Goal: Task Accomplishment & Management: Use online tool/utility

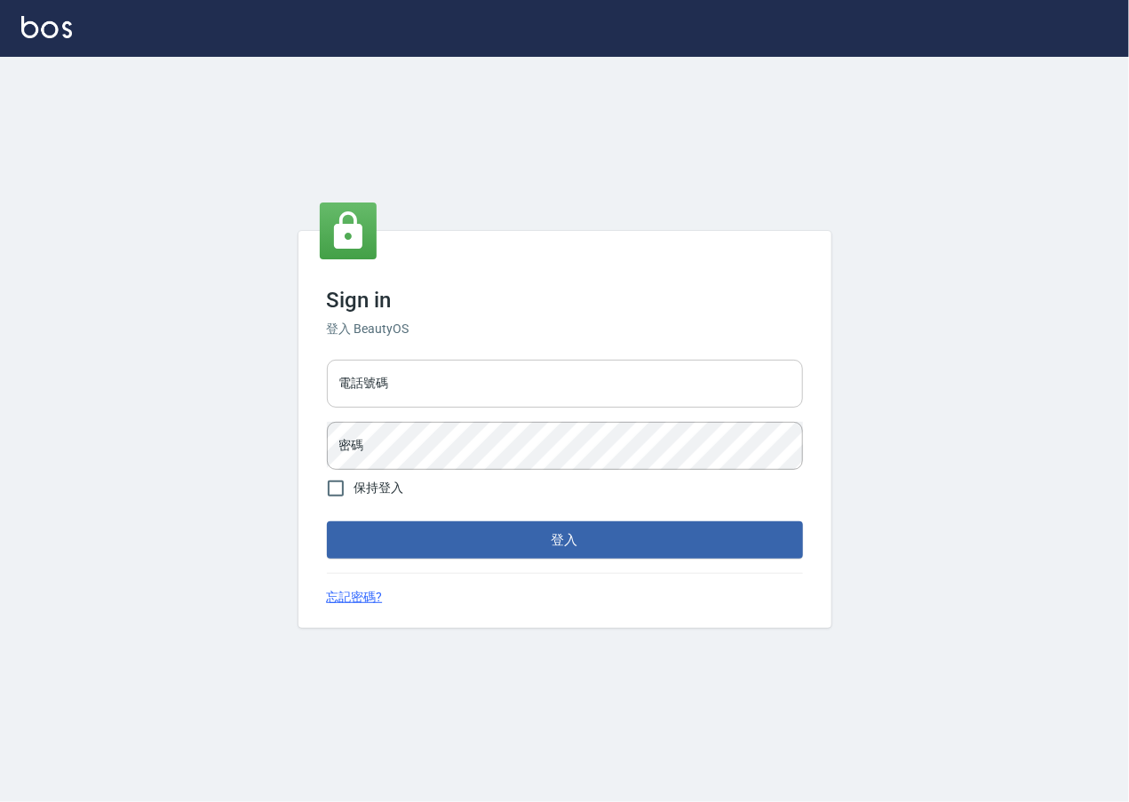
click at [498, 376] on input "電話號碼" at bounding box center [565, 384] width 476 height 48
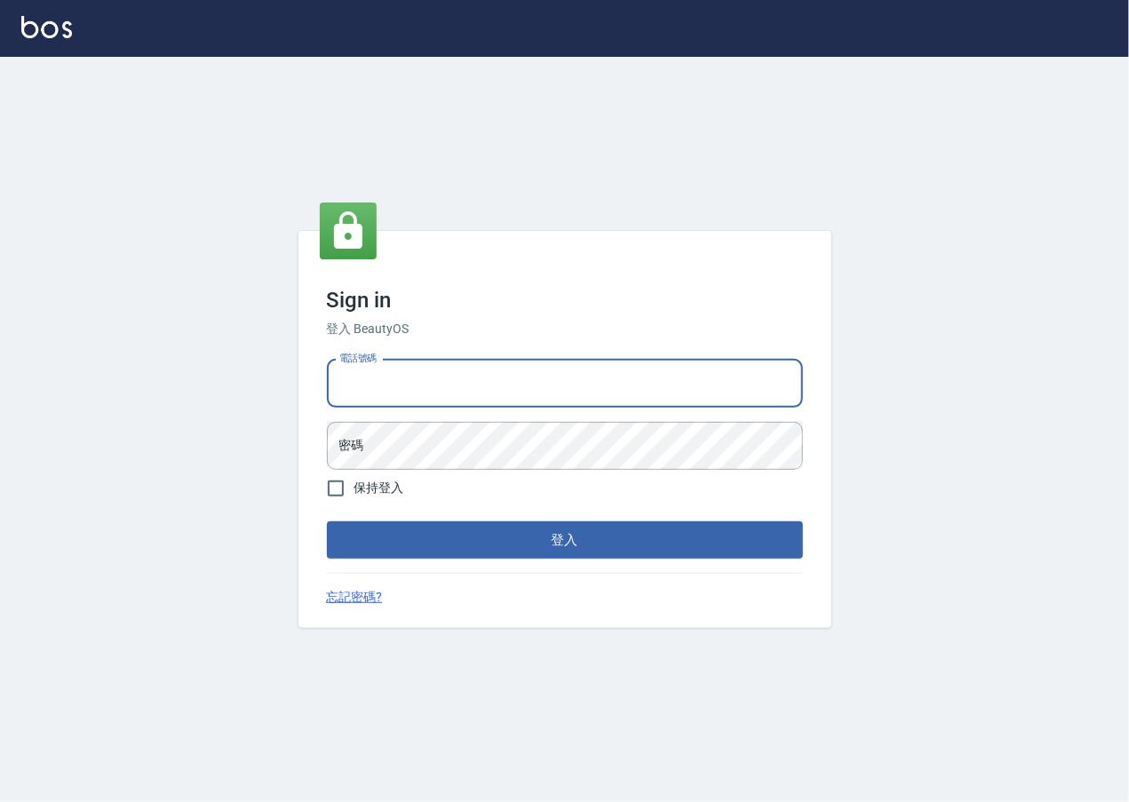
type input "0909258357"
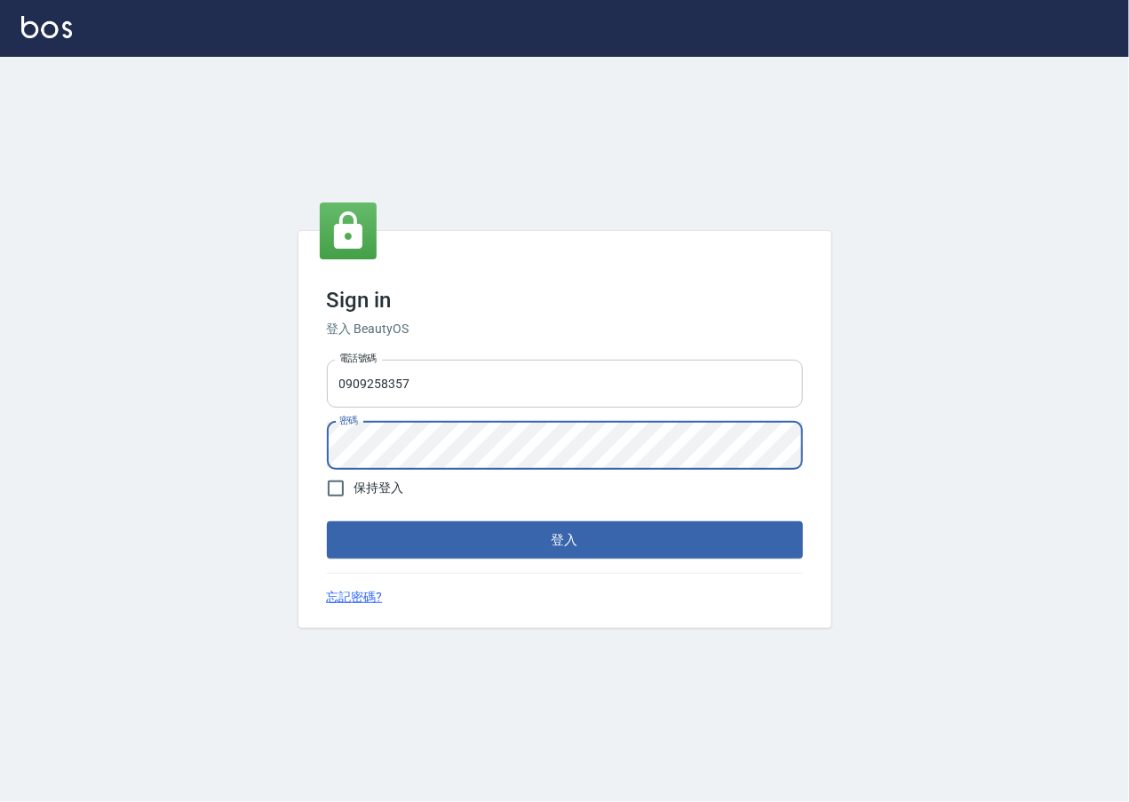
click at [327, 521] on button "登入" at bounding box center [565, 539] width 476 height 37
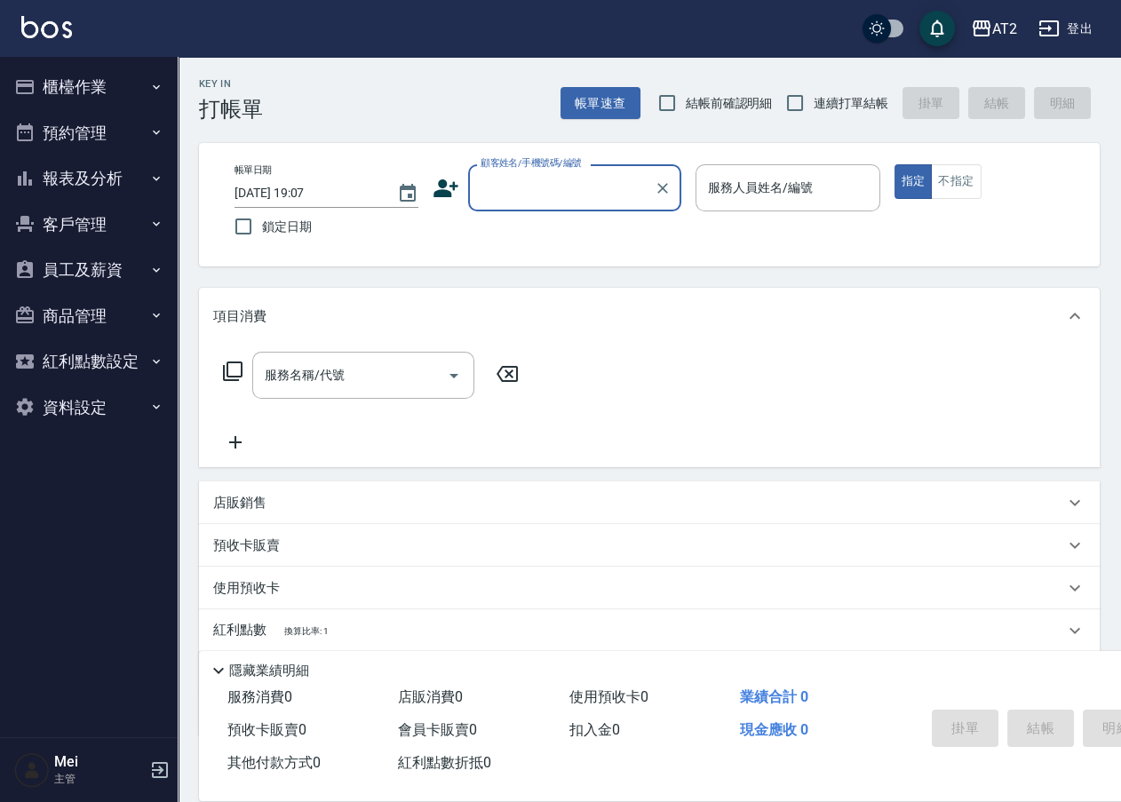
click at [707, 102] on span "結帳前確認明細" at bounding box center [729, 103] width 87 height 19
click at [686, 102] on input "結帳前確認明細" at bounding box center [666, 102] width 37 height 37
checkbox input "true"
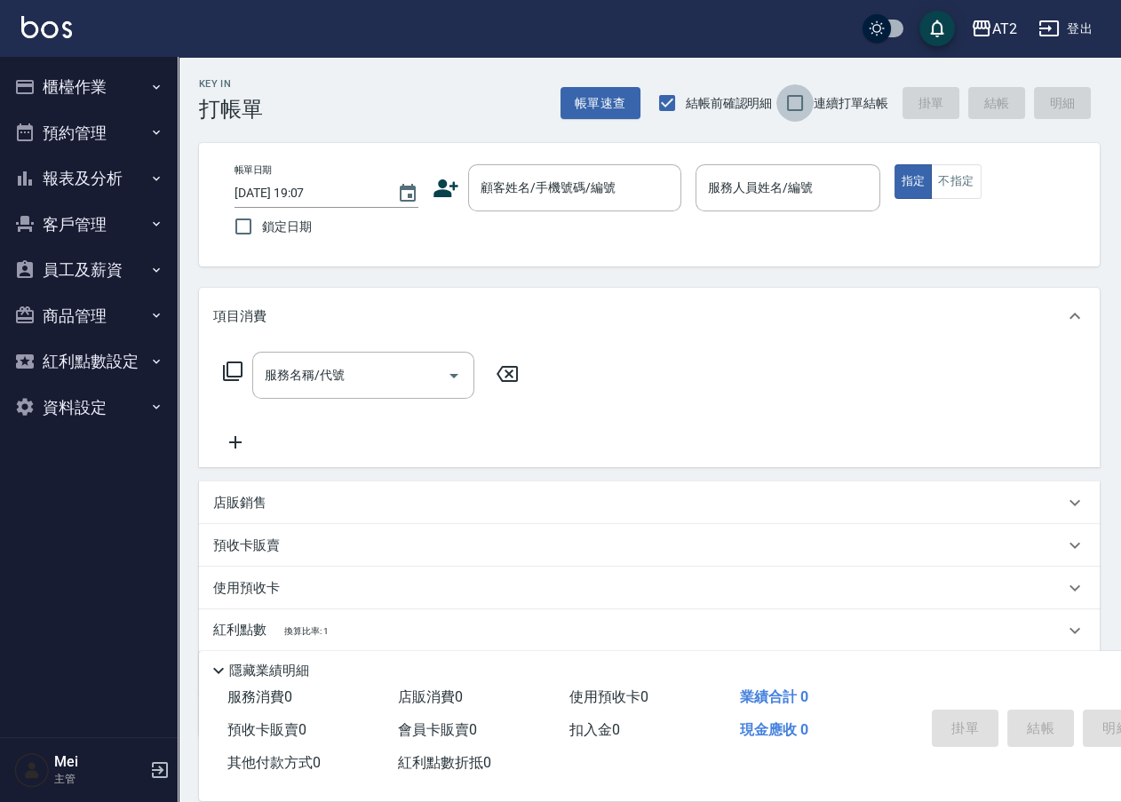
click at [811, 110] on input "連續打單結帳" at bounding box center [794, 102] width 37 height 37
checkbox input "true"
click at [574, 205] on div "顧客姓名/手機號碼/編號" at bounding box center [574, 187] width 213 height 47
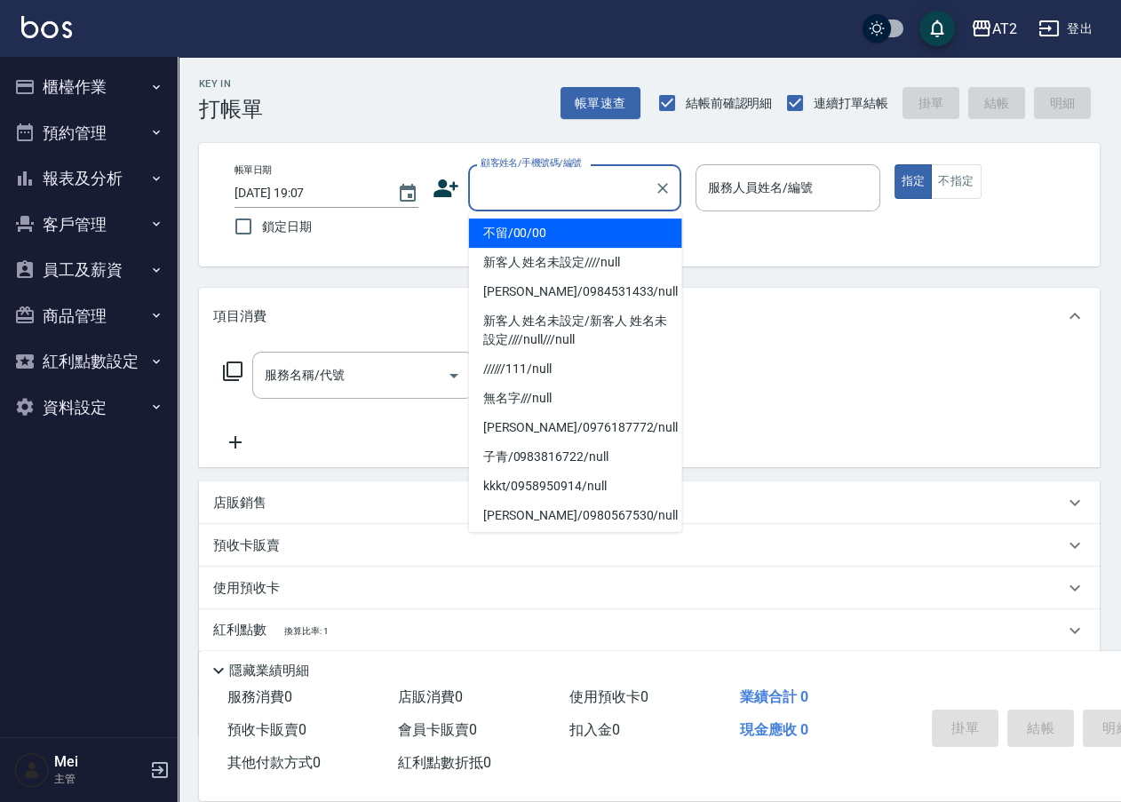
click at [559, 234] on li "不留/00/00" at bounding box center [575, 232] width 213 height 29
type input "不留/00/00"
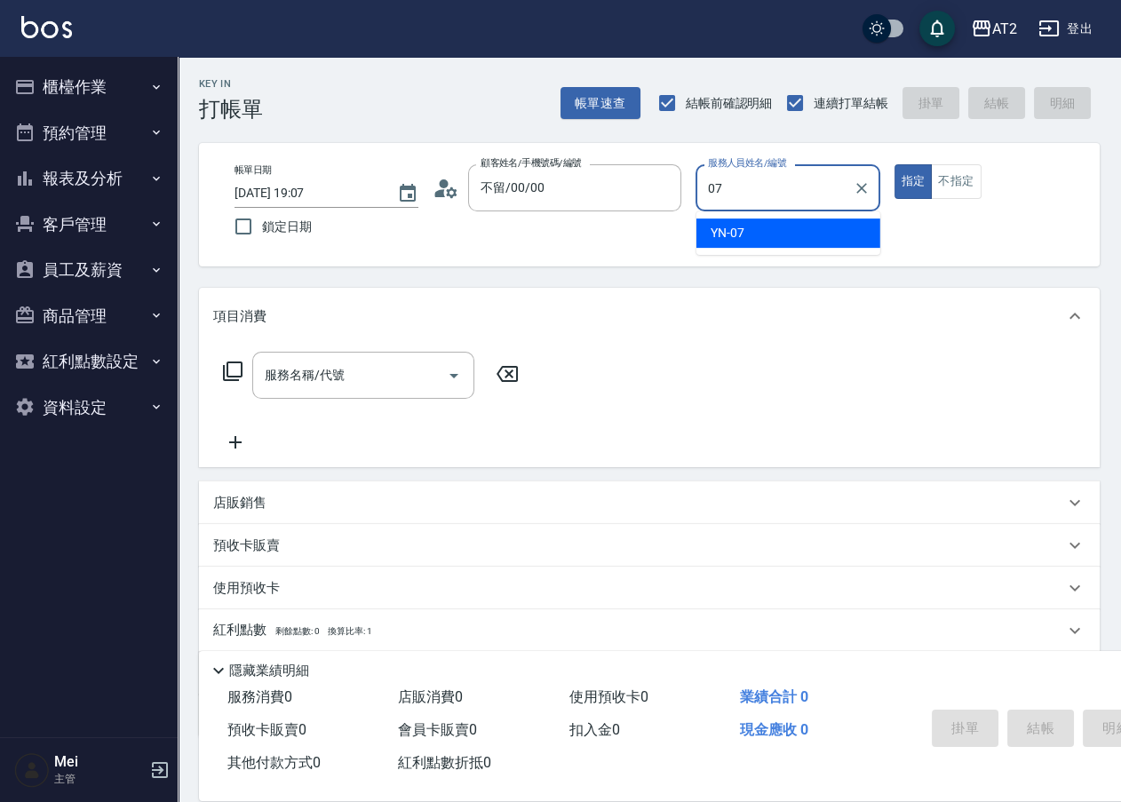
type input "YN-07"
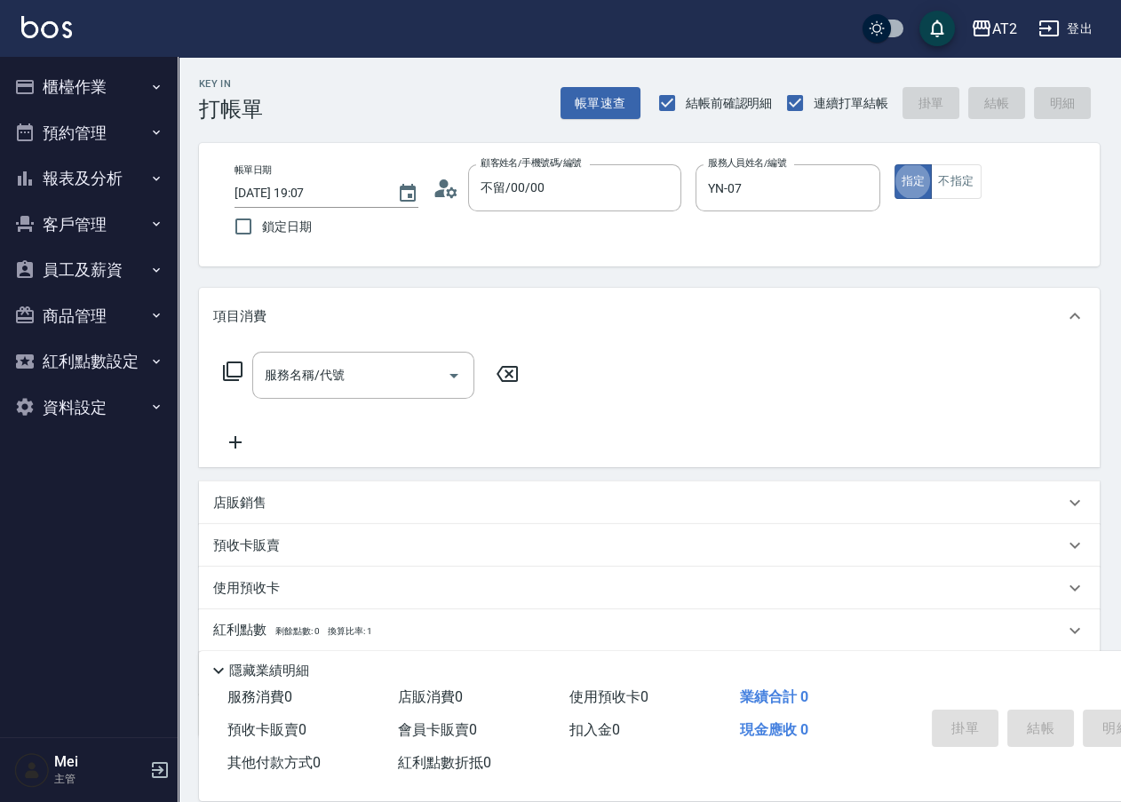
type button "true"
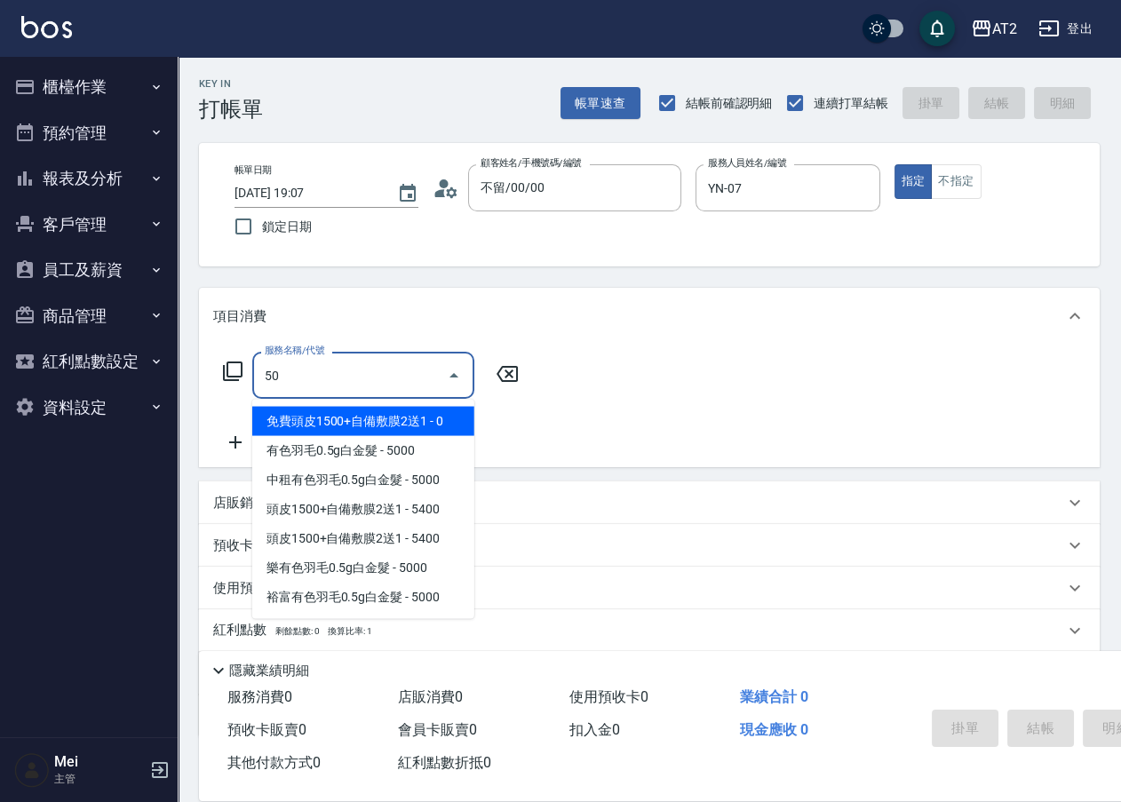
type input "501"
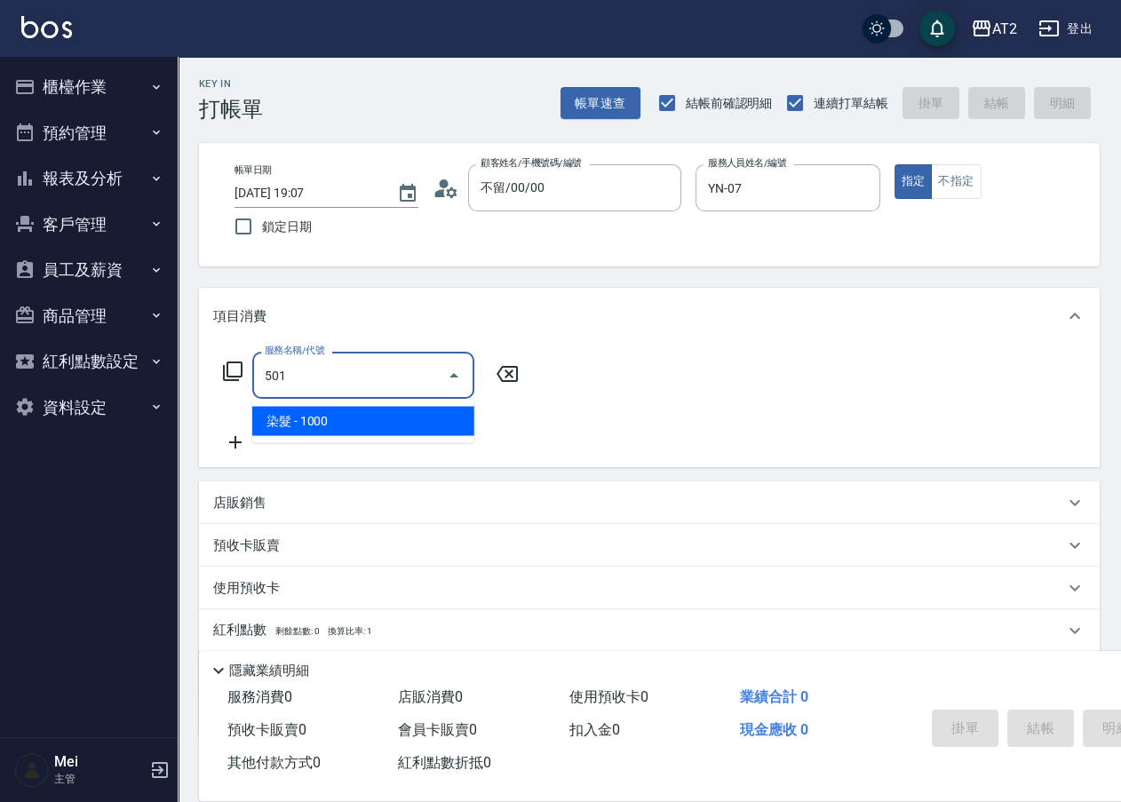
type input "100"
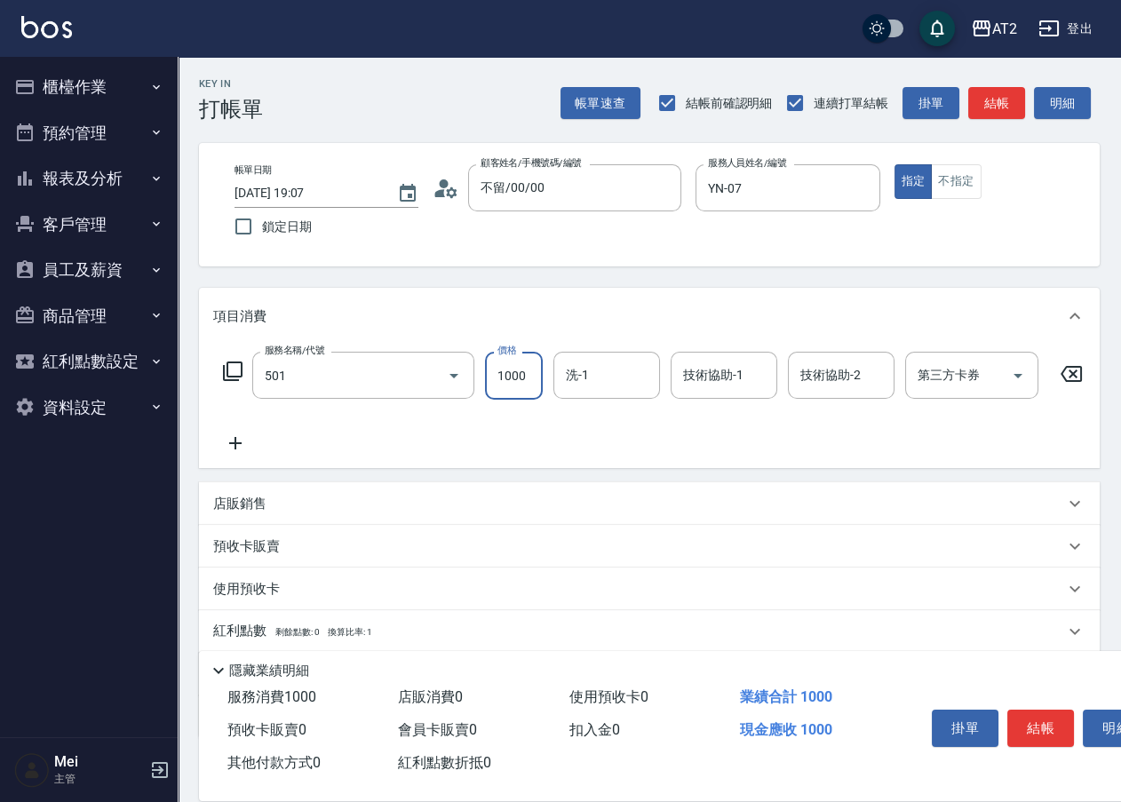
type input "染髮(501)"
type input "0"
type input "19"
type input "10"
type input "198"
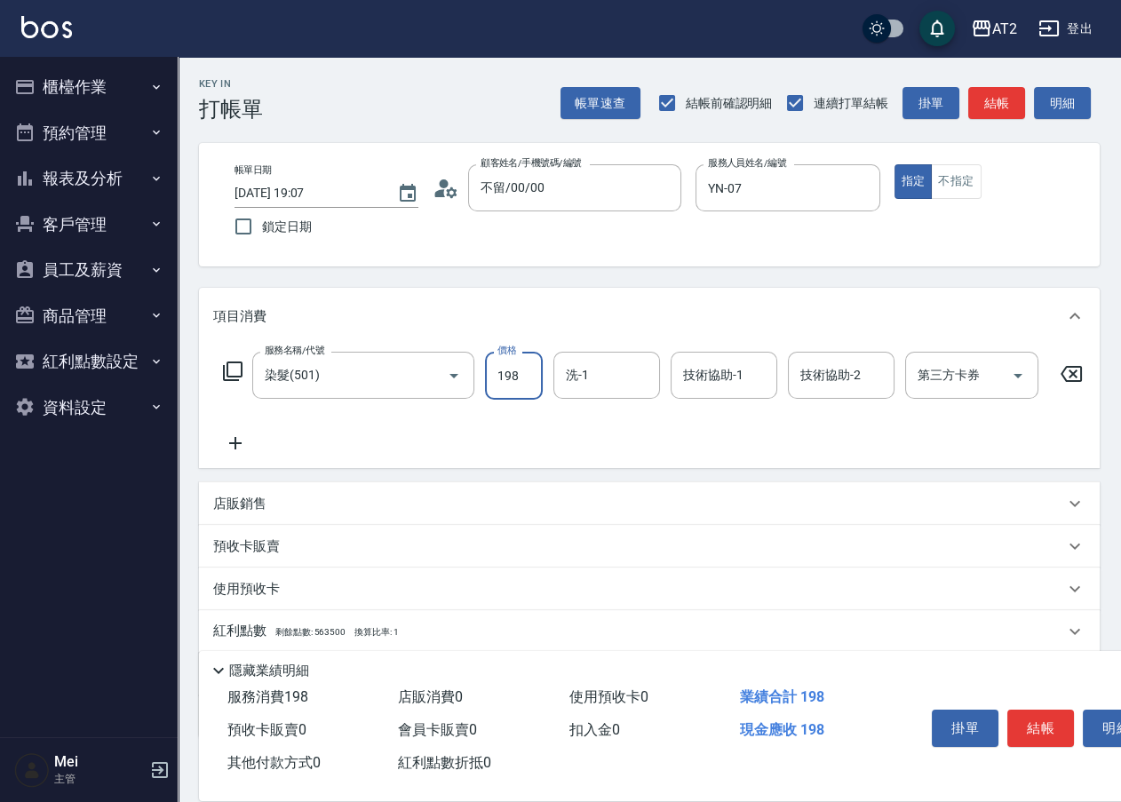
type input "190"
type input "1980"
type input "軒軒-42"
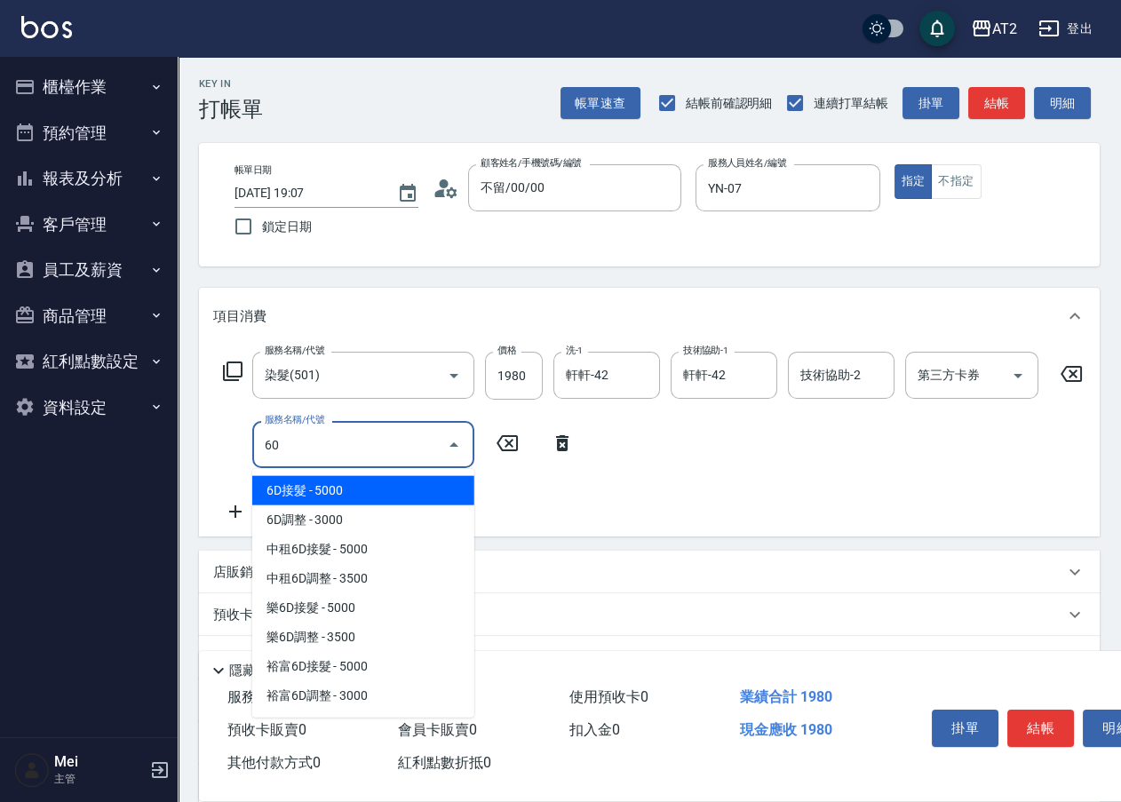
type input "601"
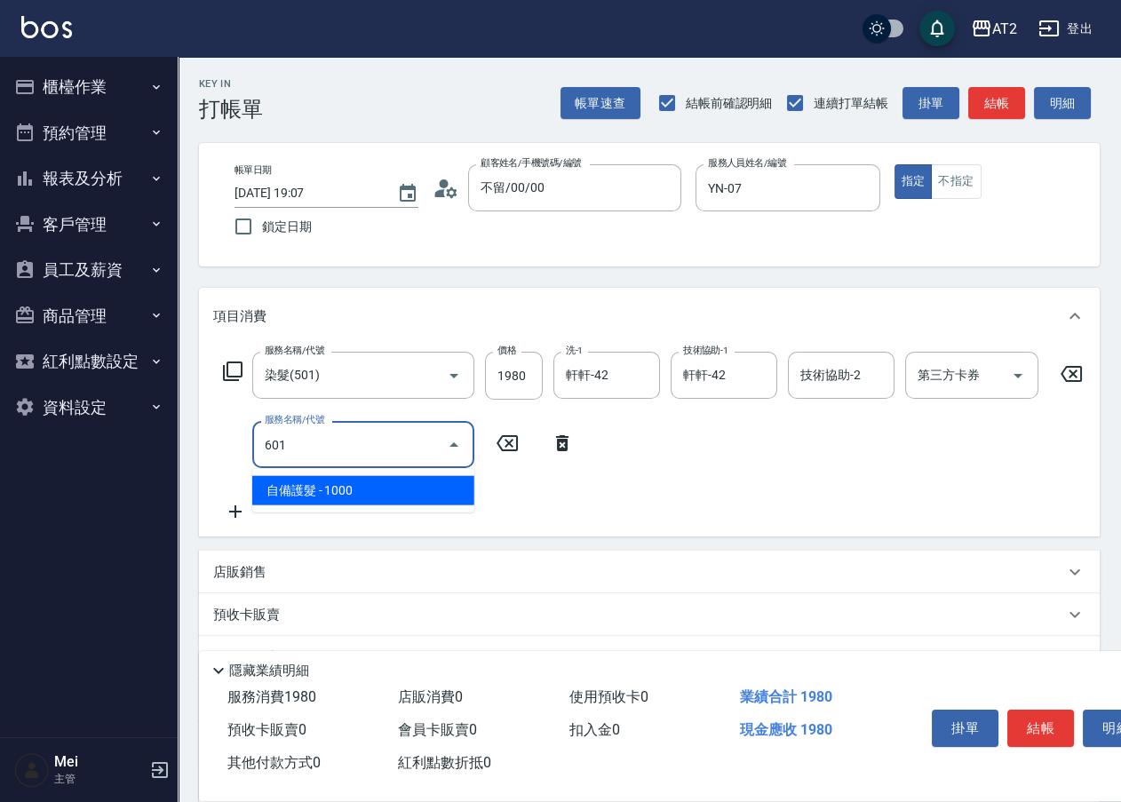
type input "290"
type input "自備護髮(601)"
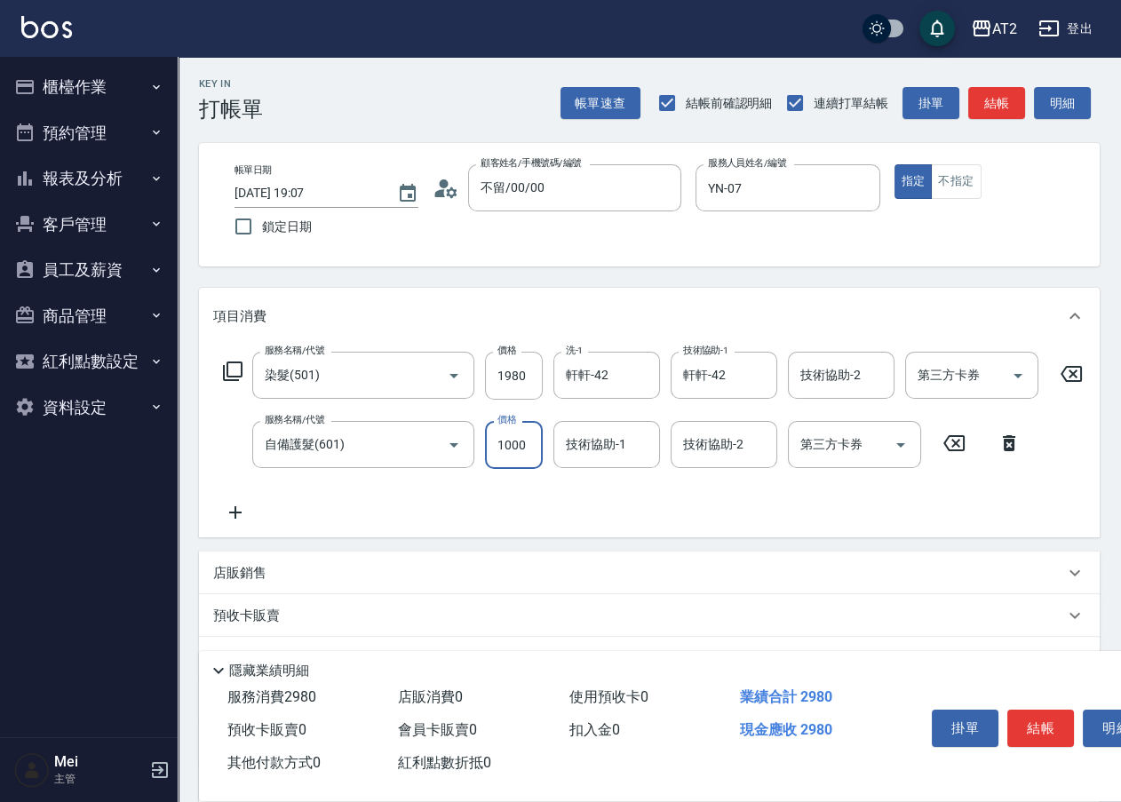
type input "190"
type input "15"
type input "210"
type input "150"
type input "340"
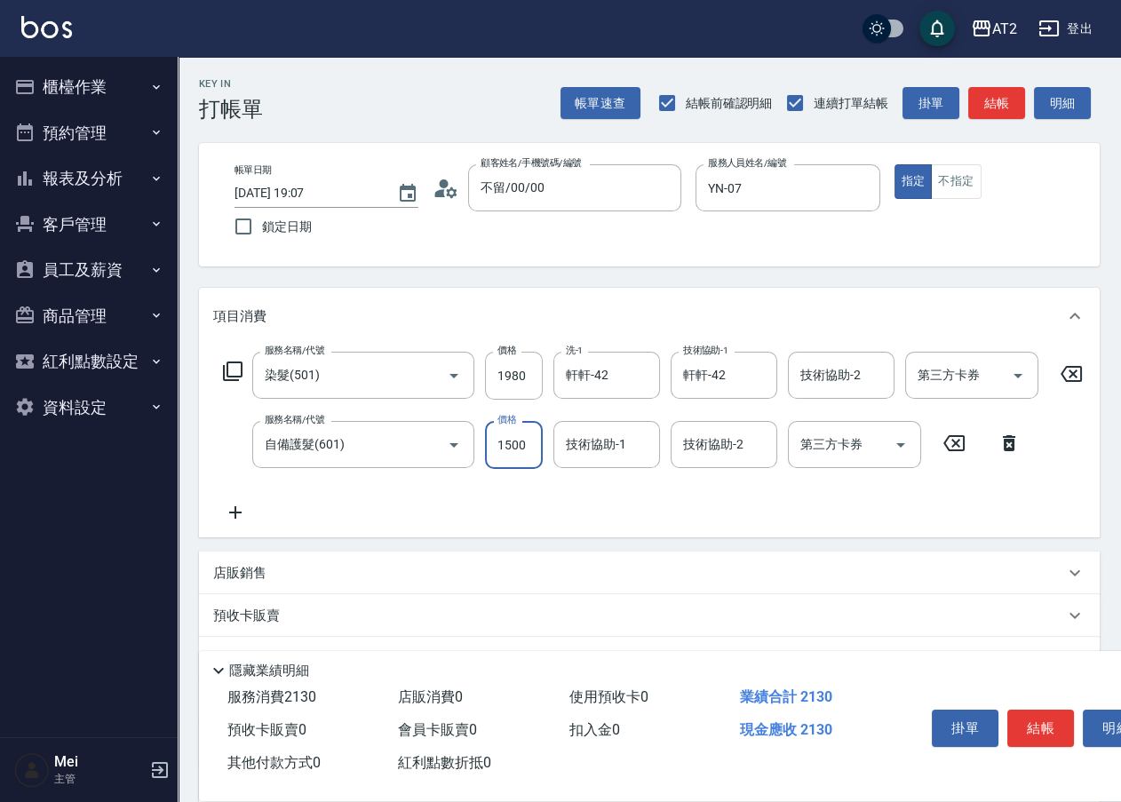
type input "1500"
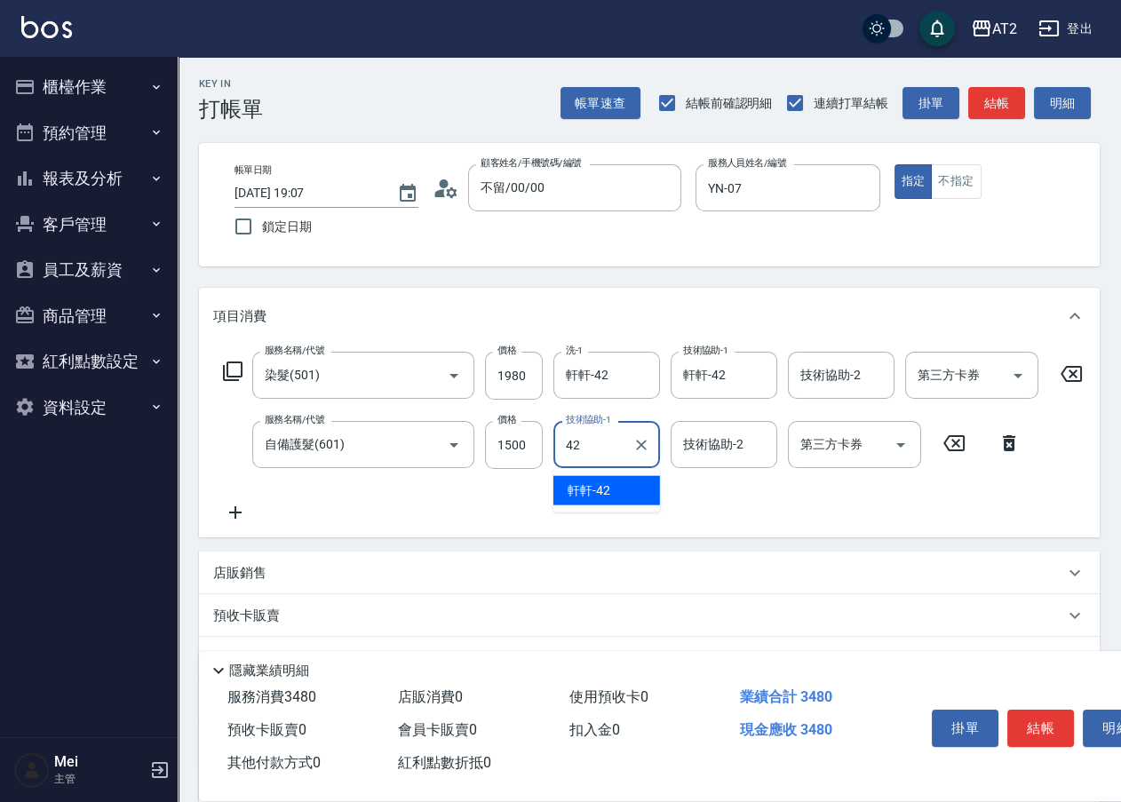
type input "軒軒-42"
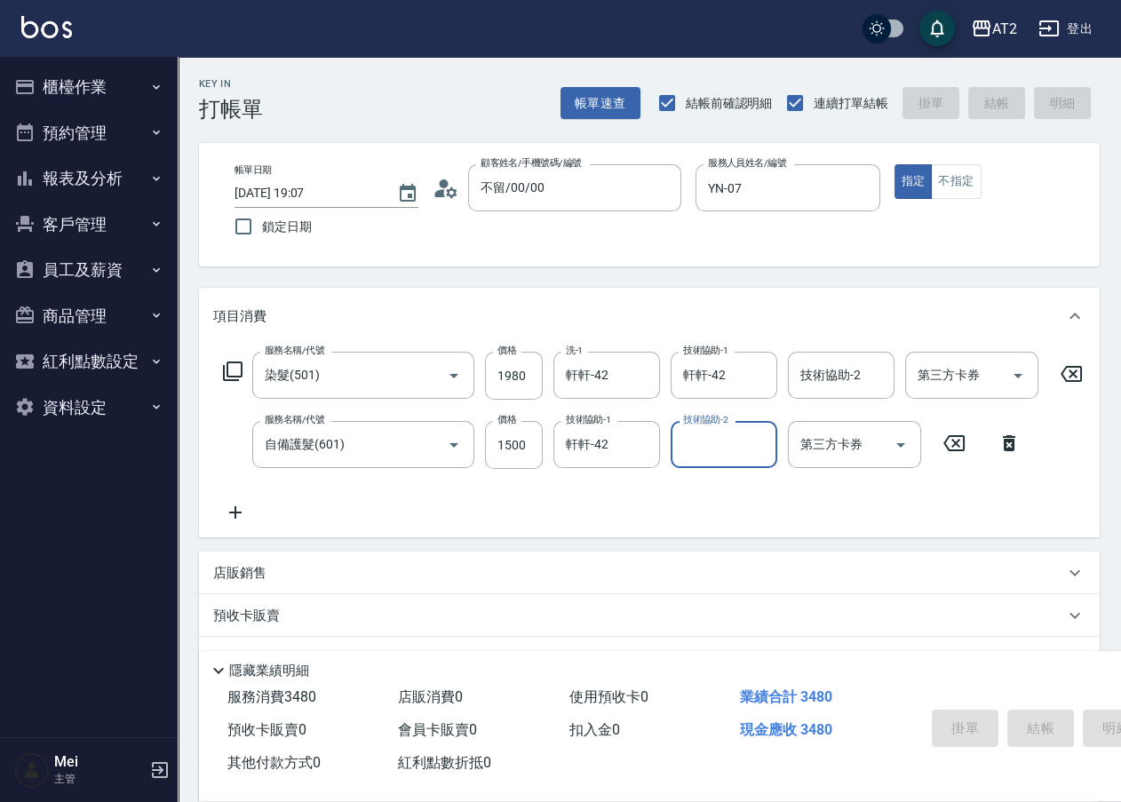
type input "2025/10/08 19:08"
type input "0"
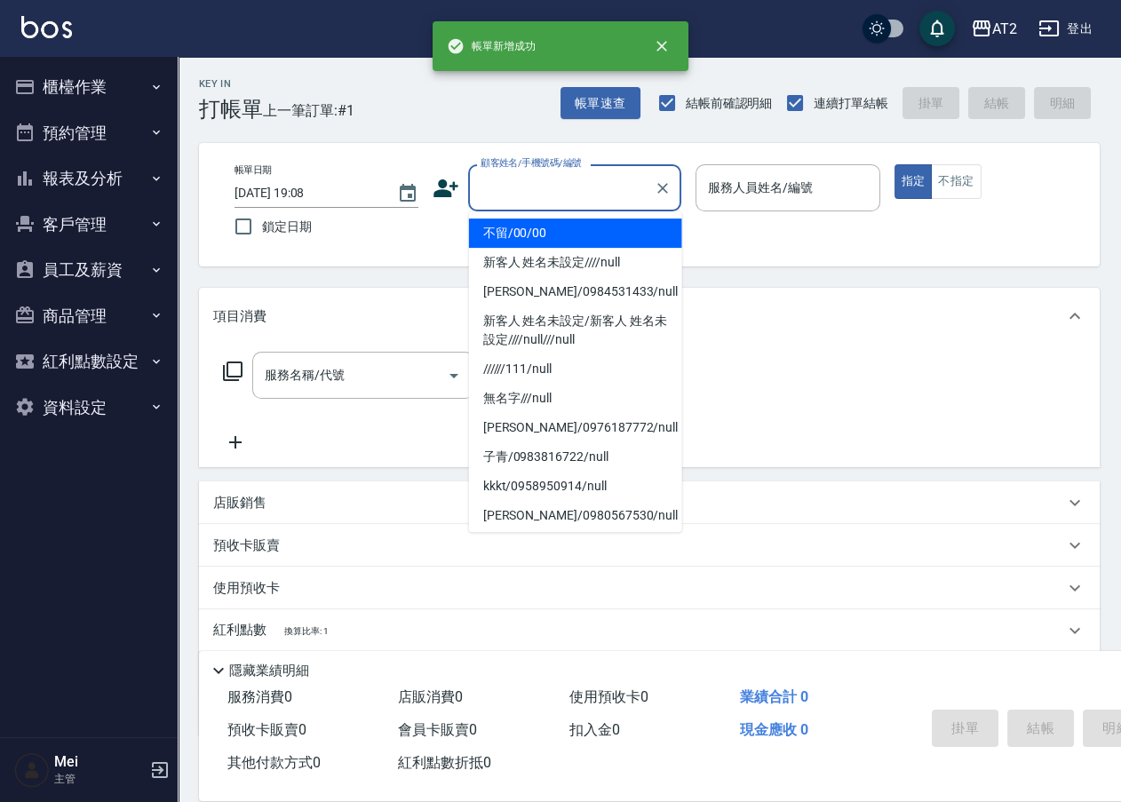
drag, startPoint x: 609, startPoint y: 181, endPoint x: 598, endPoint y: 219, distance: 39.9
click at [612, 181] on input "顧客姓名/手機號碼/編號" at bounding box center [561, 187] width 171 height 31
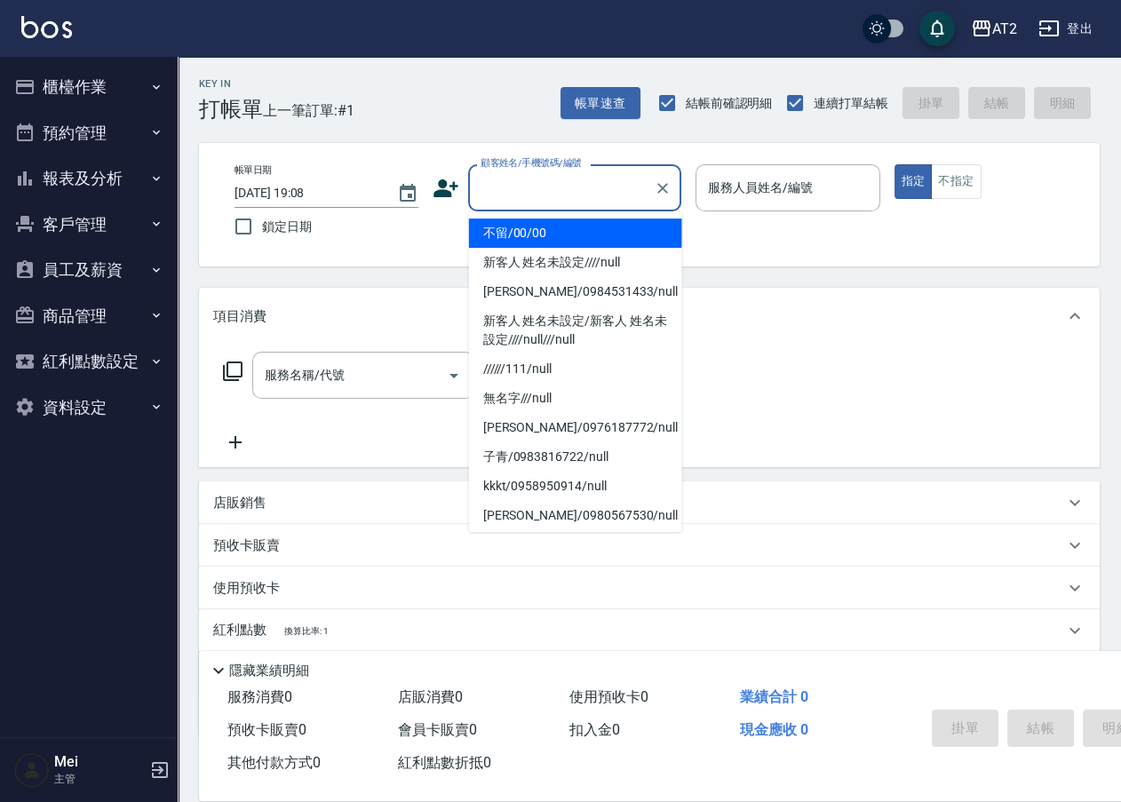
click at [592, 229] on li "不留/00/00" at bounding box center [575, 232] width 213 height 29
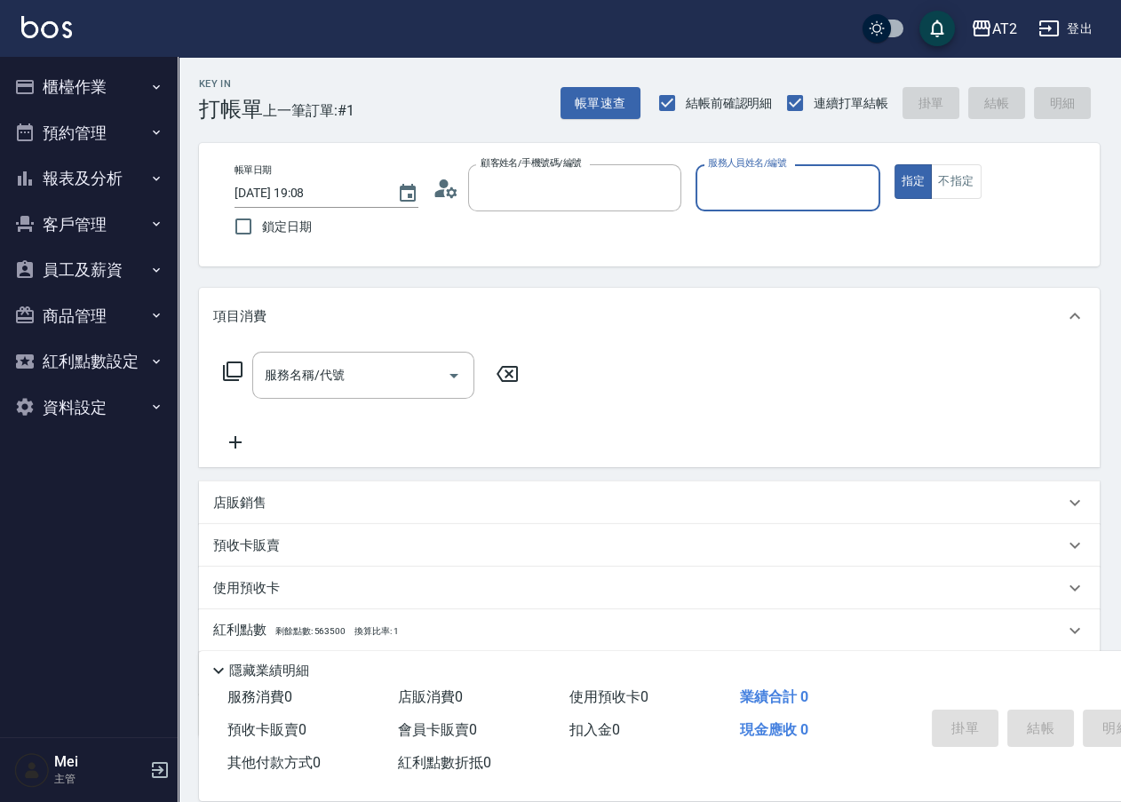
type input "不留/00/00"
type input "YN-07"
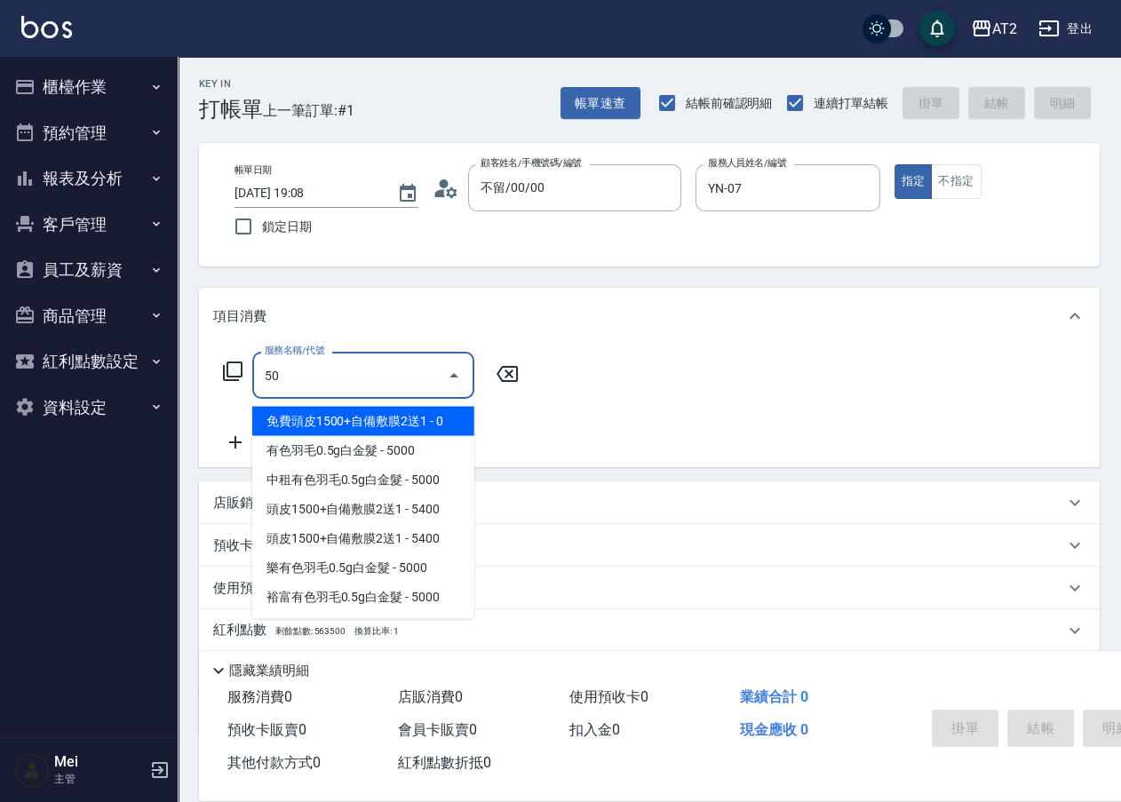
type input "501"
type input "100"
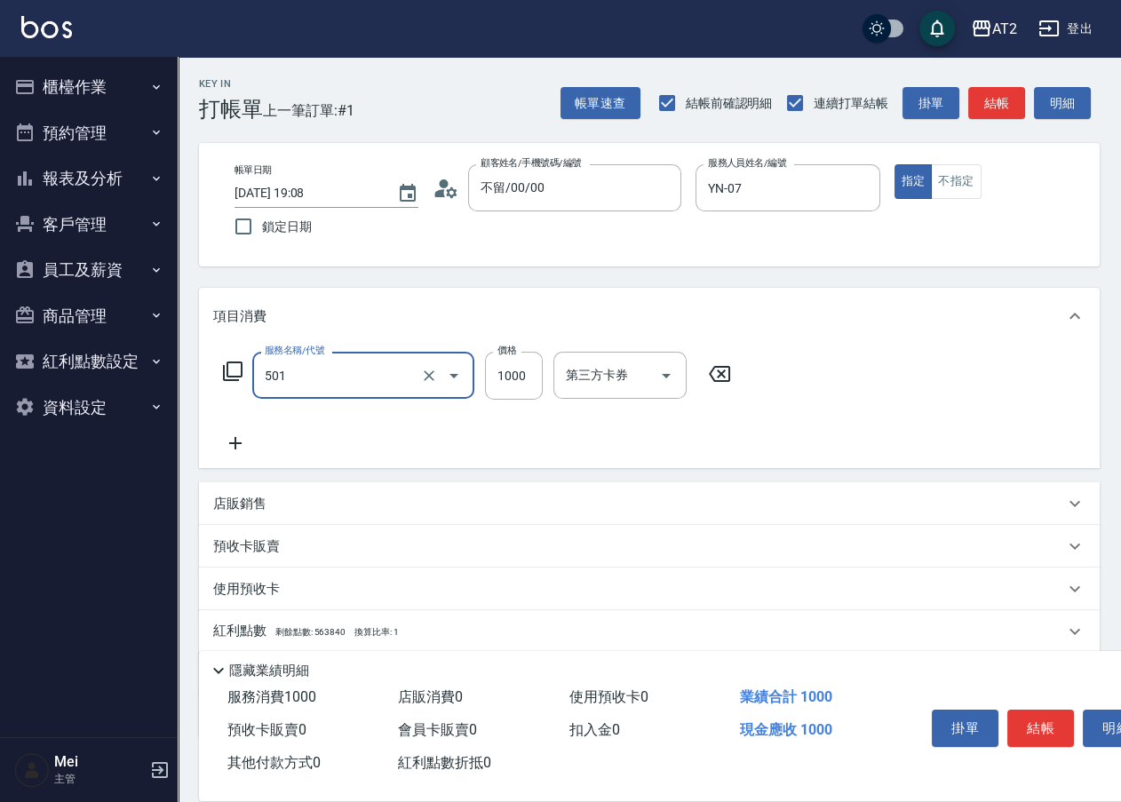
type input "染髮(501)"
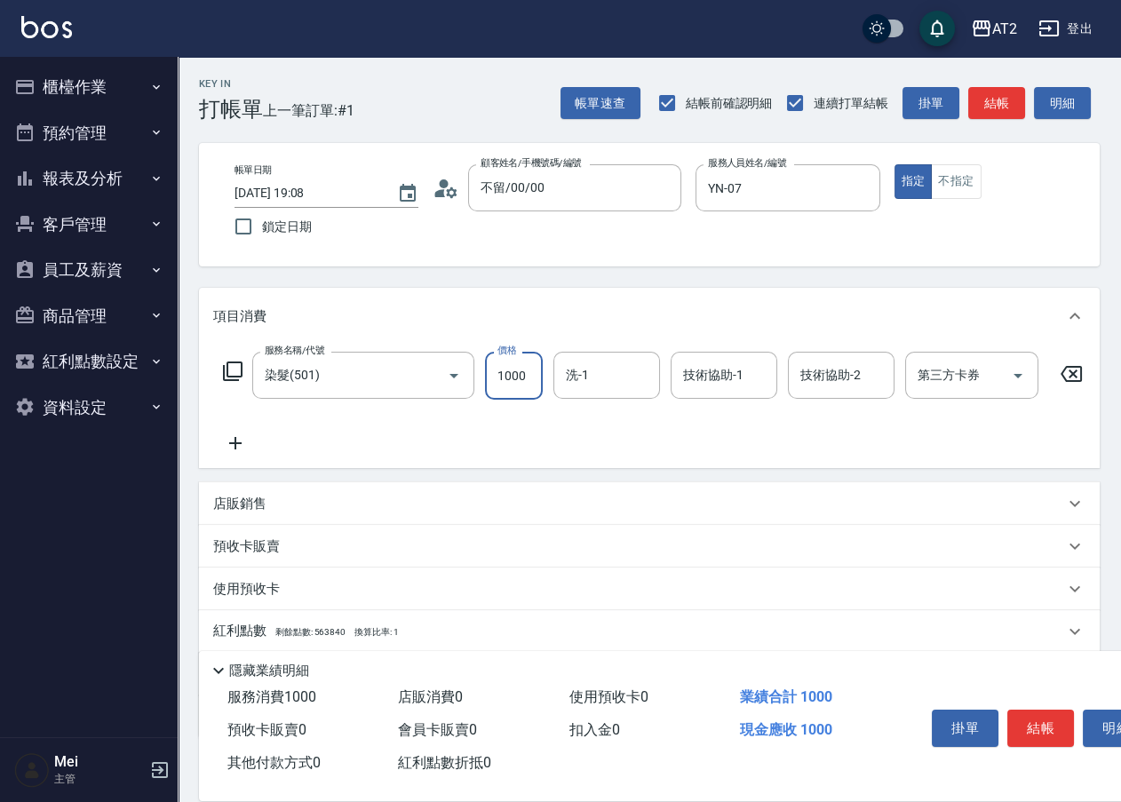
type input "0"
type input "26"
type input "20"
type input "269"
type input "260"
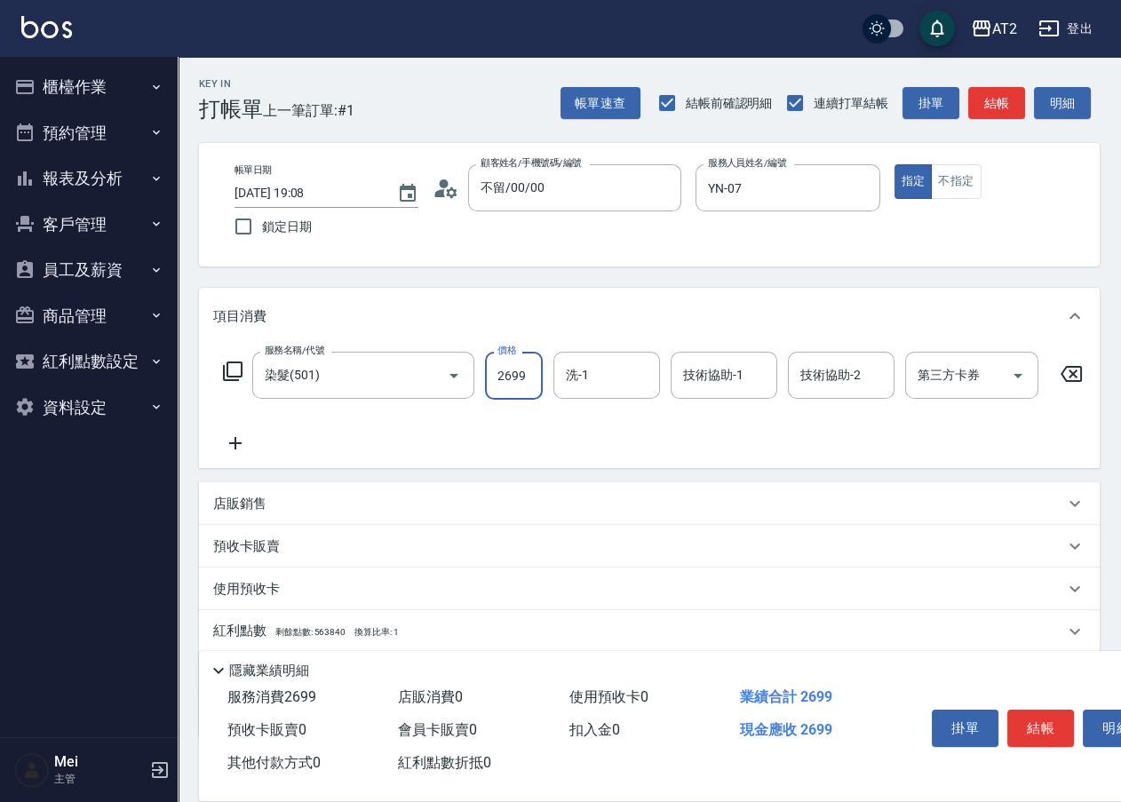
type input "2699"
type input "軒軒-42"
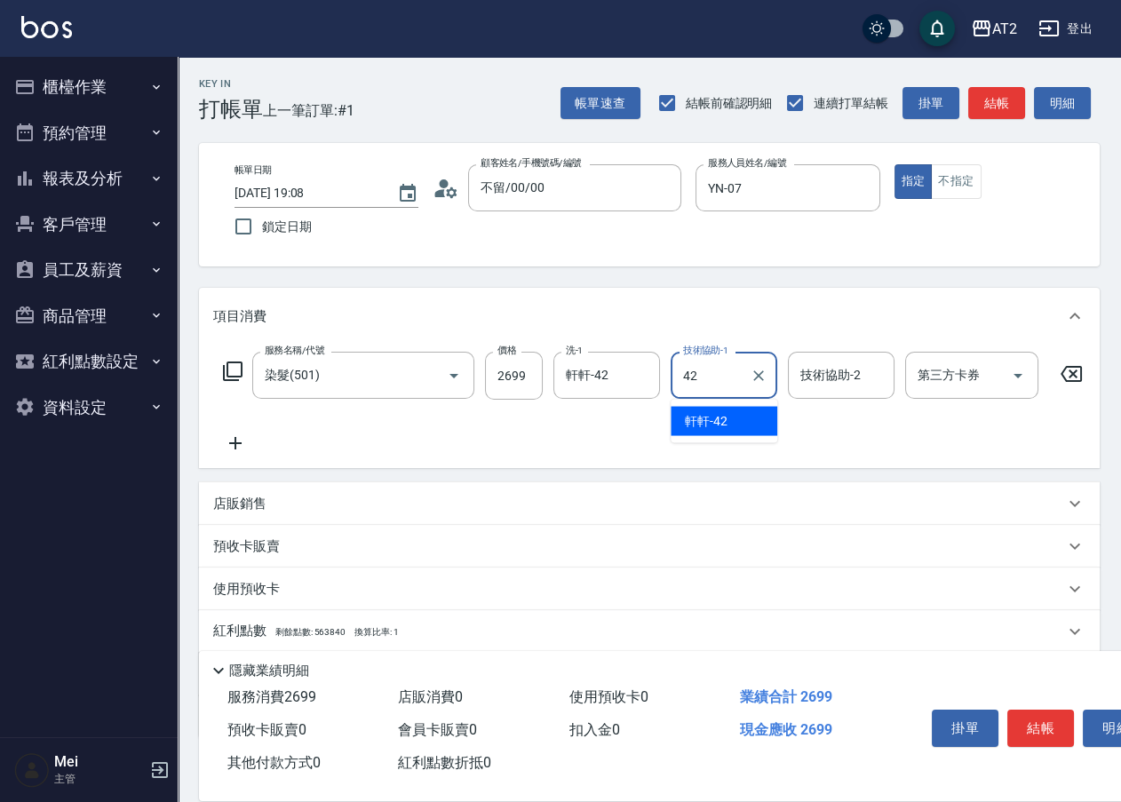
type input "軒軒-42"
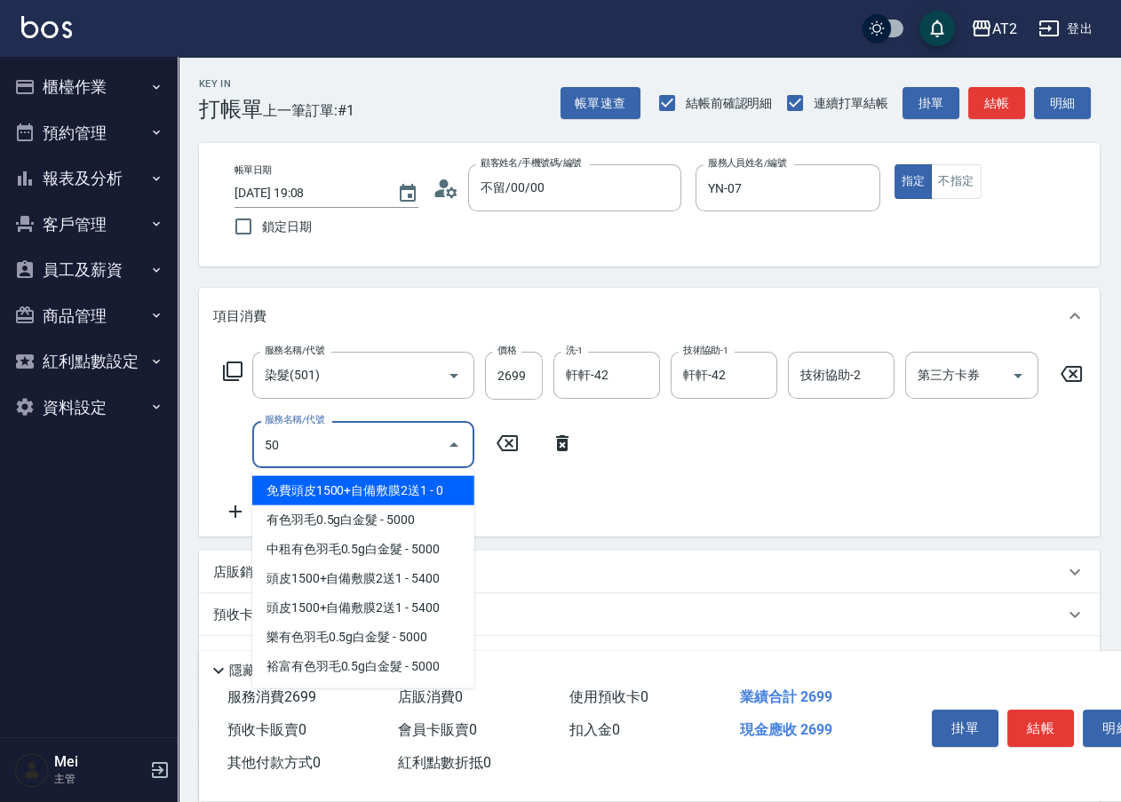
type input "502"
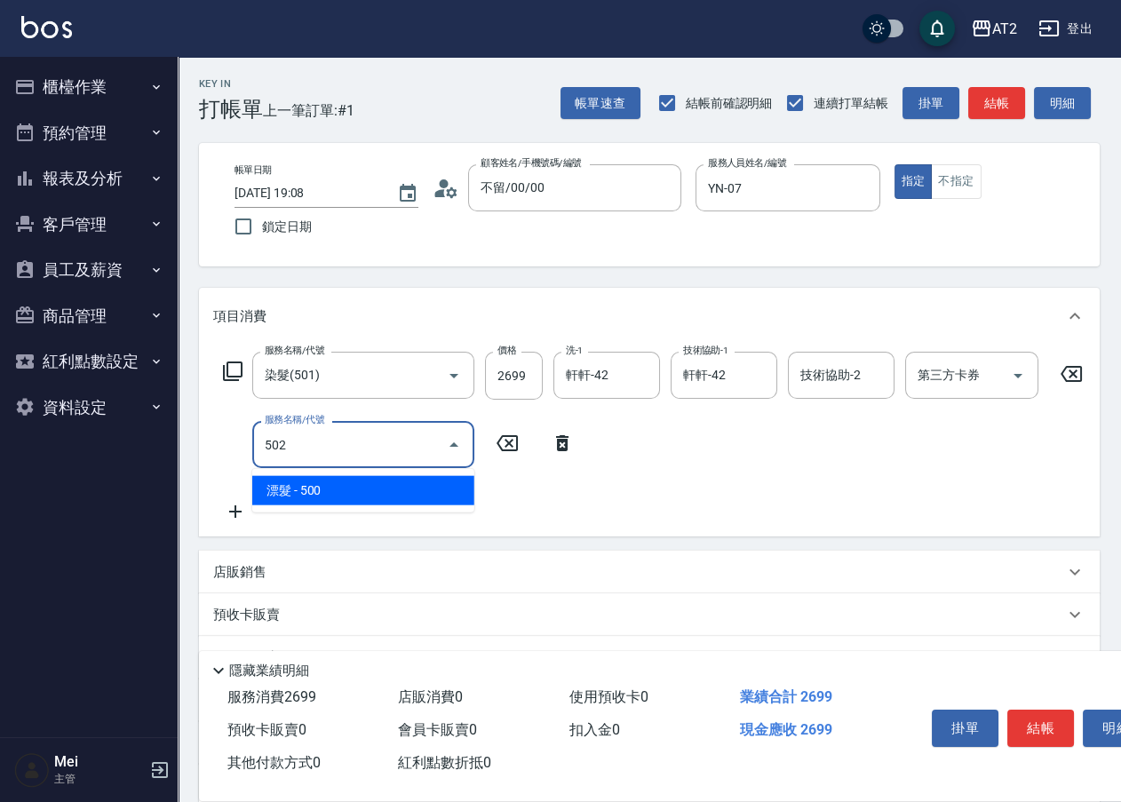
type input "310"
type input "漂髮(502)"
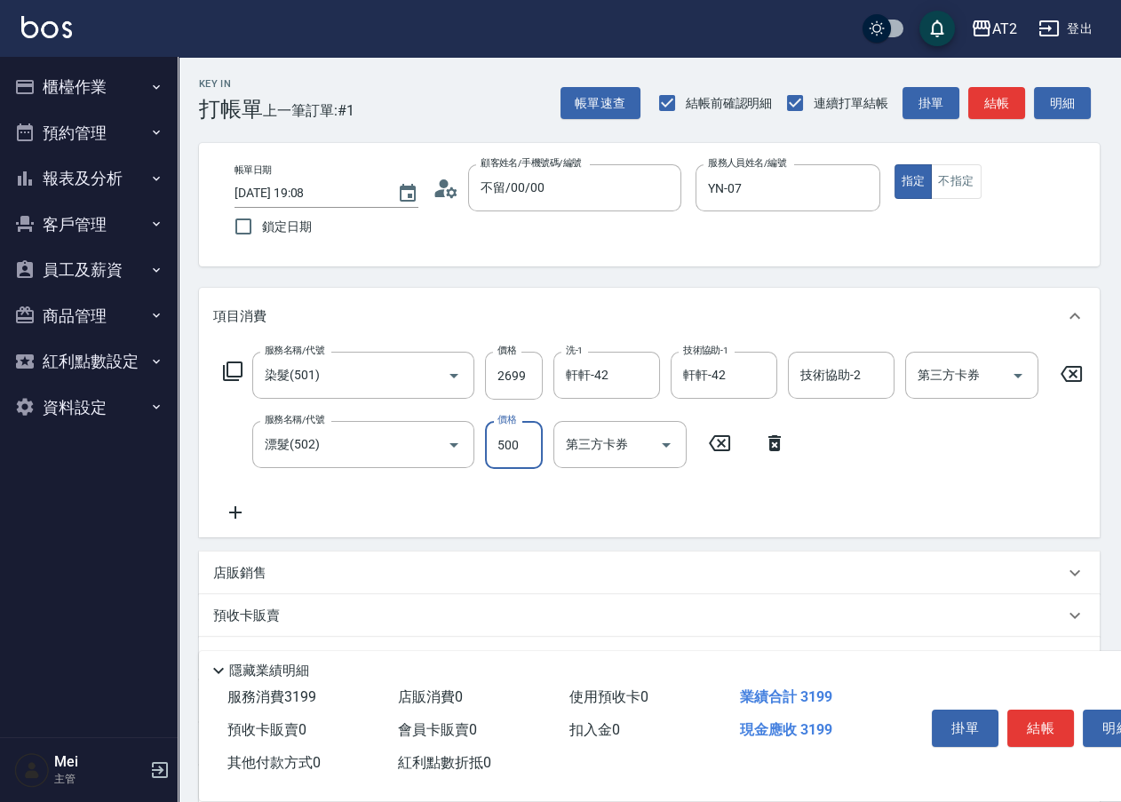
type input "260"
type input "0"
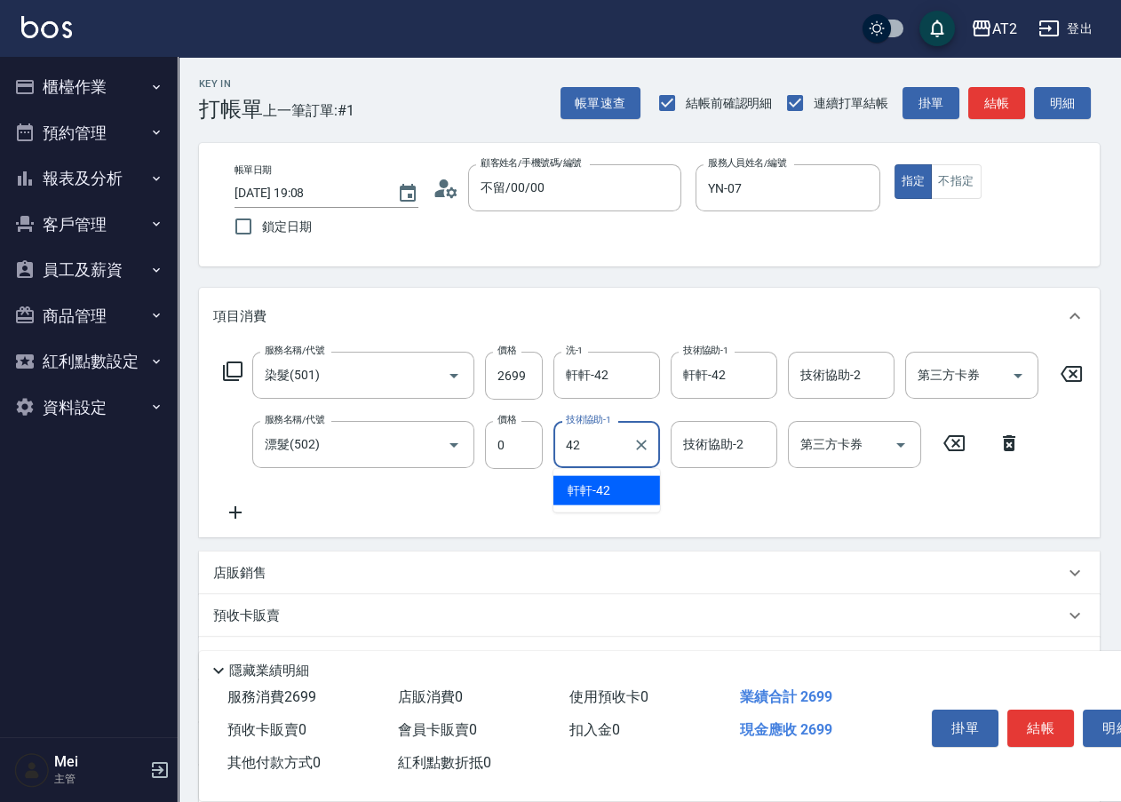
type input "軒軒-42"
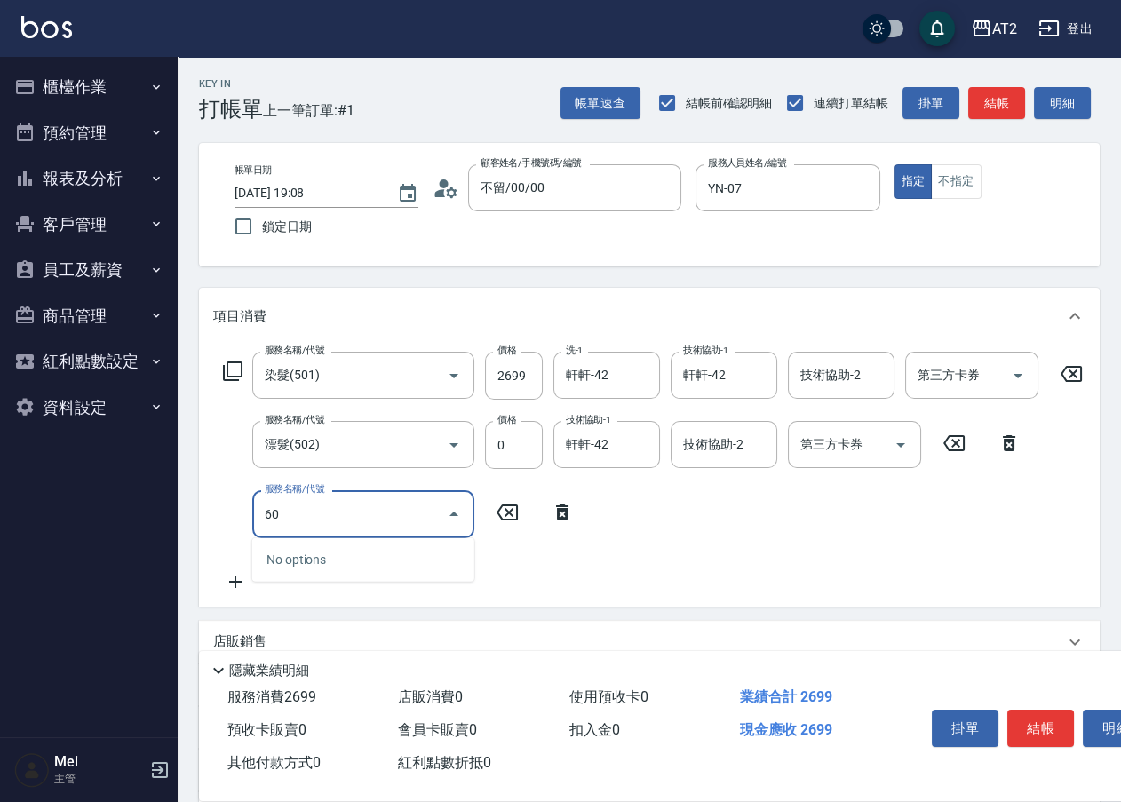
type input "601"
type input "360"
type input "自備護髮(601)"
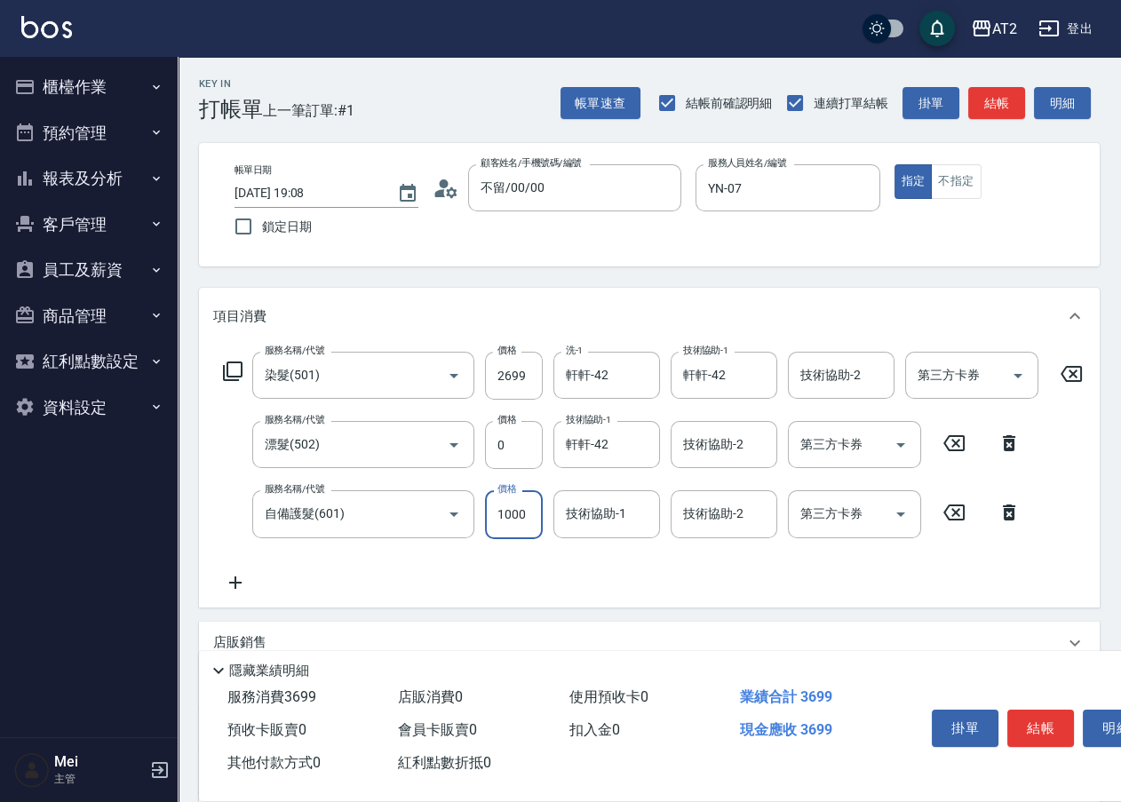
type input "270"
type input "200"
type input "460"
type input "2000"
type input "軒軒-42"
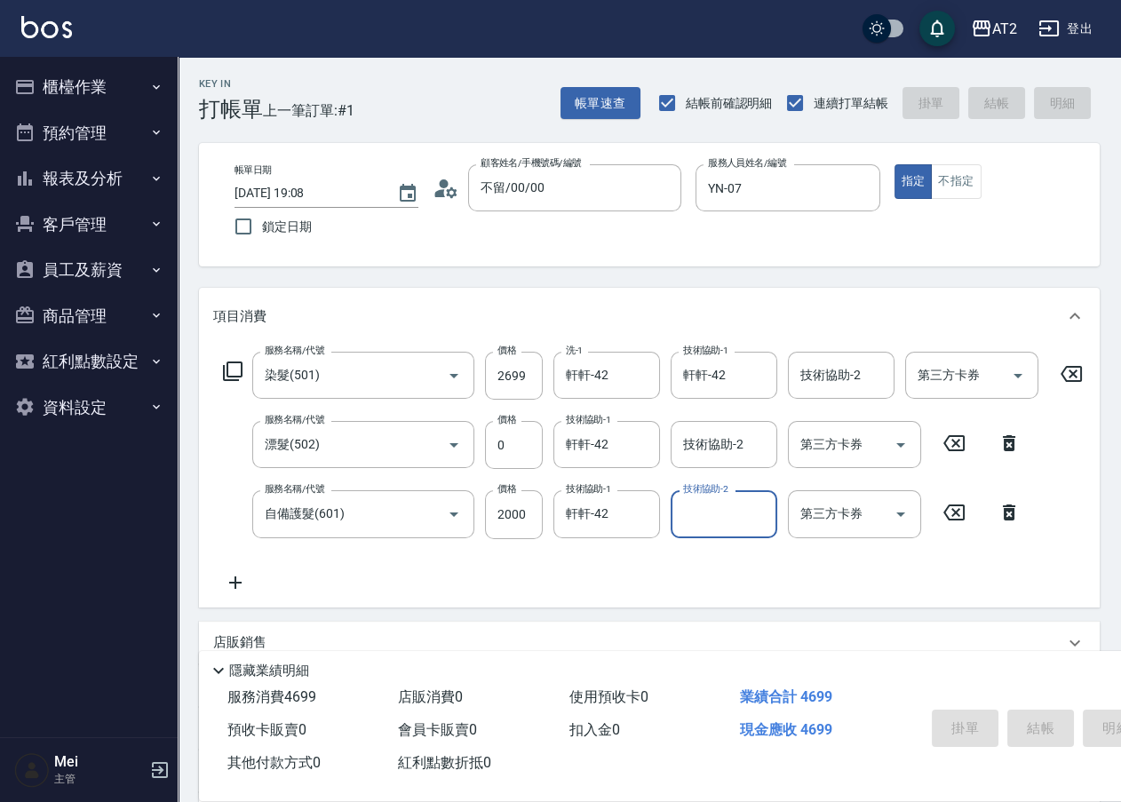
type input "0"
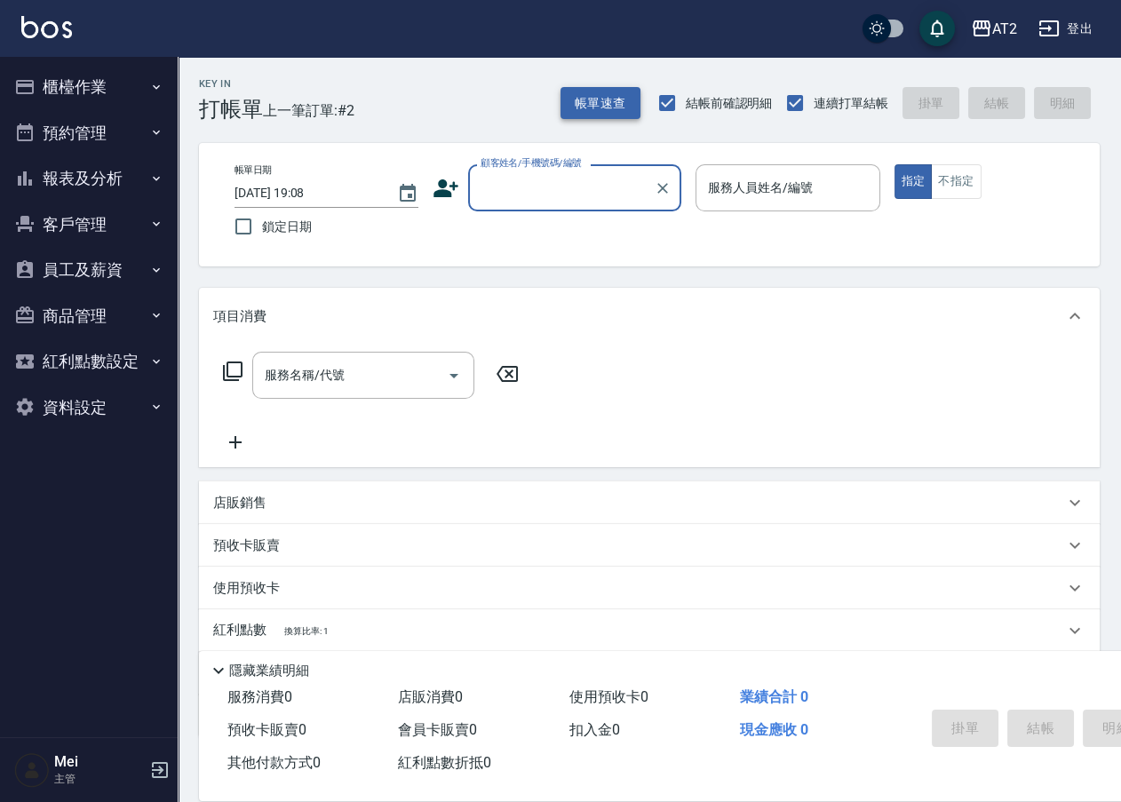
click at [622, 98] on button "帳單速查" at bounding box center [600, 103] width 80 height 33
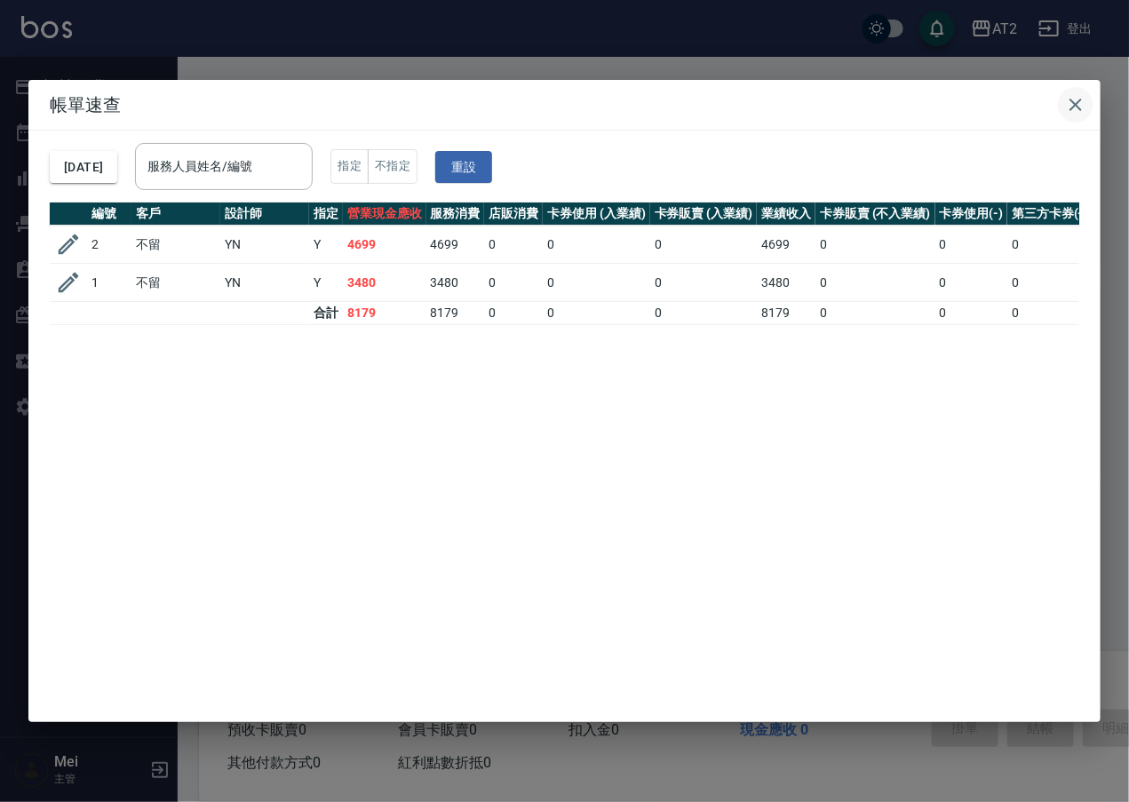
click at [1078, 99] on icon "button" at bounding box center [1075, 104] width 21 height 21
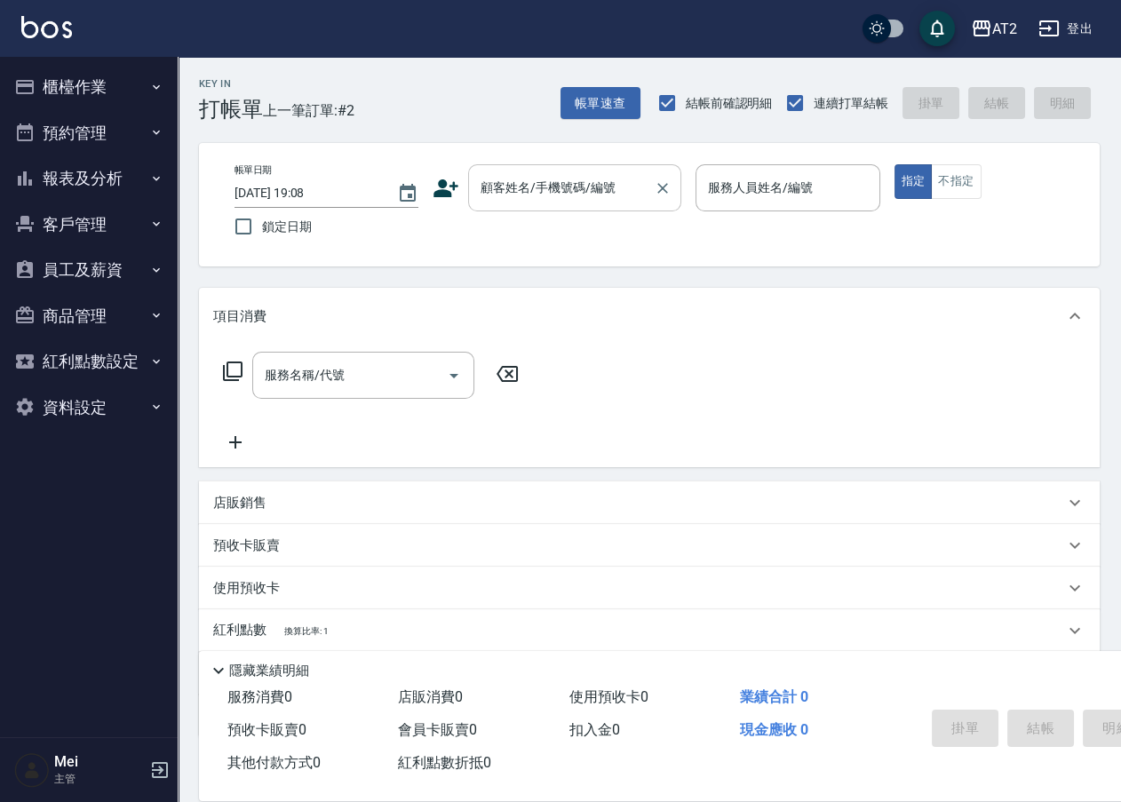
click at [508, 176] on input "顧客姓名/手機號碼/編號" at bounding box center [561, 187] width 171 height 31
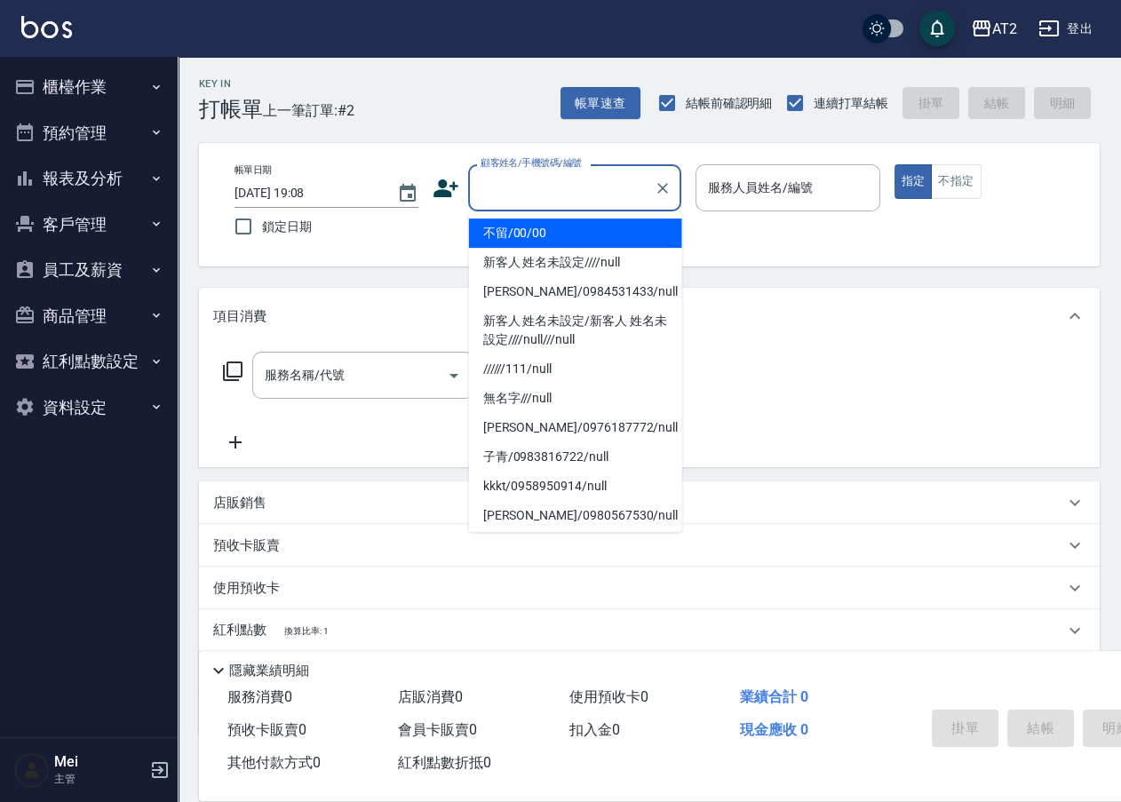
click at [591, 218] on li "不留/00/00" at bounding box center [575, 232] width 213 height 29
type input "不留/00/00"
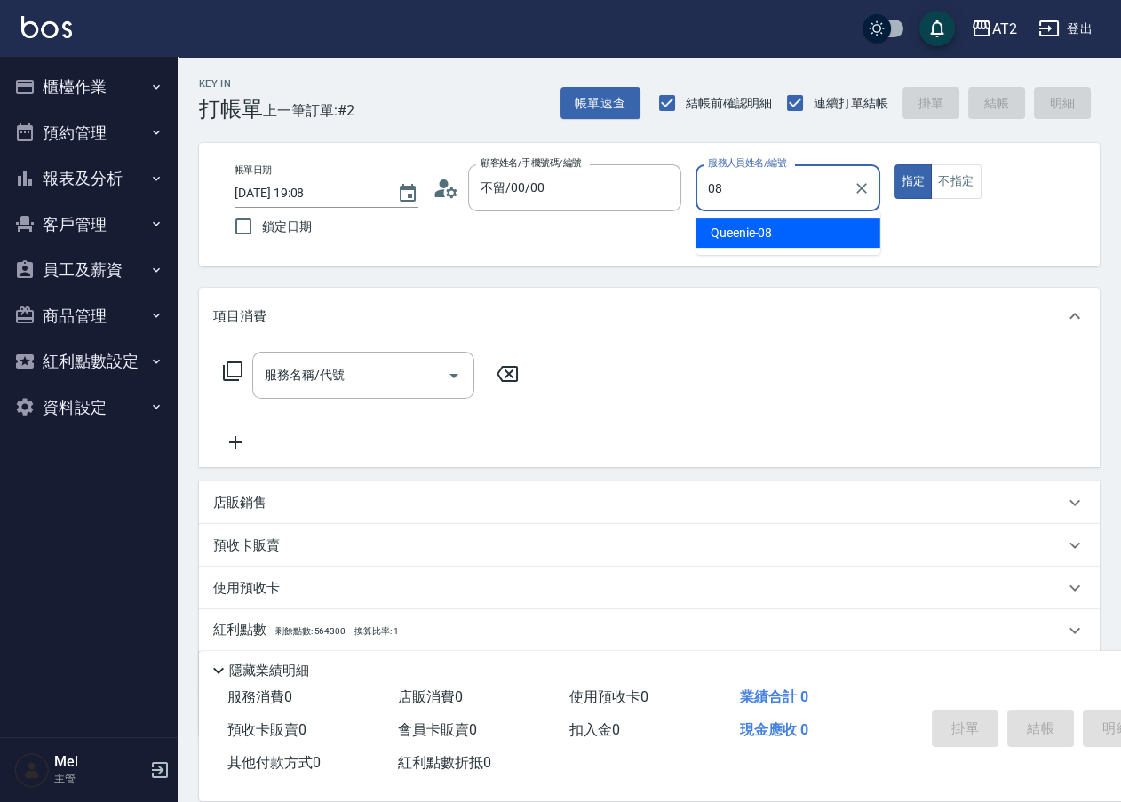
type input "Queenie-08"
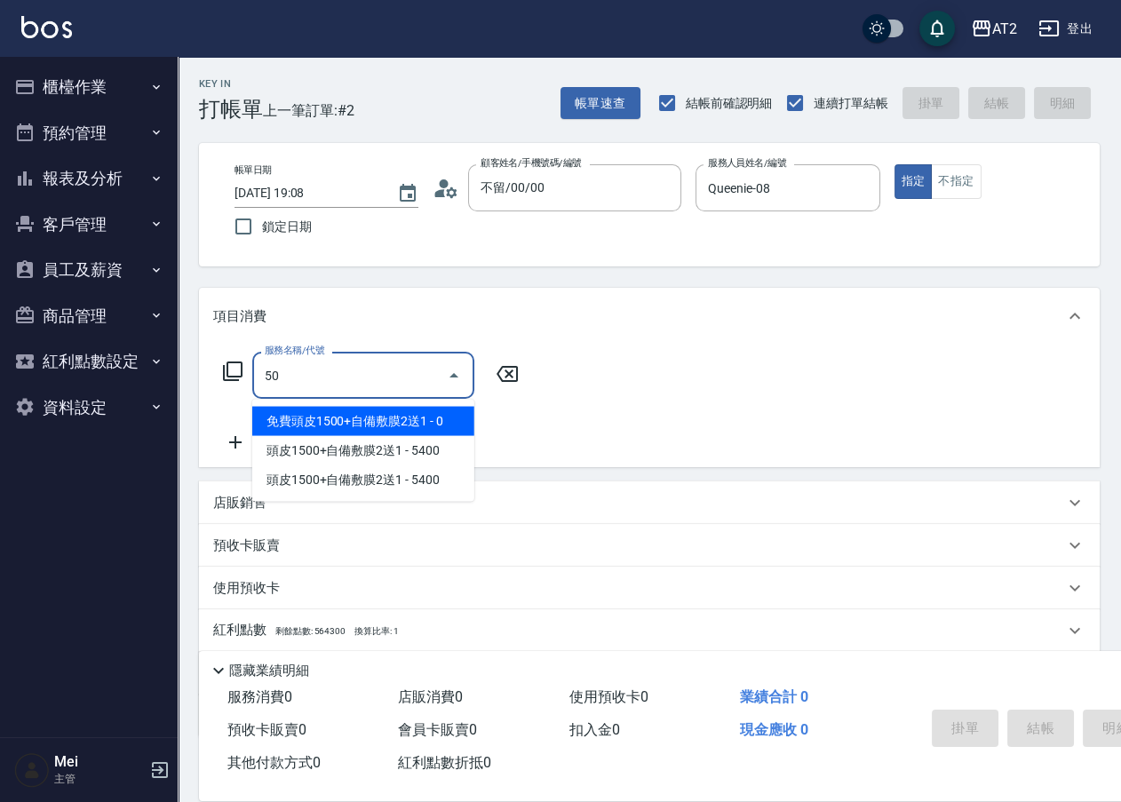
type input "501"
type input "100"
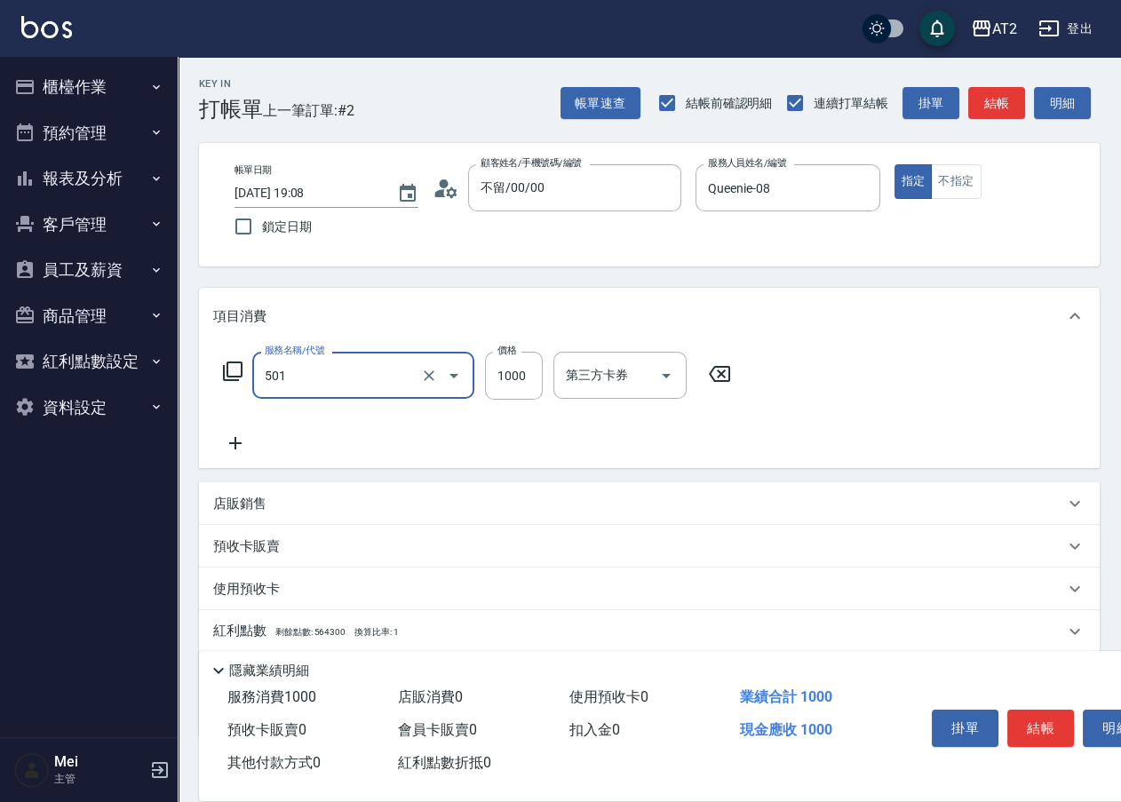
type input "染髮(501)"
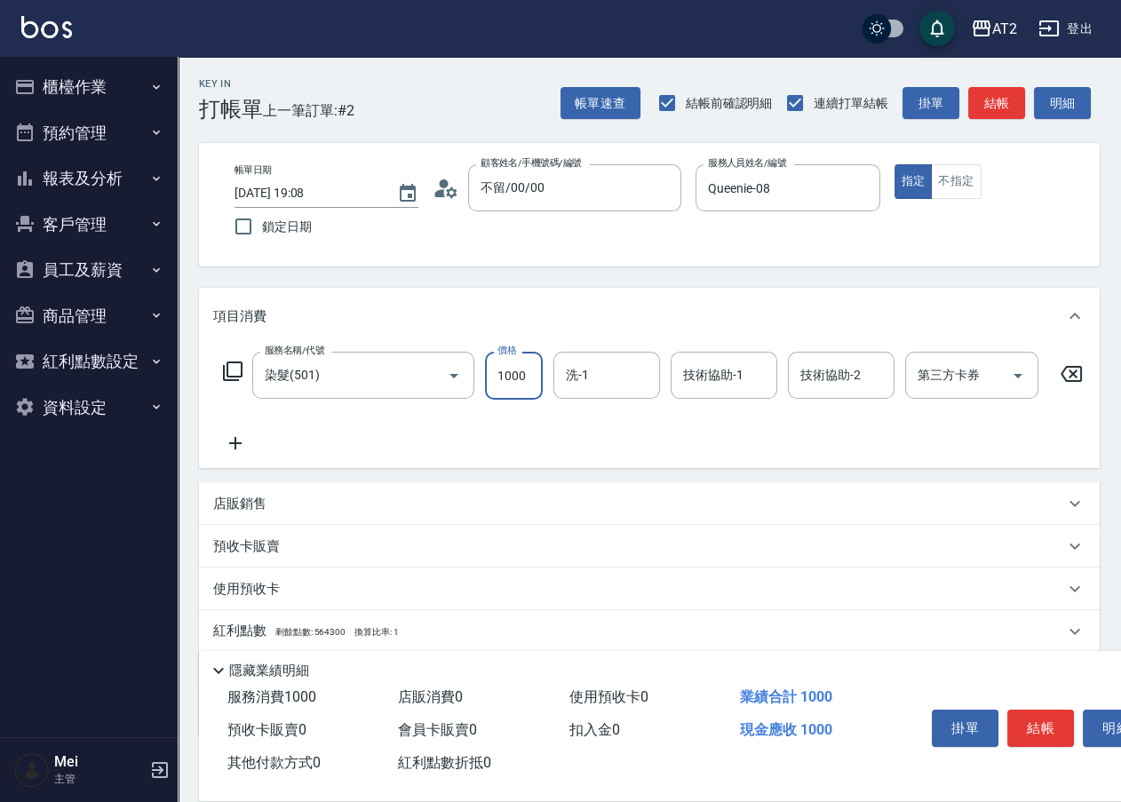
type input "0"
type input "20"
type input "209"
type input "200"
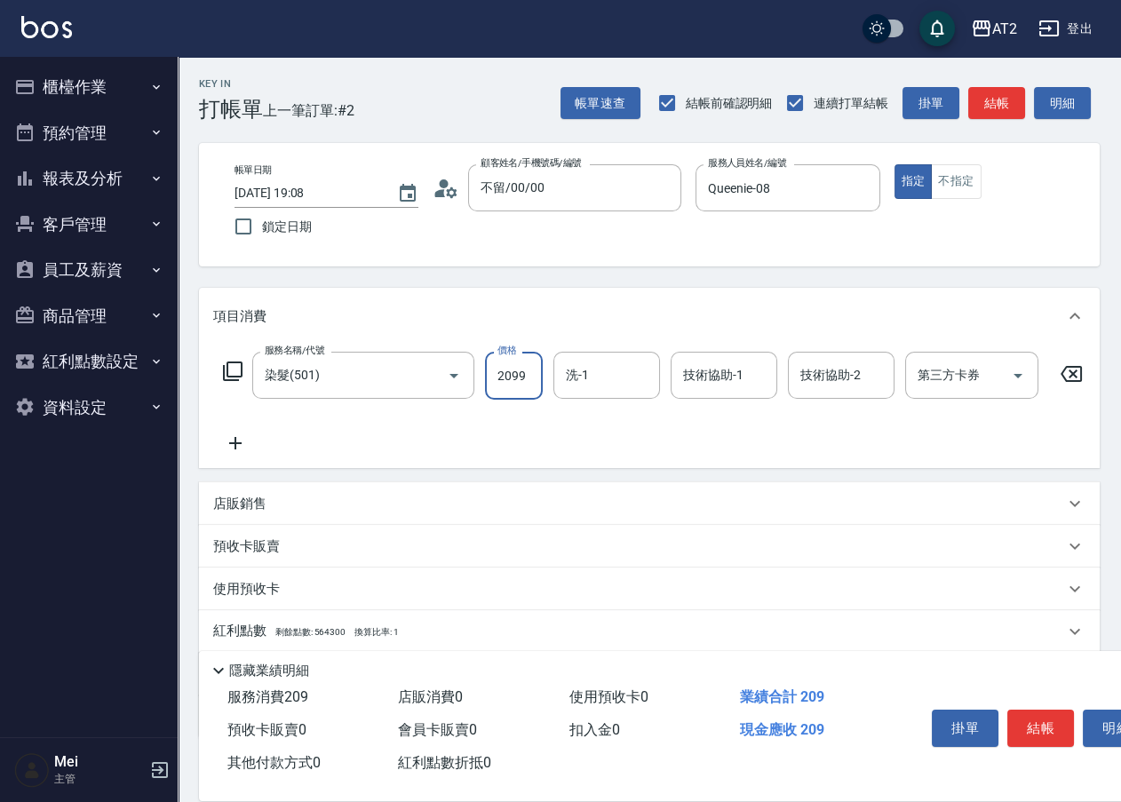
type input "2099"
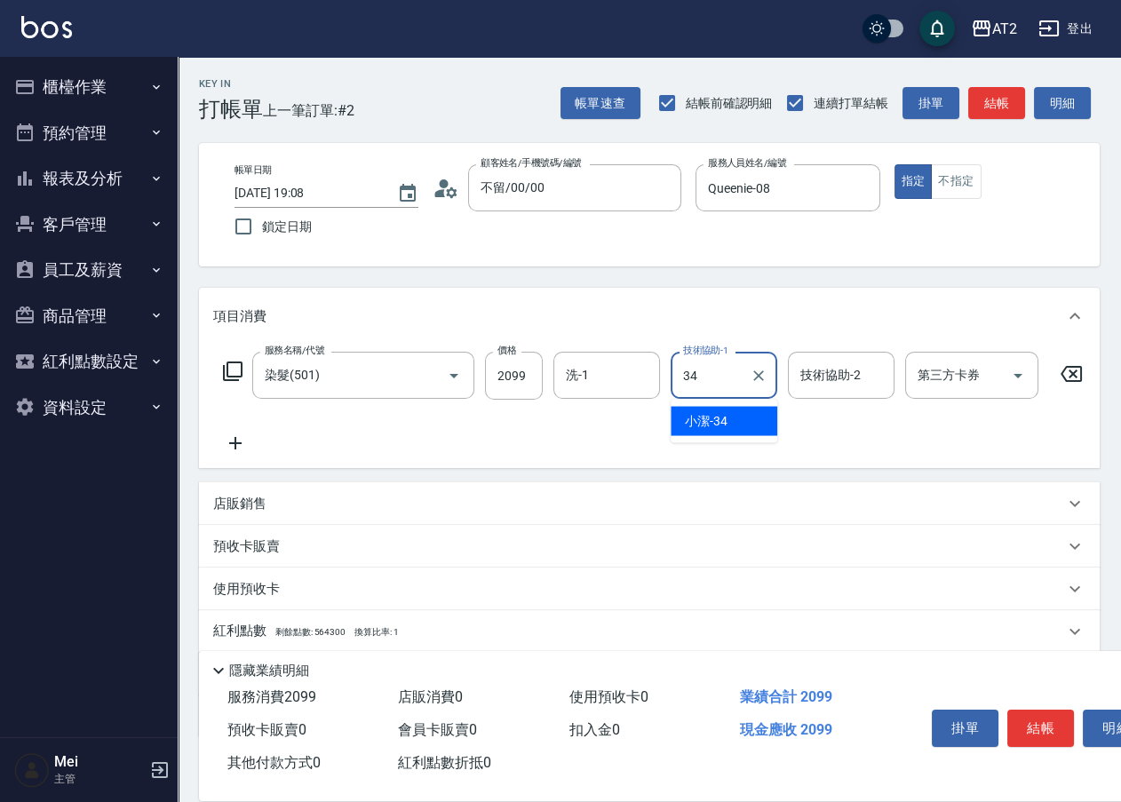
type input "小潔-34"
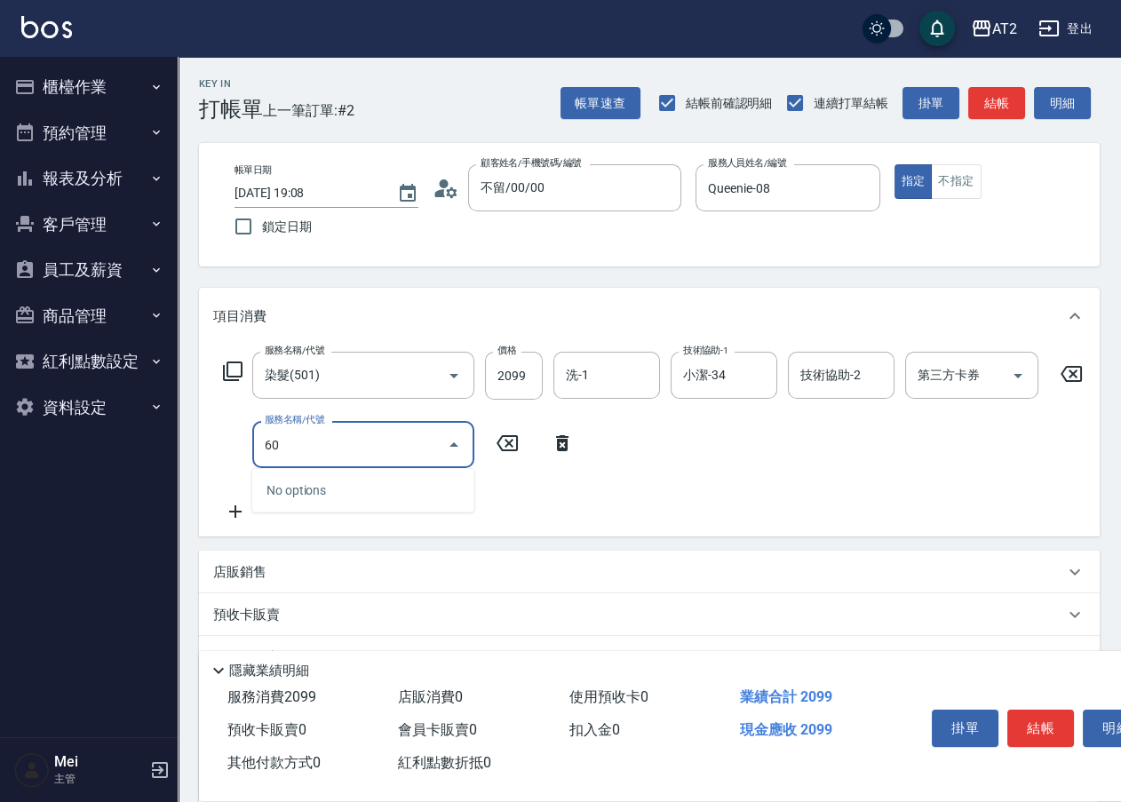
type input "601"
type input "300"
type input "自備護髮(601)"
type input "210"
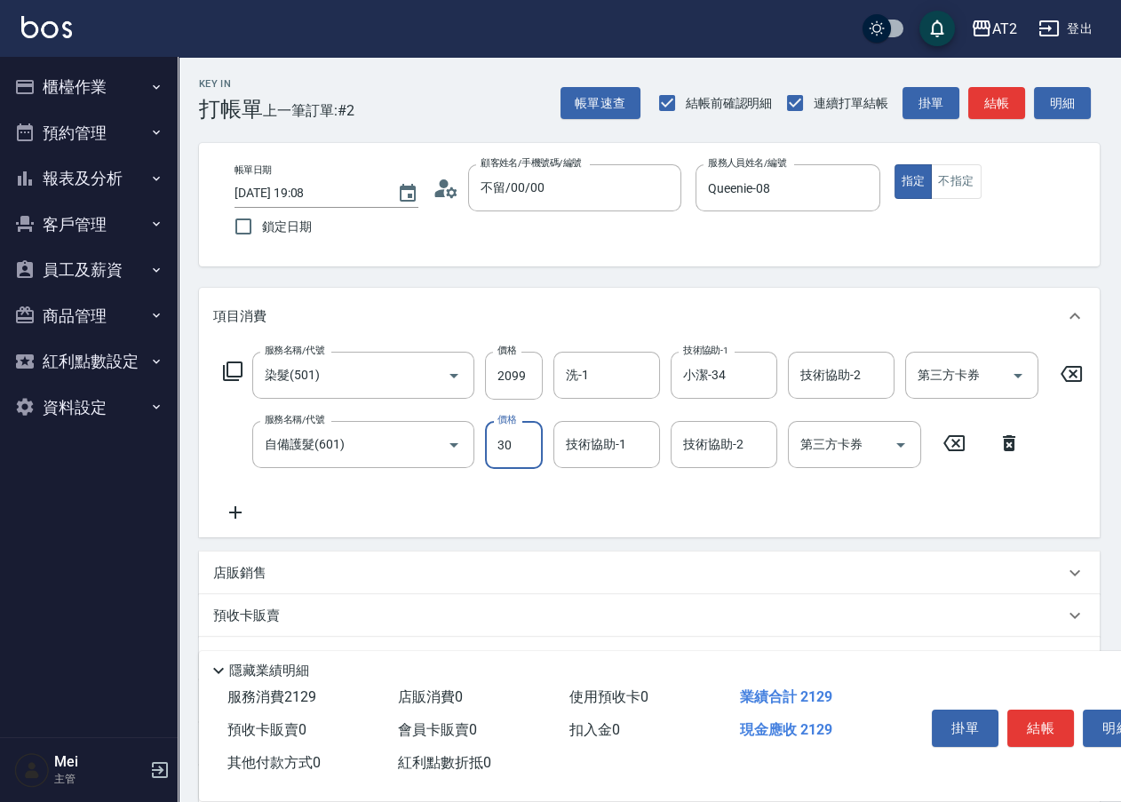
type input "300"
type input "500"
type input "3000"
type input "小妍-46"
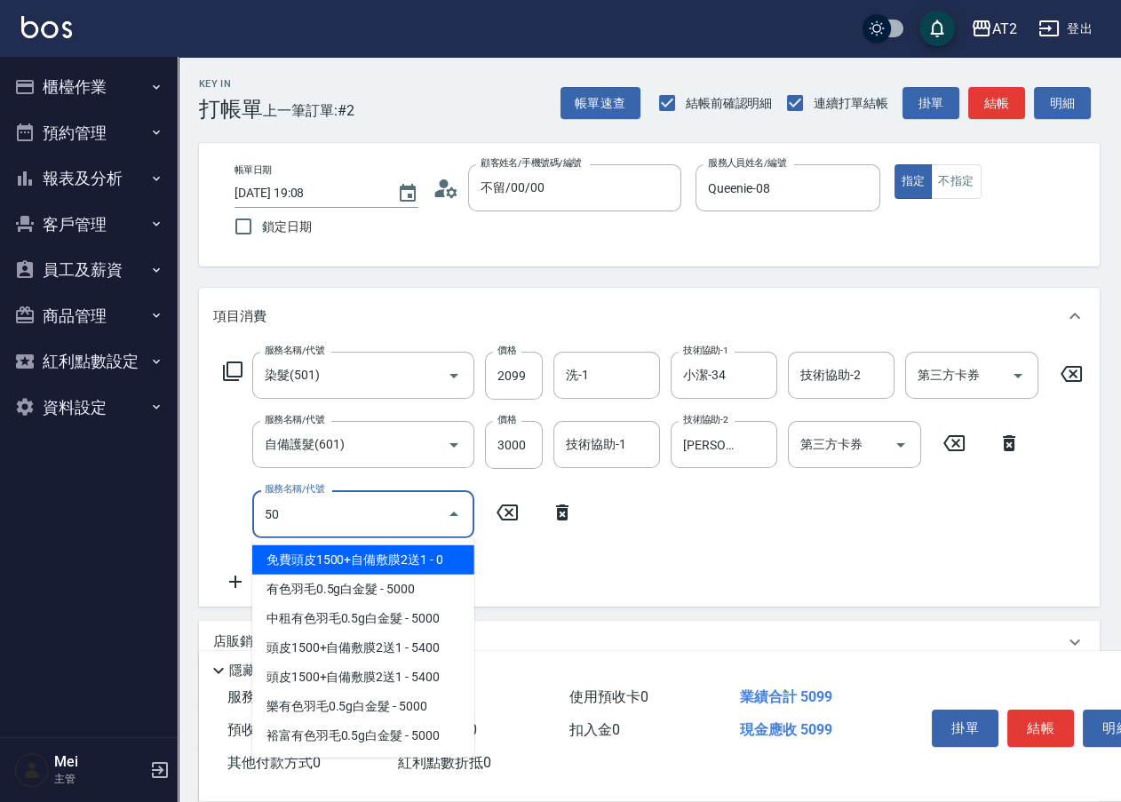
type input "502"
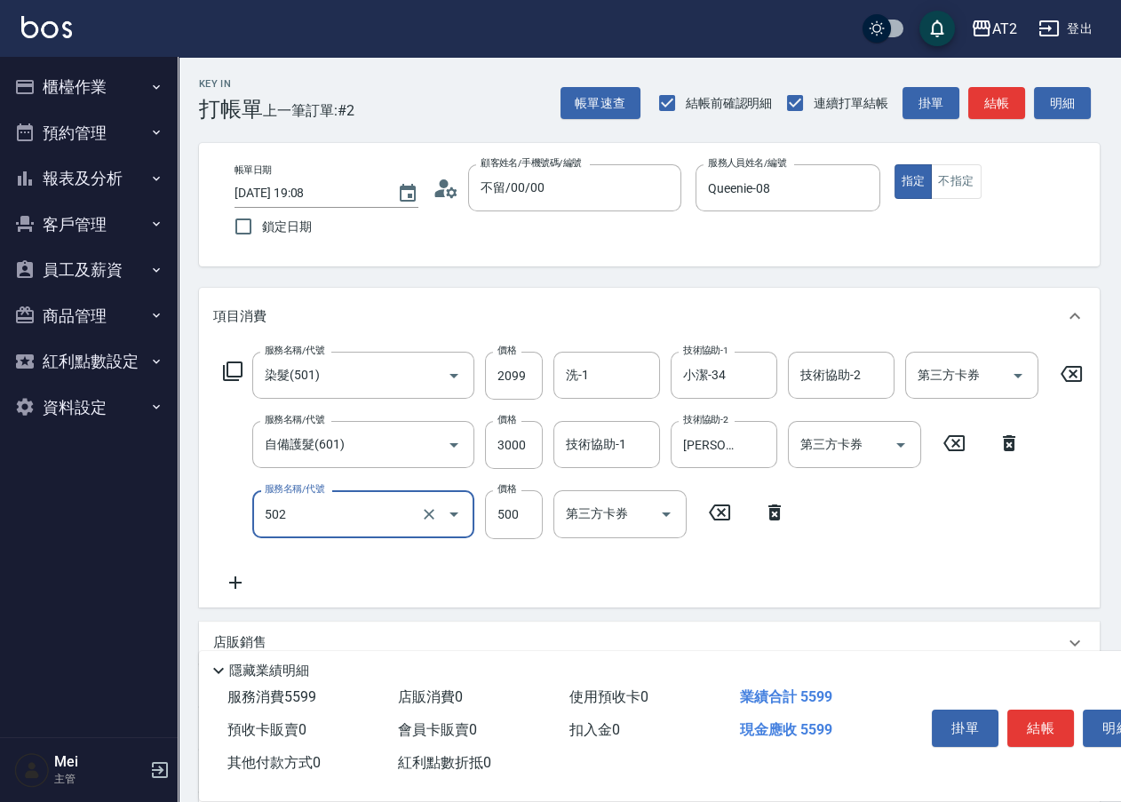
type input "550"
type input "漂髮(502)"
type input "0"
type input "500"
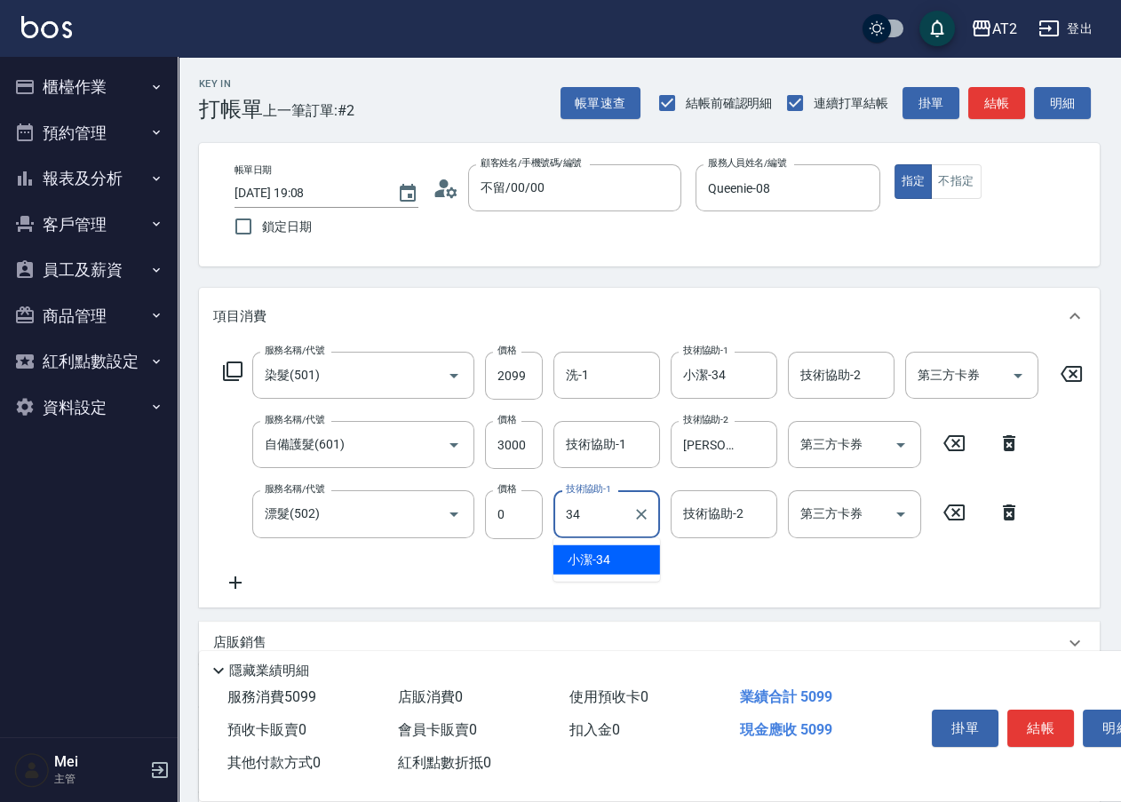
type input "小潔-34"
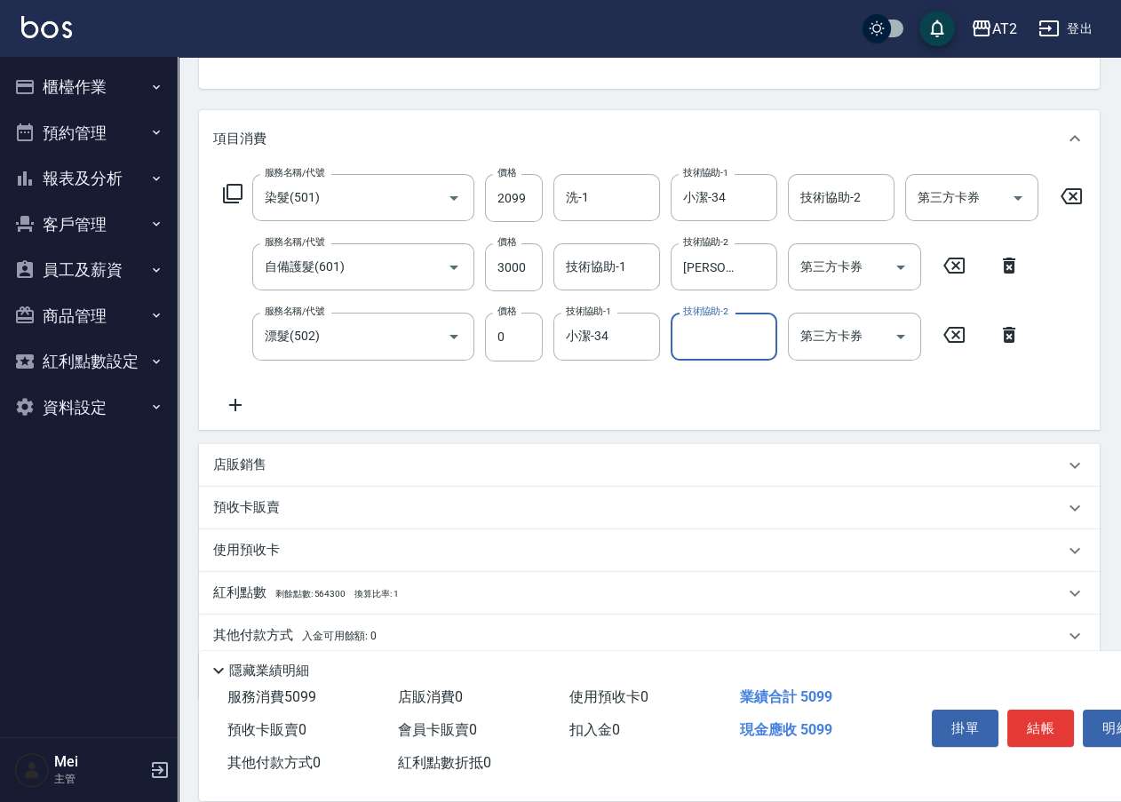
scroll to position [257, 0]
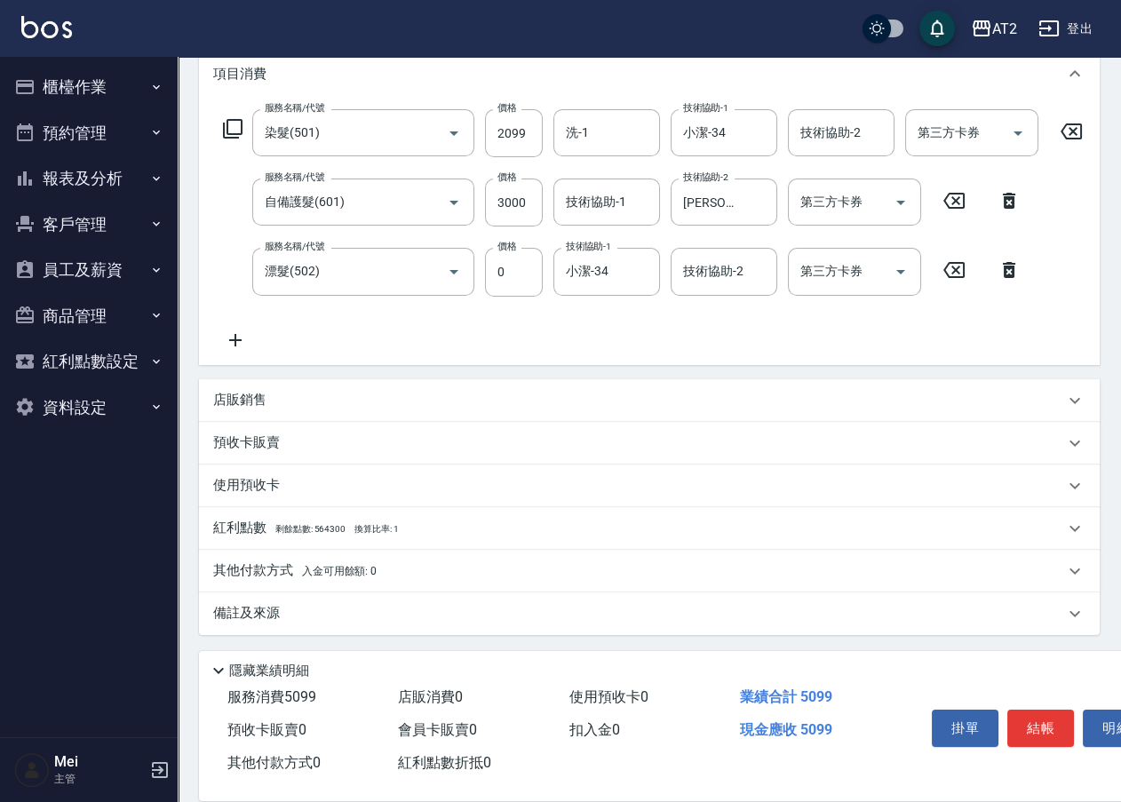
click at [293, 544] on div "紅利點數 剩餘點數: 564300 換算比率: 1" at bounding box center [649, 528] width 900 height 43
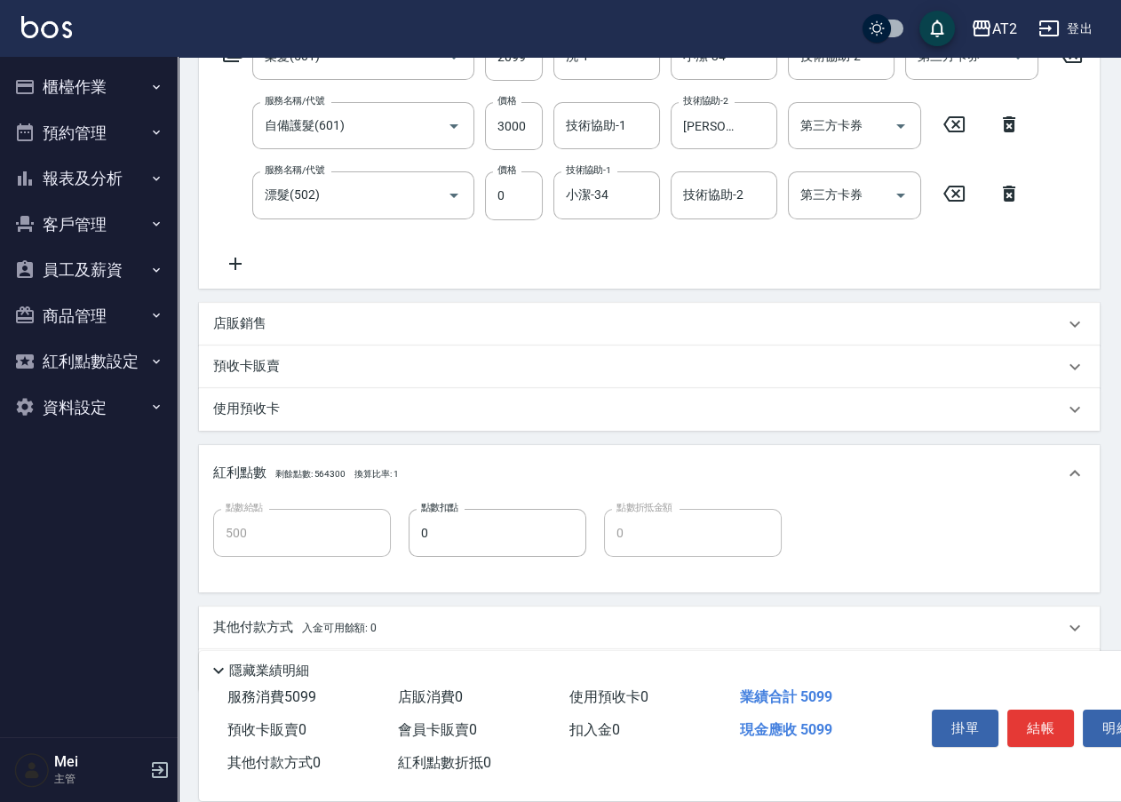
scroll to position [391, 0]
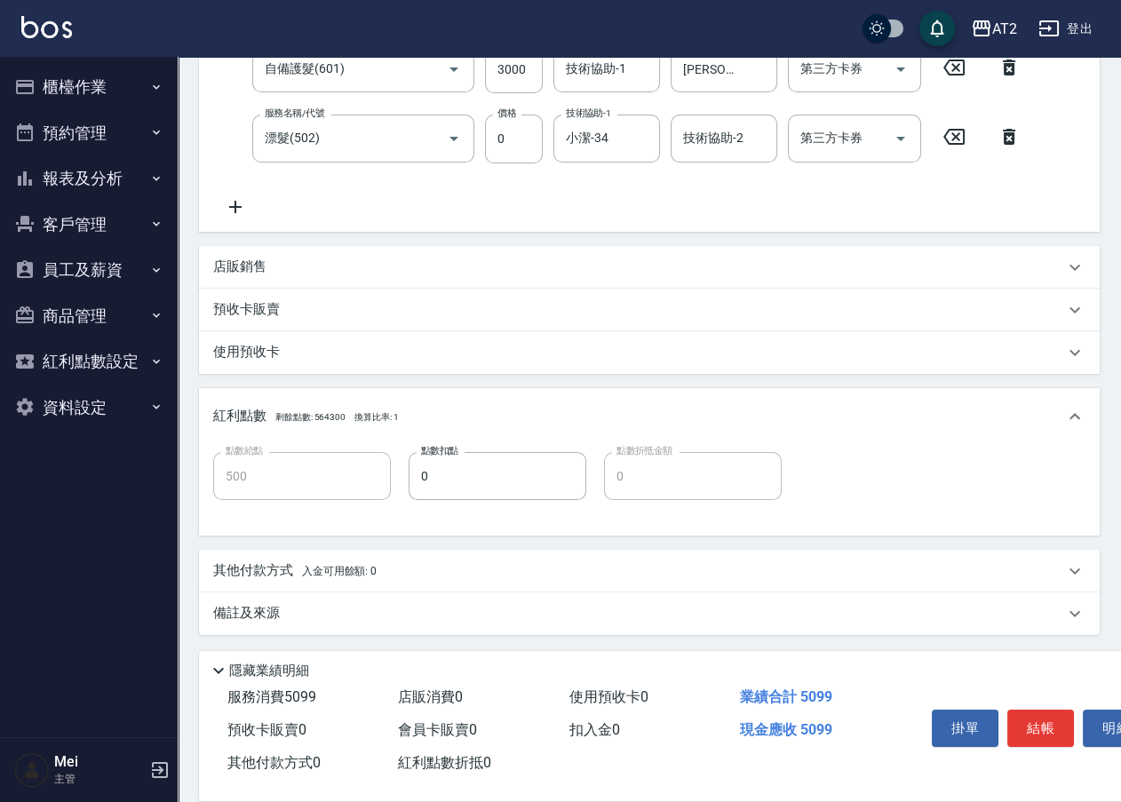
click at [313, 570] on span "入金可用餘額: 0" at bounding box center [339, 571] width 75 height 12
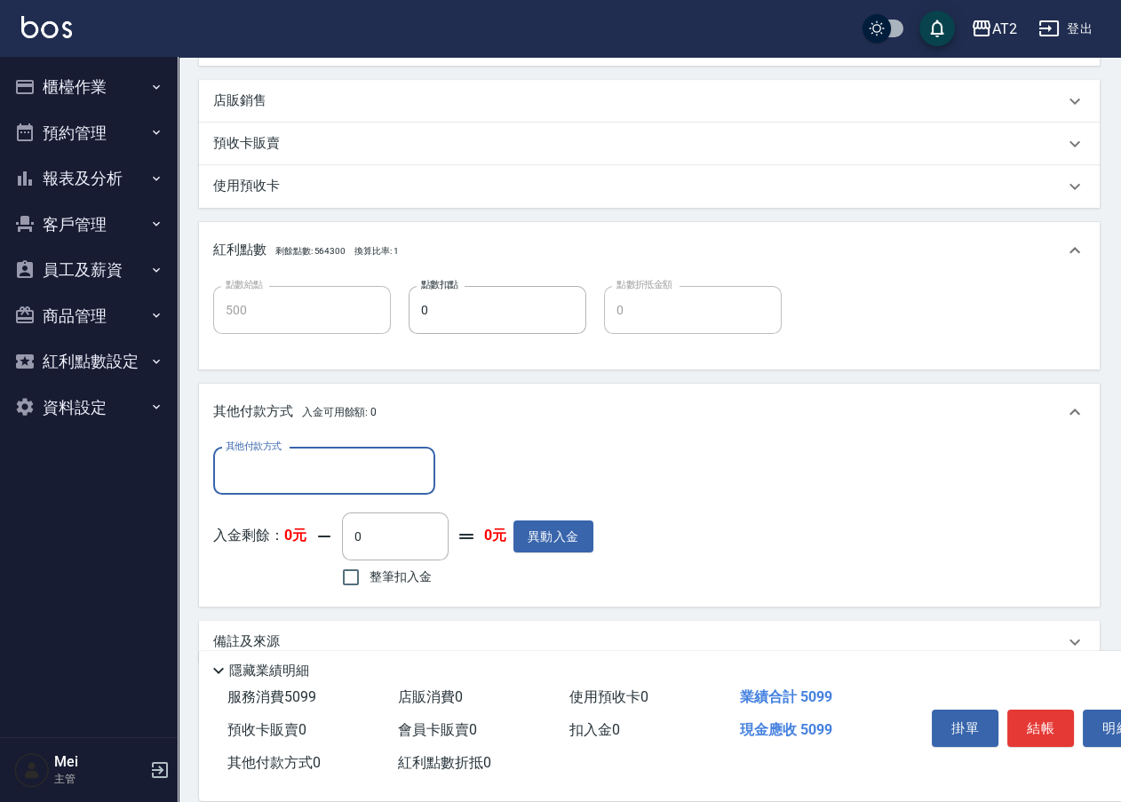
scroll to position [543, 0]
click at [329, 494] on div "其他付款方式" at bounding box center [324, 470] width 222 height 47
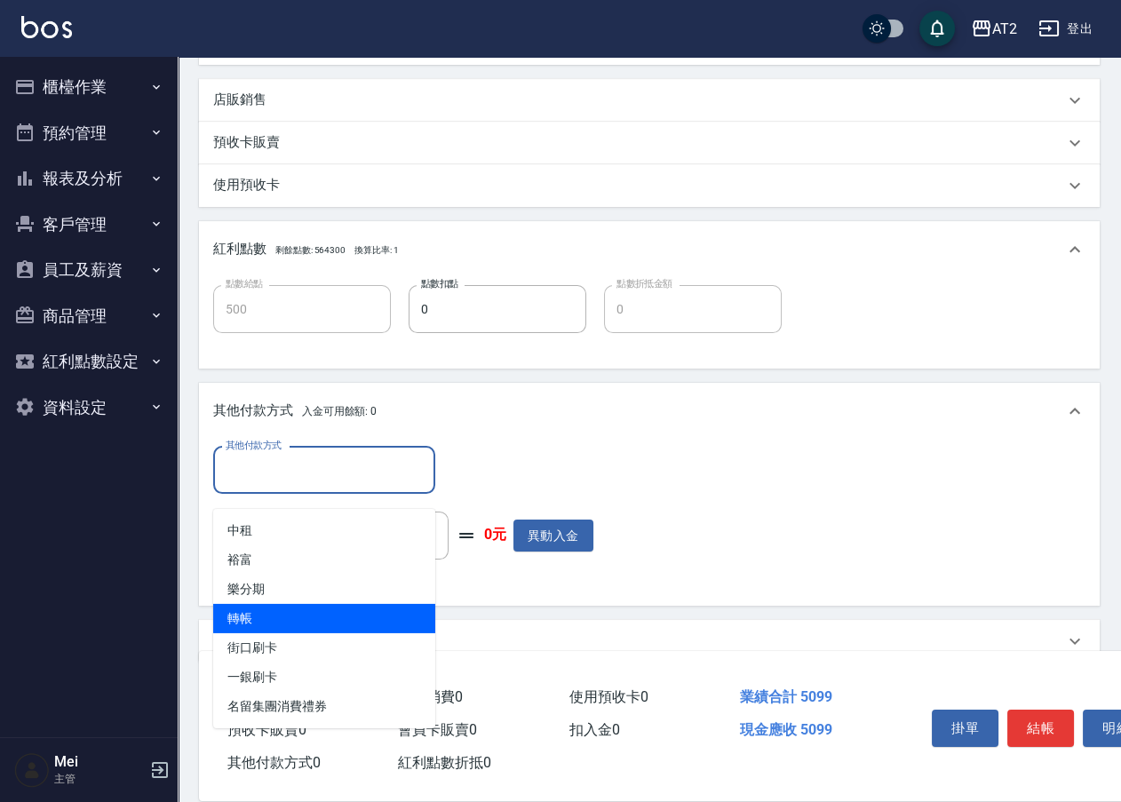
click at [319, 630] on span "轉帳" at bounding box center [324, 618] width 222 height 29
type input "轉帳"
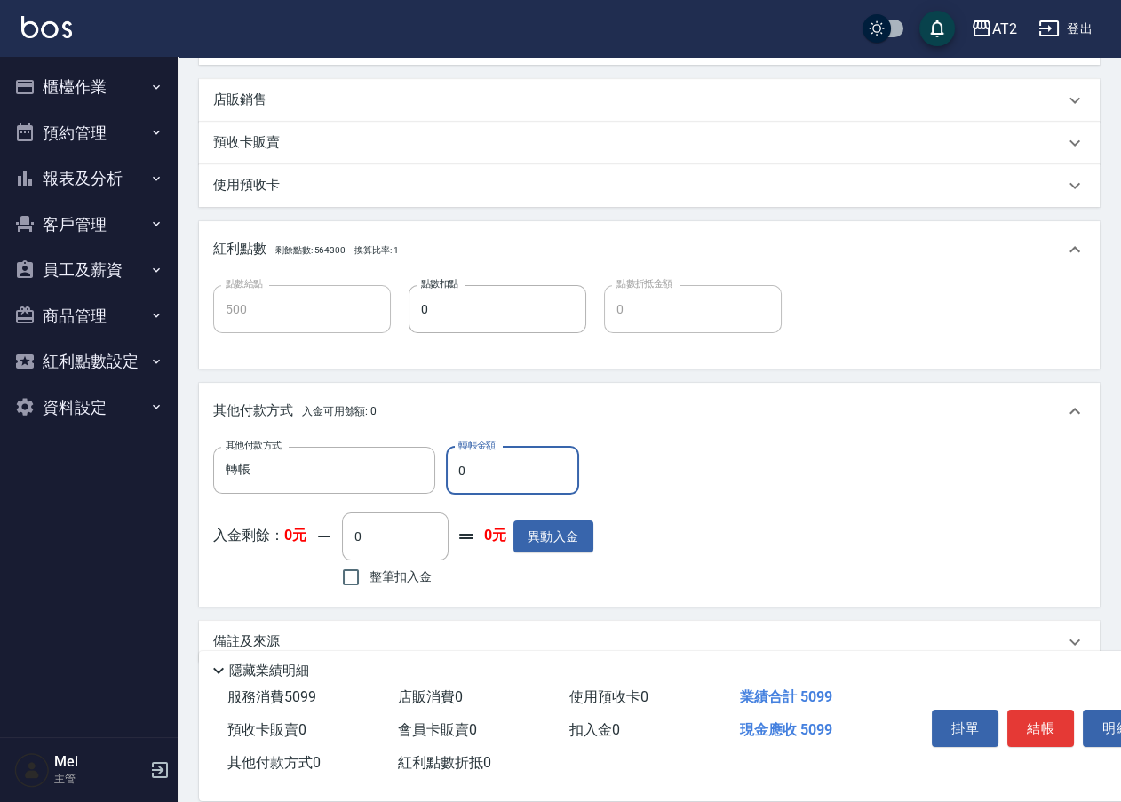
click at [486, 492] on input "0" at bounding box center [512, 471] width 133 height 48
type input "509"
type input "450"
type input "5099"
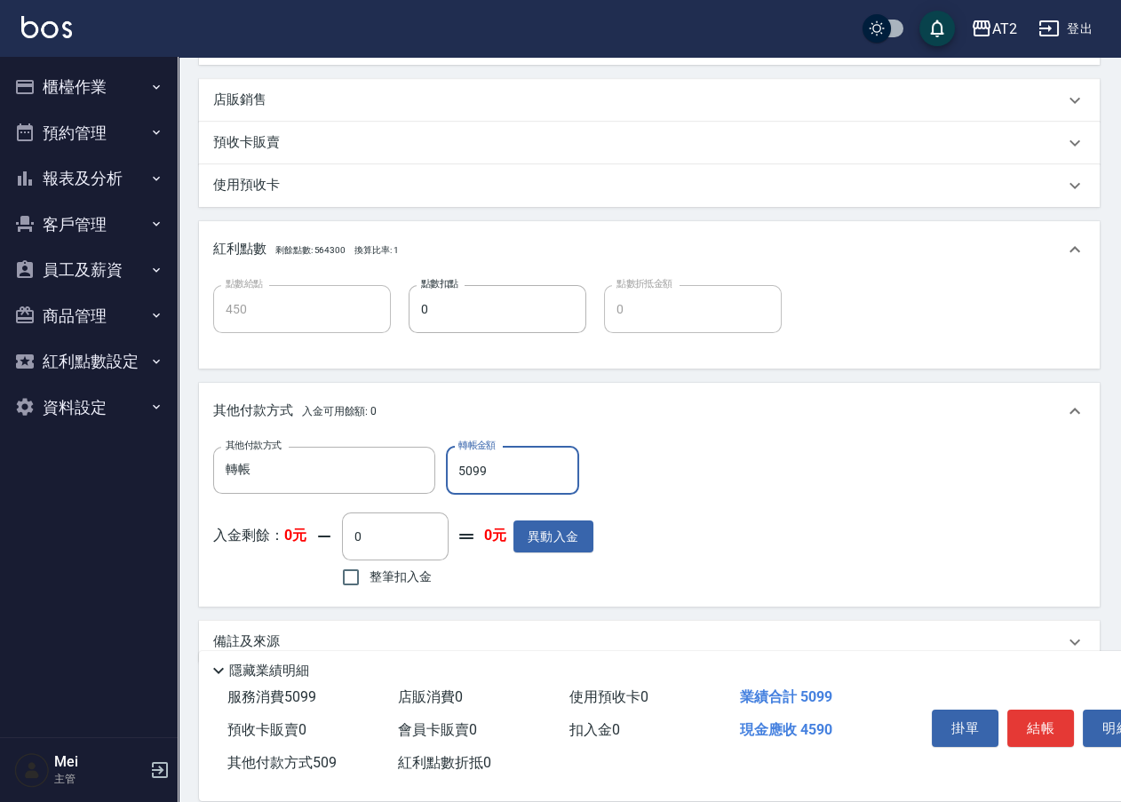
type input "0"
type input "2025/10/08 19:14"
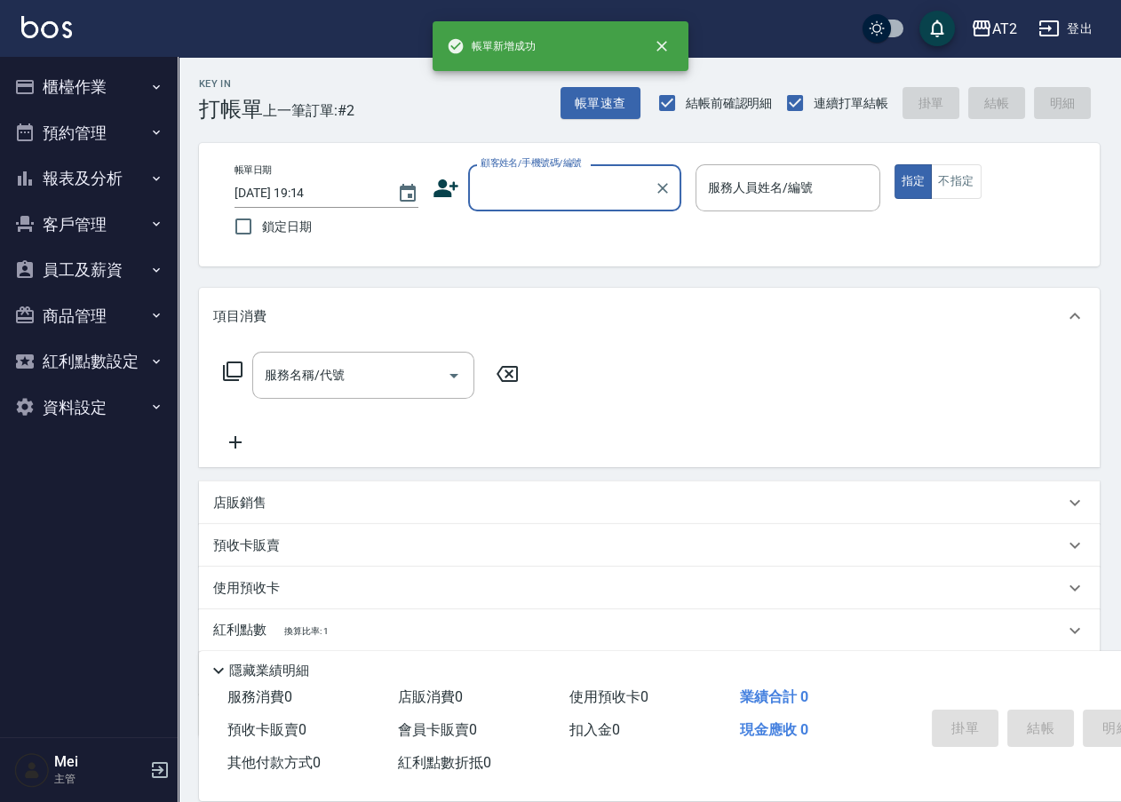
scroll to position [0, 0]
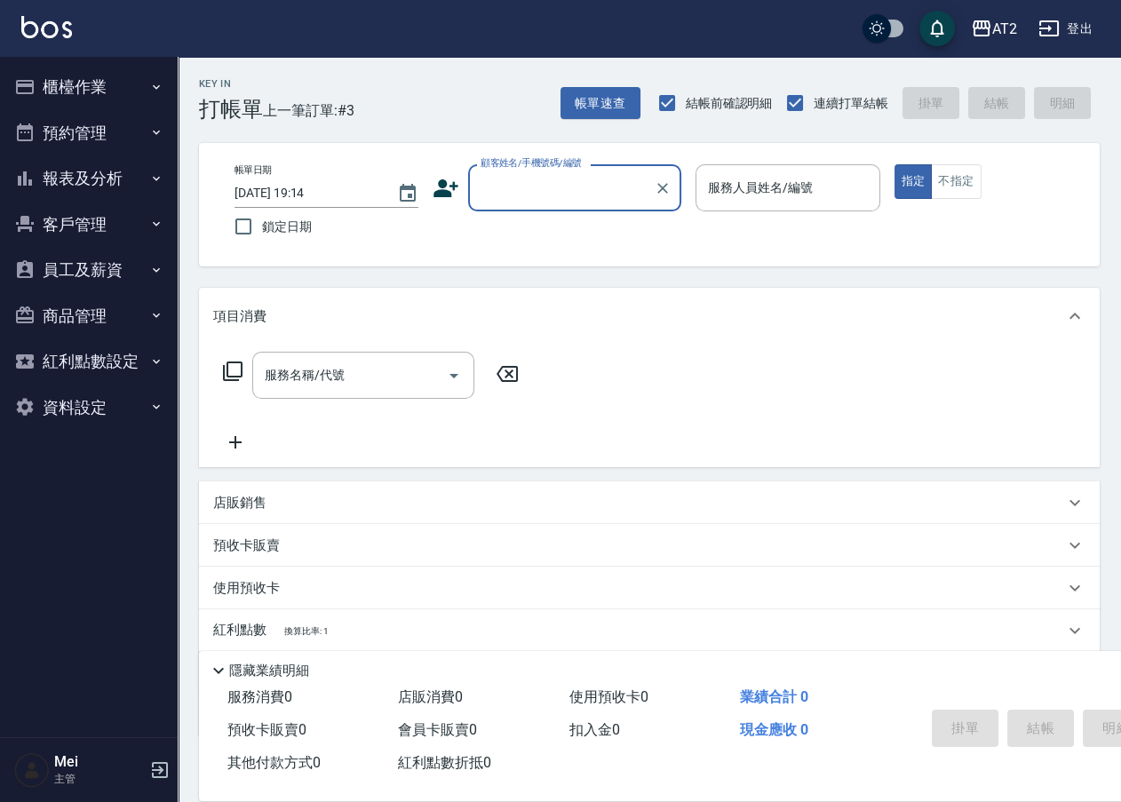
type input "ㄢ"
click at [589, 188] on input "顧客姓名/手機號碼/編號" at bounding box center [561, 187] width 171 height 31
click at [491, 116] on div "Key In 打帳單 上一筆訂單:#3 帳單速查 結帳前確認明細 連續打單結帳 掛單 結帳 明細" at bounding box center [639, 89] width 922 height 65
click at [500, 184] on input "顧客姓名/手機號碼/編號" at bounding box center [561, 187] width 171 height 31
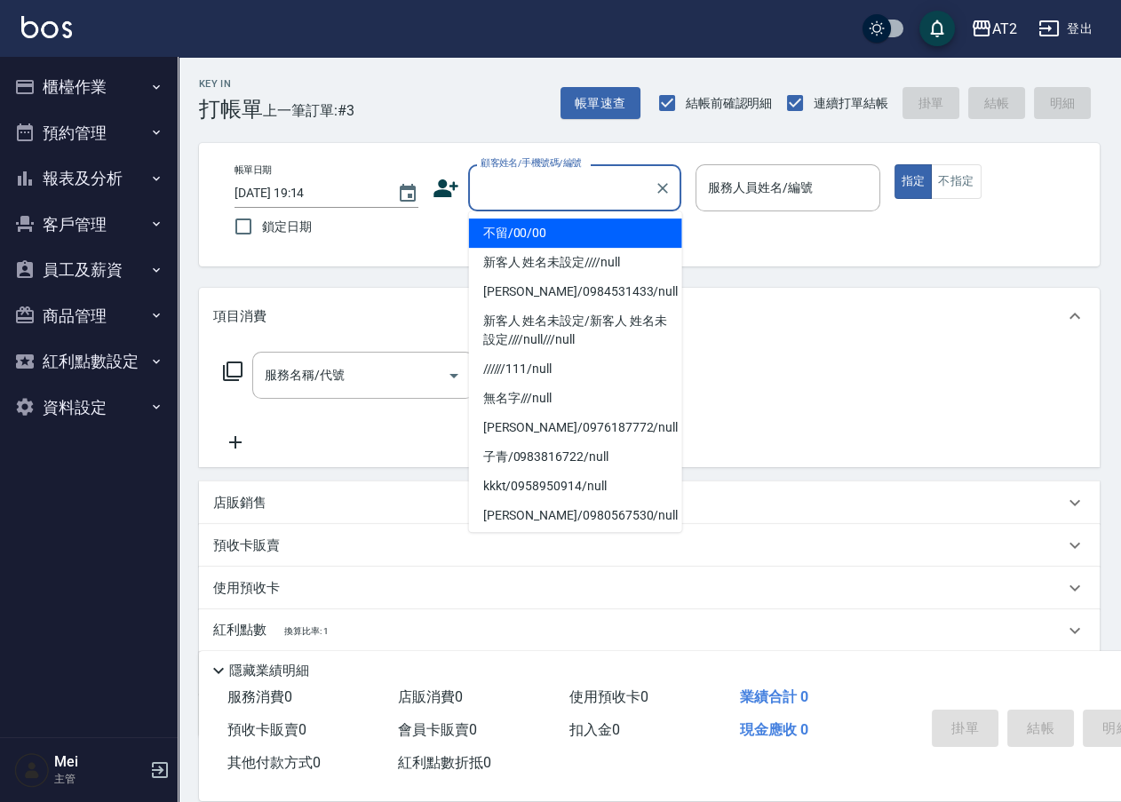
click at [509, 244] on li "不留/00/00" at bounding box center [575, 232] width 213 height 29
type input "不留/00/00"
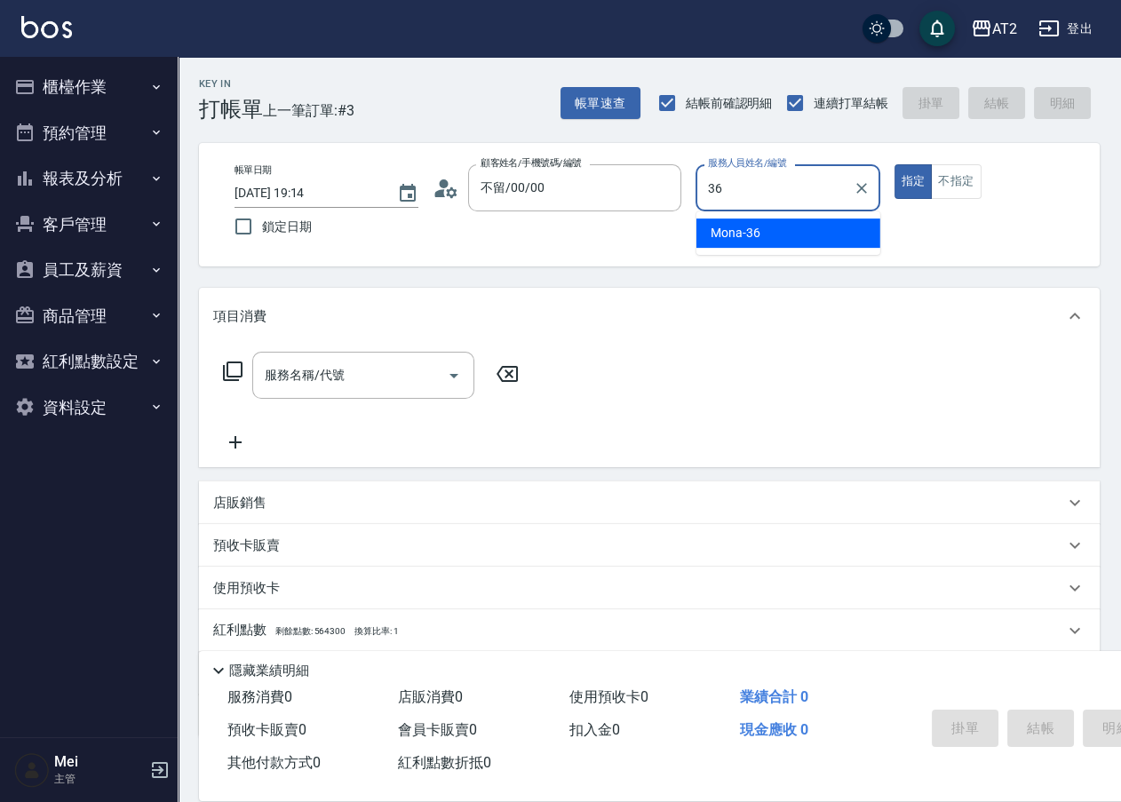
type input "Mona-36"
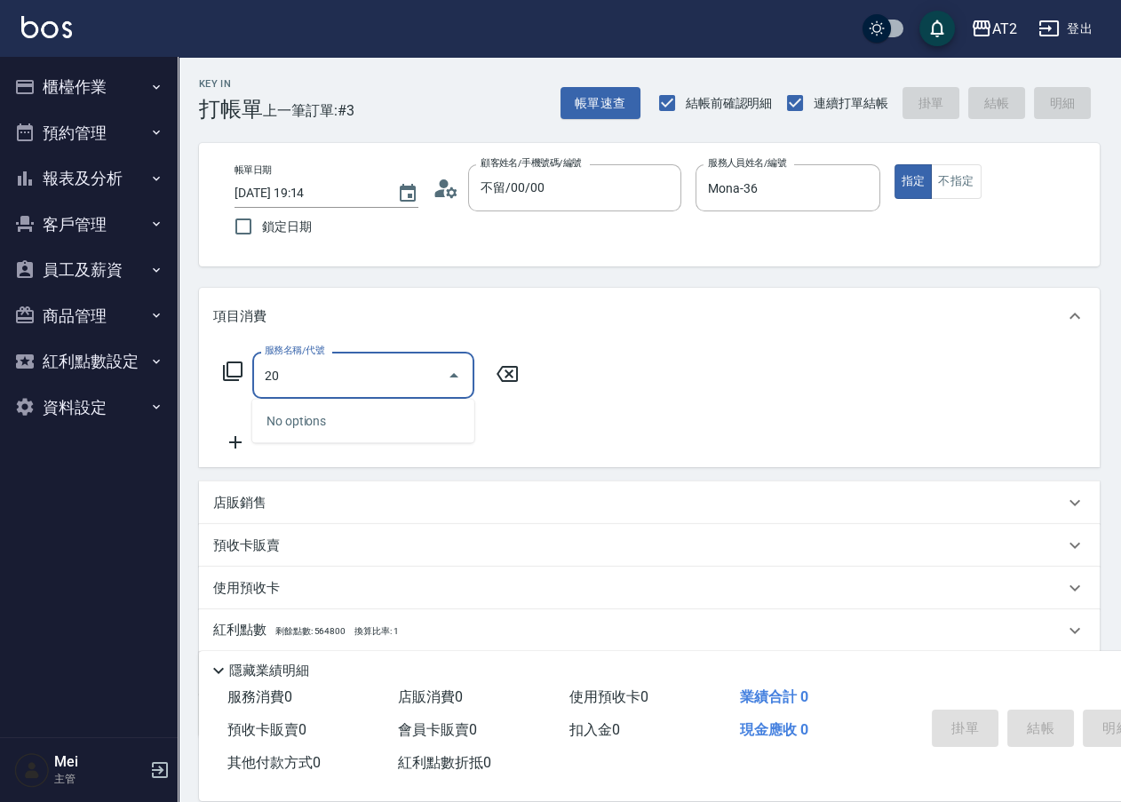
type input "201"
type input "20"
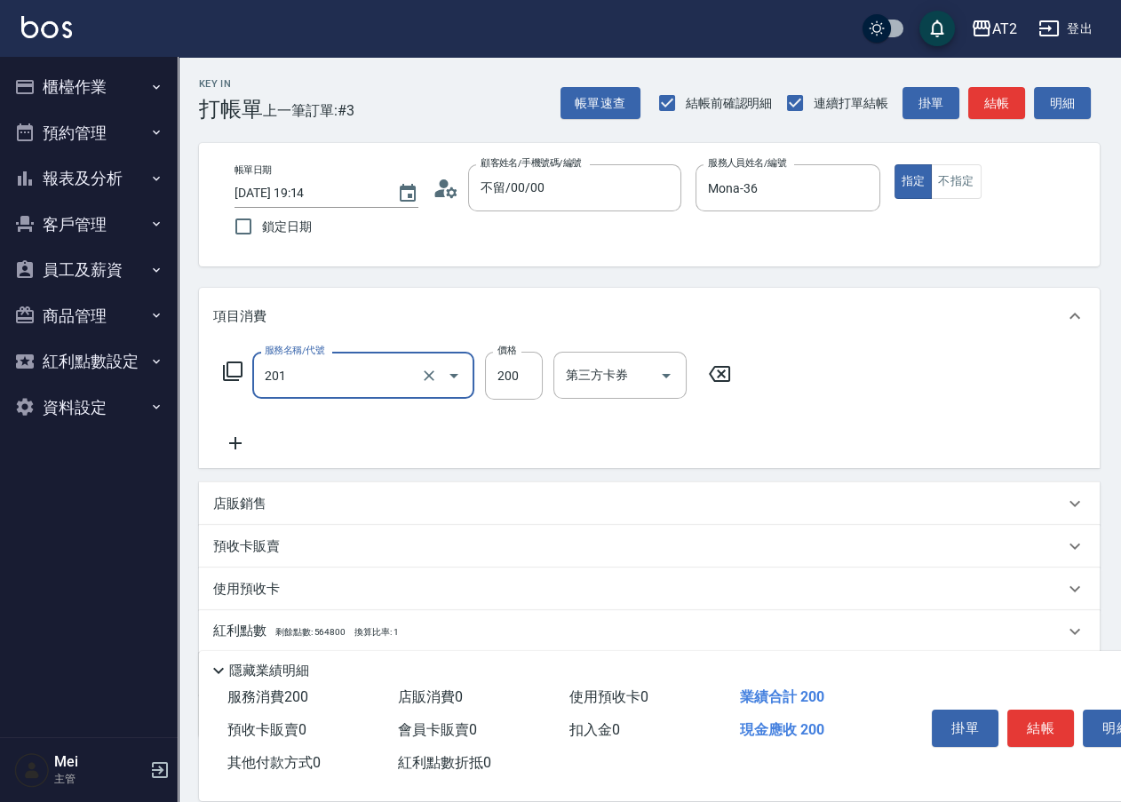
type input "洗髮(201)"
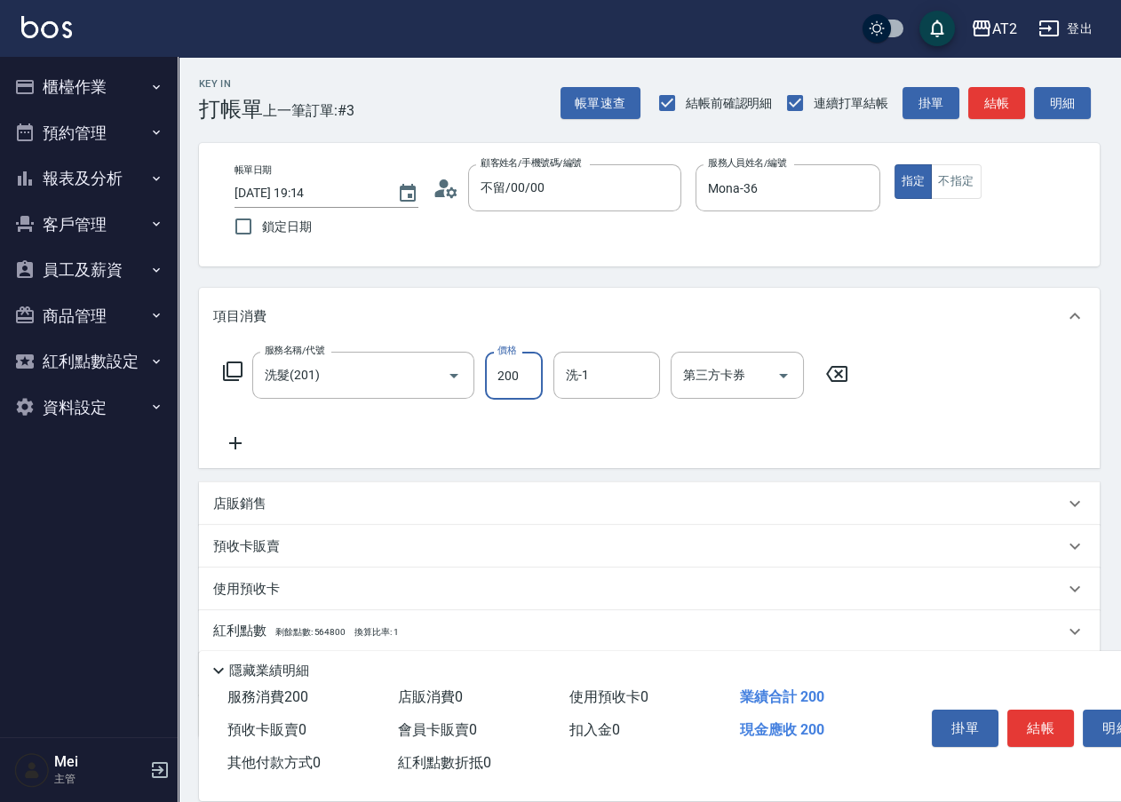
type input "0"
type input "55"
type input "50"
type input "550"
type input "小妍-46"
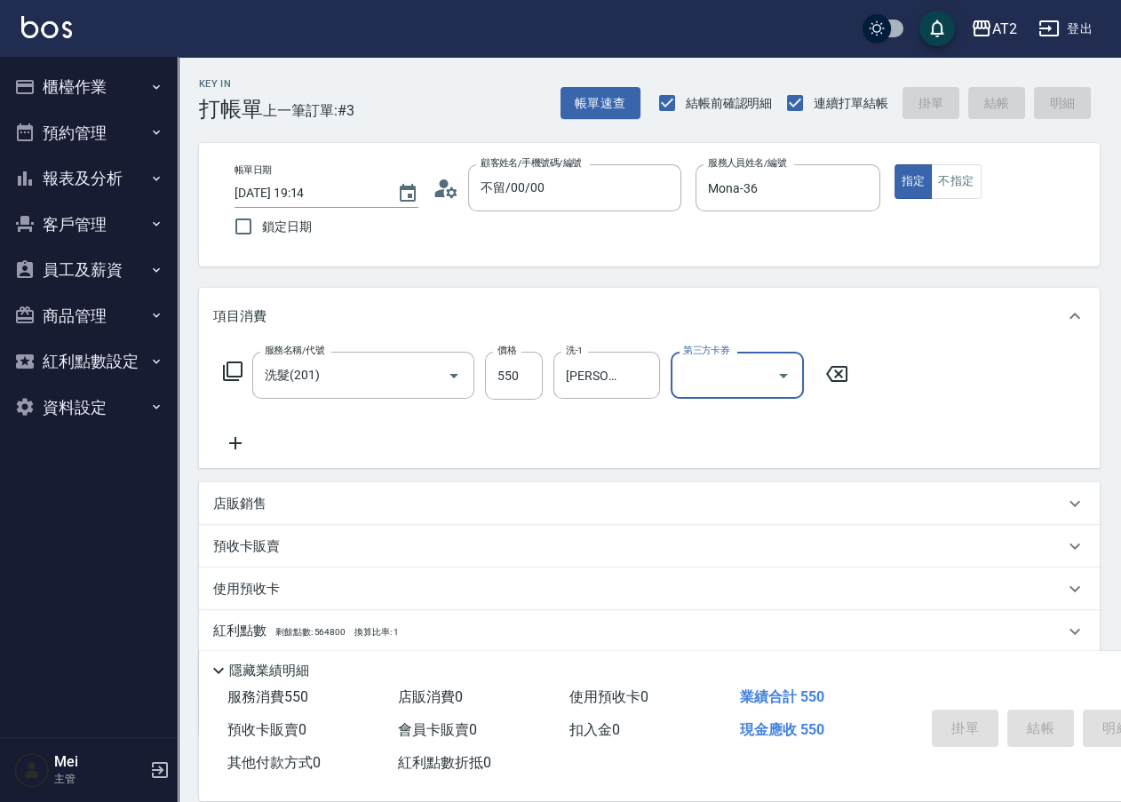
type input "0"
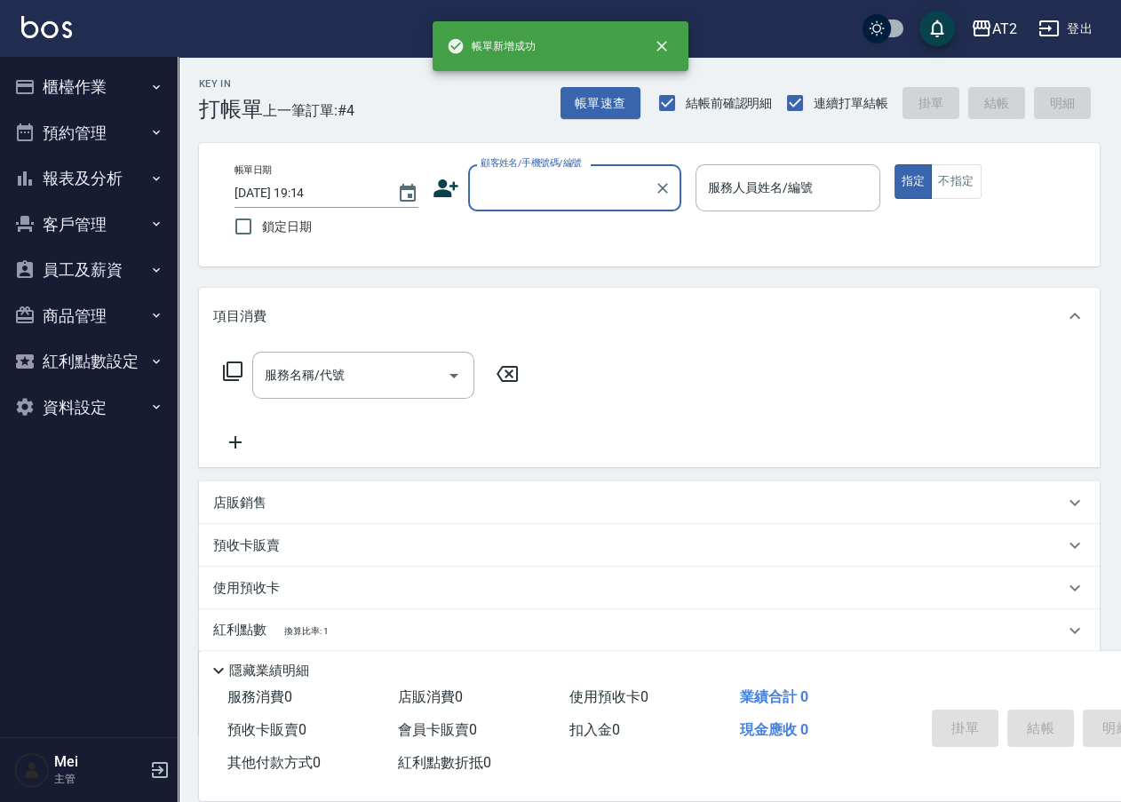
click at [546, 186] on input "顧客姓名/手機號碼/編號" at bounding box center [561, 187] width 171 height 31
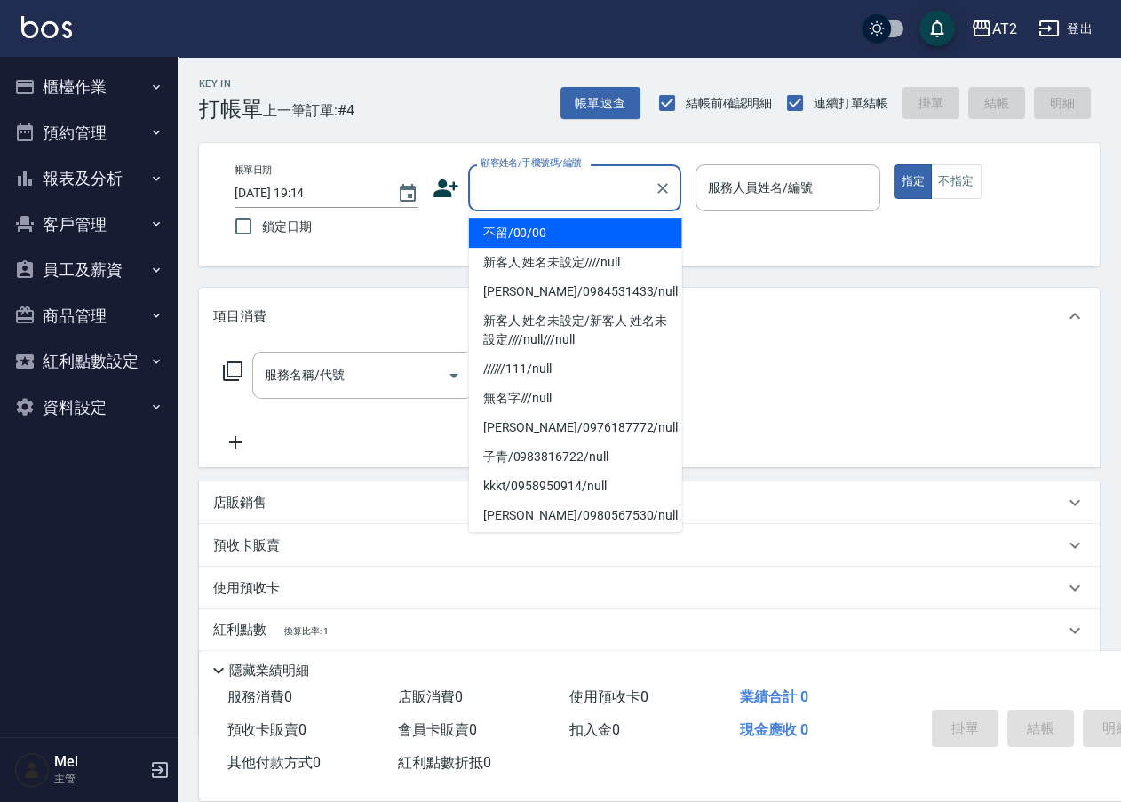
click at [551, 225] on li "不留/00/00" at bounding box center [575, 232] width 213 height 29
type input "不留/00/00"
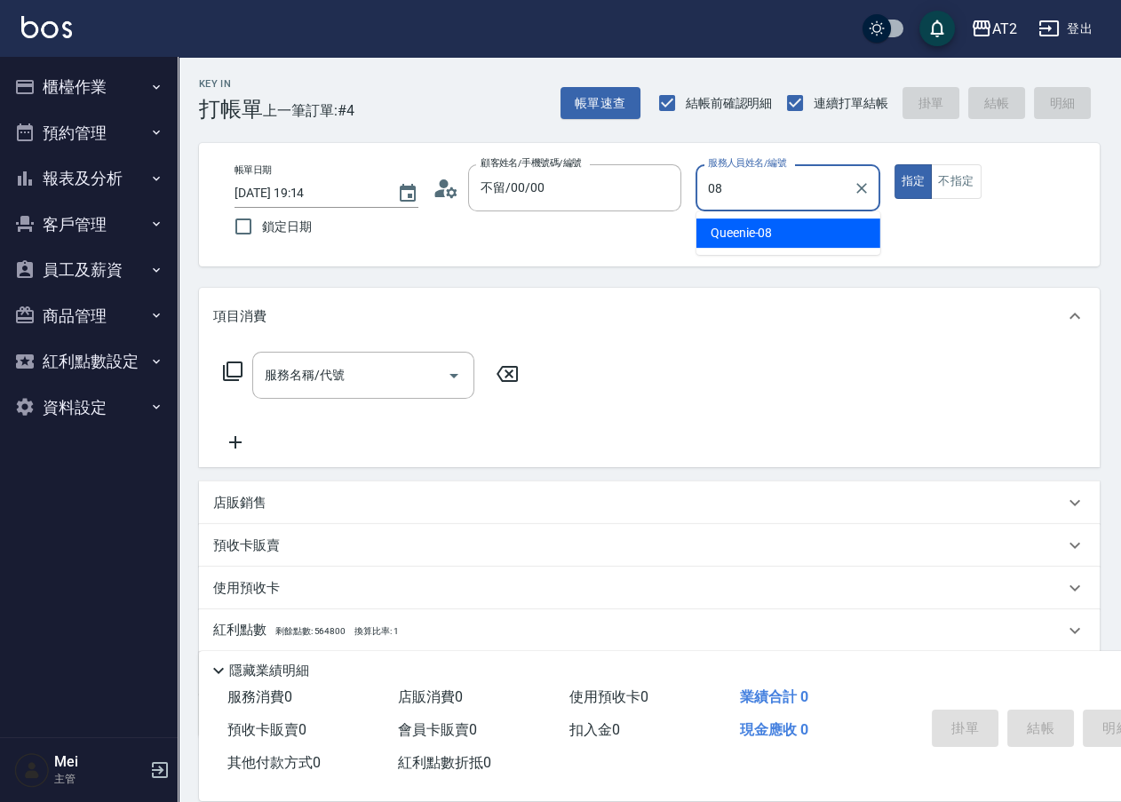
type input "Queenie-08"
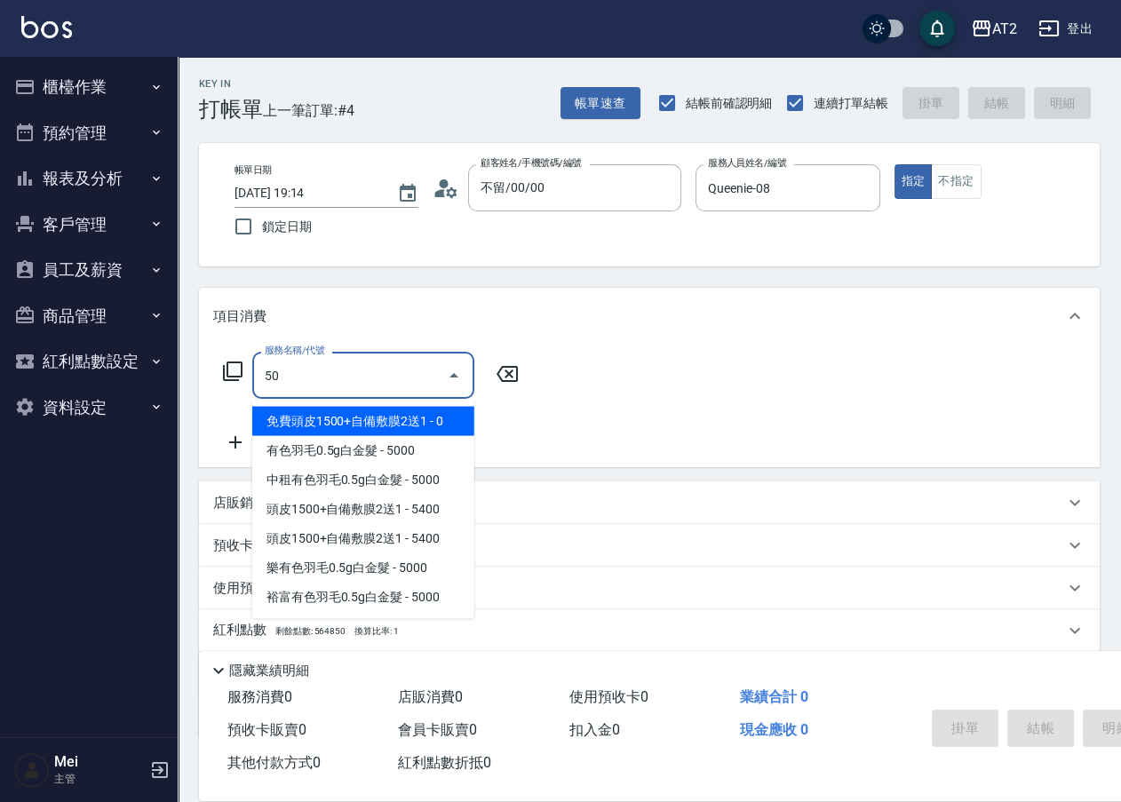
type input "501"
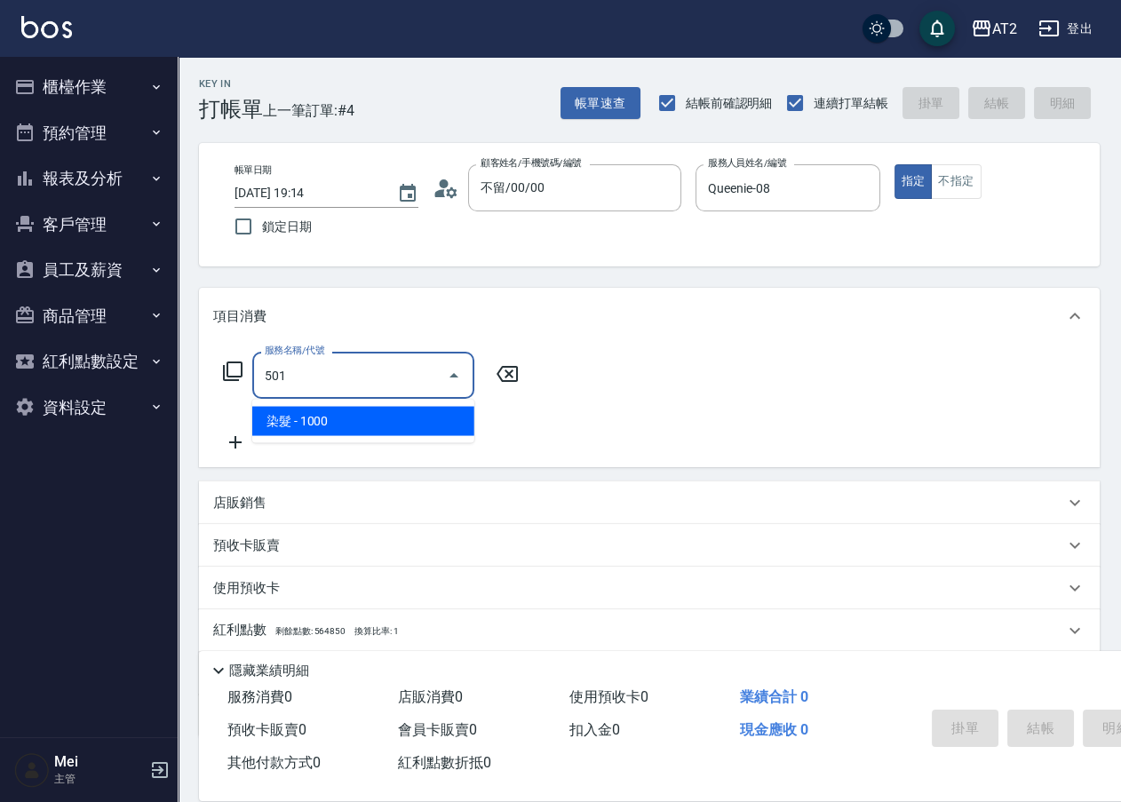
type input "100"
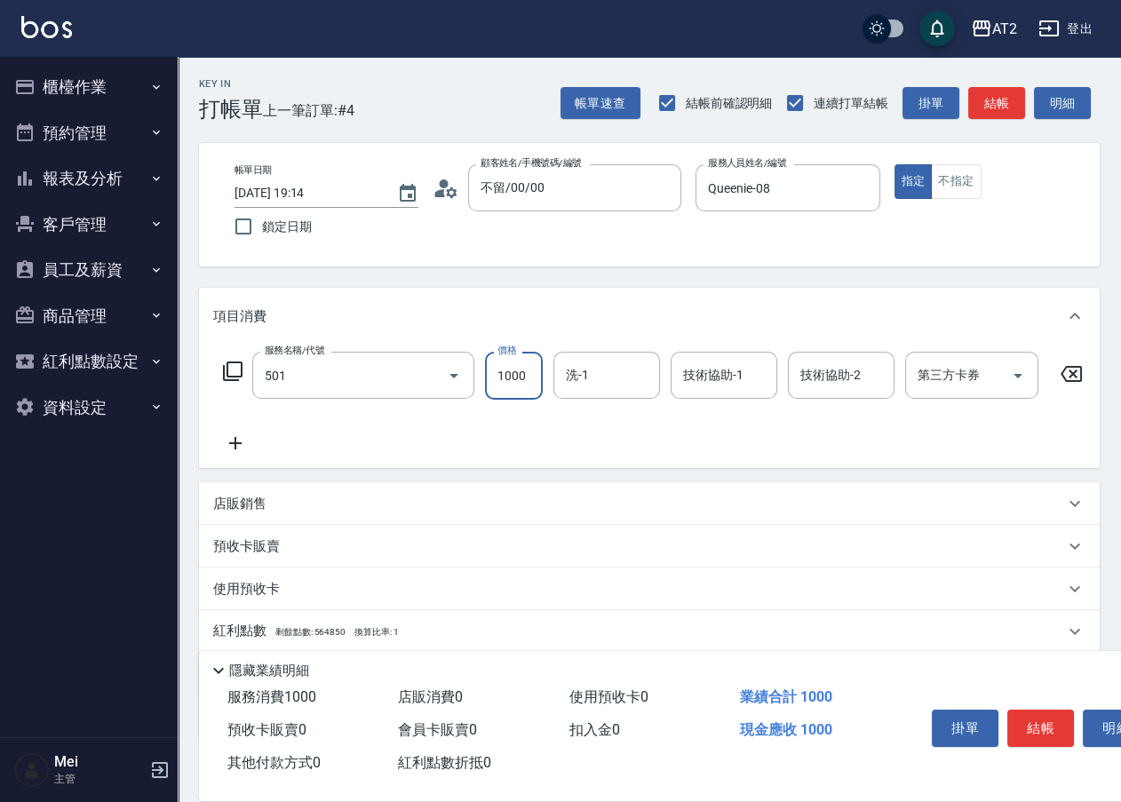
type input "染髮(501)"
type input "0"
type input "小妍-46"
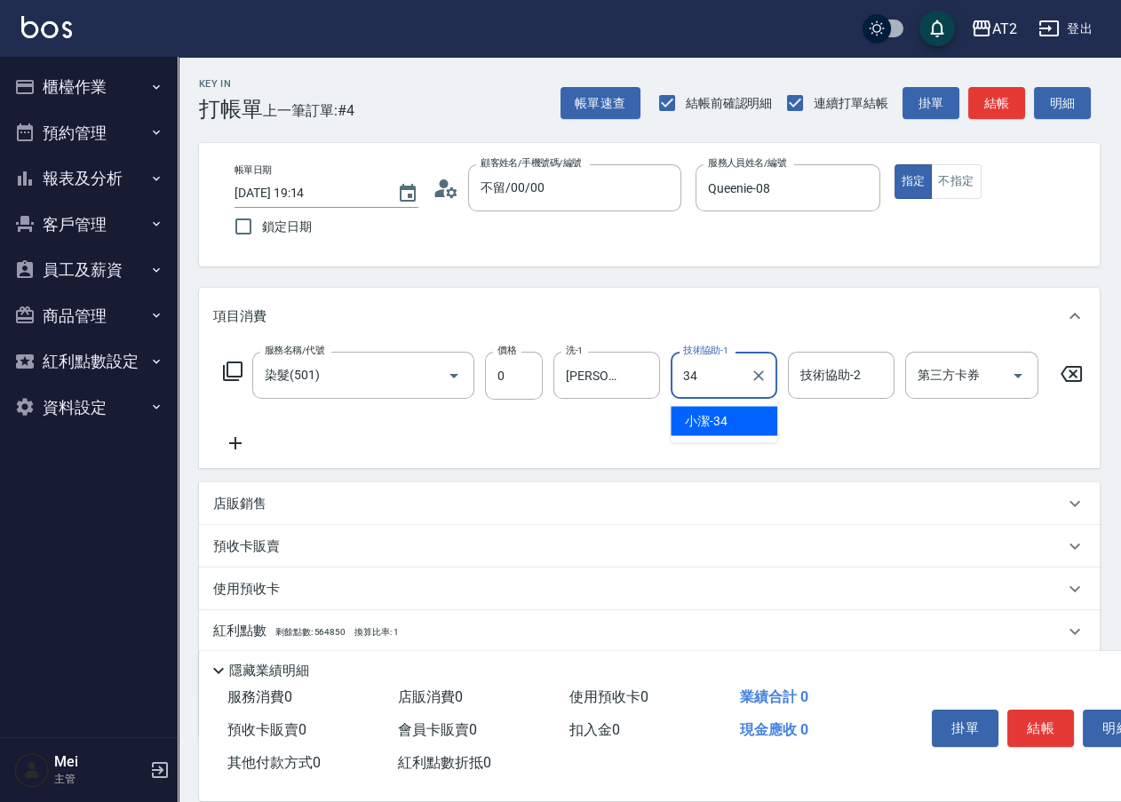
type input "小潔-34"
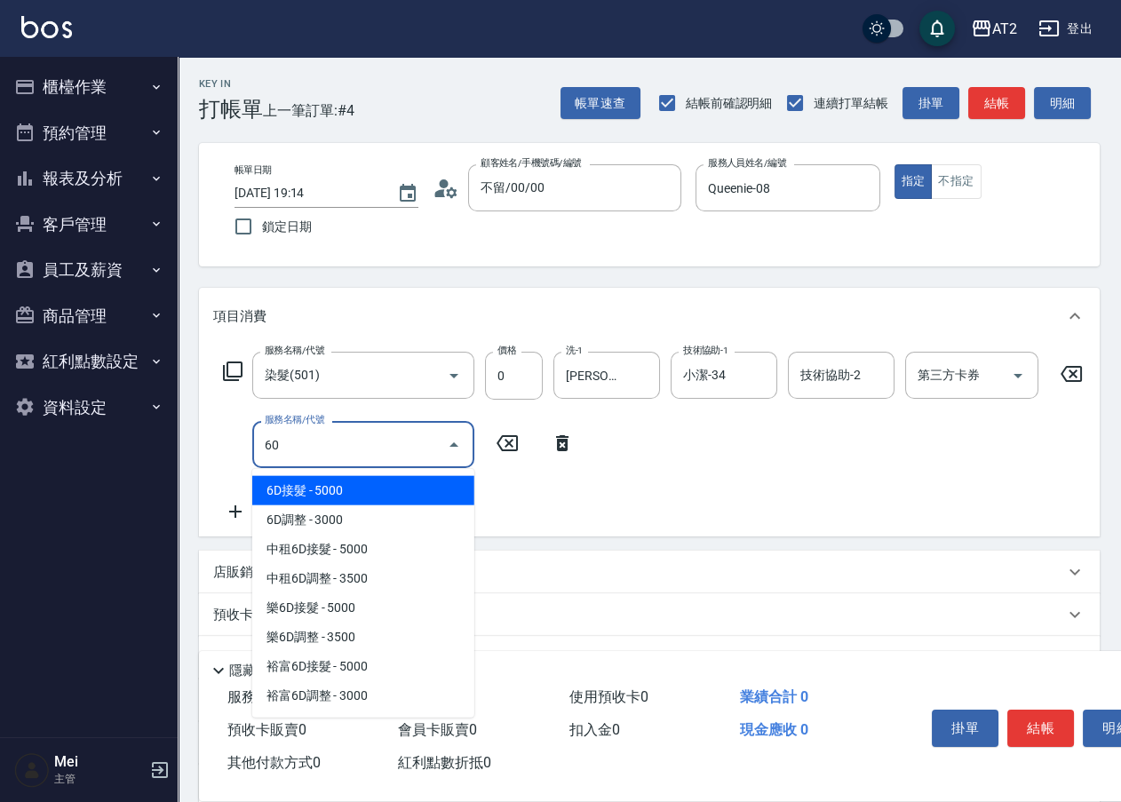
type input "601"
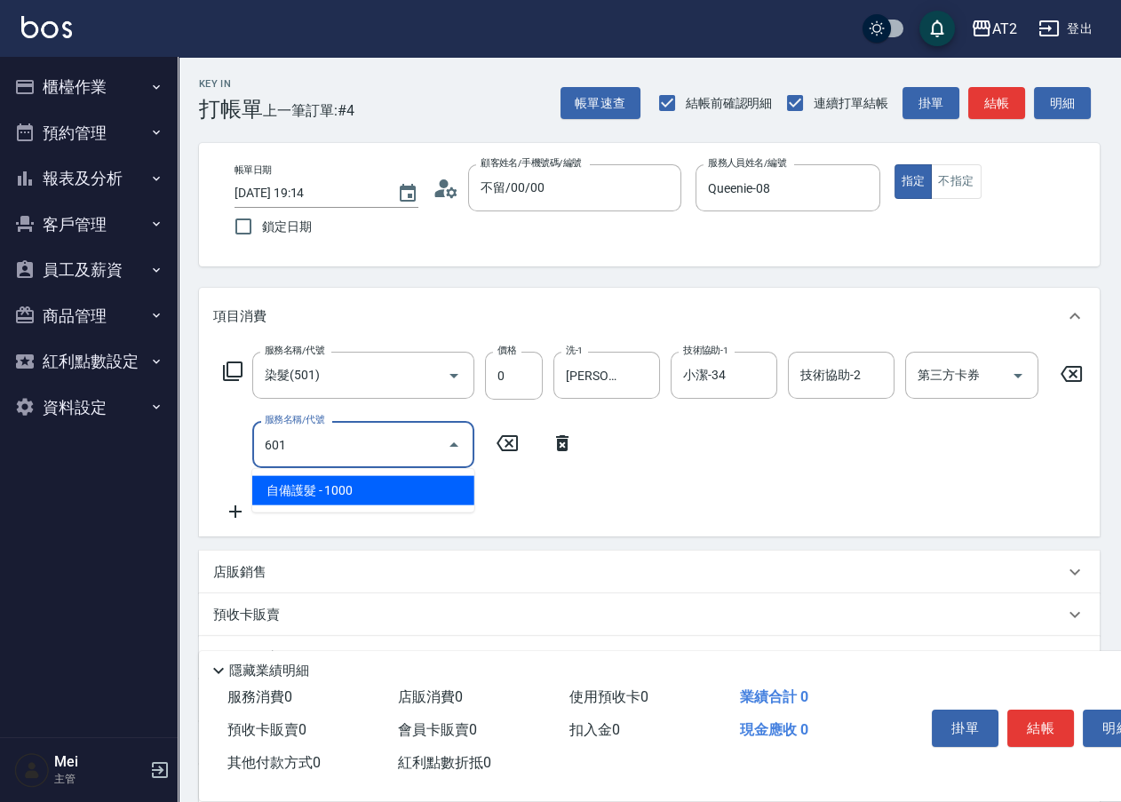
type input "100"
type input "自備護髮(601)"
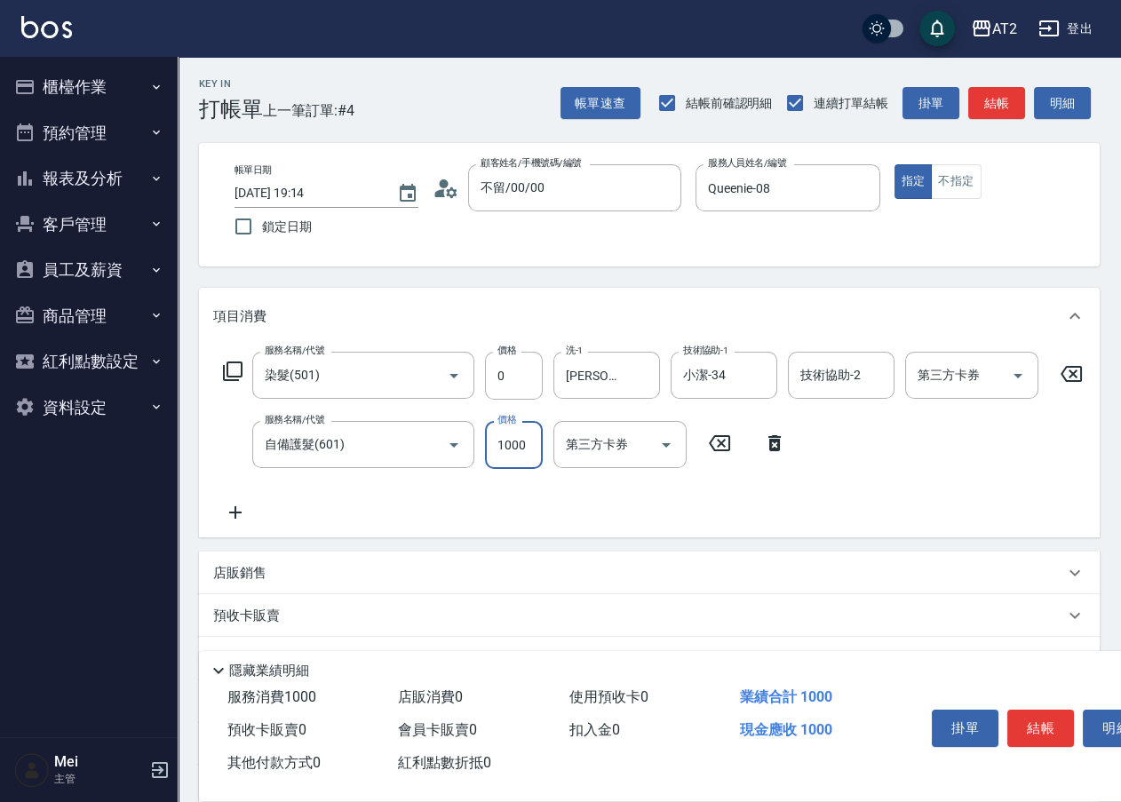
type input "0"
type input "20"
type input "200"
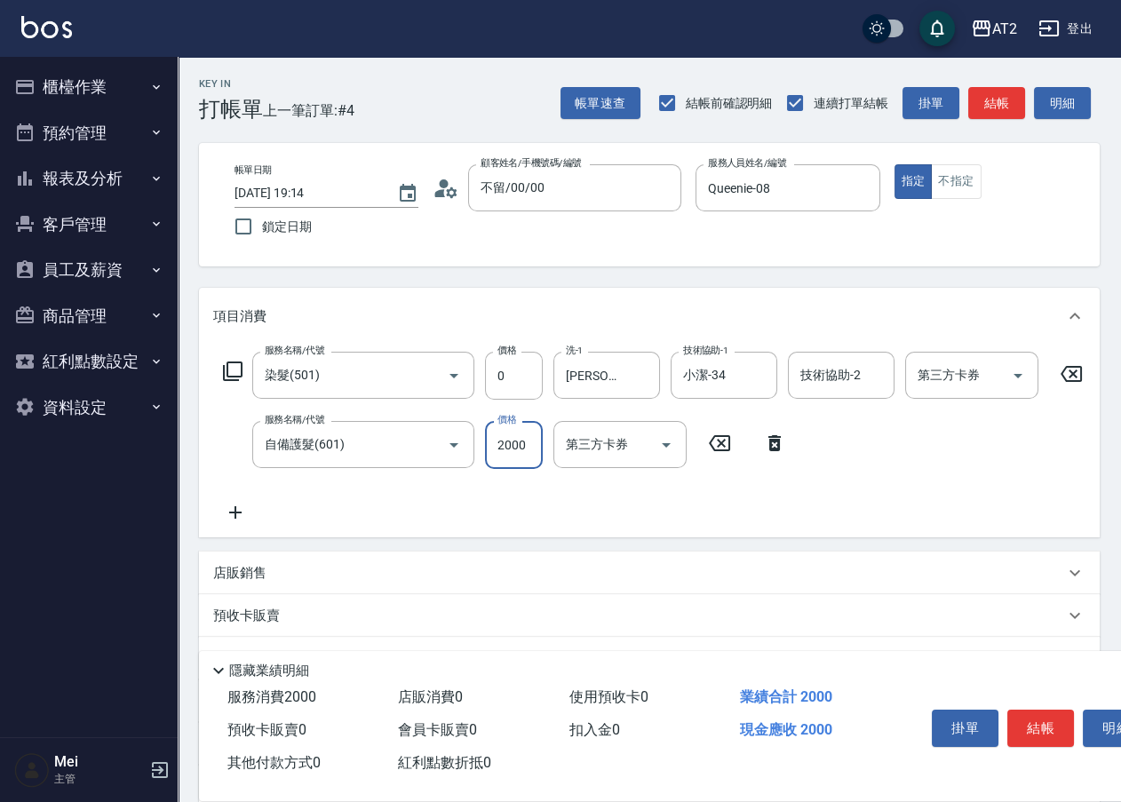
type input "2000"
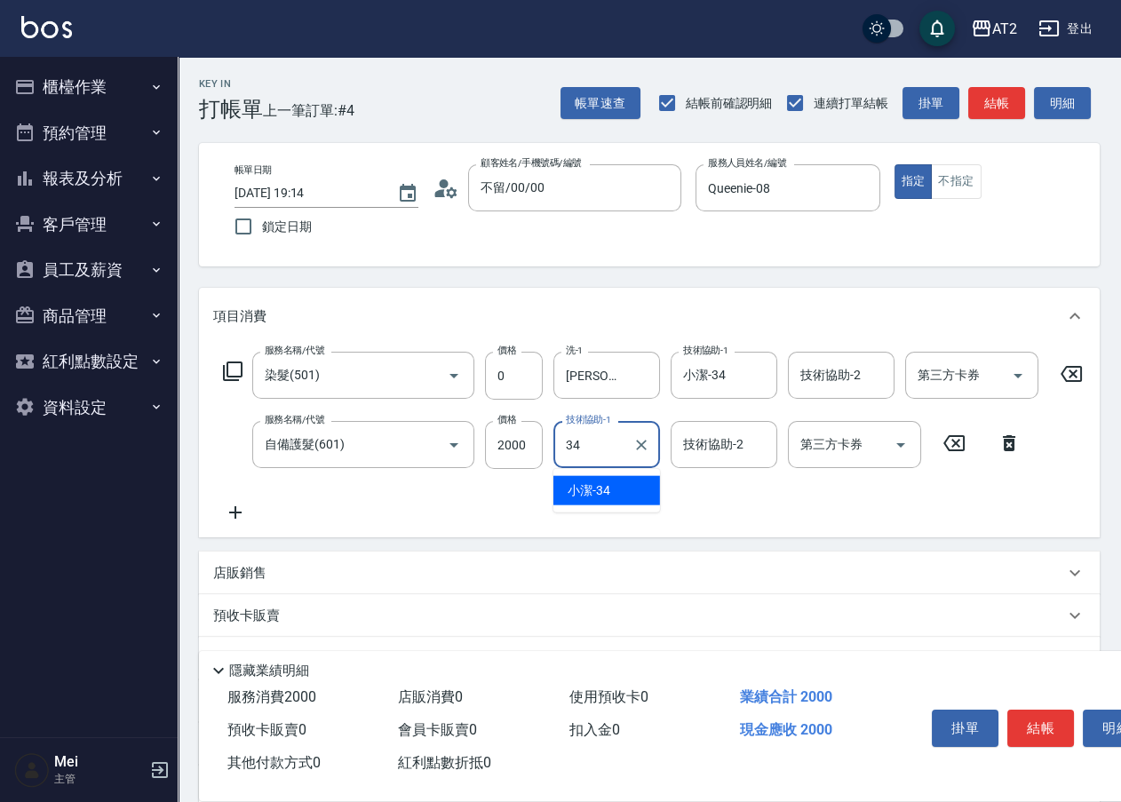
type input "小潔-34"
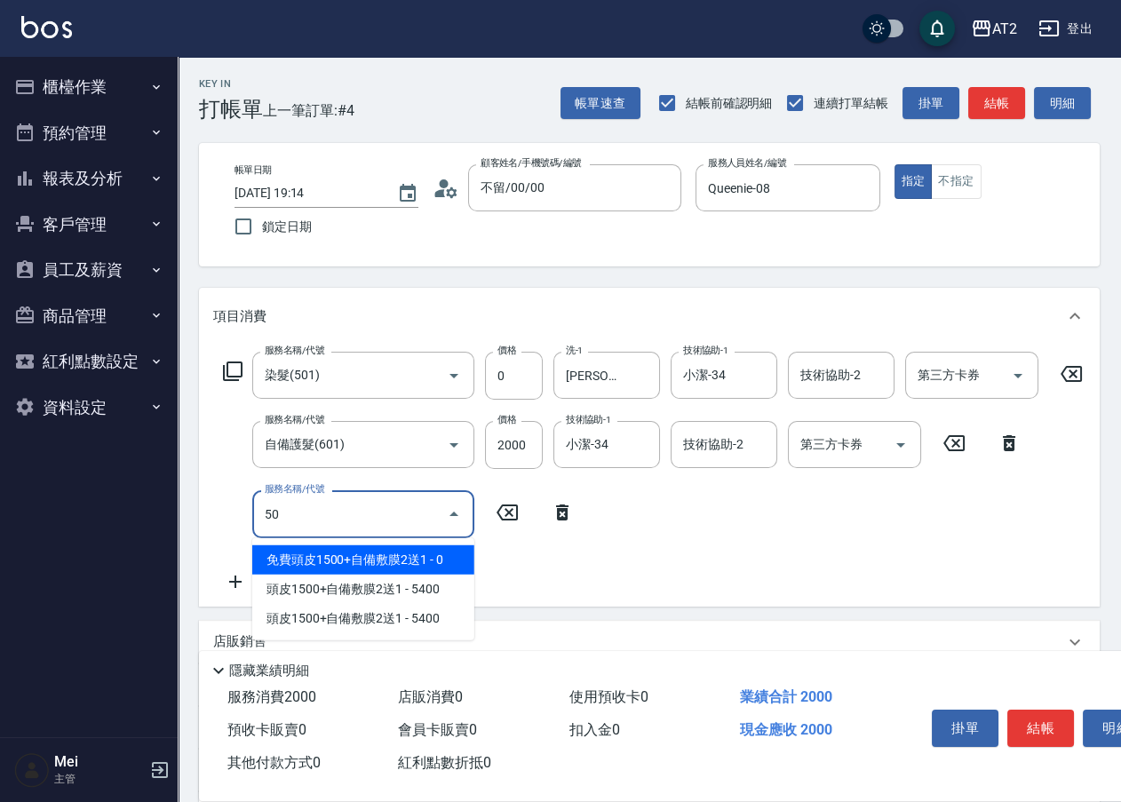
type input "502"
type input "250"
type input "漂髮(502)"
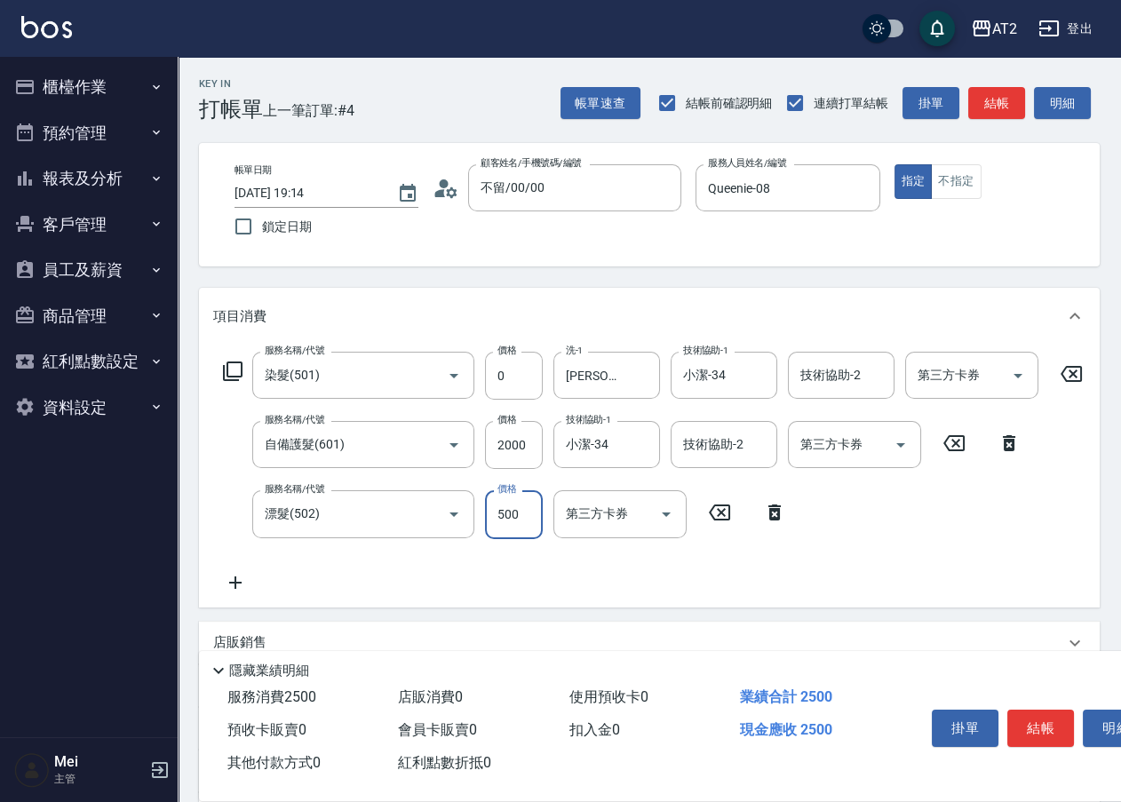
type input "200"
type input "0"
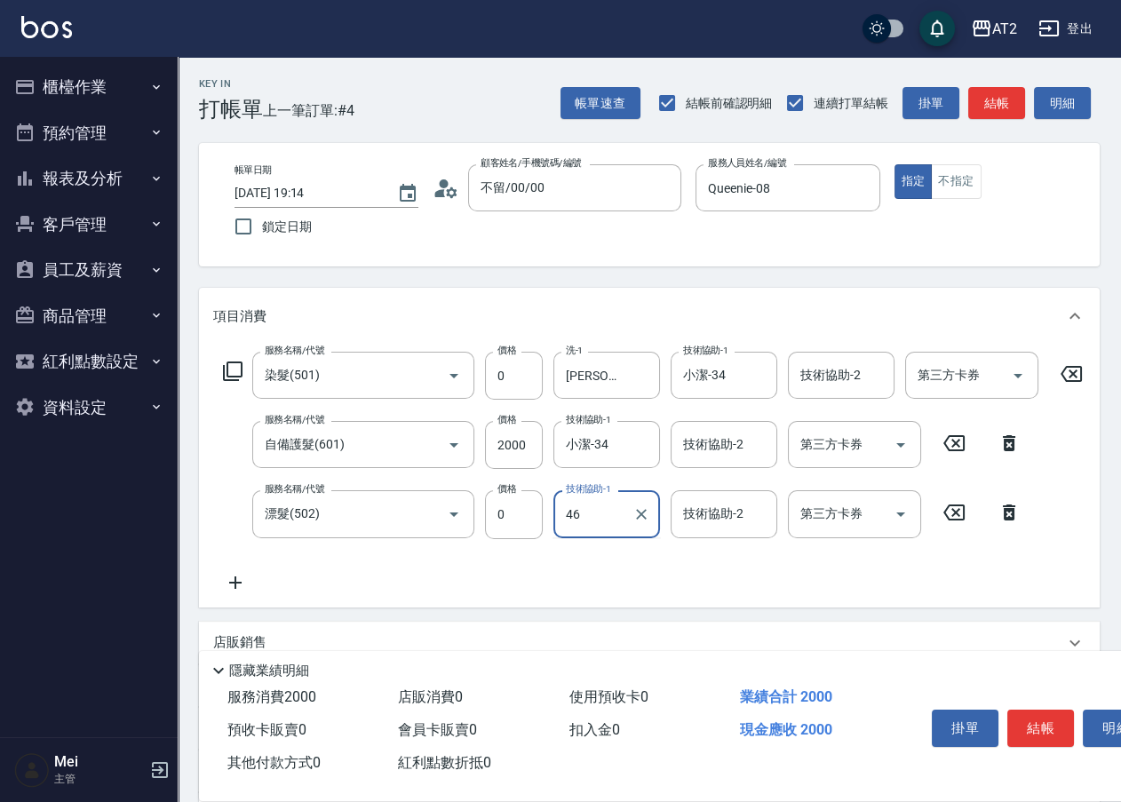
type input "小妍-46"
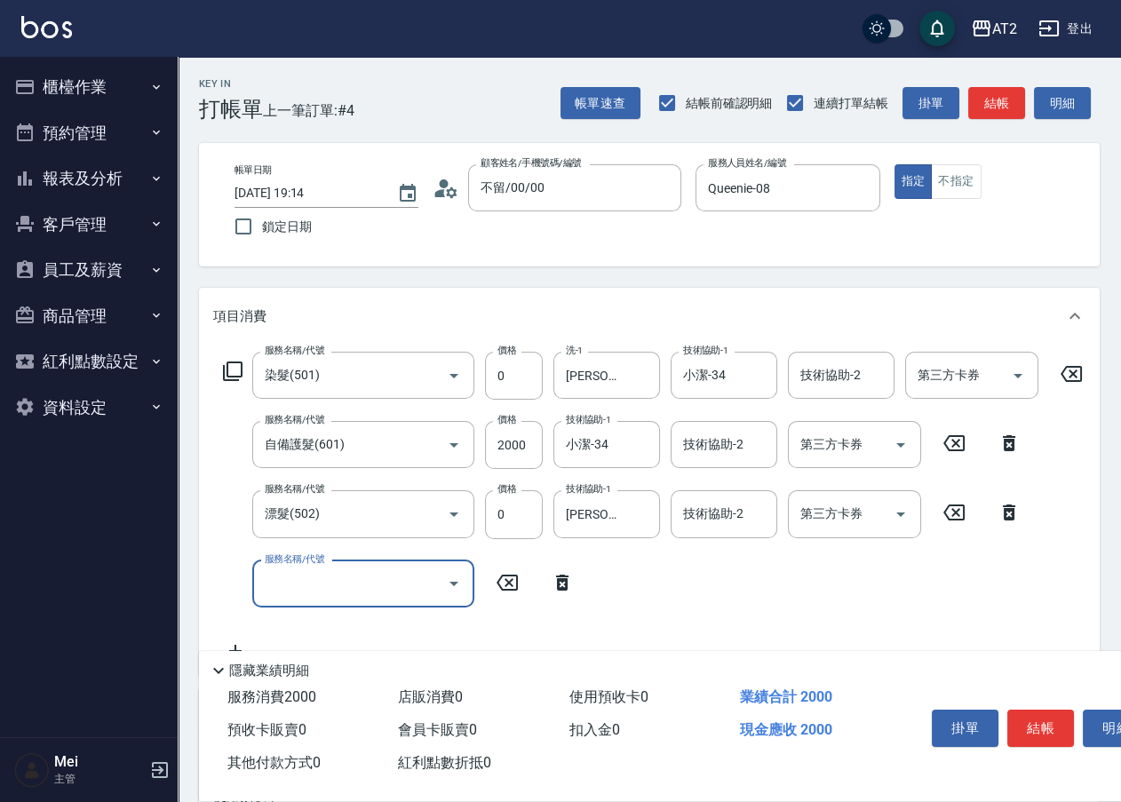
click at [140, 101] on button "櫃檯作業" at bounding box center [88, 87] width 163 height 46
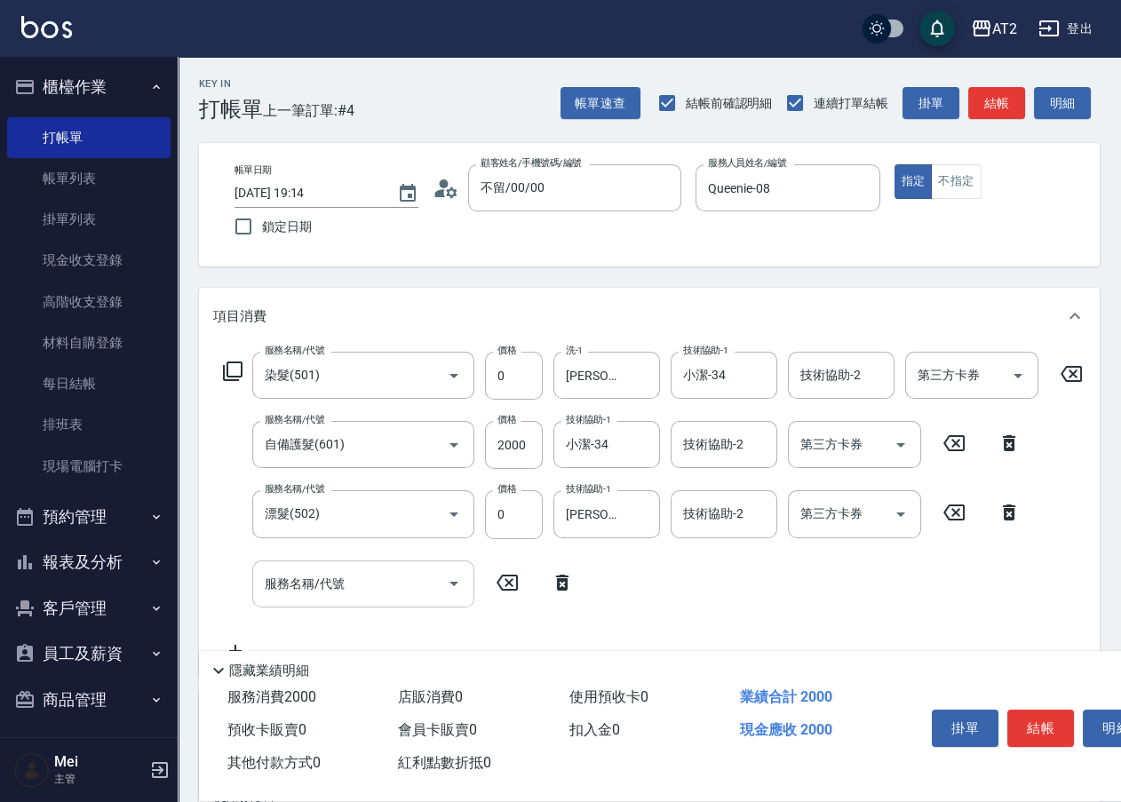
click at [416, 604] on div "服務名稱/代號" at bounding box center [363, 583] width 222 height 47
type input "704"
type input "700"
type input "新羽毛鉑金接髮(704)"
type input "8"
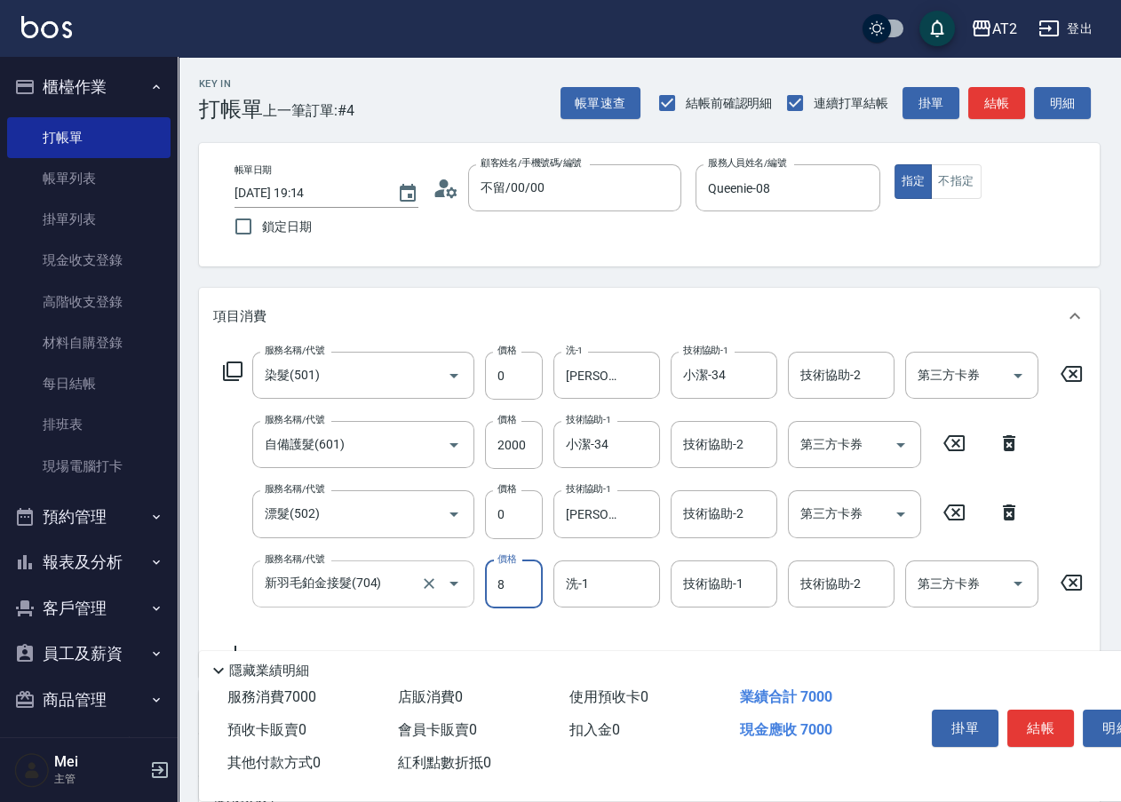
type input "200"
type input "891"
type input "1090"
type input "8910"
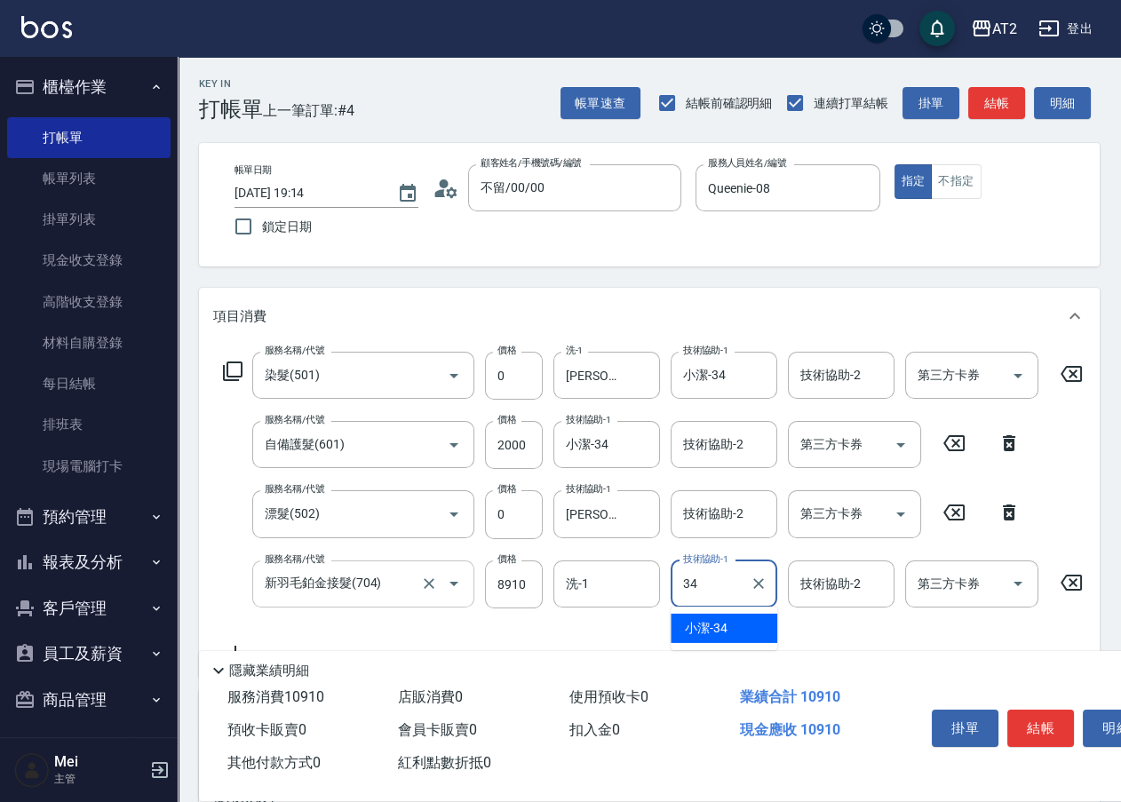
type input "小潔-34"
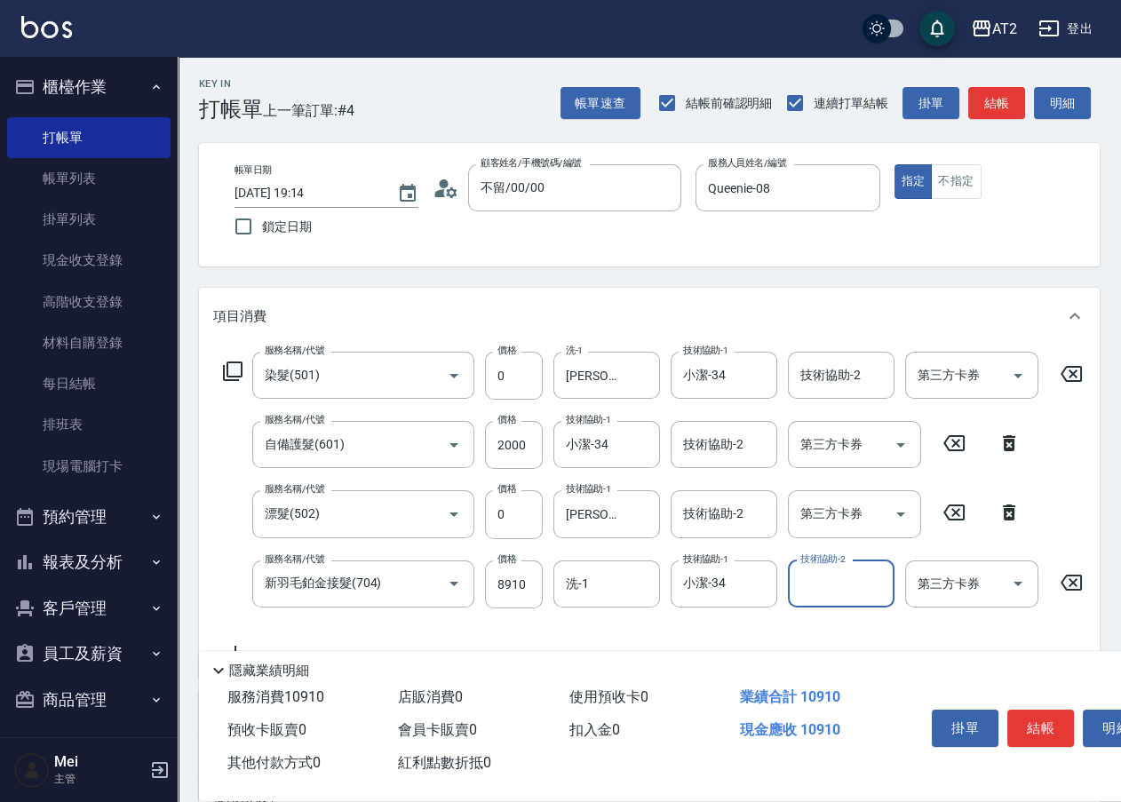
scroll to position [326, 0]
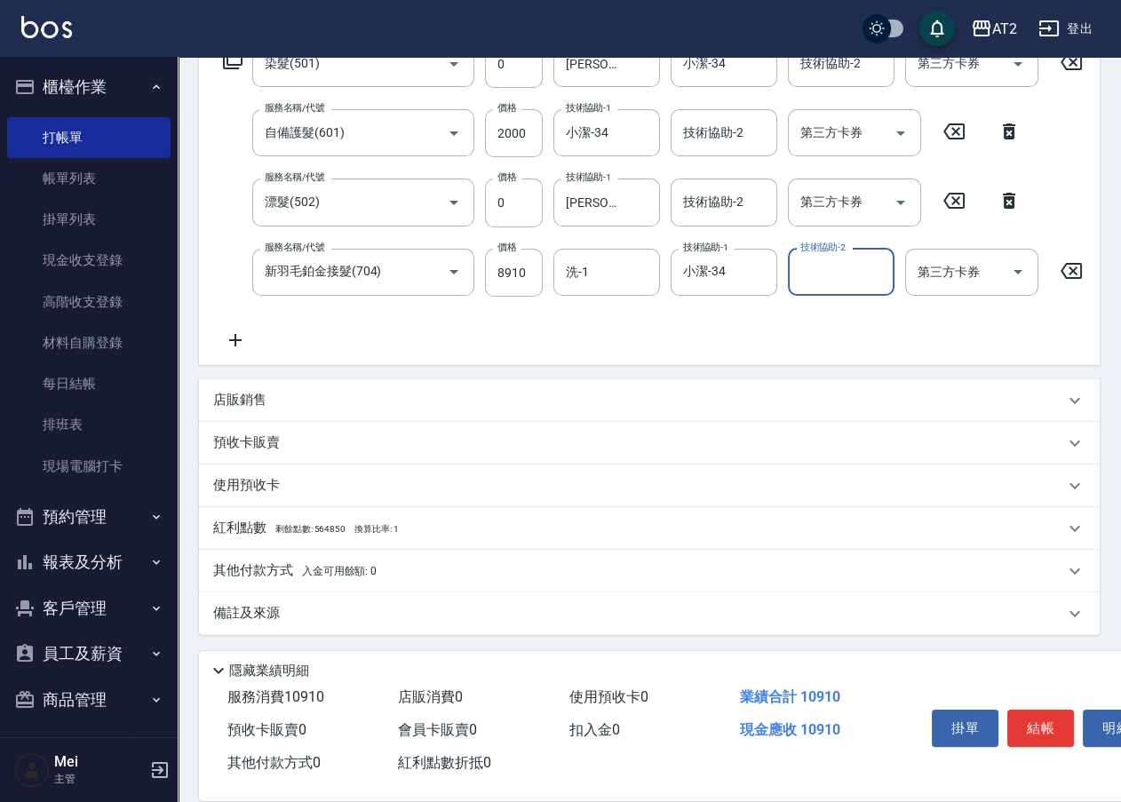
click at [313, 559] on div "其他付款方式 入金可用餘額: 0" at bounding box center [649, 571] width 900 height 43
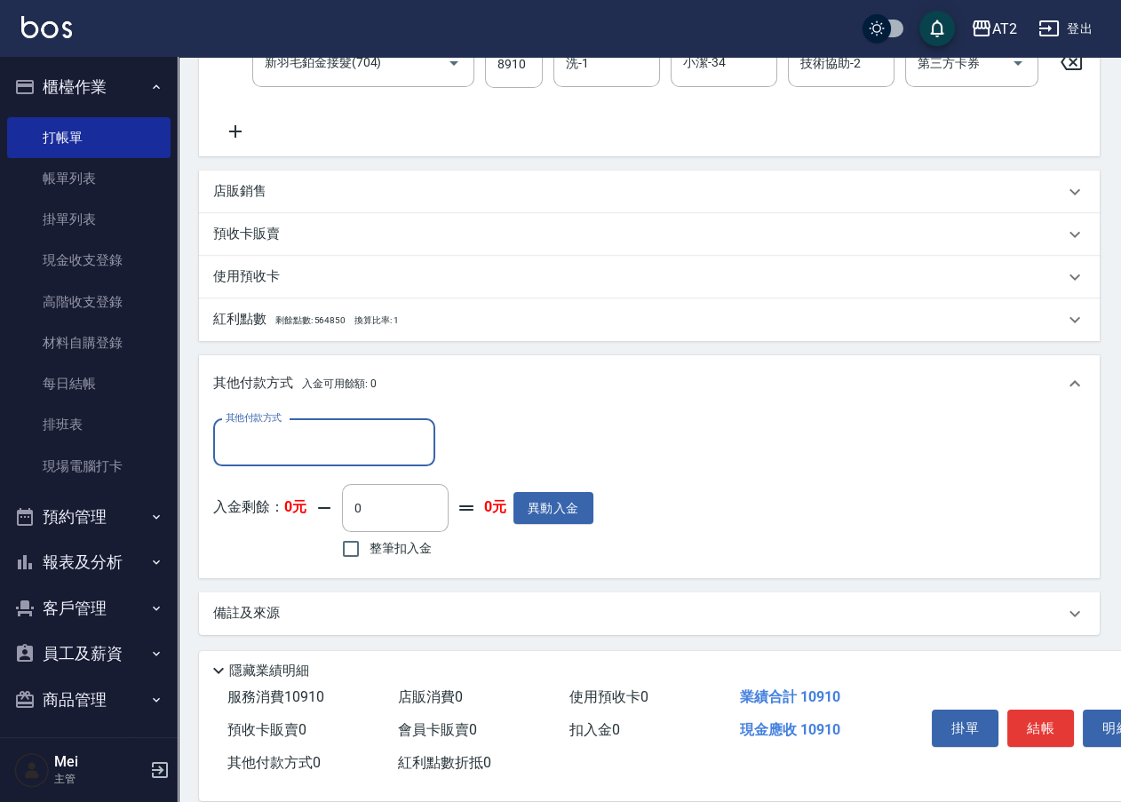
scroll to position [0, 0]
click at [308, 412] on div "其他付款方式 入金可用餘額: 0" at bounding box center [649, 383] width 900 height 57
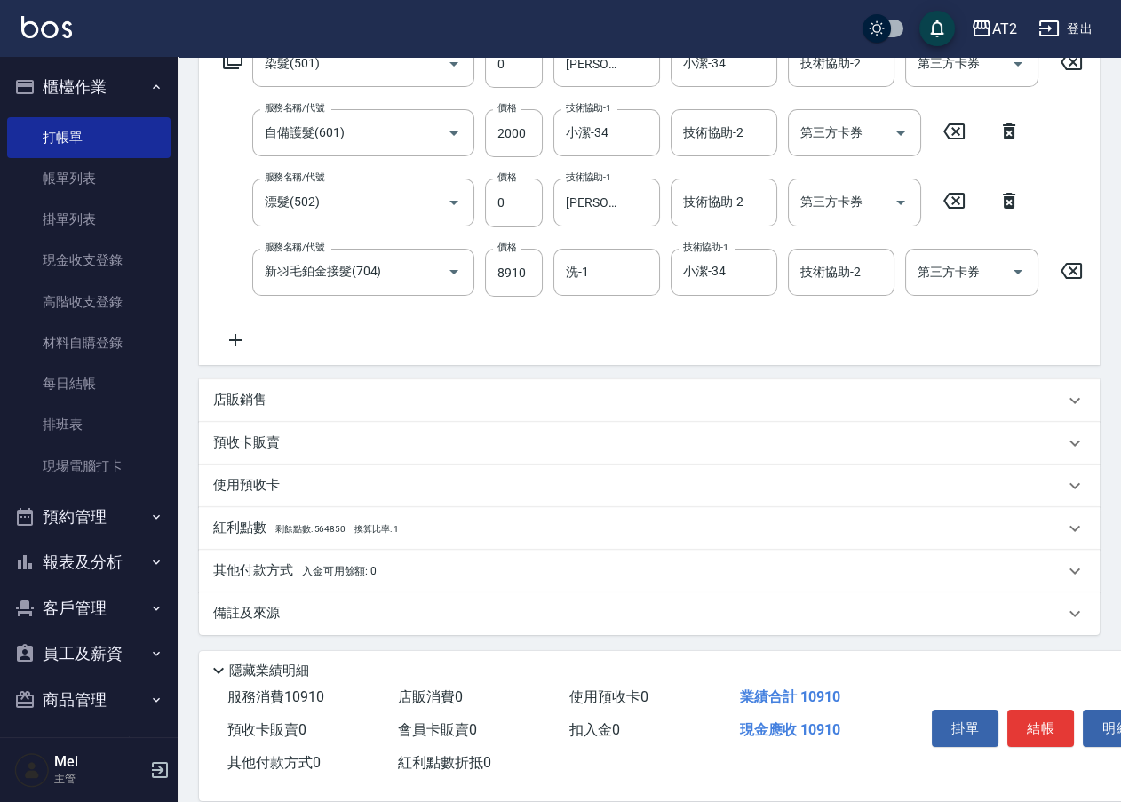
scroll to position [326, 0]
click at [297, 568] on p "其他付款方式 入金可用餘額: 0" at bounding box center [294, 571] width 163 height 20
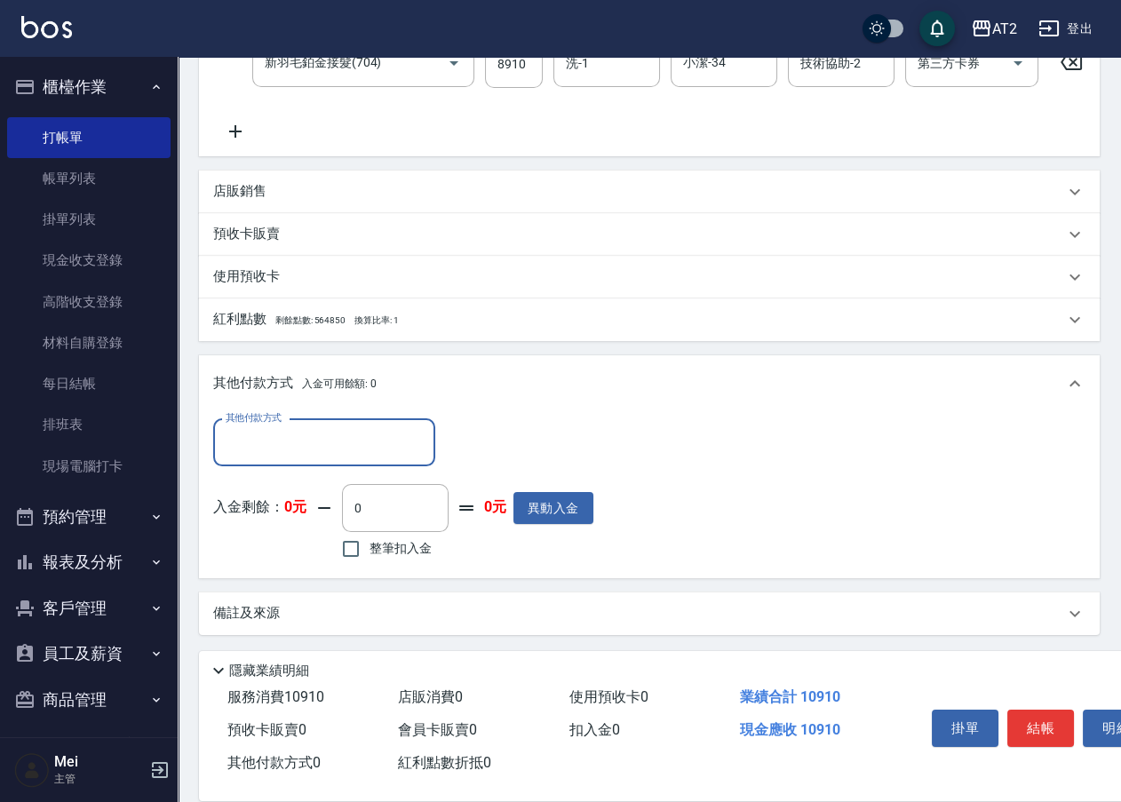
scroll to position [0, 0]
click at [313, 456] on input "其他付款方式" at bounding box center [324, 442] width 206 height 31
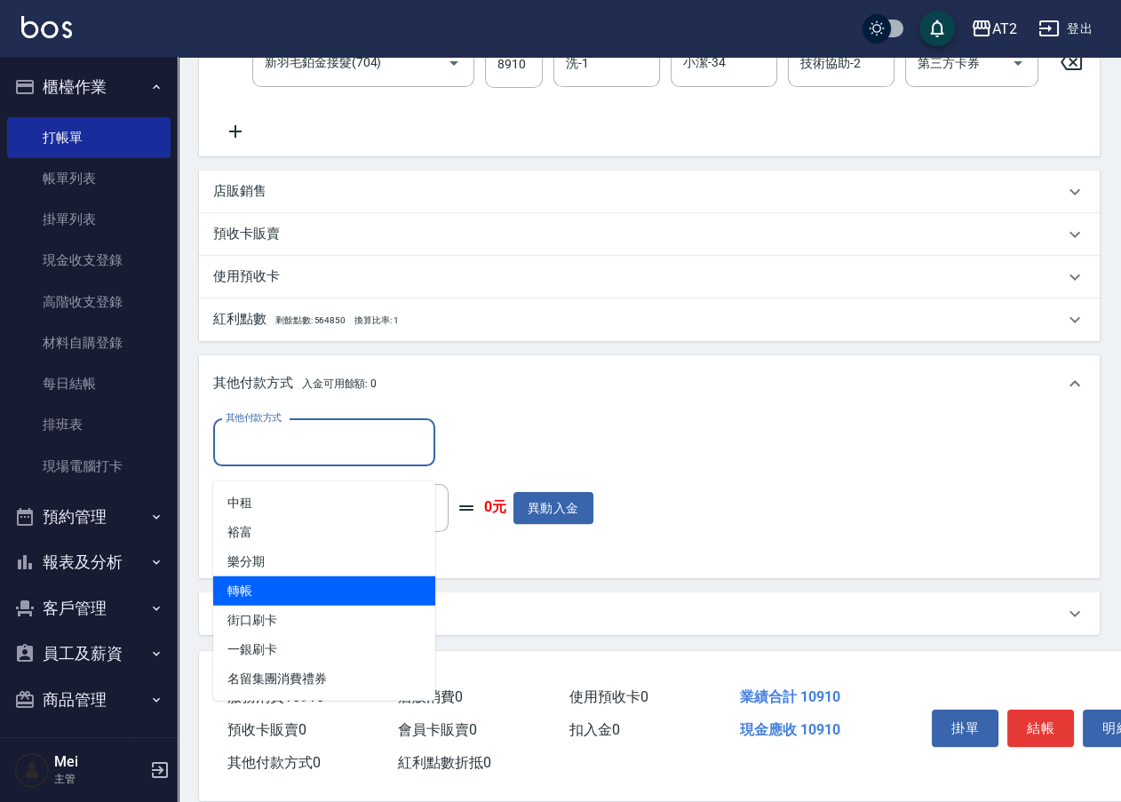
click at [311, 599] on span "轉帳" at bounding box center [324, 590] width 222 height 29
type input "轉帳"
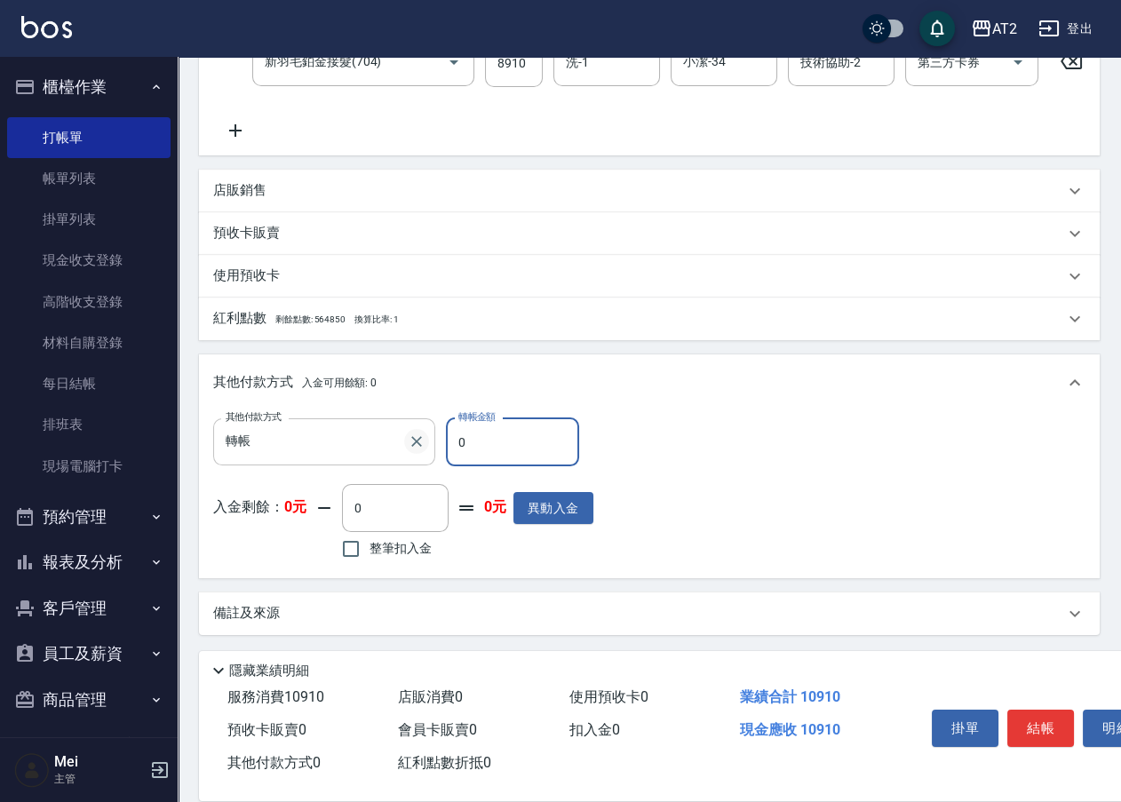
drag, startPoint x: 427, startPoint y: 460, endPoint x: 417, endPoint y: 462, distance: 9.9
click at [417, 462] on div "其他付款方式 轉帳 其他付款方式 轉帳金額 0 轉帳金額" at bounding box center [403, 442] width 380 height 48
type input "8"
type input "1080"
type input "89"
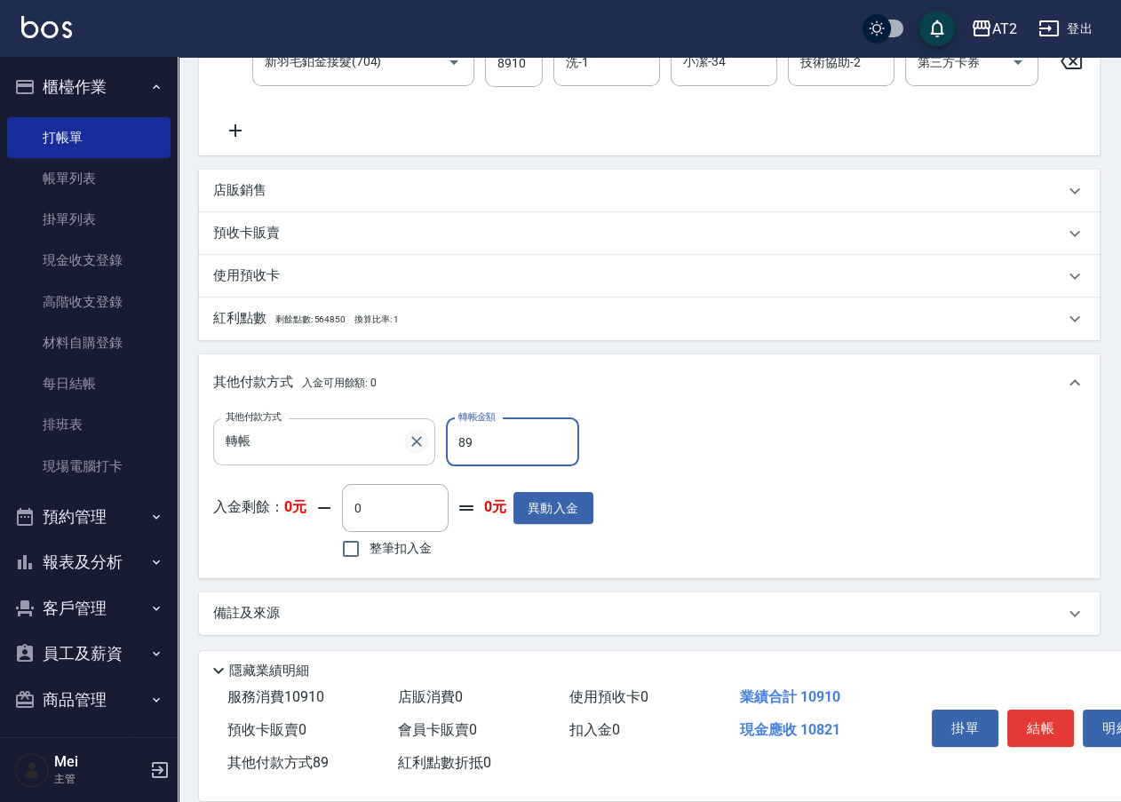
type input "1000"
type input "891"
type input "200"
type input "8910"
type input "1000"
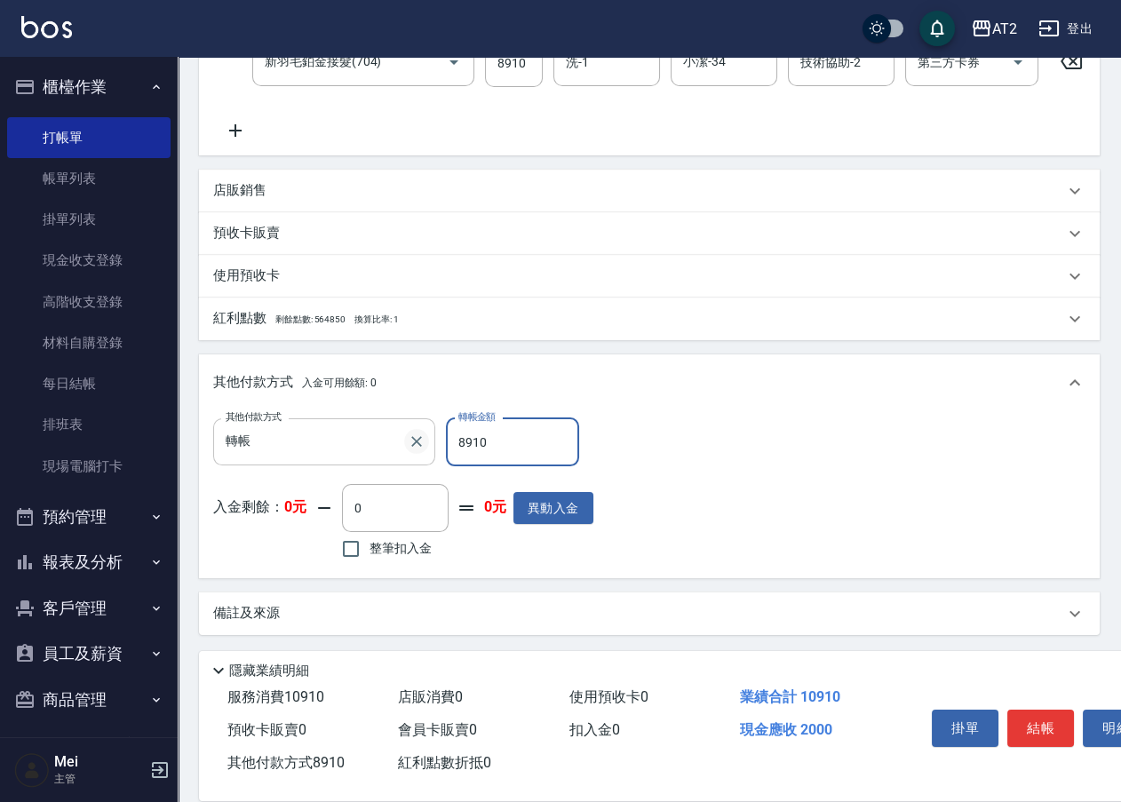
type input "891"
type input "1080"
type input "89"
type input "1090"
type input "11"
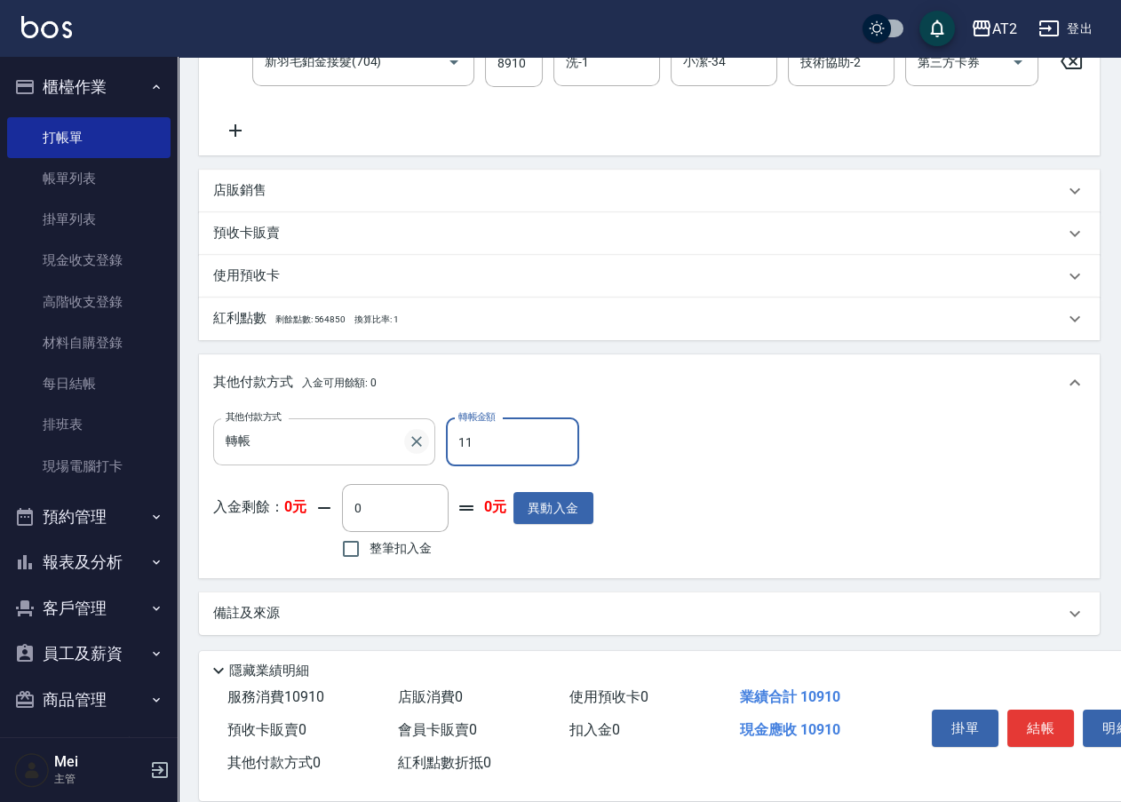
type input "1080"
type input "1"
type input "1090"
type input "10"
type input "1080"
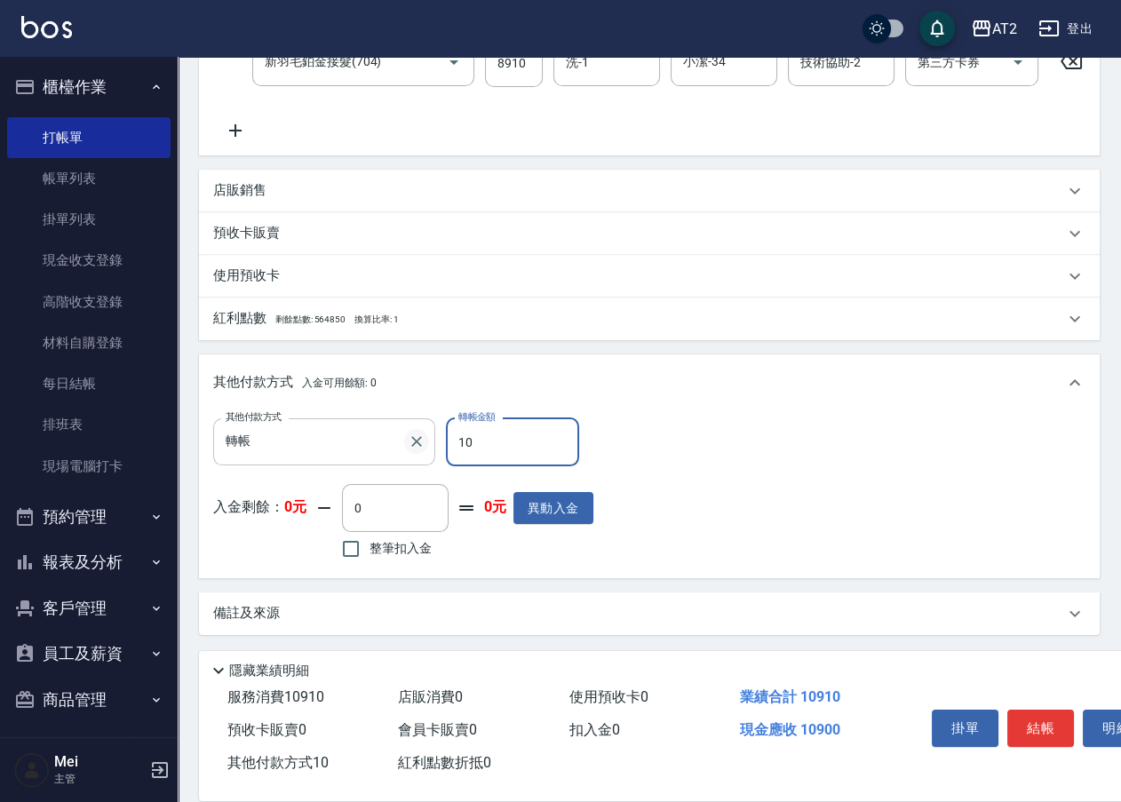
type input "109"
type input "980"
type input "10910"
type input "0"
type input "2025/10/08 19:16"
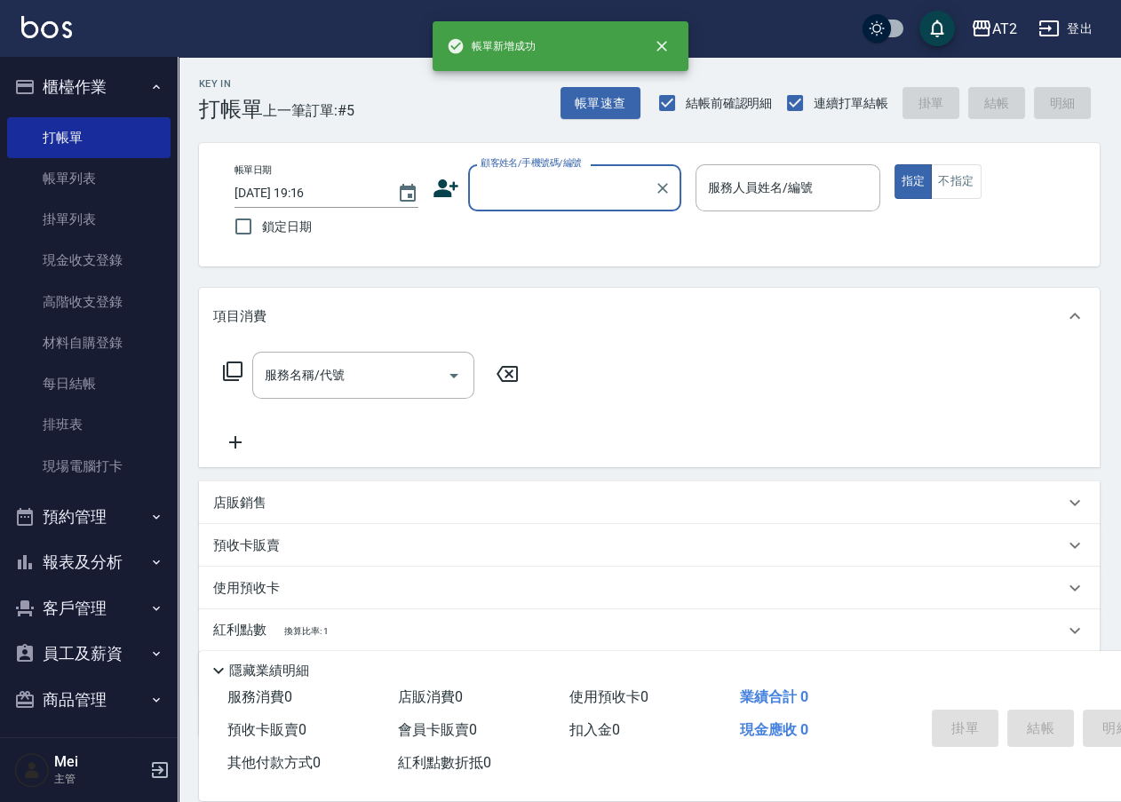
click at [627, 173] on input "顧客姓名/手機號碼/編號" at bounding box center [561, 187] width 171 height 31
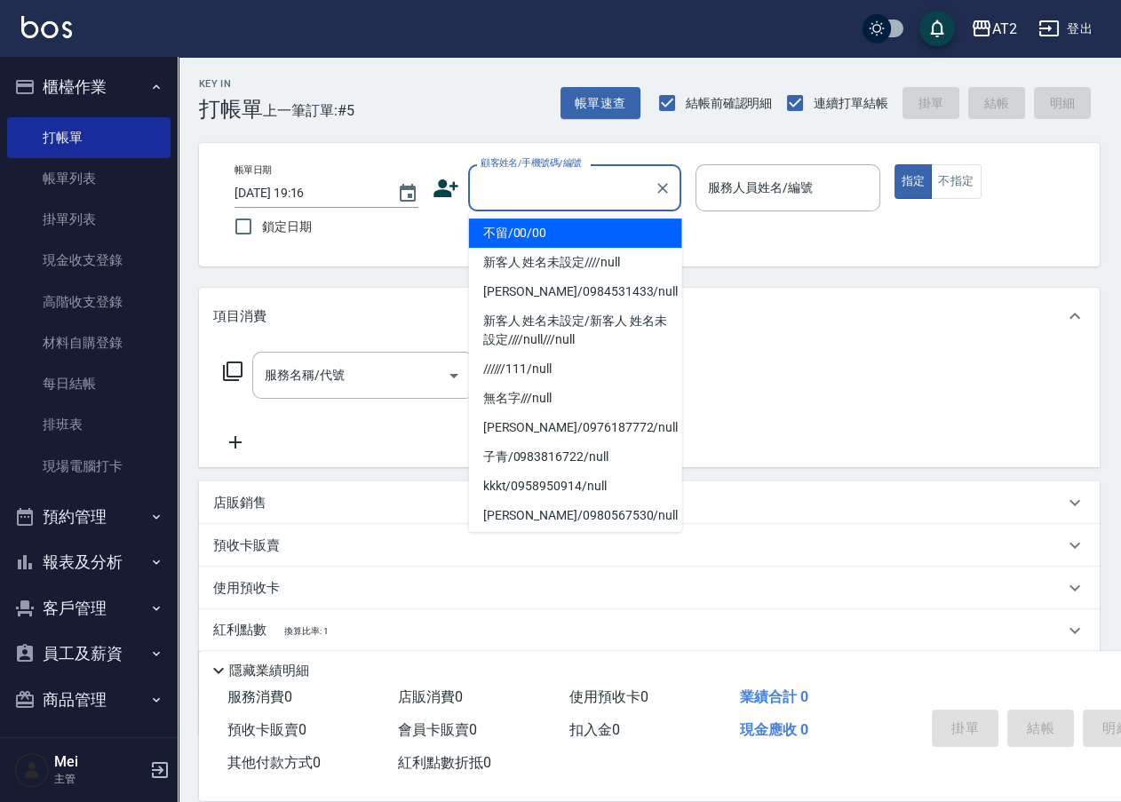
click at [612, 233] on li "不留/00/00" at bounding box center [575, 232] width 213 height 29
type input "不留/00/00"
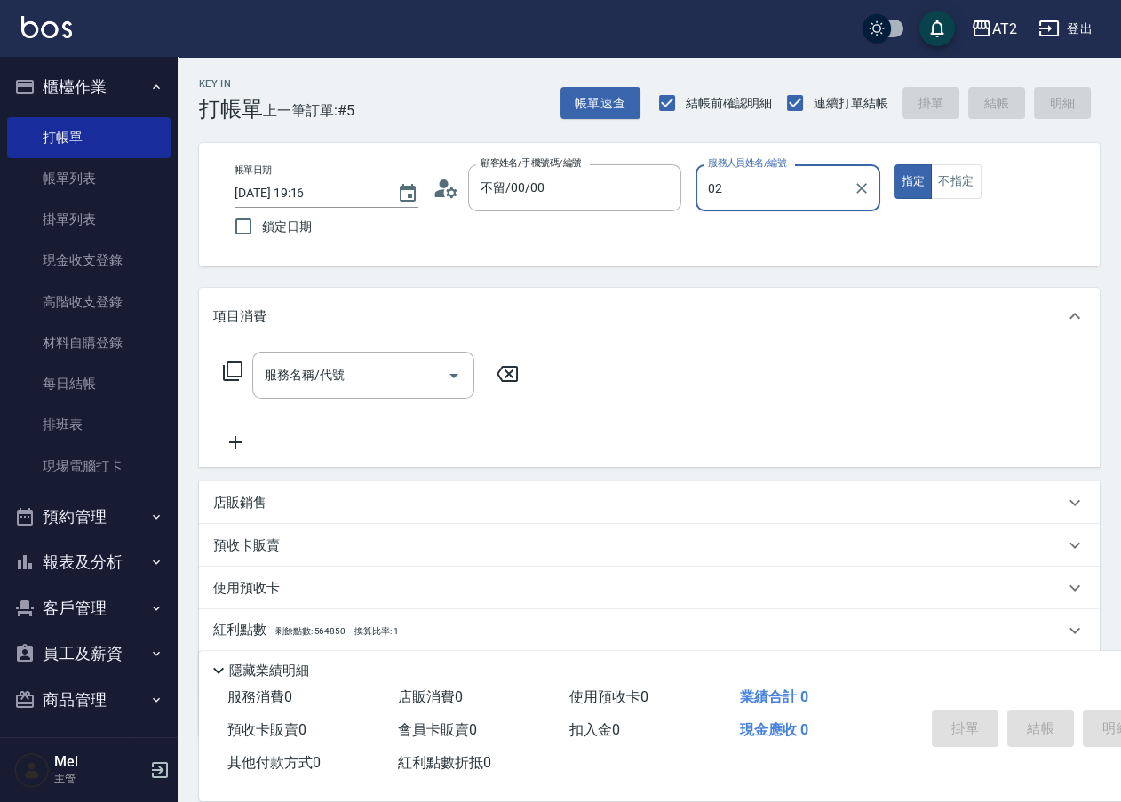
type input "Morgan-02"
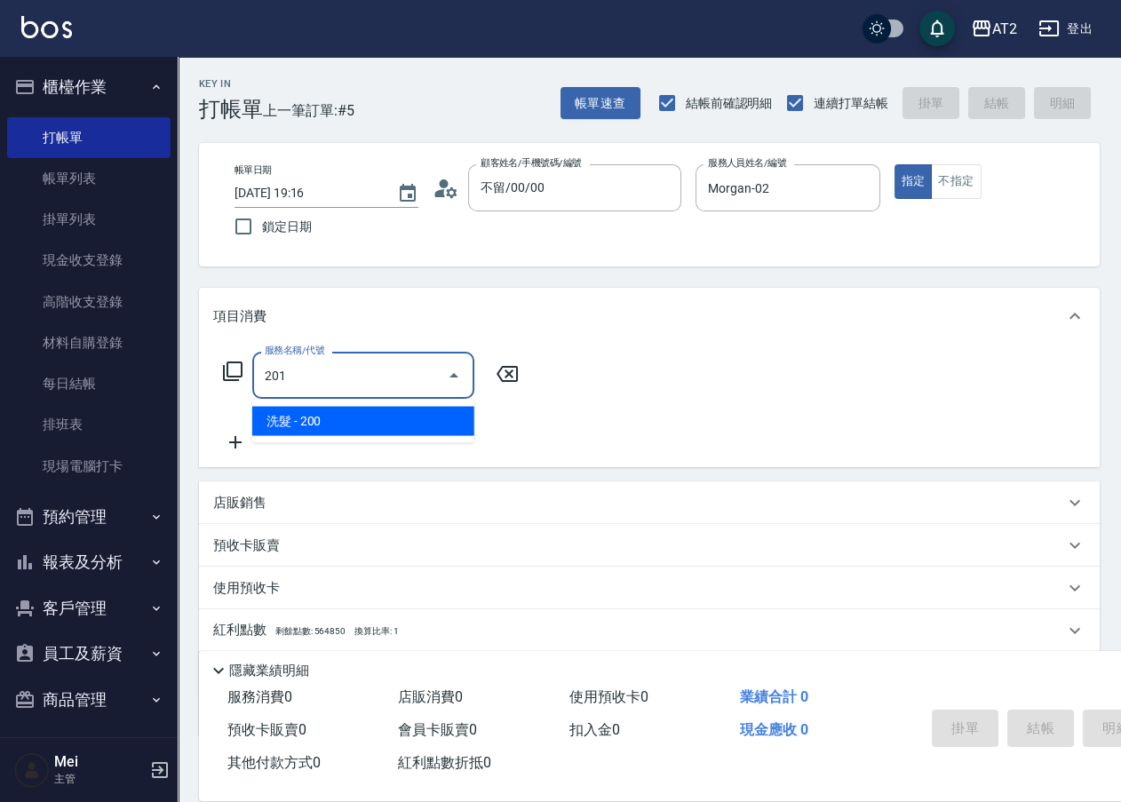
type input "洗髮(201)"
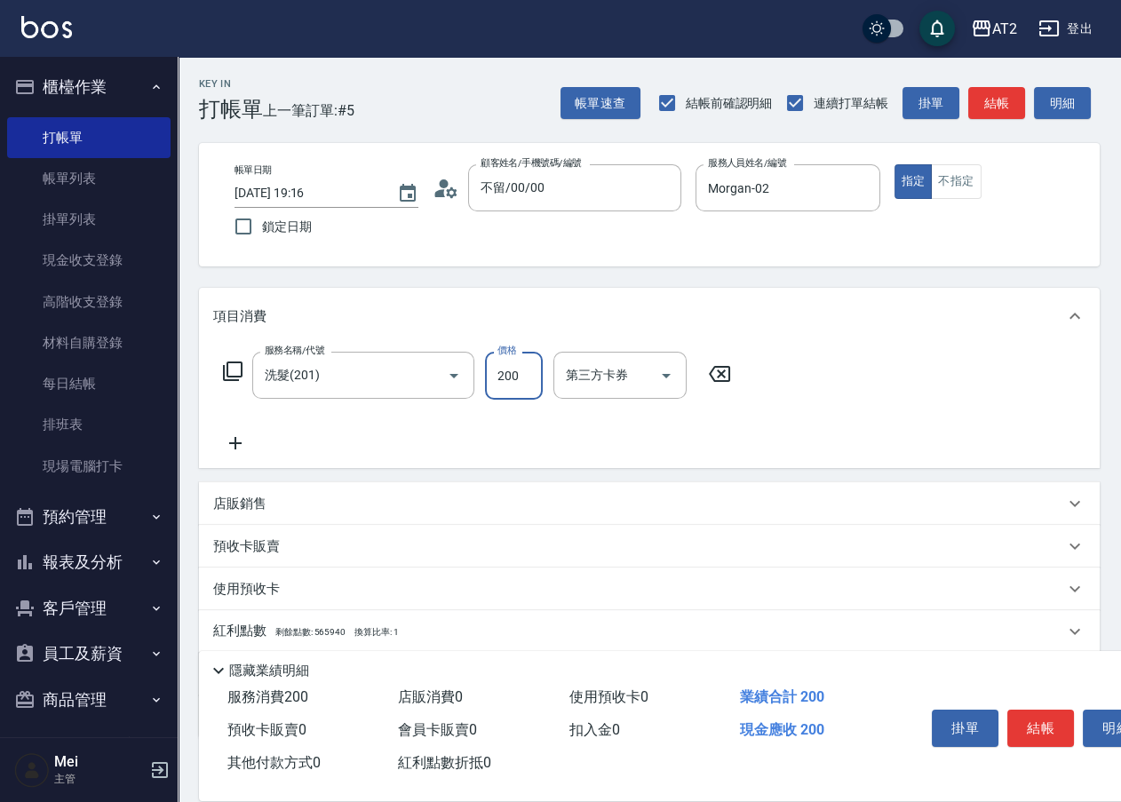
type input "0"
type input "30"
type input "300"
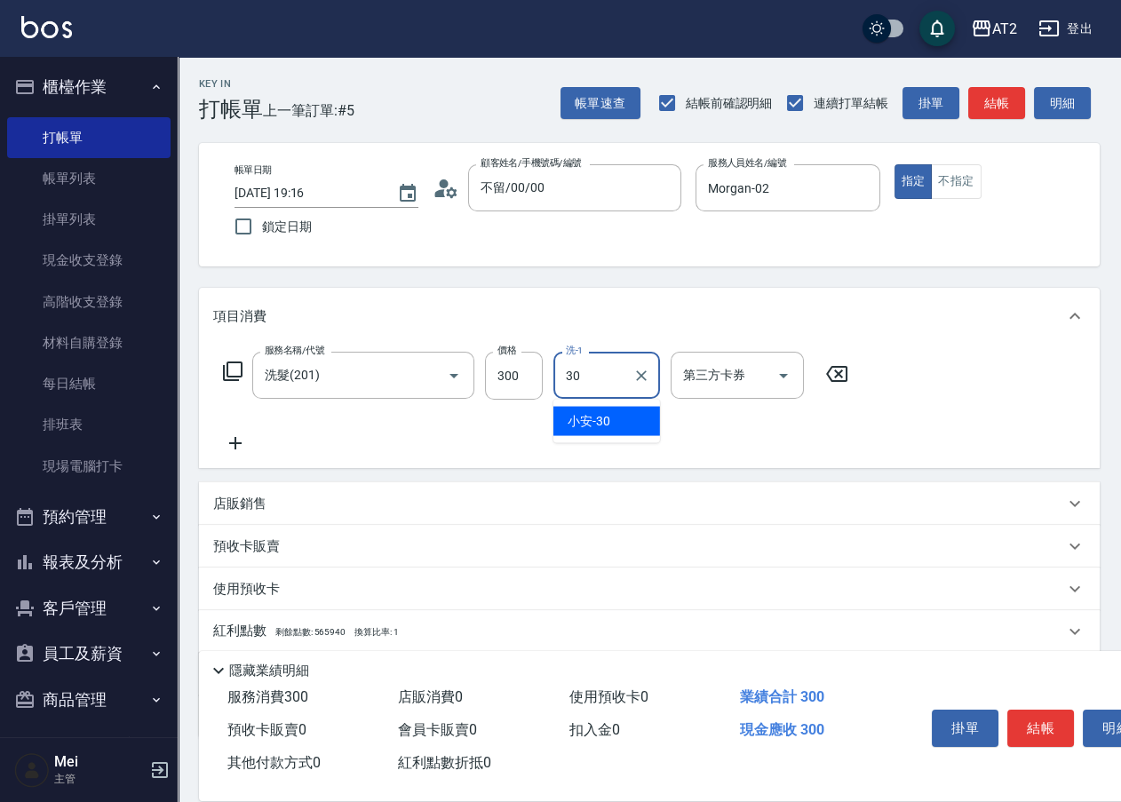
type input "小安-30"
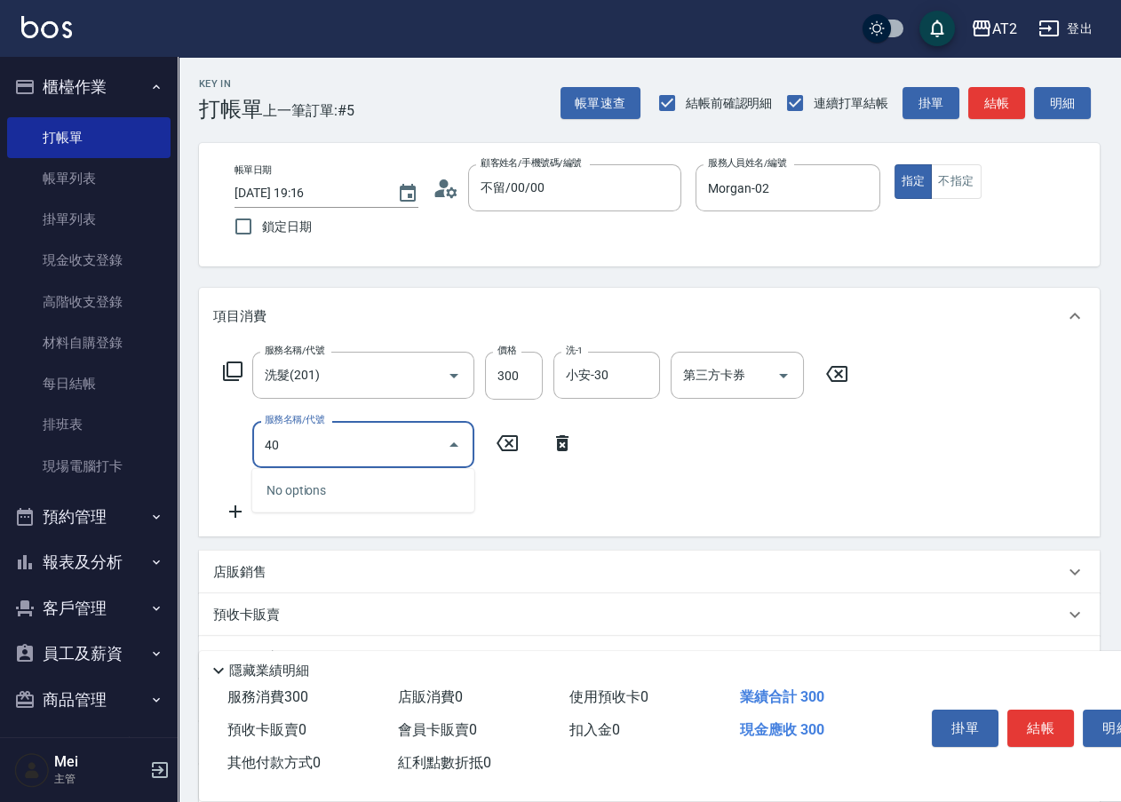
type input "401"
type input "50"
type input "剪髮(401)"
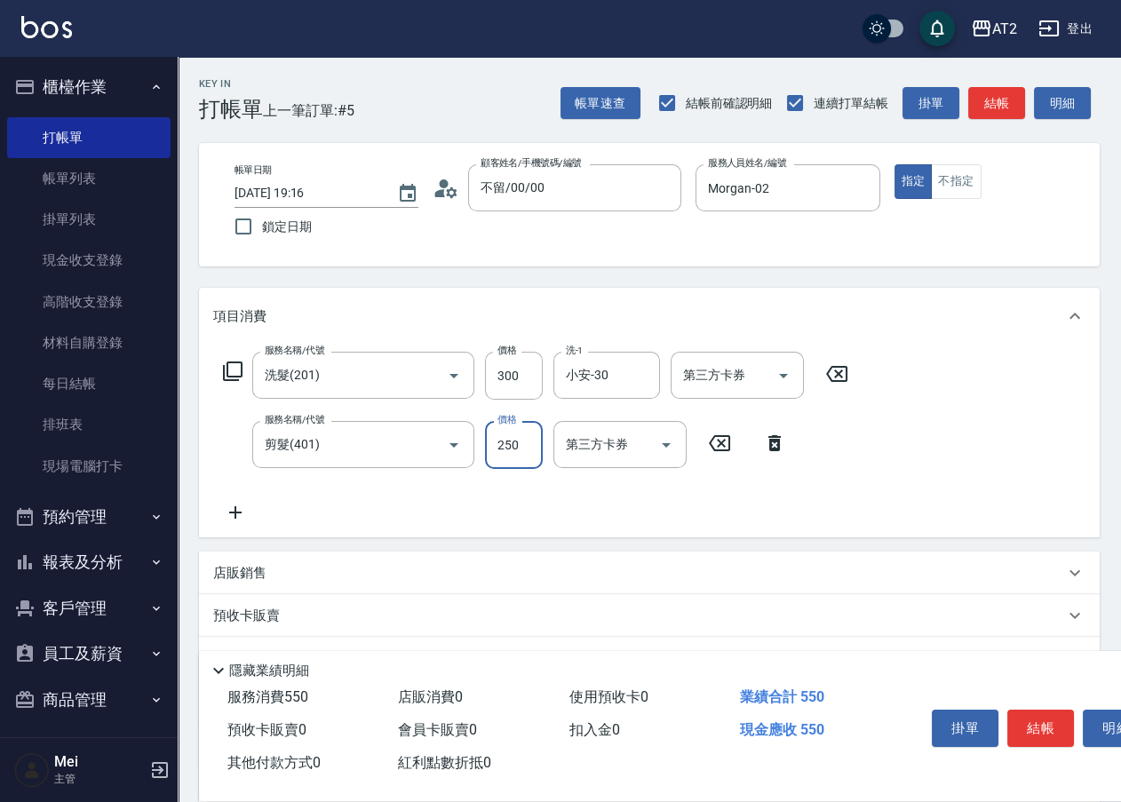
type input "30"
type input "60"
type input "300"
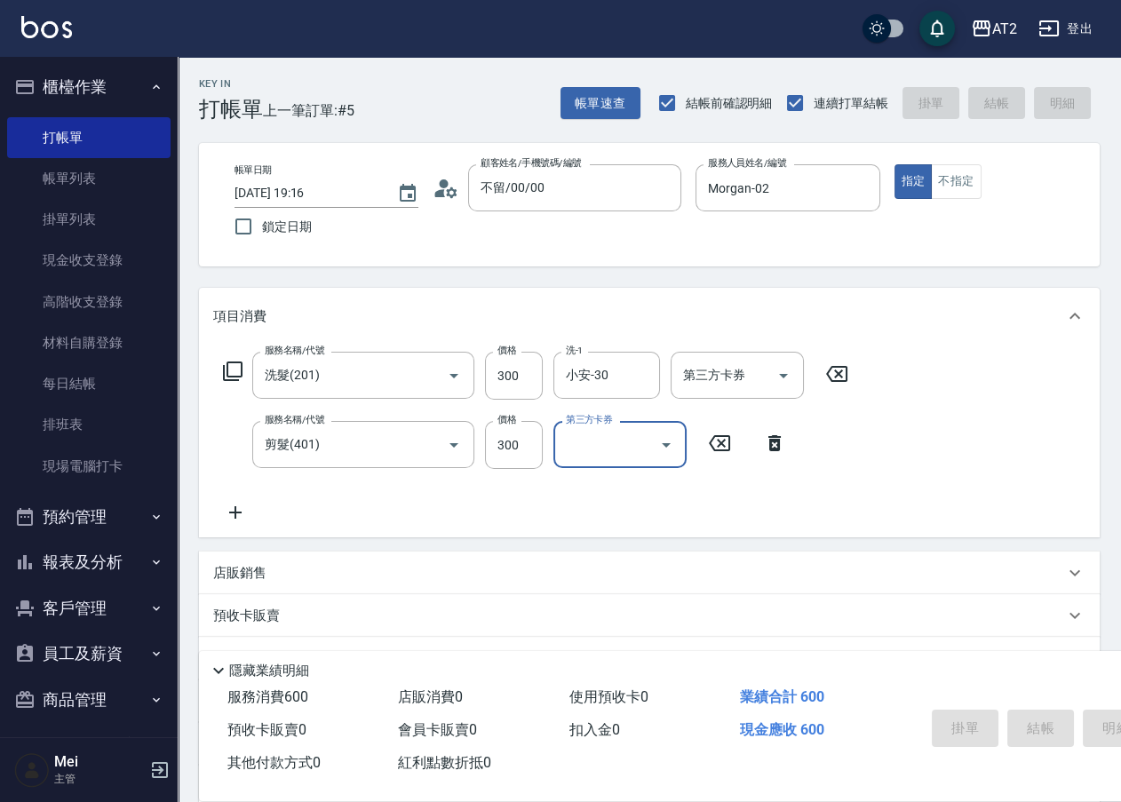
type input "0"
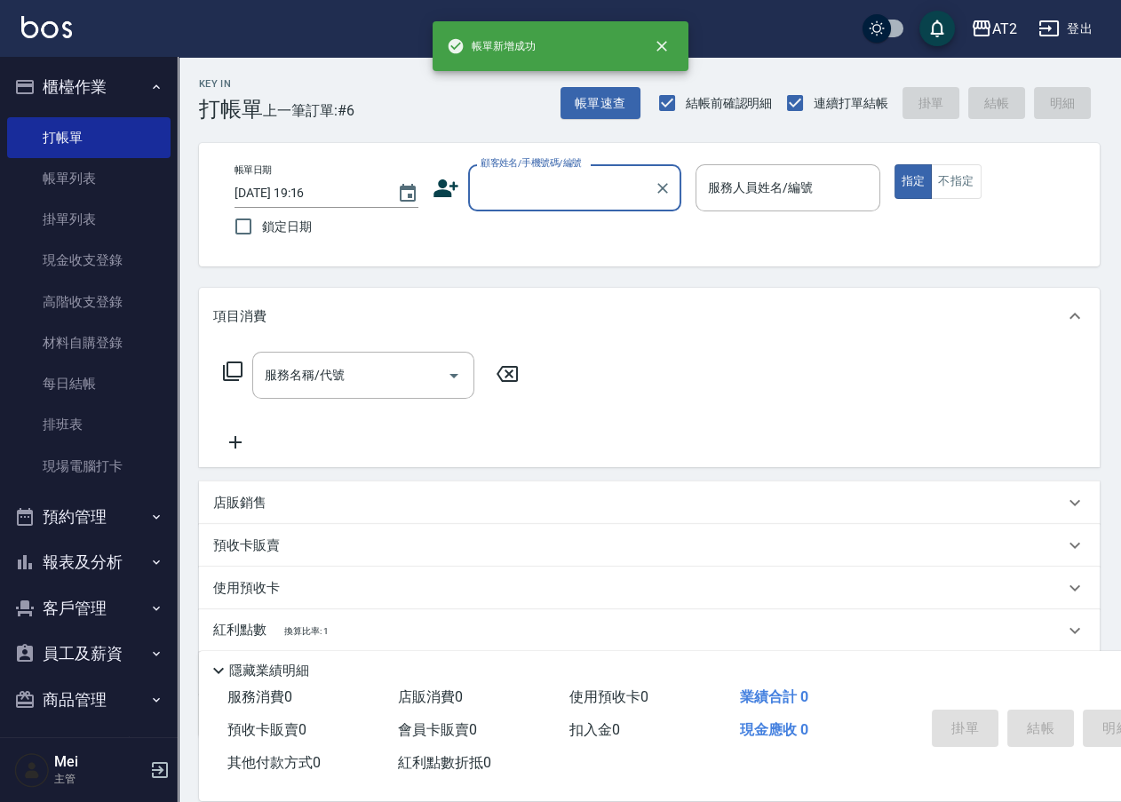
click at [591, 203] on div "顧客姓名/手機號碼/編號" at bounding box center [574, 187] width 213 height 47
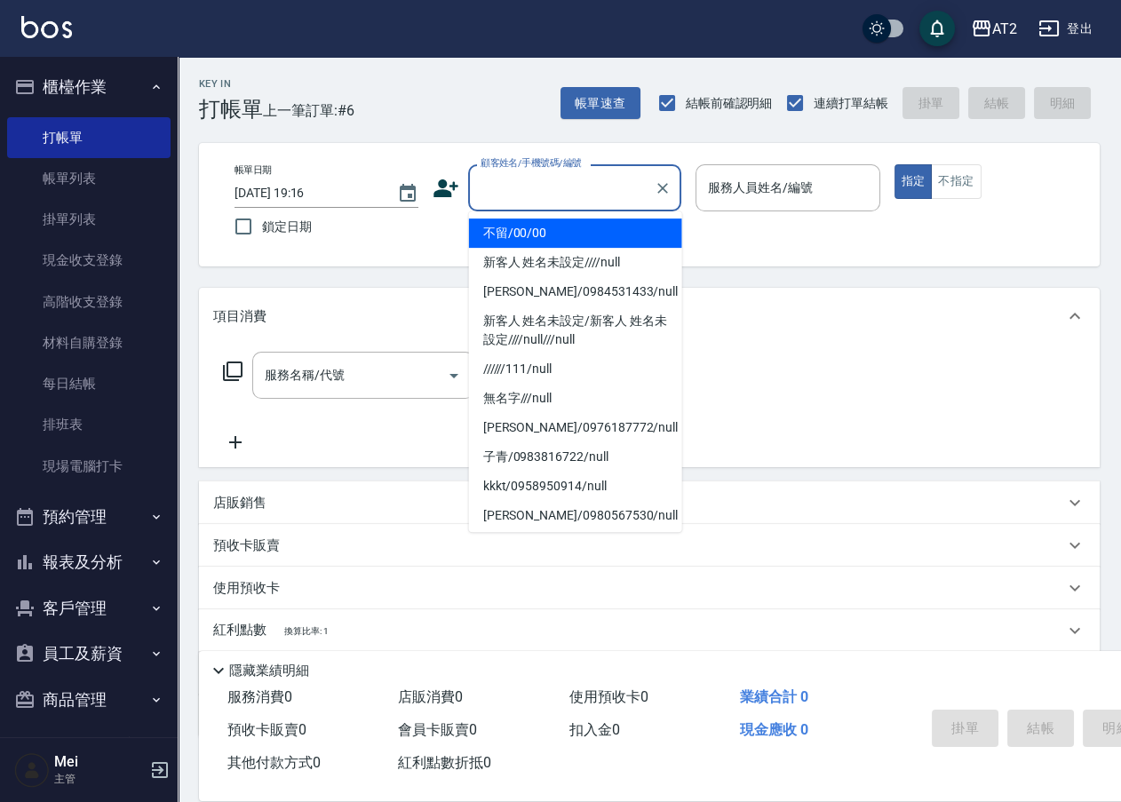
click at [587, 236] on li "不留/00/00" at bounding box center [575, 232] width 213 height 29
type input "不留/00/00"
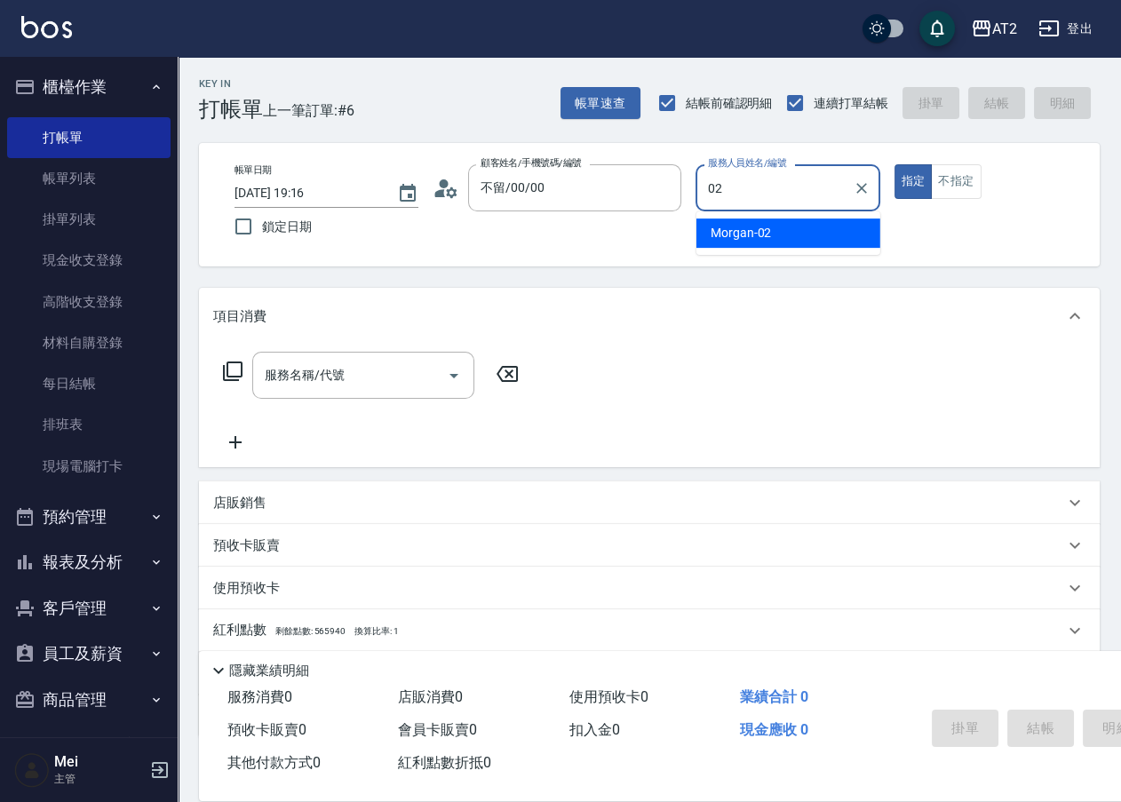
type input "Morgan-02"
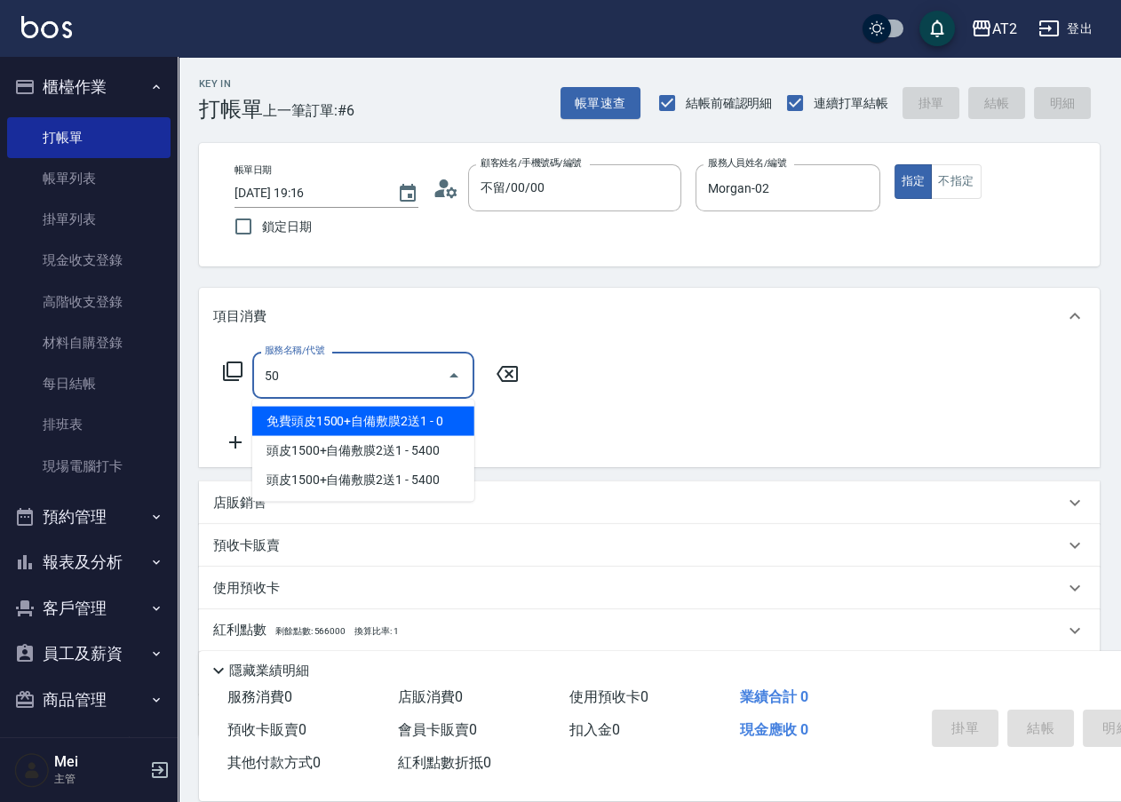
type input "501"
type input "100"
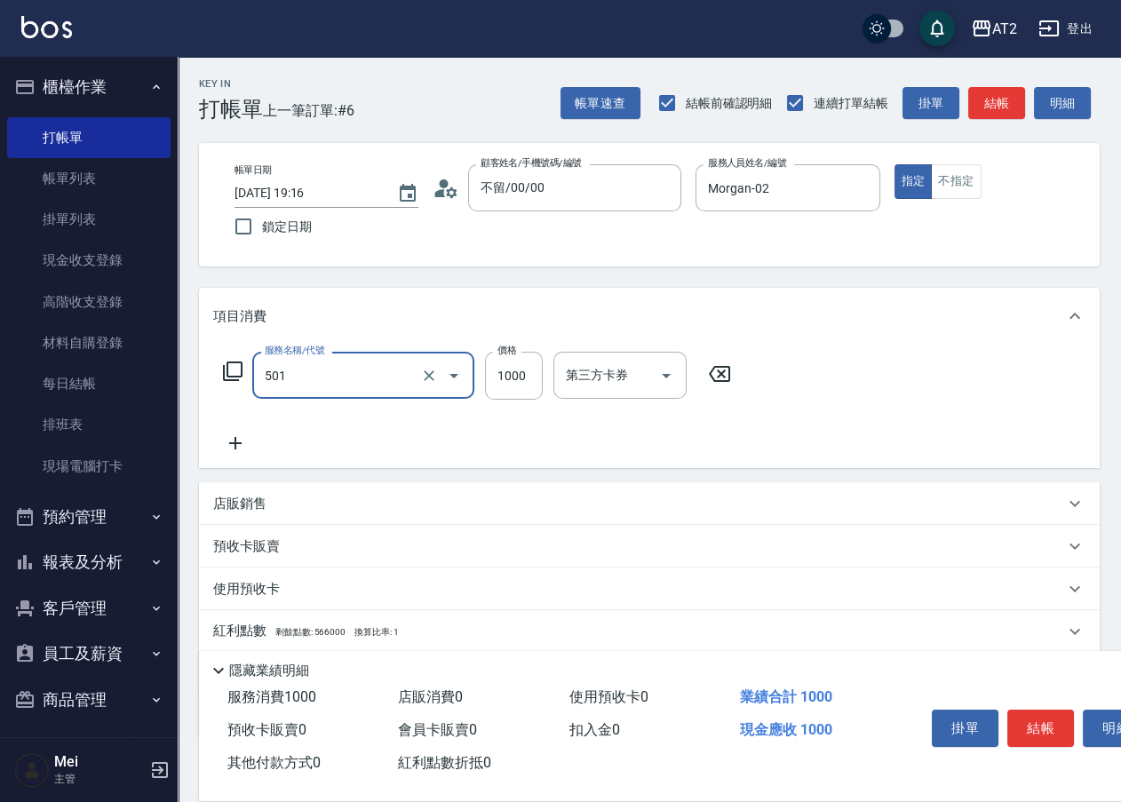
type input "染髮(501)"
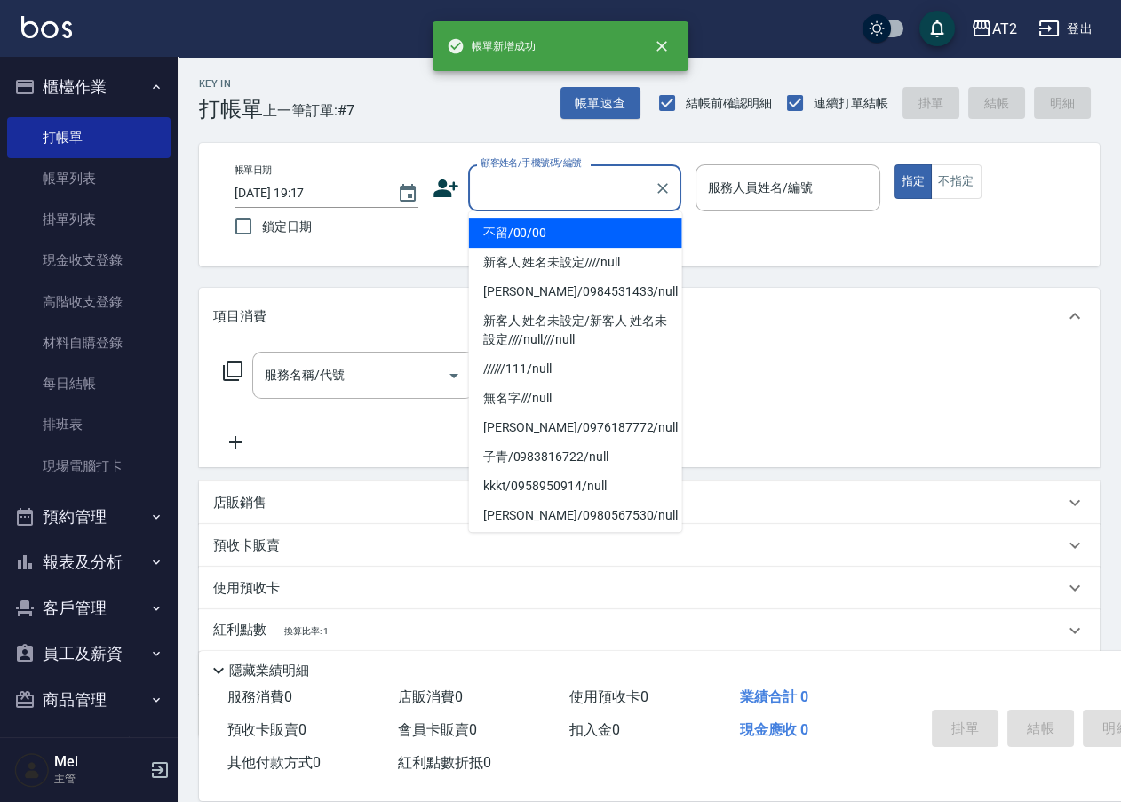
drag, startPoint x: 575, startPoint y: 180, endPoint x: 568, endPoint y: 218, distance: 38.0
click at [575, 185] on input "顧客姓名/手機號碼/編號" at bounding box center [561, 187] width 171 height 31
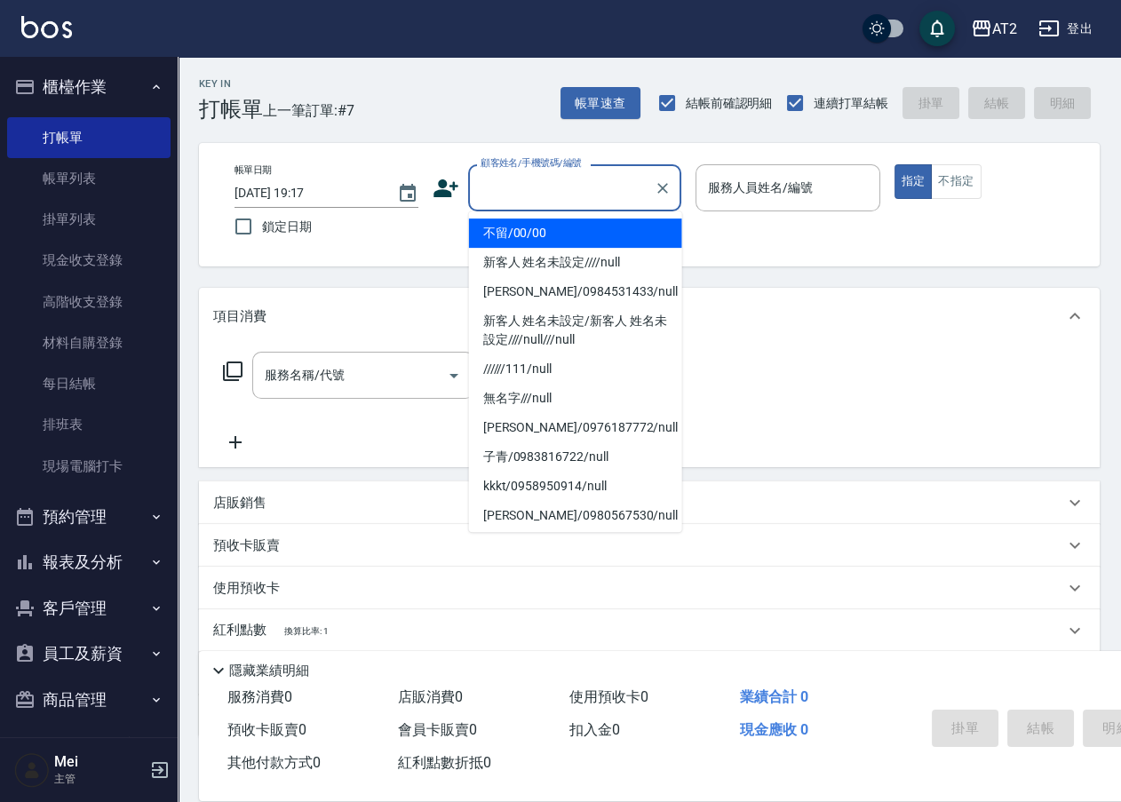
click at [567, 222] on li "不留/00/00" at bounding box center [575, 232] width 213 height 29
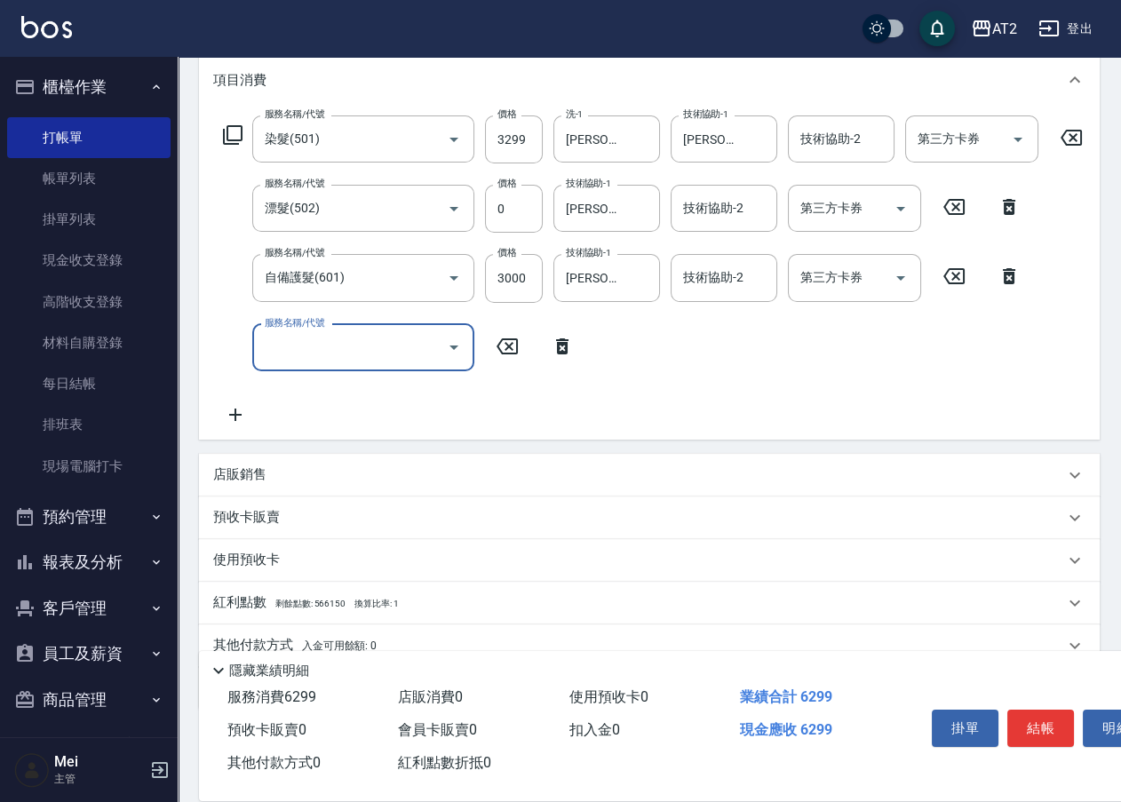
scroll to position [325, 0]
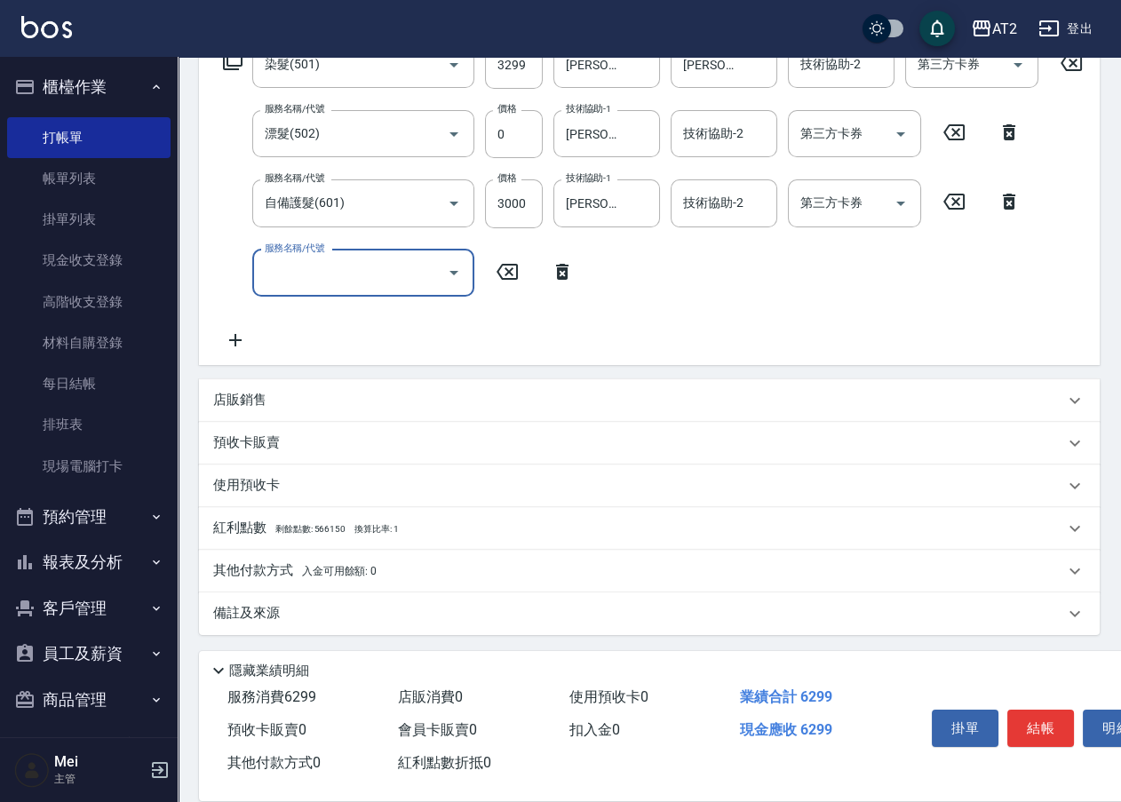
click at [361, 404] on div "店販銷售" at bounding box center [638, 400] width 851 height 19
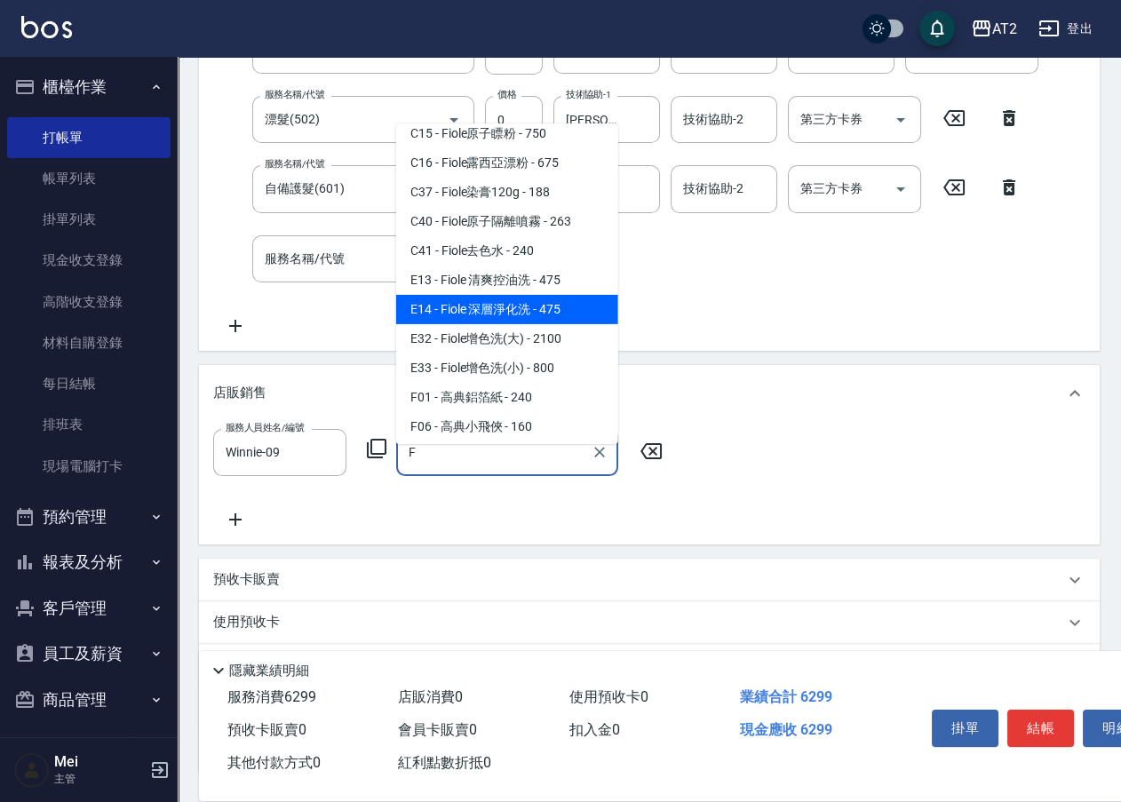
scroll to position [250, 0]
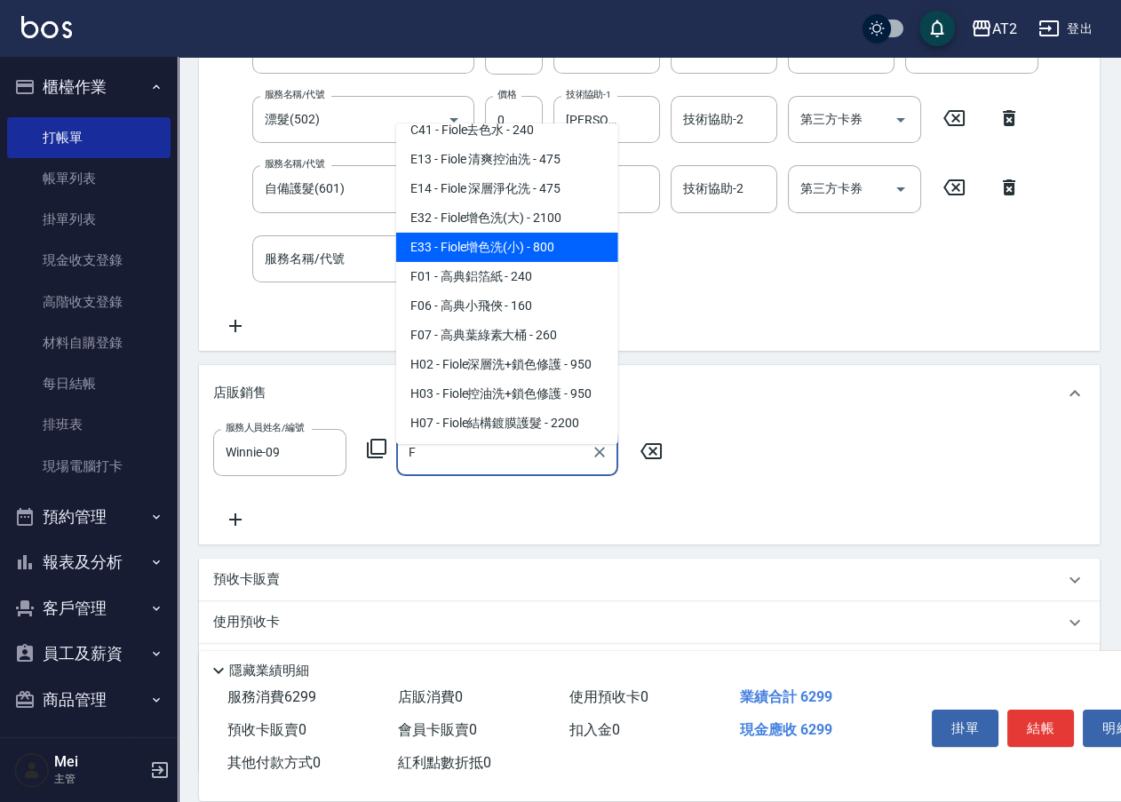
click at [558, 243] on span "E33 - Fiole增色洗(小) - 800" at bounding box center [507, 247] width 222 height 29
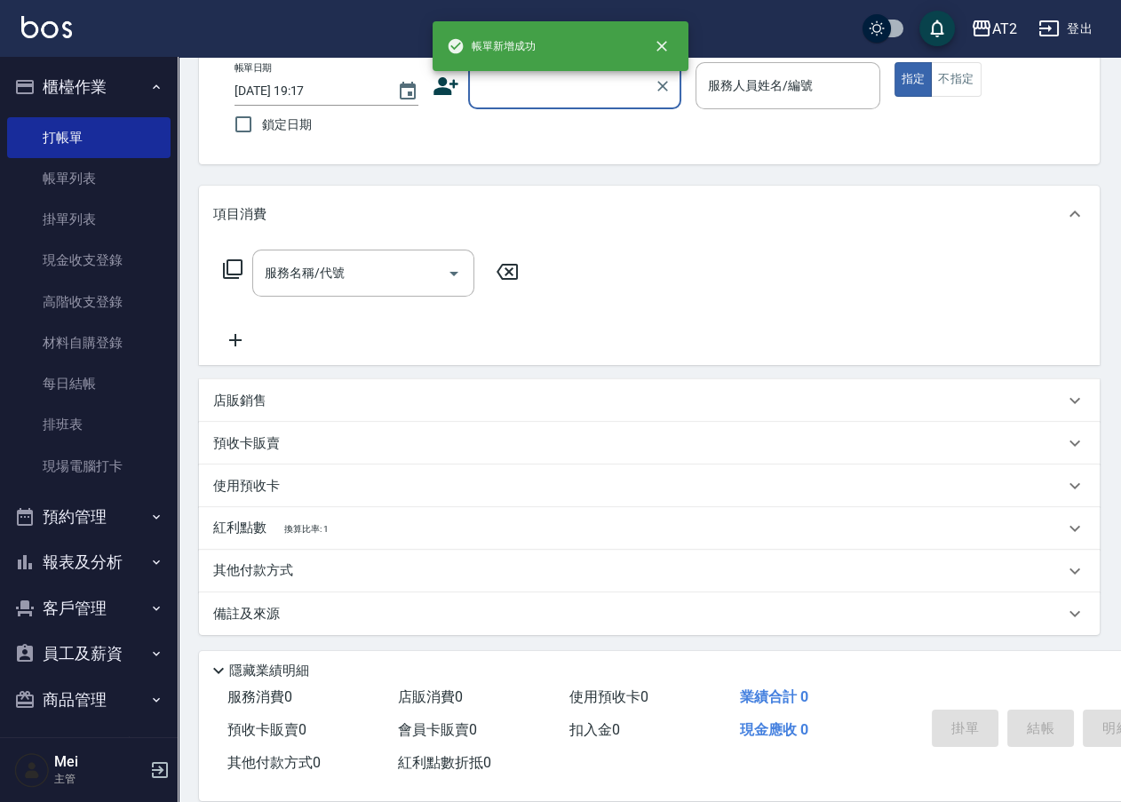
scroll to position [0, 0]
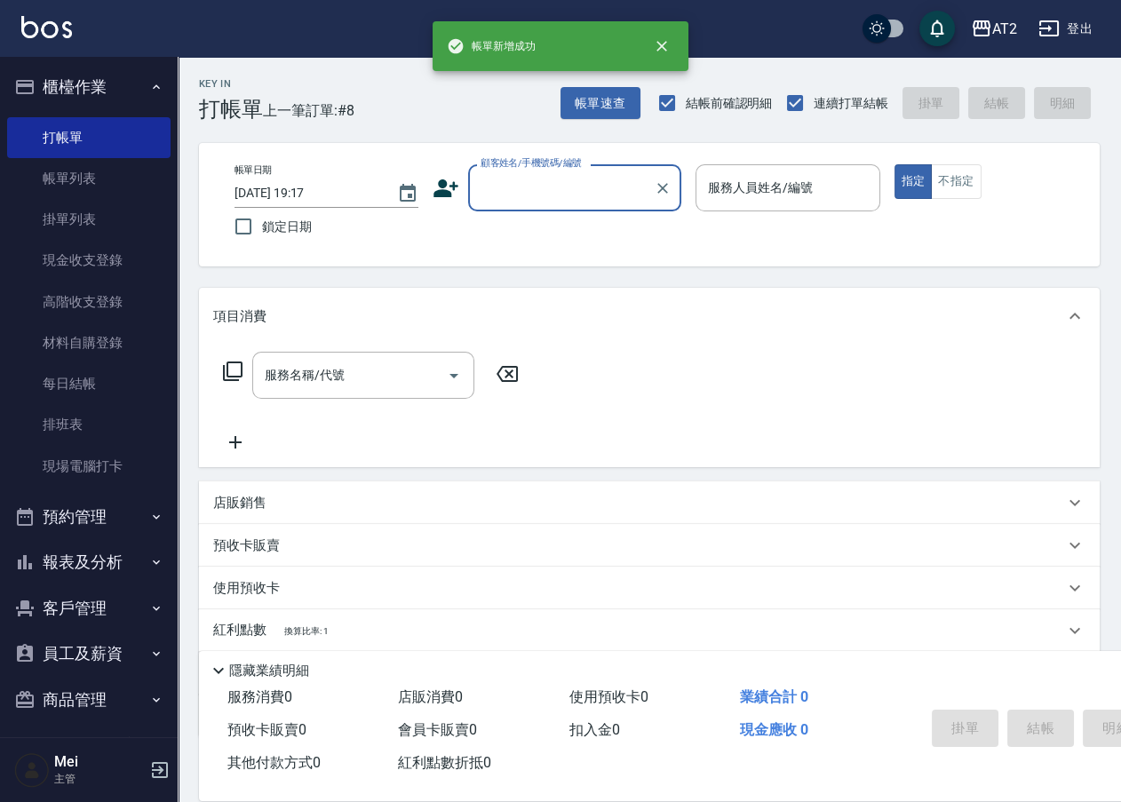
click at [528, 230] on div "帳單日期 2025/10/08 19:17 鎖定日期 顧客姓名/手機號碼/編號 顧客姓名/手機號碼/編號 服務人員姓名/編號 服務人員姓名/編號 指定 不指定" at bounding box center [649, 204] width 858 height 81
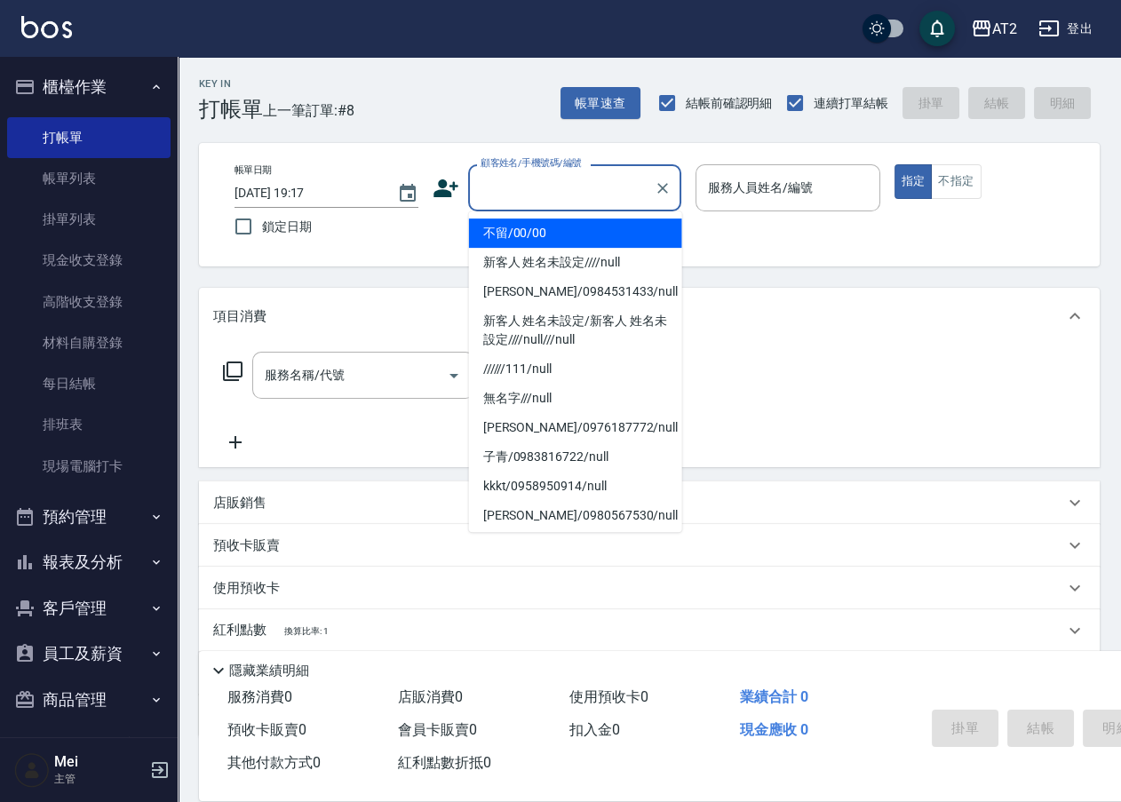
click at [530, 190] on input "顧客姓名/手機號碼/編號" at bounding box center [561, 187] width 171 height 31
click at [532, 232] on li "不留/00/00" at bounding box center [575, 232] width 213 height 29
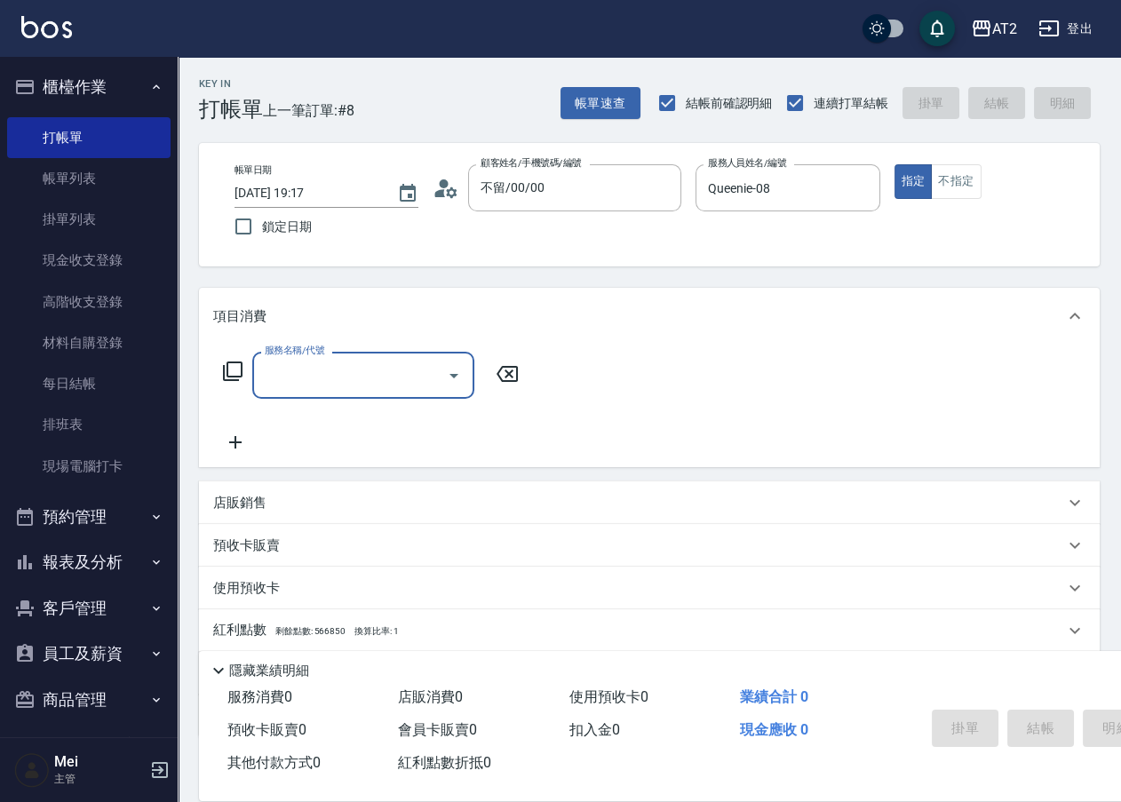
click at [336, 377] on input "服務名稱/代號" at bounding box center [349, 375] width 179 height 31
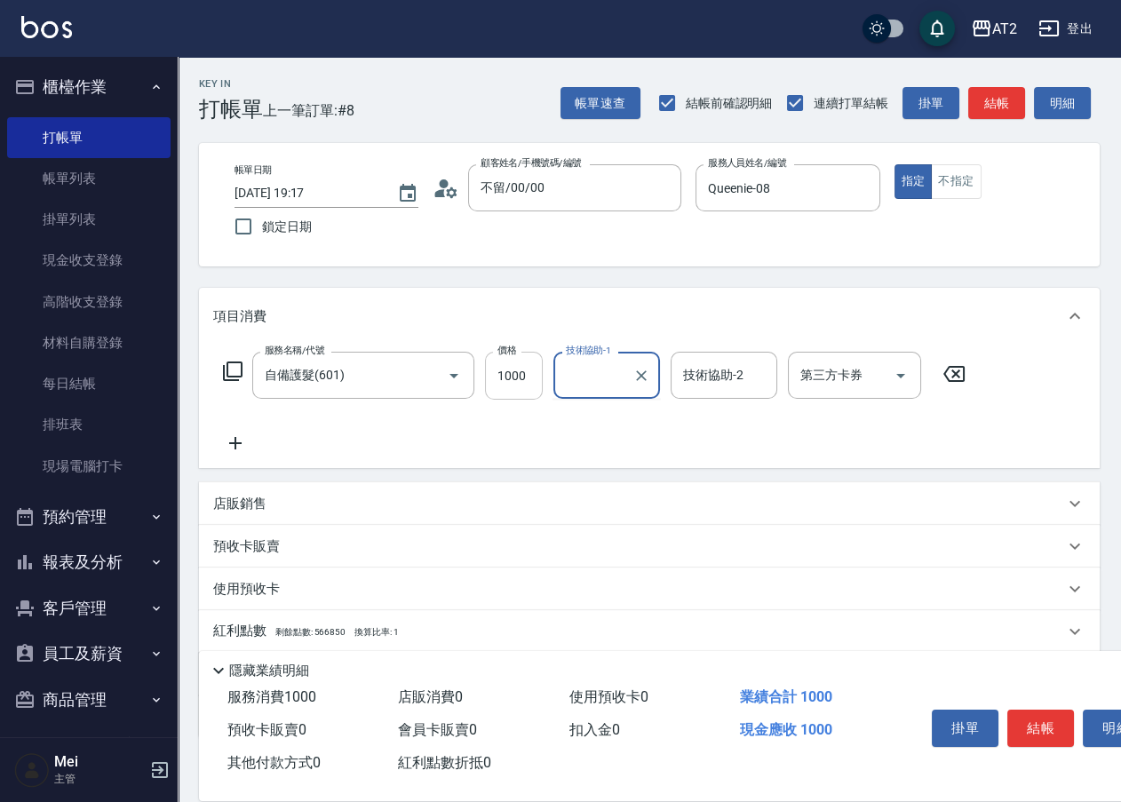
click at [506, 364] on input "1000" at bounding box center [514, 376] width 58 height 48
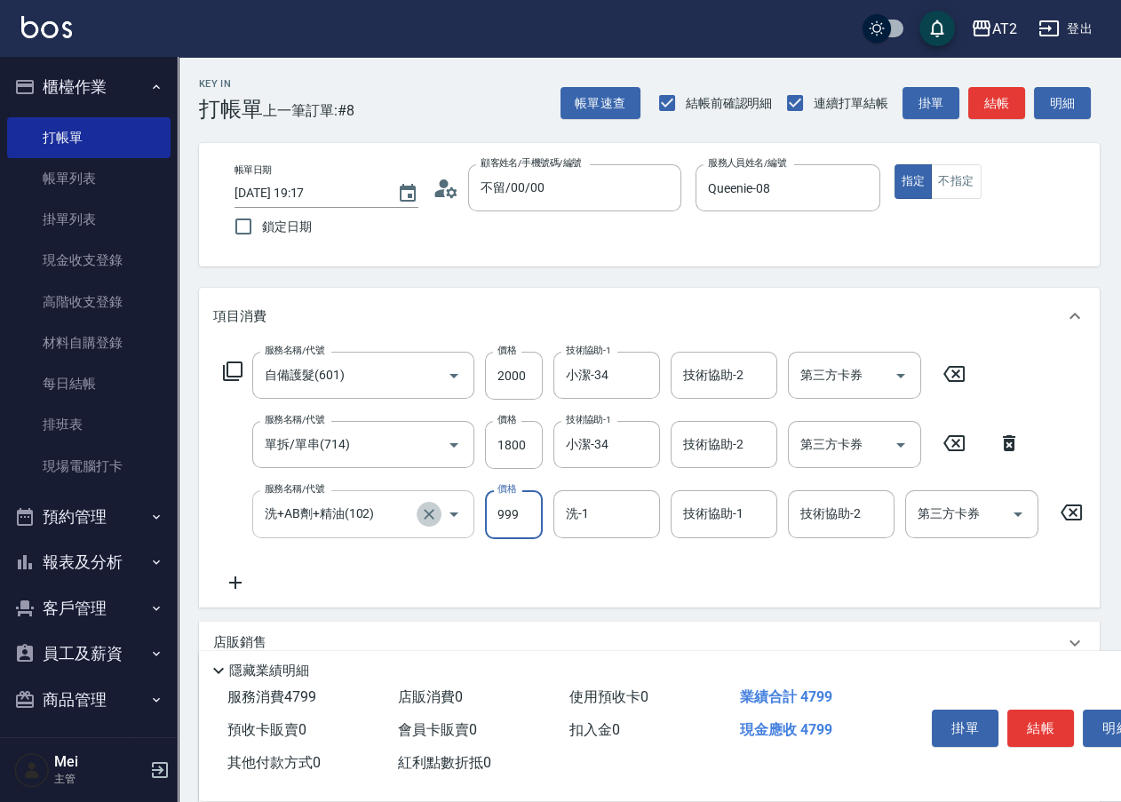
click at [433, 522] on icon "Clear" at bounding box center [429, 514] width 18 height 18
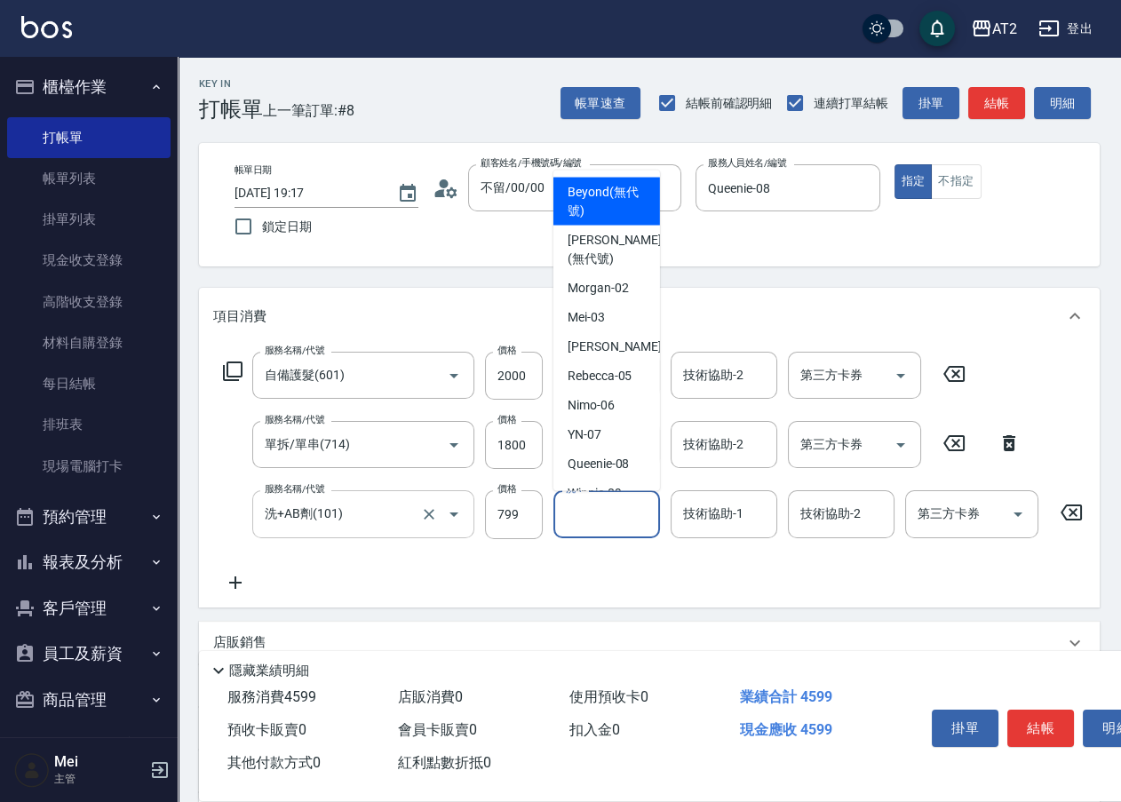
click at [568, 523] on input "洗-1" at bounding box center [606, 513] width 91 height 31
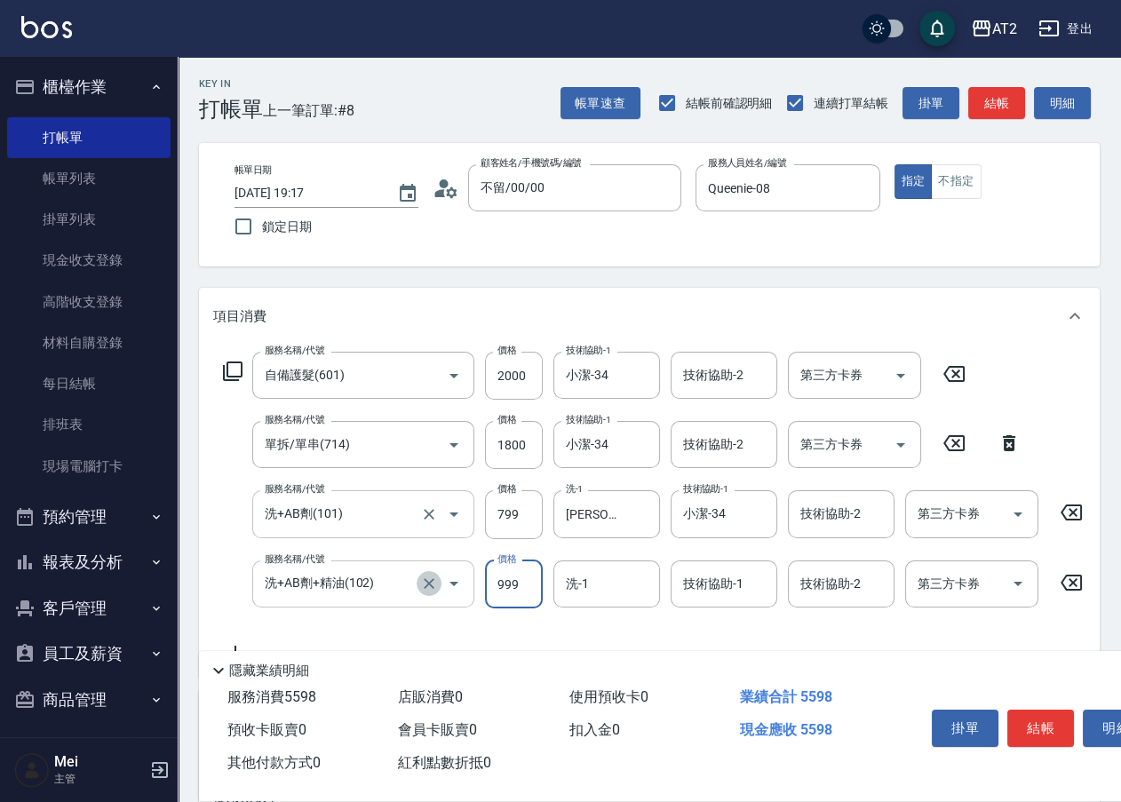
click at [423, 583] on icon "Clear" at bounding box center [429, 584] width 18 height 18
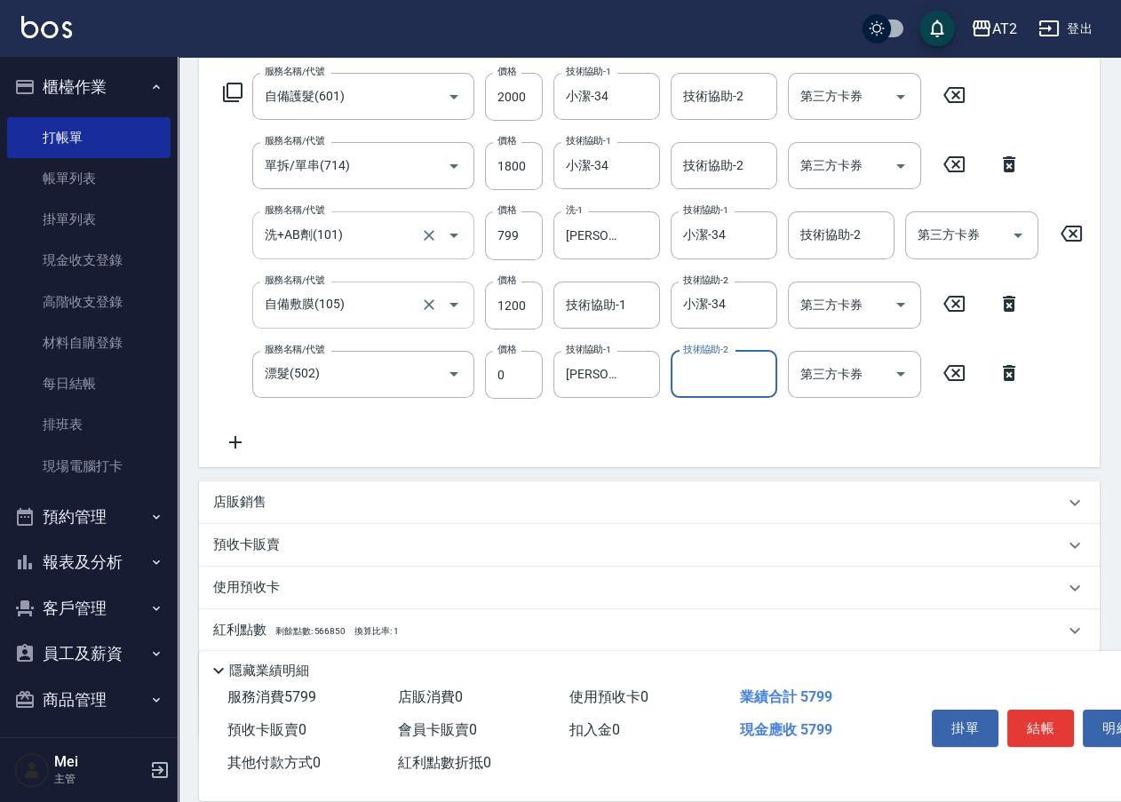
scroll to position [394, 0]
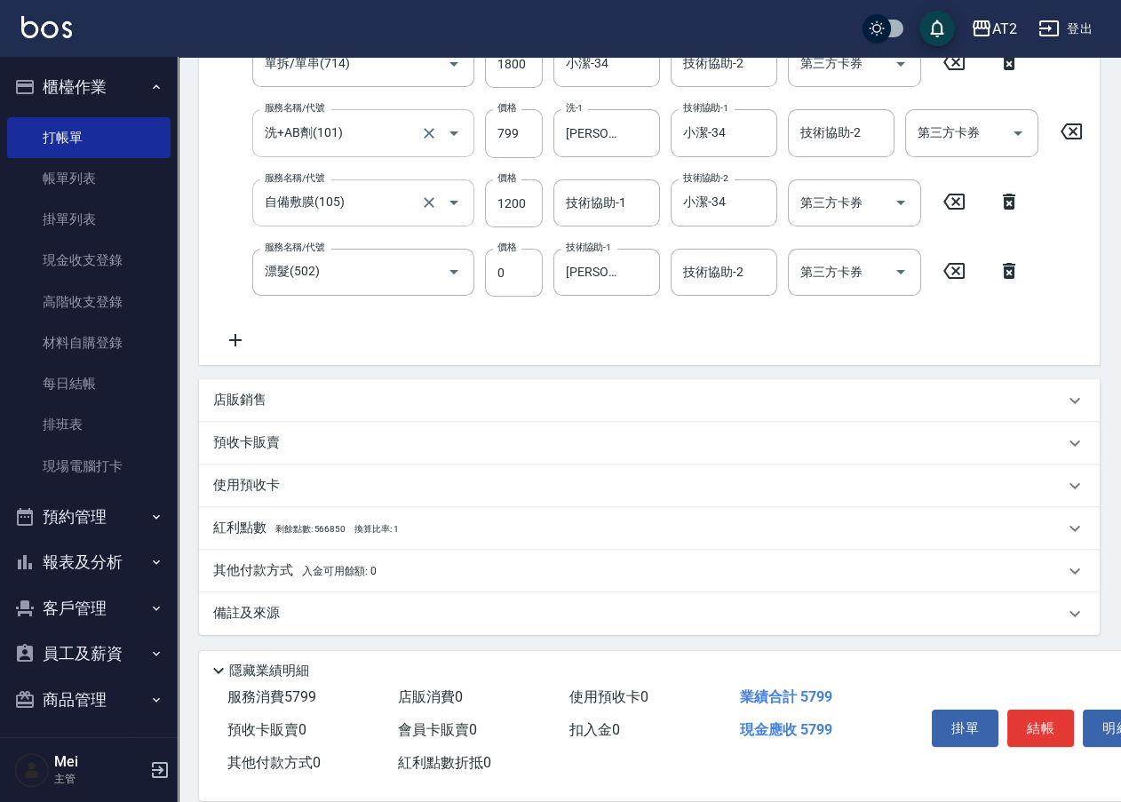
click at [337, 559] on div "其他付款方式 入金可用餘額: 0" at bounding box center [649, 571] width 900 height 43
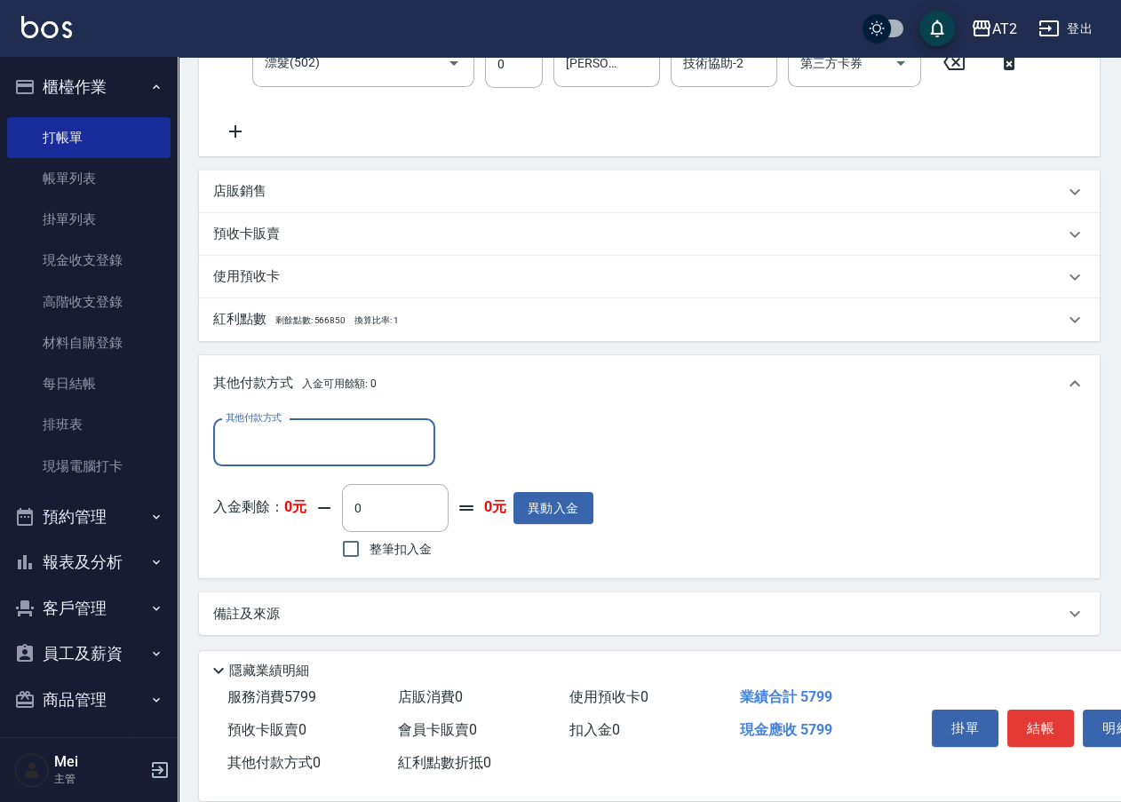
scroll to position [604, 0]
click at [325, 442] on input "其他付款方式" at bounding box center [324, 442] width 206 height 31
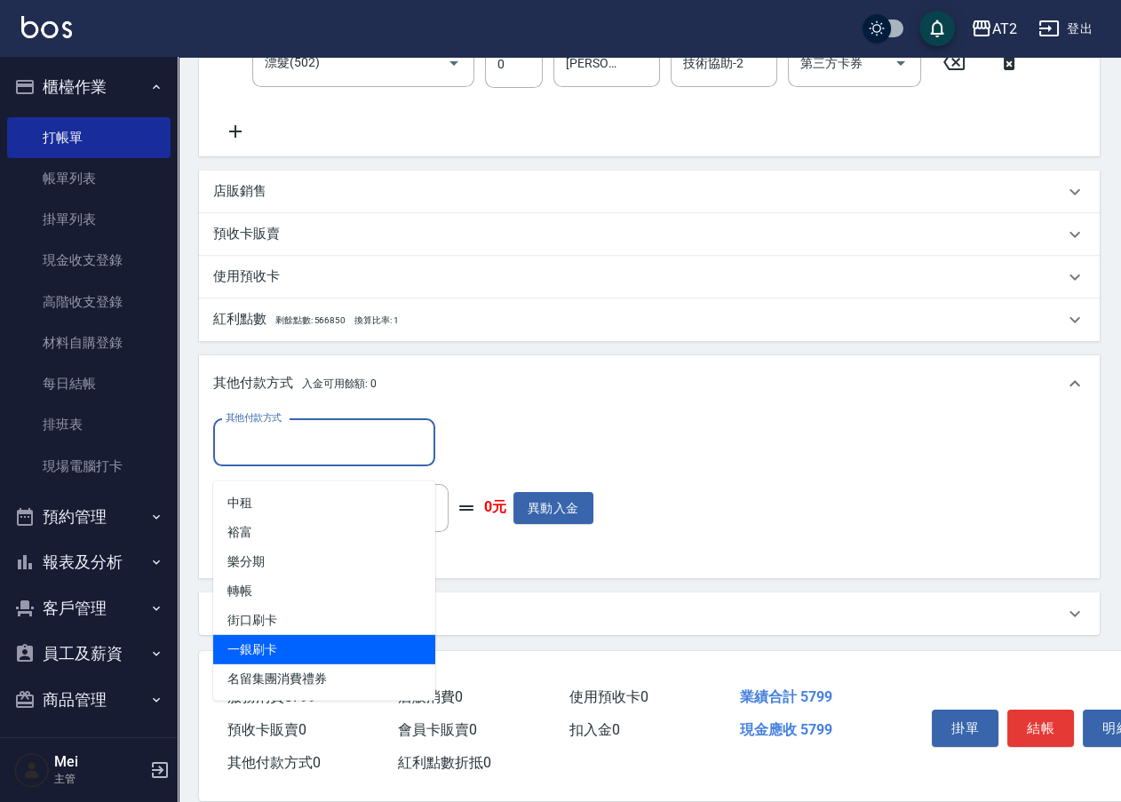
click at [284, 635] on span "一銀刷卡" at bounding box center [324, 649] width 222 height 29
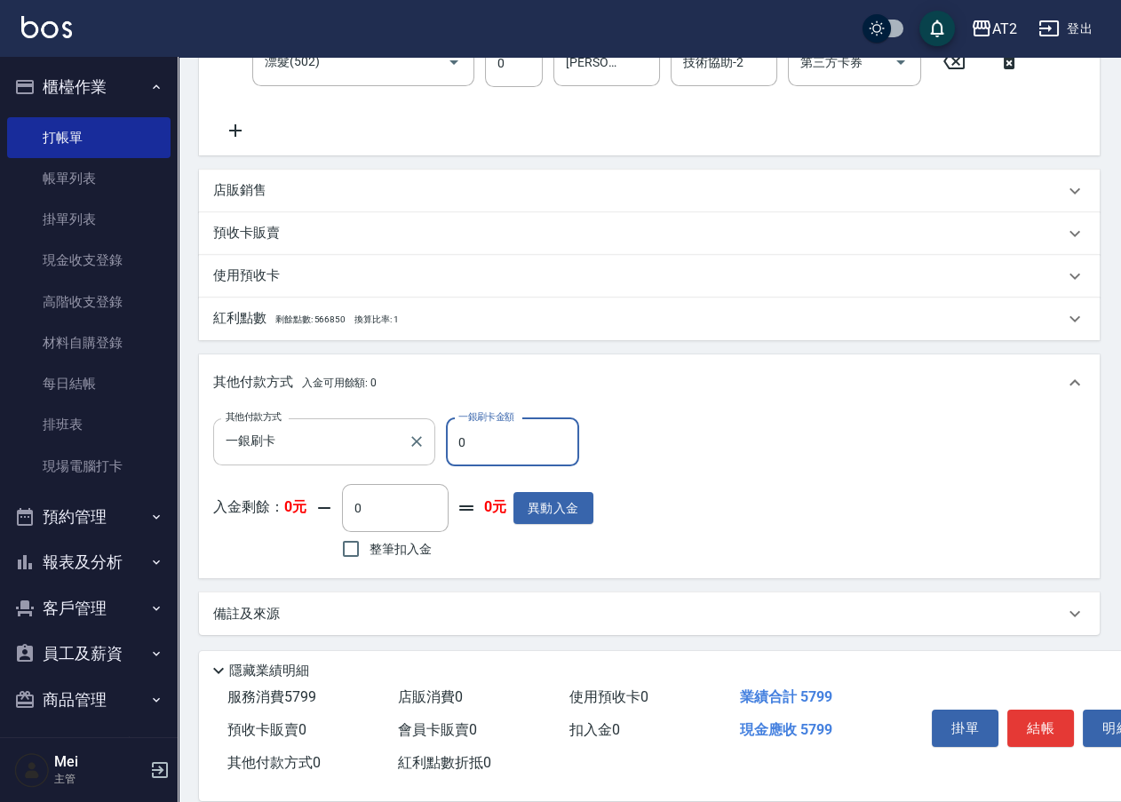
drag, startPoint x: 448, startPoint y: 442, endPoint x: 432, endPoint y: 442, distance: 16.9
click at [432, 442] on div "其他付款方式 一銀刷卡 其他付款方式 一銀刷卡金額 0 一銀刷卡金額" at bounding box center [403, 442] width 380 height 48
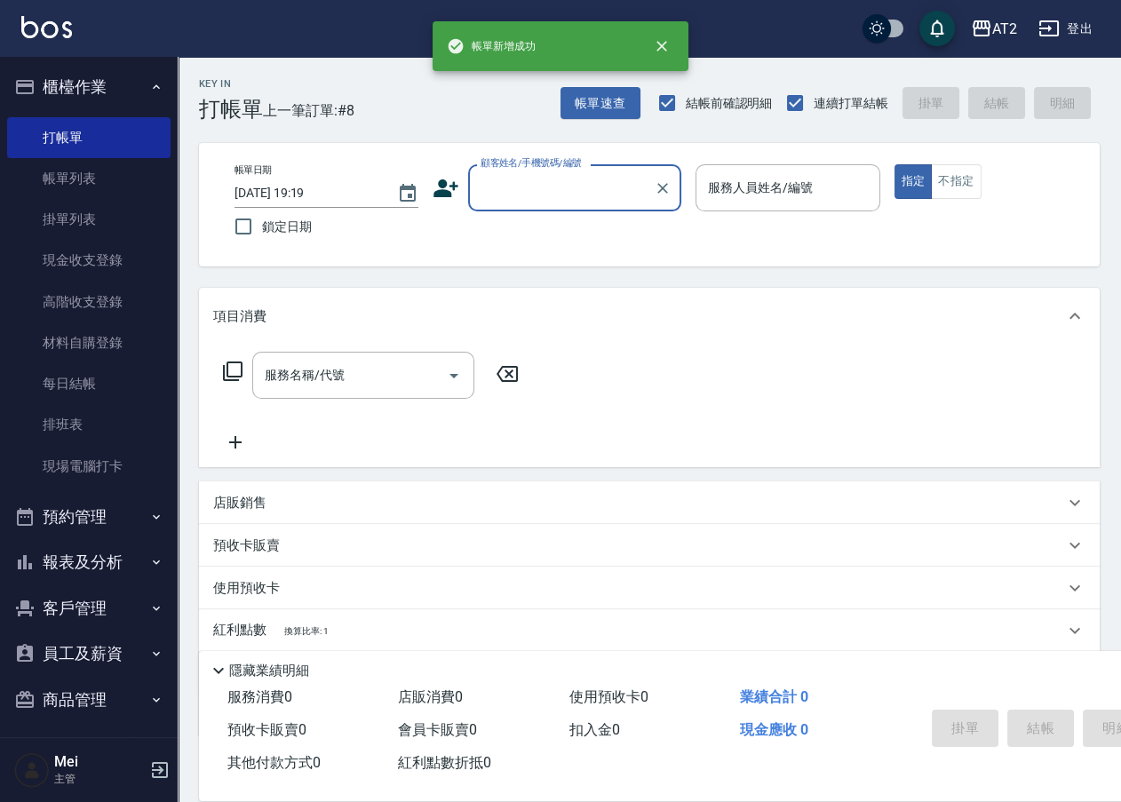
scroll to position [0, 0]
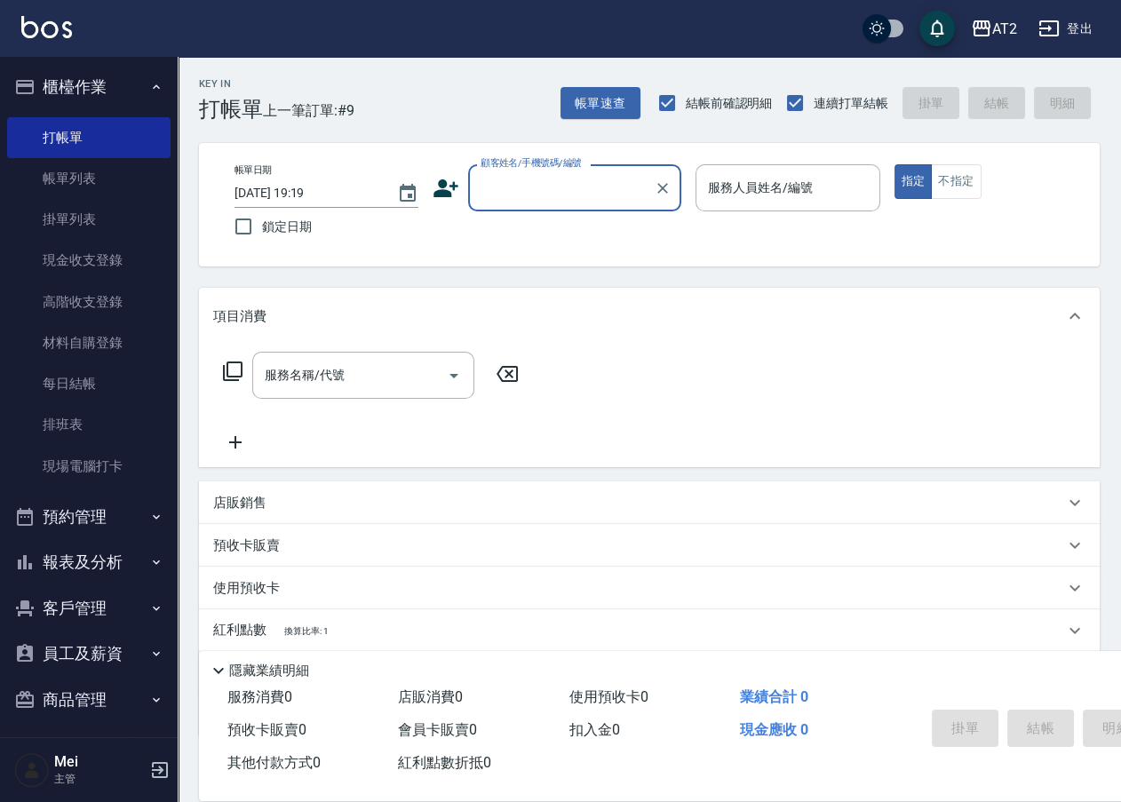
click at [607, 186] on input "顧客姓名/手機號碼/編號" at bounding box center [561, 187] width 171 height 31
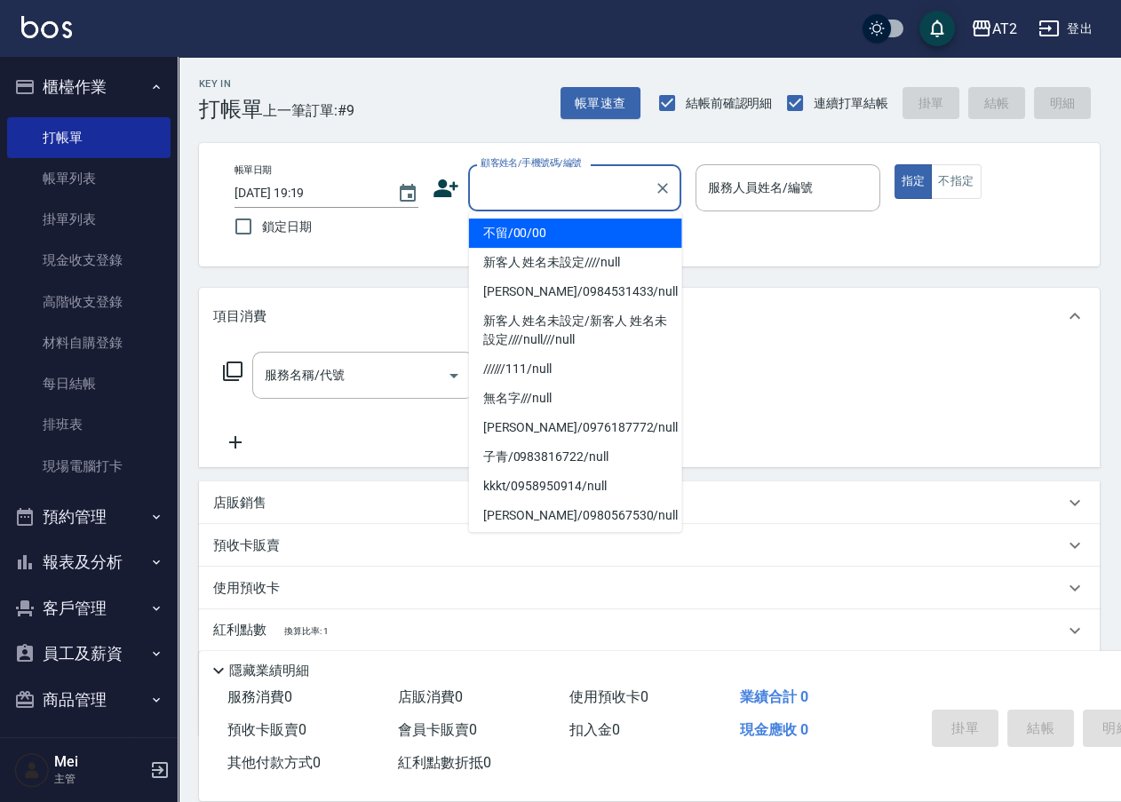
click at [596, 231] on li "不留/00/00" at bounding box center [575, 232] width 213 height 29
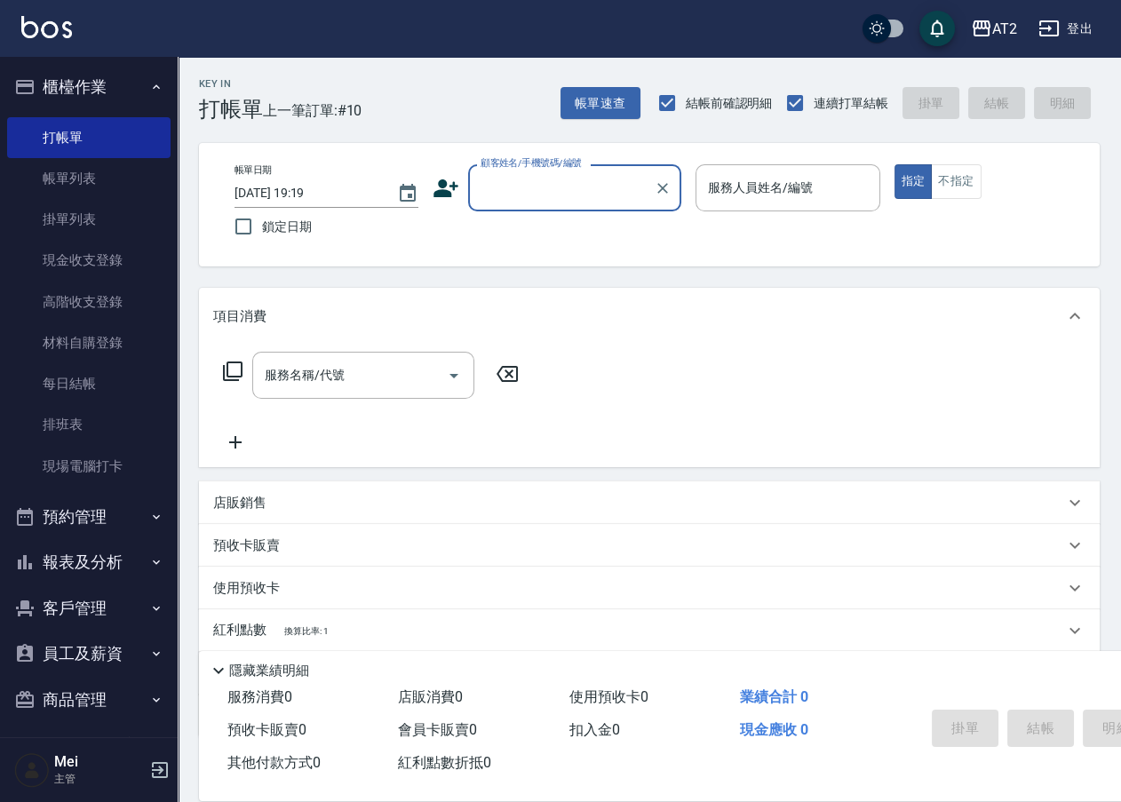
click at [556, 170] on div "顧客姓名/手機號碼/編號" at bounding box center [574, 187] width 213 height 47
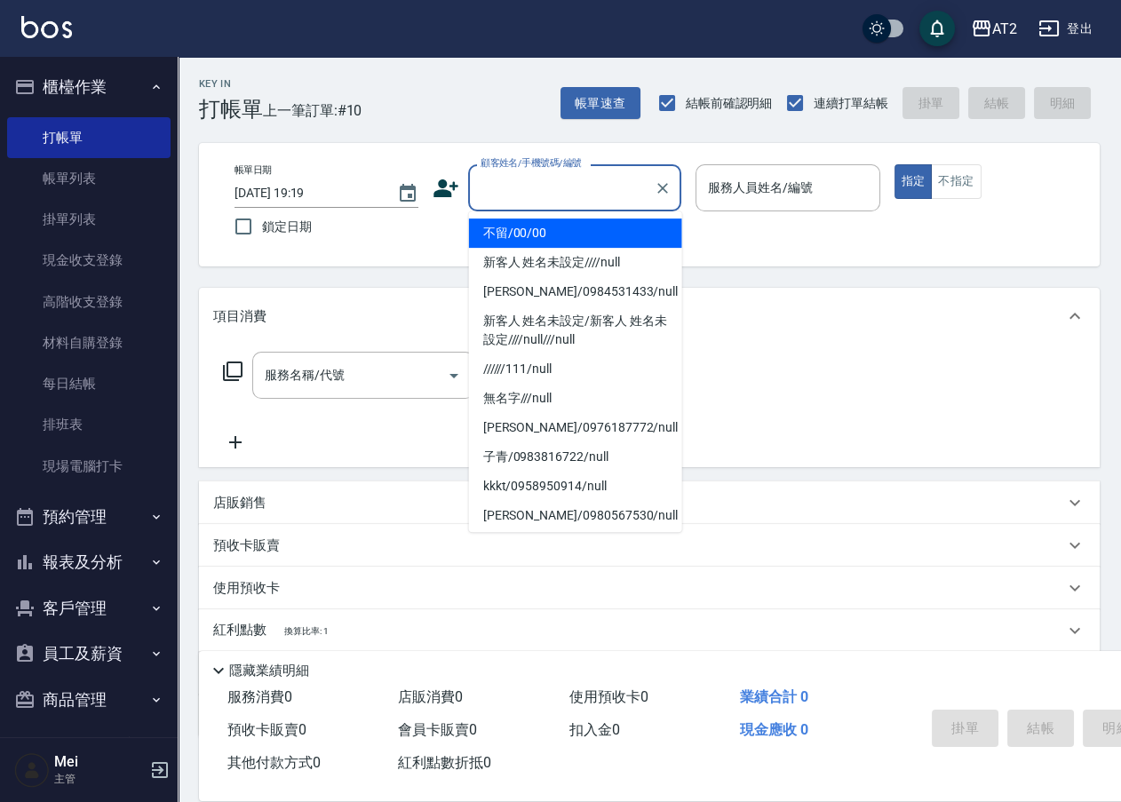
click at [559, 234] on li "不留/00/00" at bounding box center [575, 232] width 213 height 29
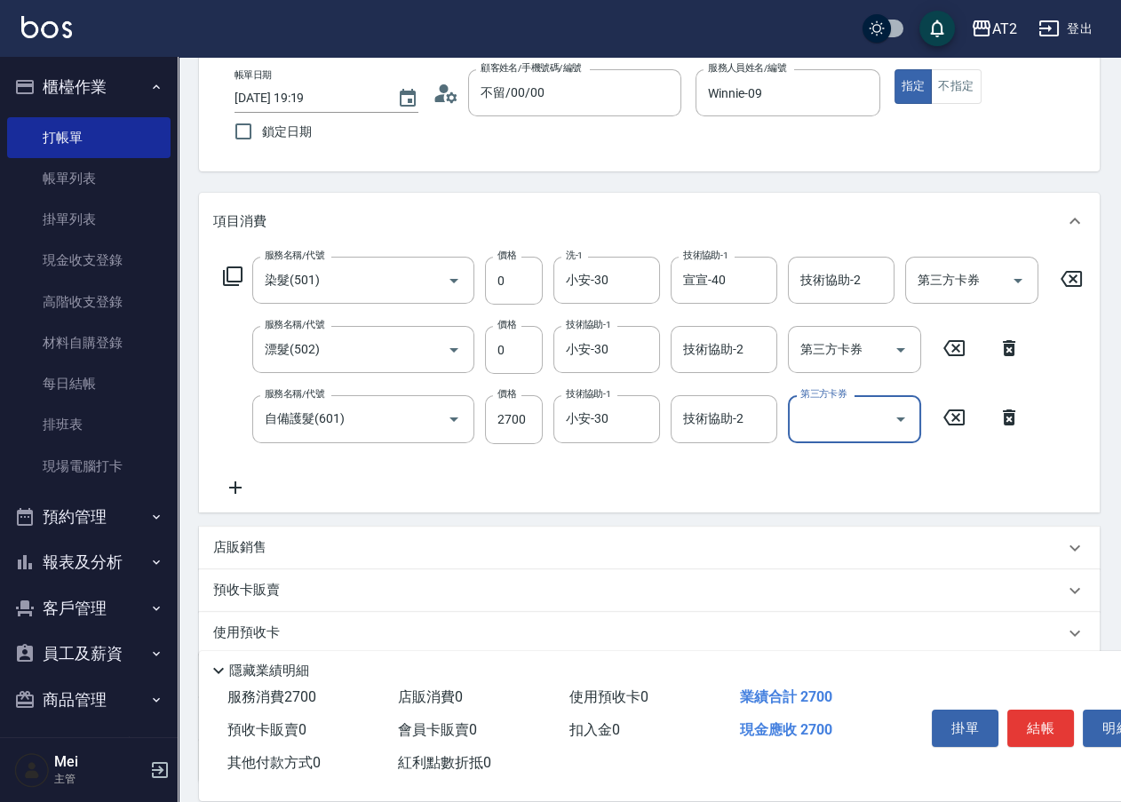
scroll to position [99, 0]
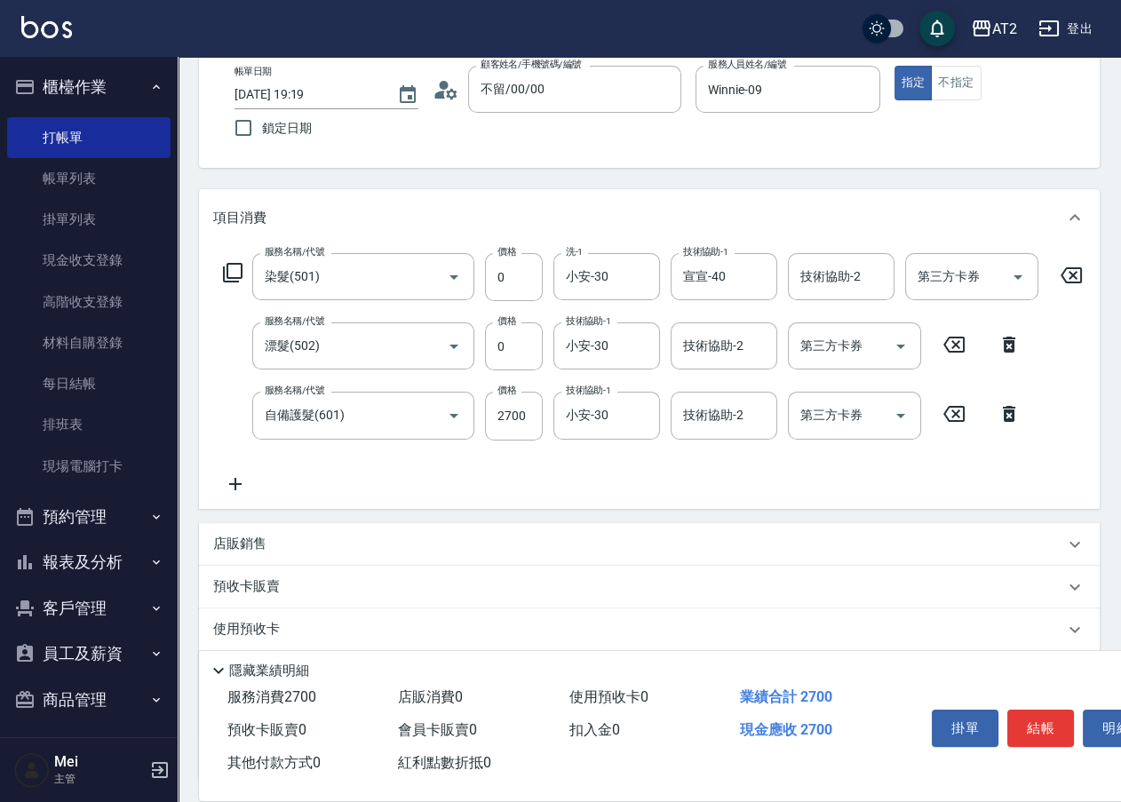
click at [222, 488] on icon at bounding box center [235, 483] width 44 height 21
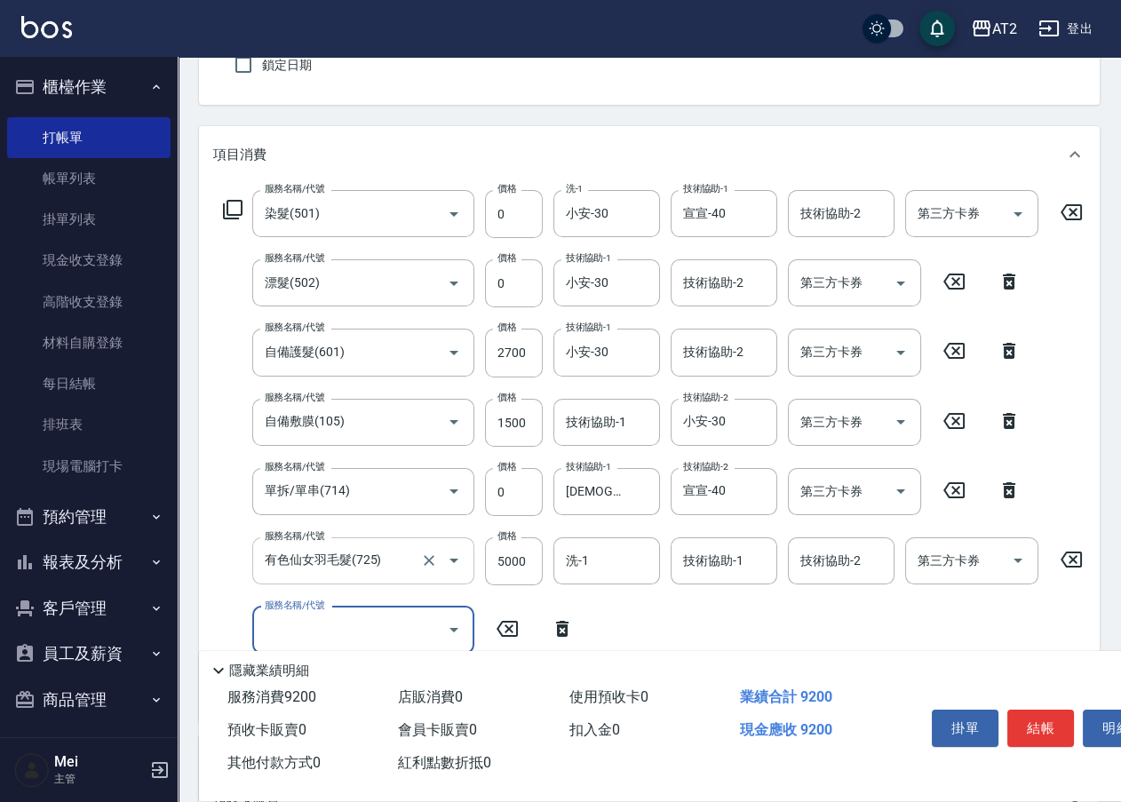
scroll to position [196, 0]
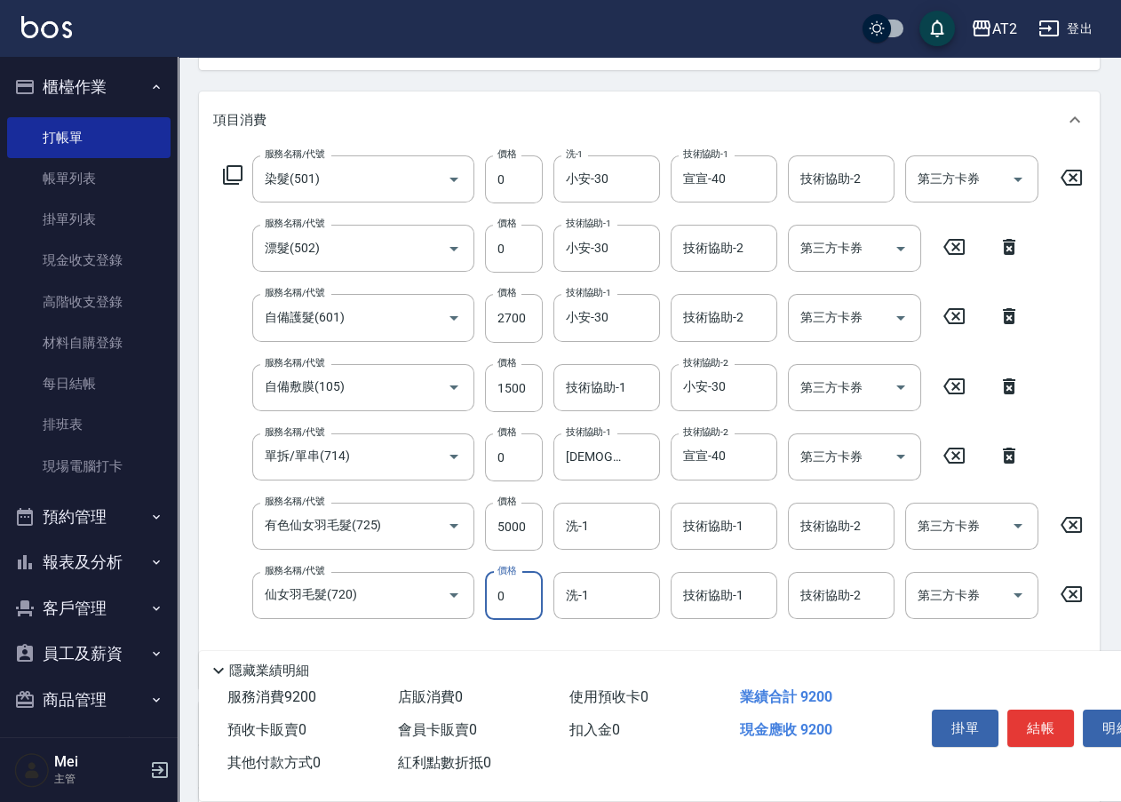
click at [513, 598] on input "0" at bounding box center [514, 596] width 58 height 48
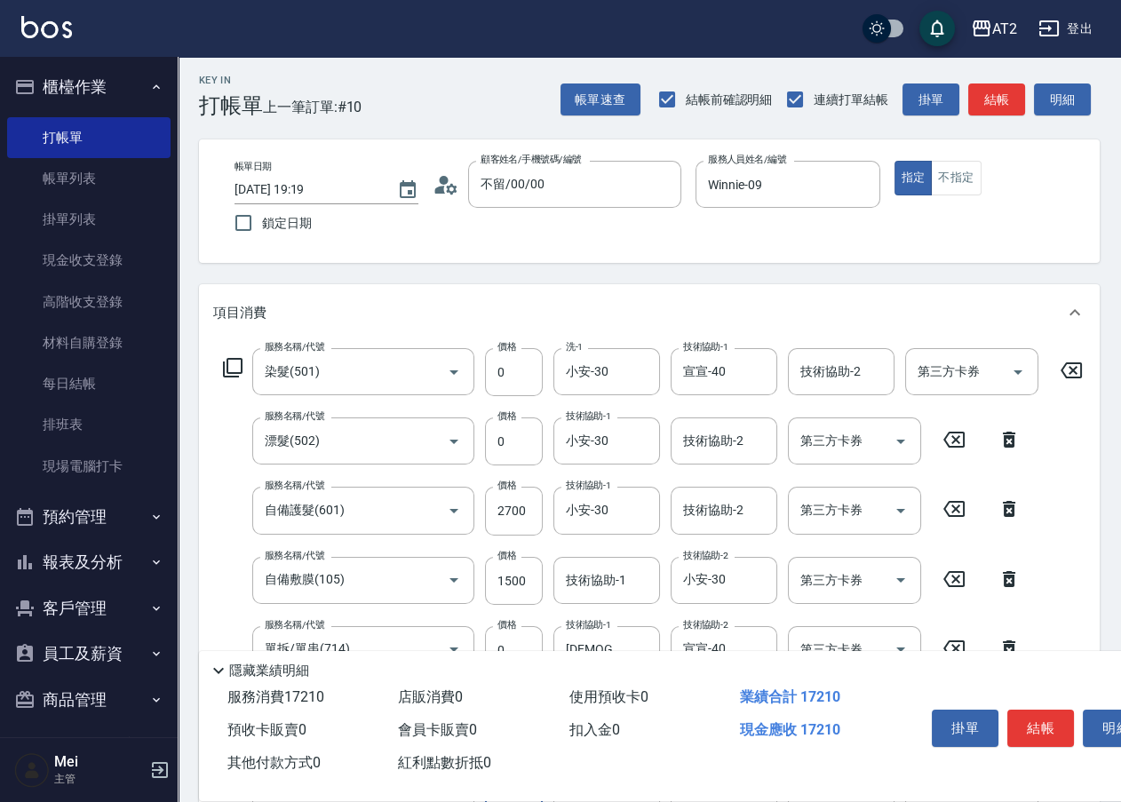
scroll to position [0, 0]
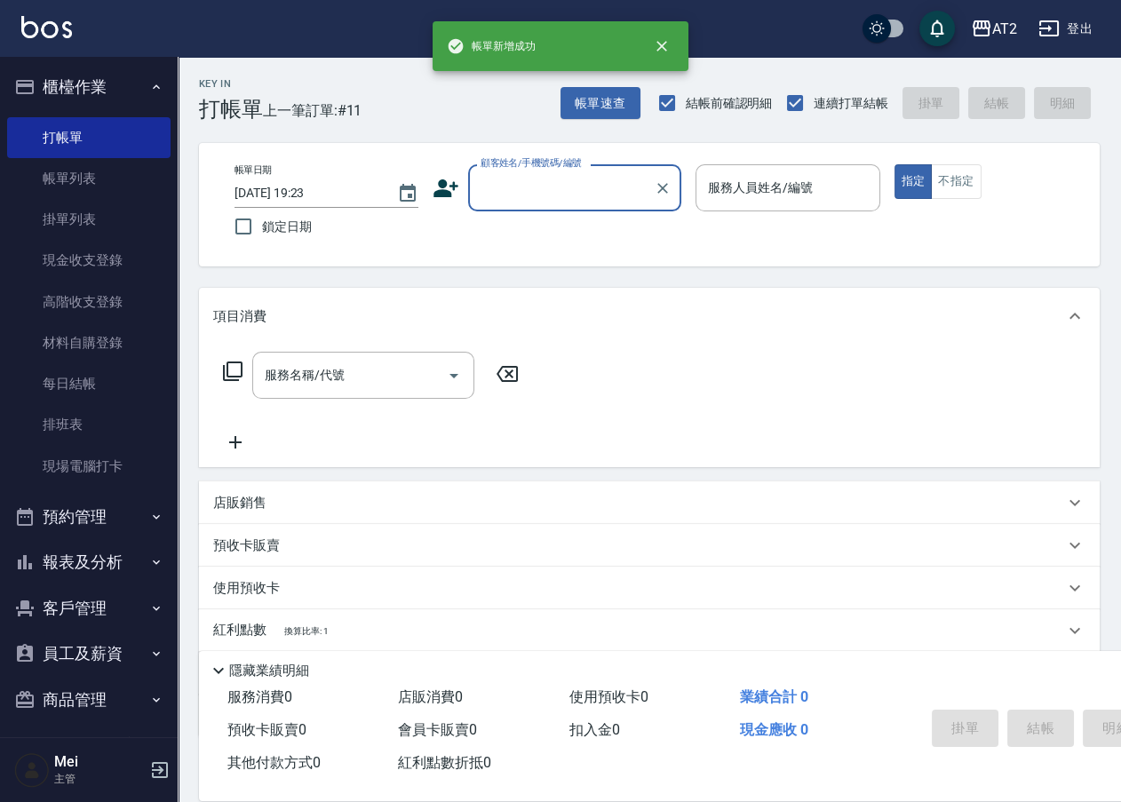
click at [607, 206] on div "顧客姓名/手機號碼/編號" at bounding box center [574, 187] width 213 height 47
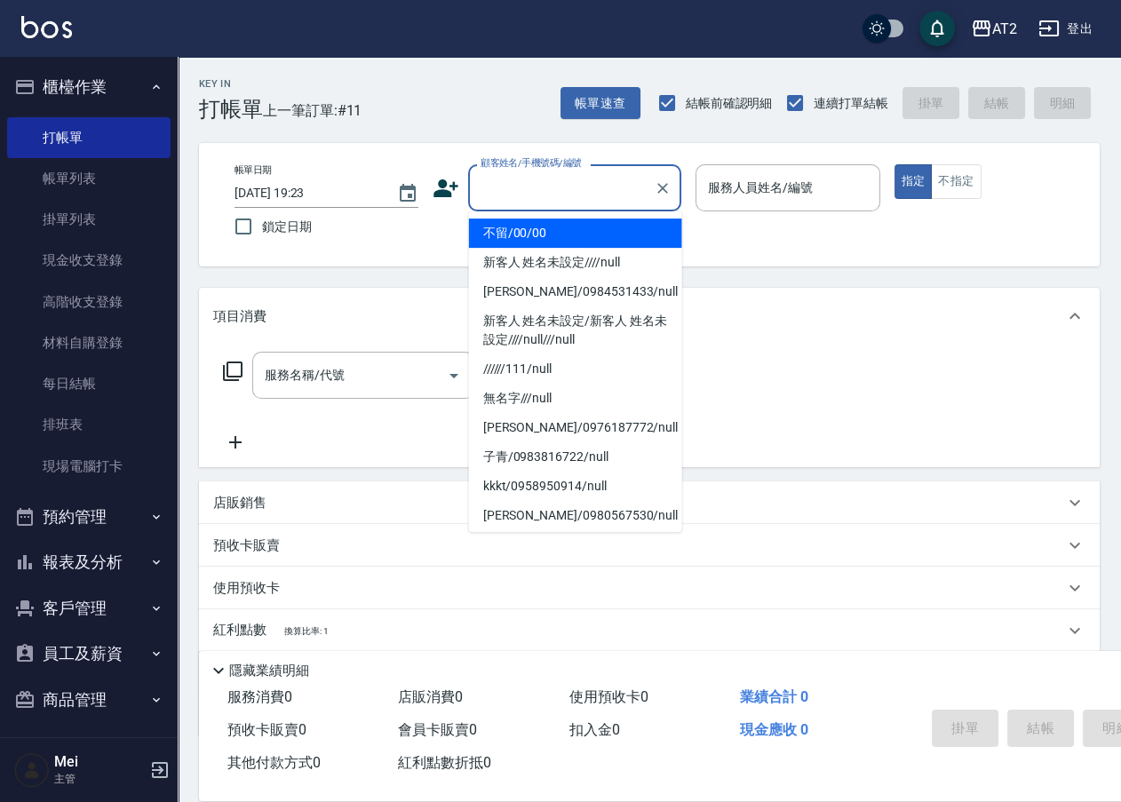
click at [587, 226] on li "不留/00/00" at bounding box center [575, 232] width 213 height 29
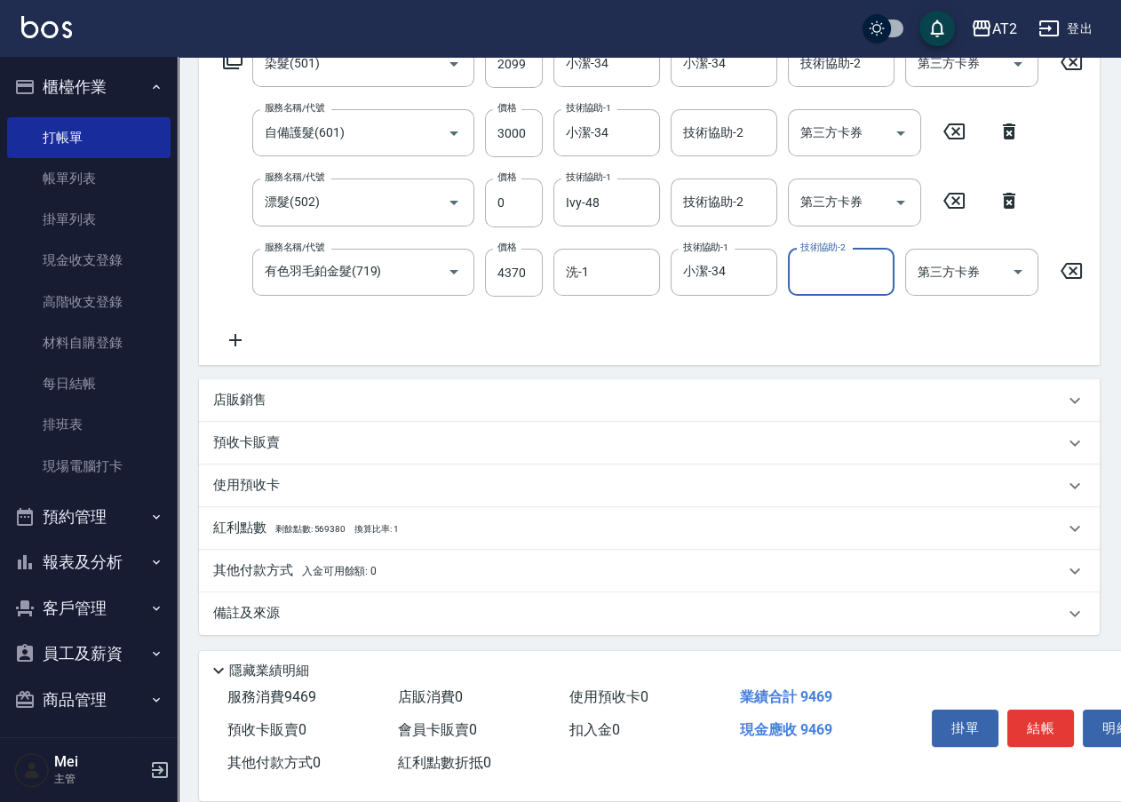
scroll to position [326, 0]
click at [326, 574] on span "入金可用餘額: 0" at bounding box center [339, 571] width 75 height 12
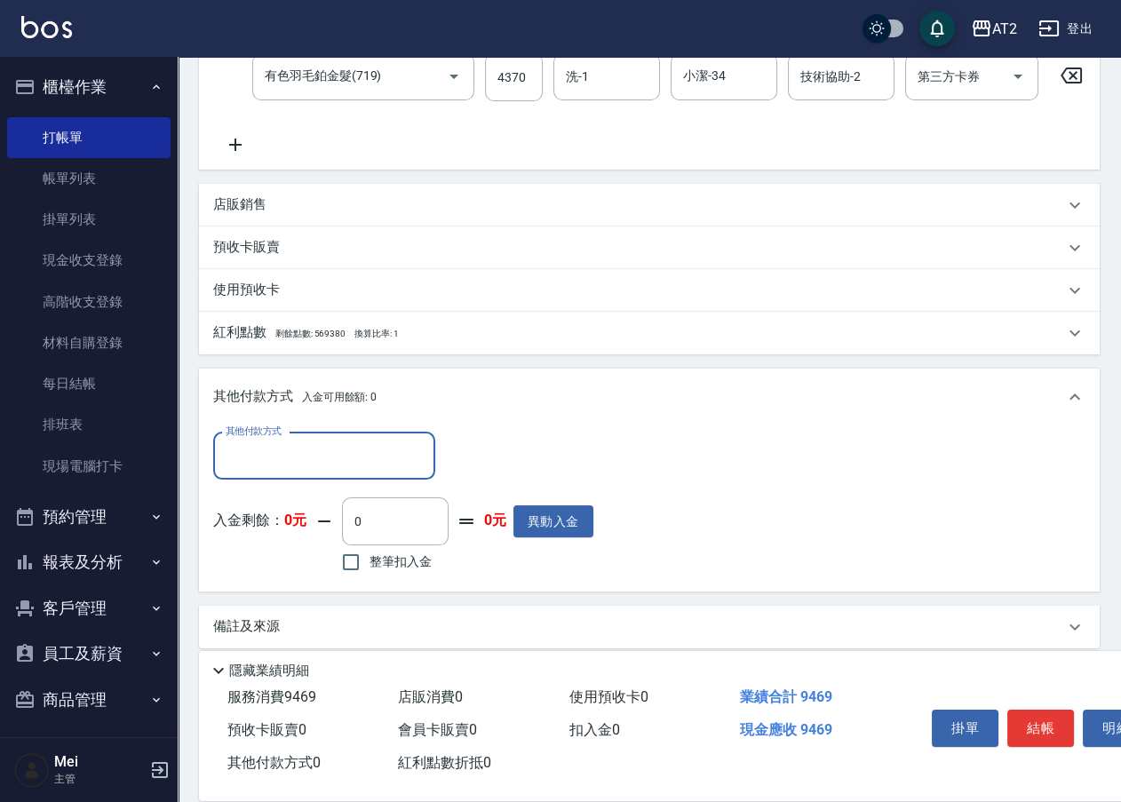
scroll to position [523, 0]
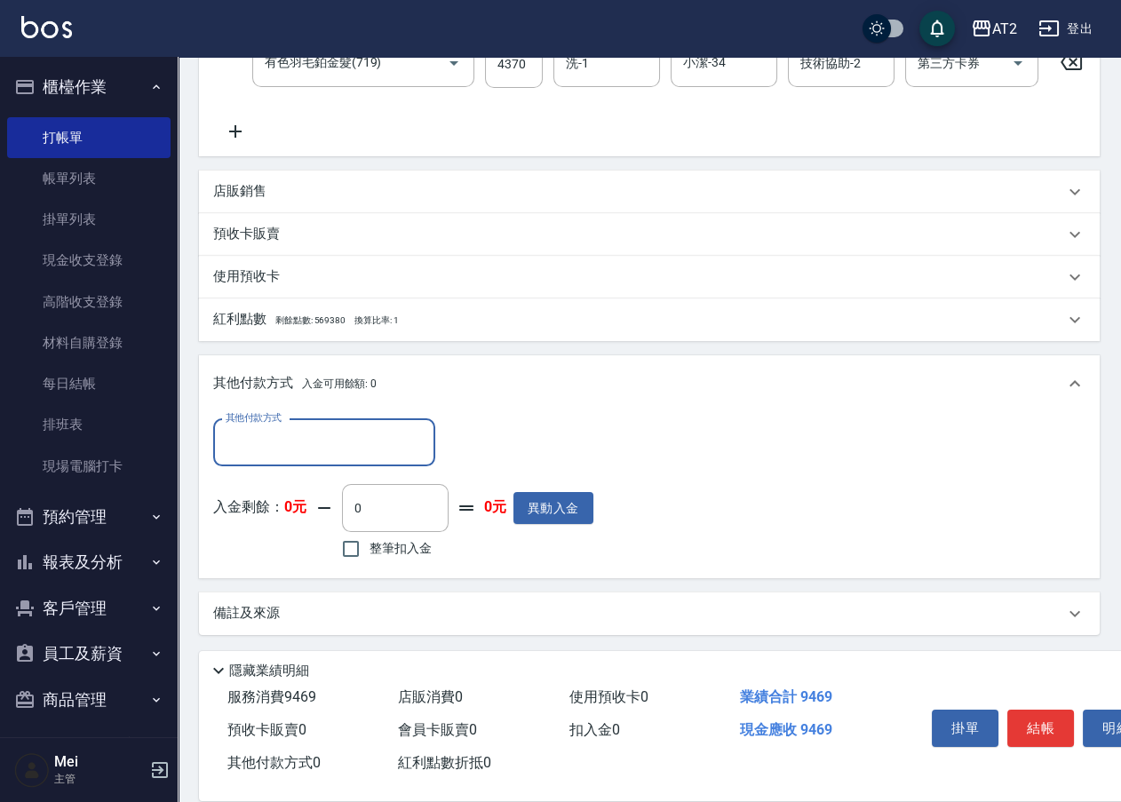
click at [322, 458] on input "其他付款方式" at bounding box center [324, 442] width 206 height 31
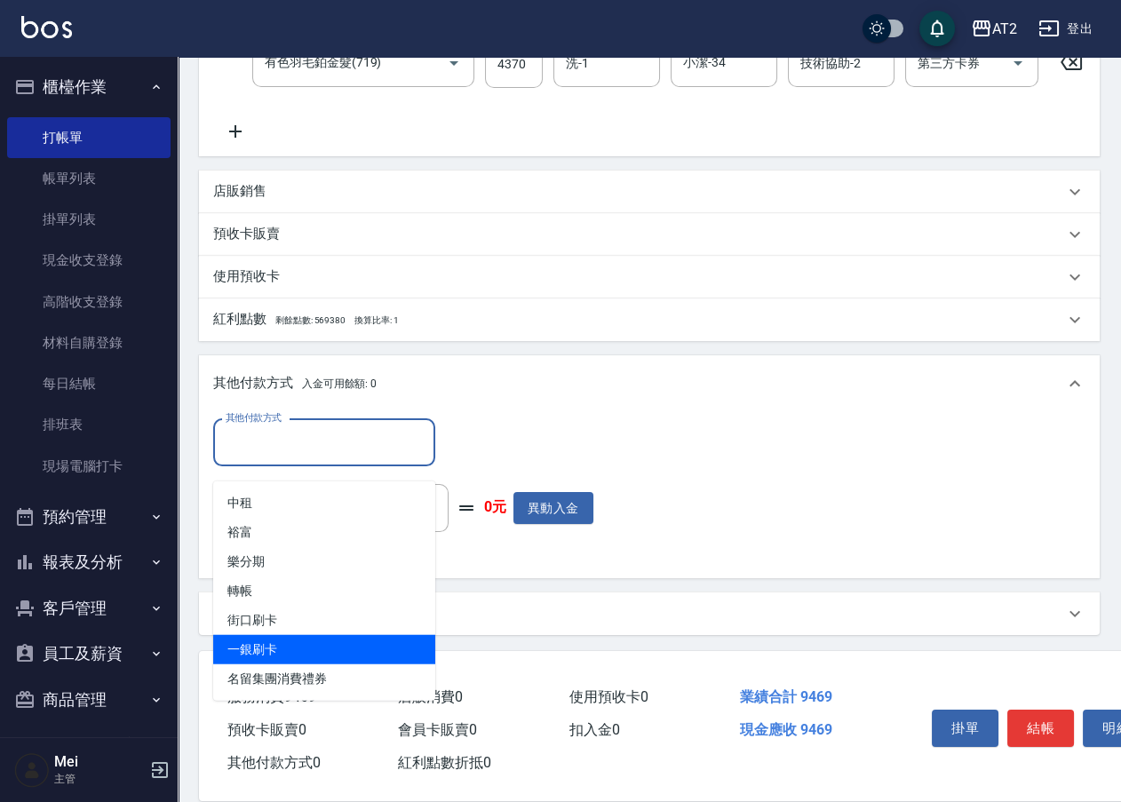
click at [284, 654] on span "一銀刷卡" at bounding box center [324, 649] width 222 height 29
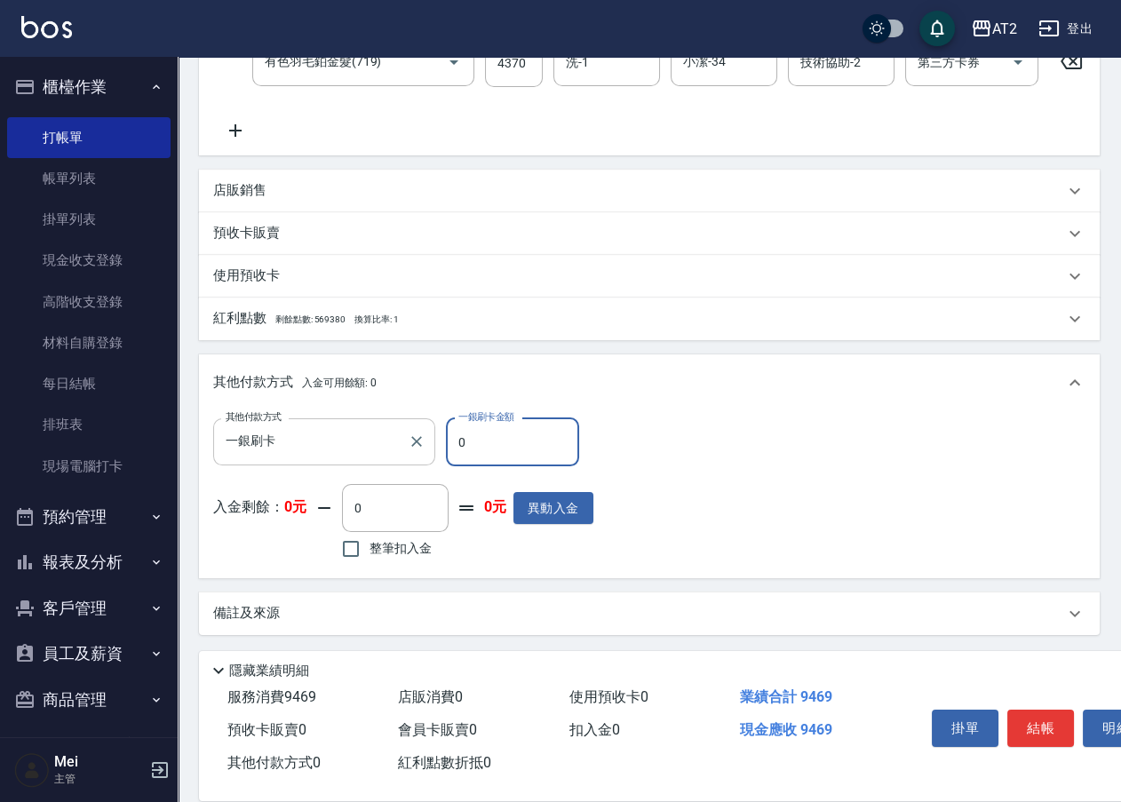
drag, startPoint x: 471, startPoint y: 464, endPoint x: 426, endPoint y: 464, distance: 44.4
click at [426, 464] on div "其他付款方式 一銀刷卡 其他付款方式 一銀刷卡金額 0 一銀刷卡金額" at bounding box center [403, 442] width 380 height 48
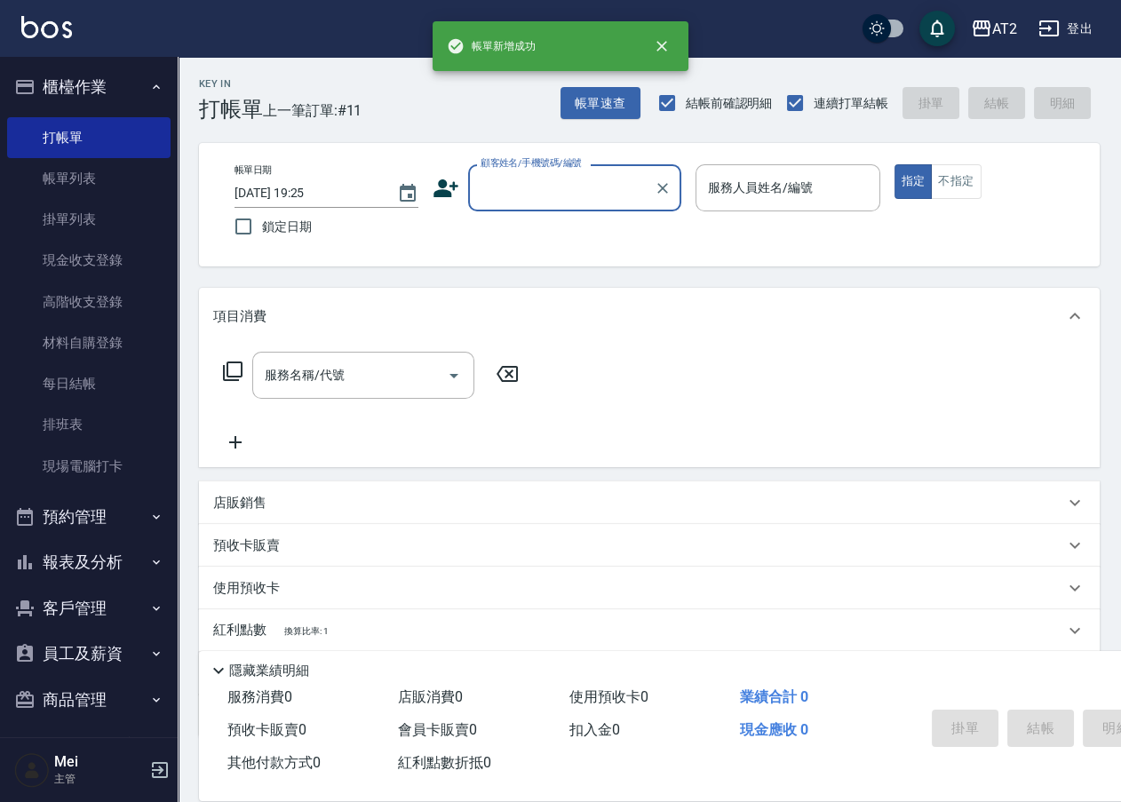
scroll to position [0, 0]
click at [523, 193] on input "顧客姓名/手機號碼/編號" at bounding box center [561, 187] width 171 height 31
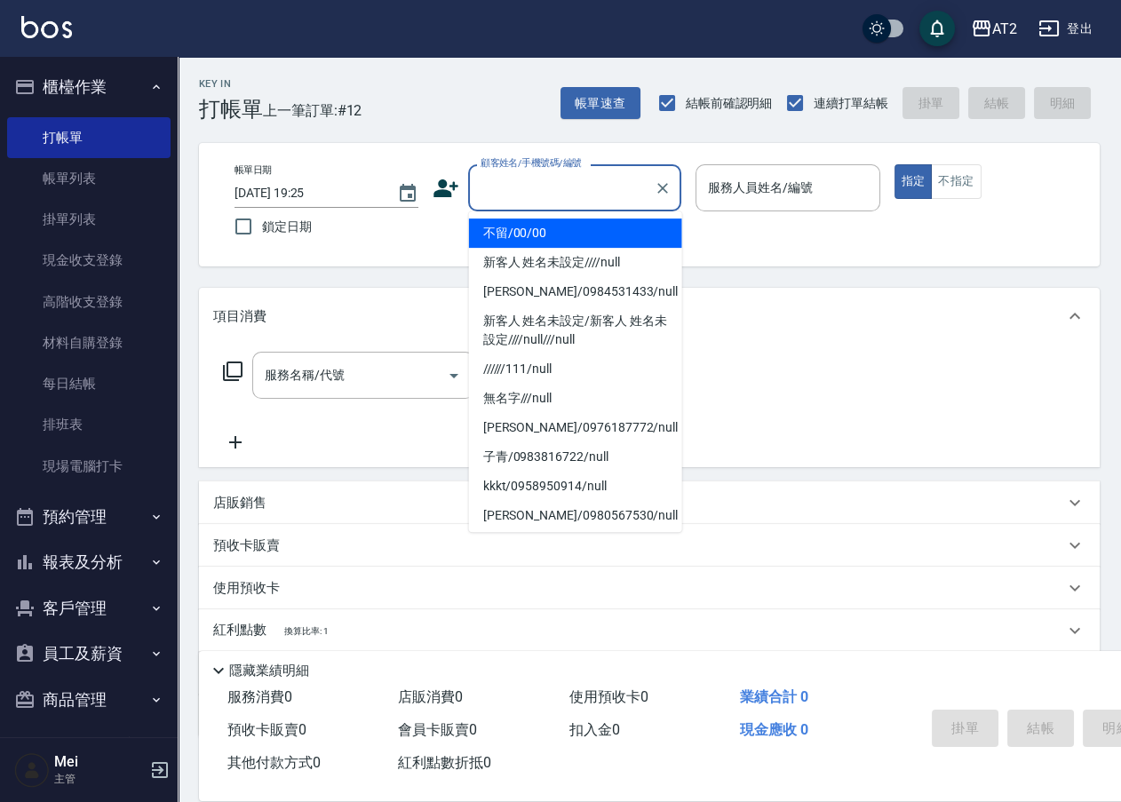
click at [534, 220] on li "不留/00/00" at bounding box center [575, 232] width 213 height 29
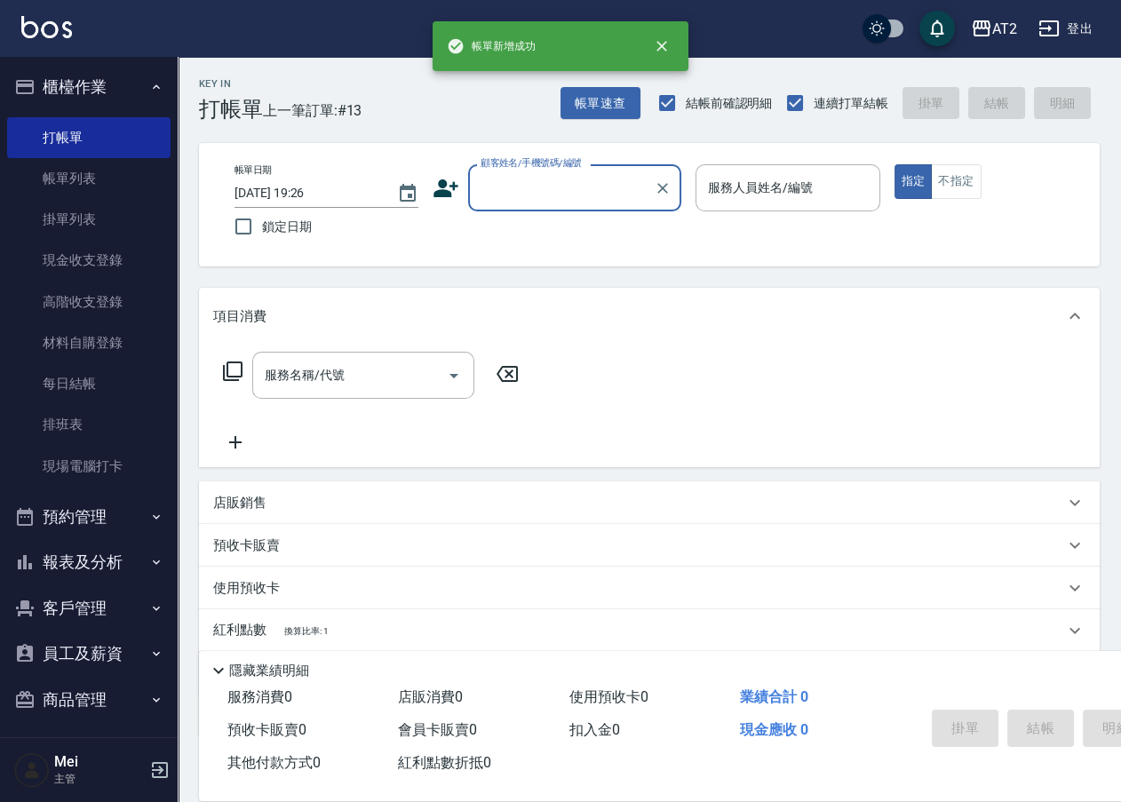
click at [548, 178] on input "顧客姓名/手機號碼/編號" at bounding box center [561, 187] width 171 height 31
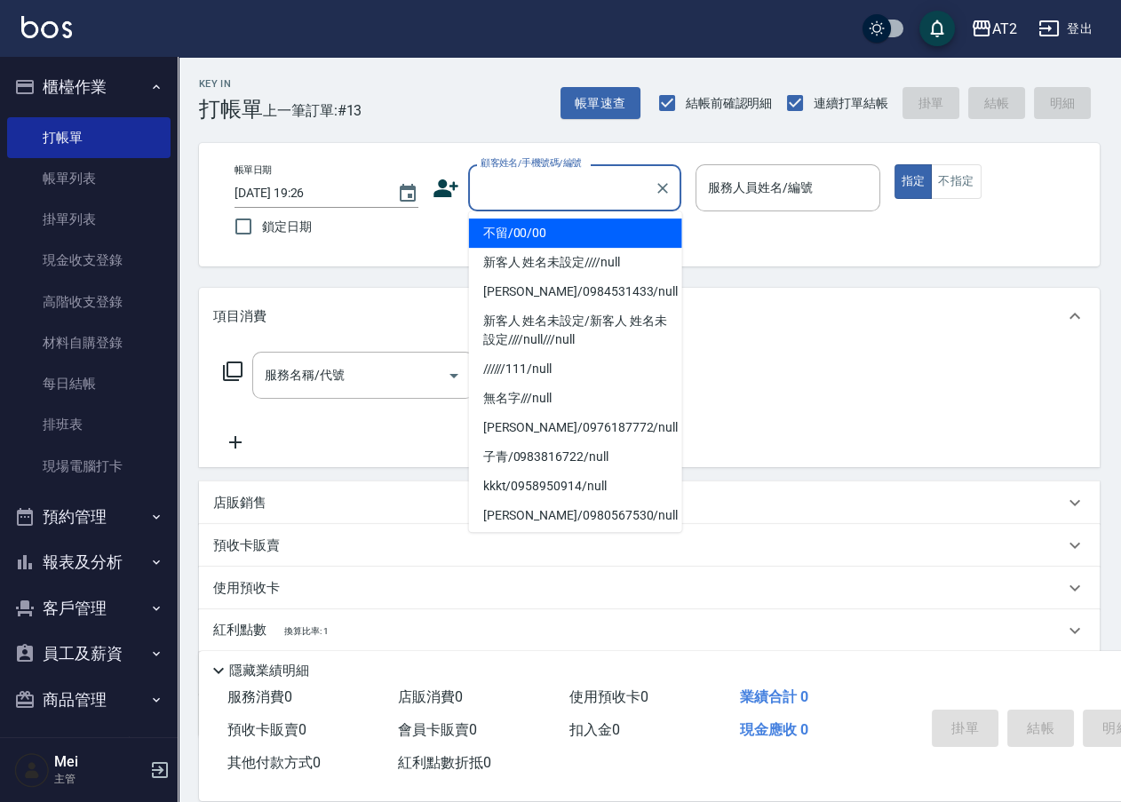
click at [543, 242] on li "不留/00/00" at bounding box center [575, 232] width 213 height 29
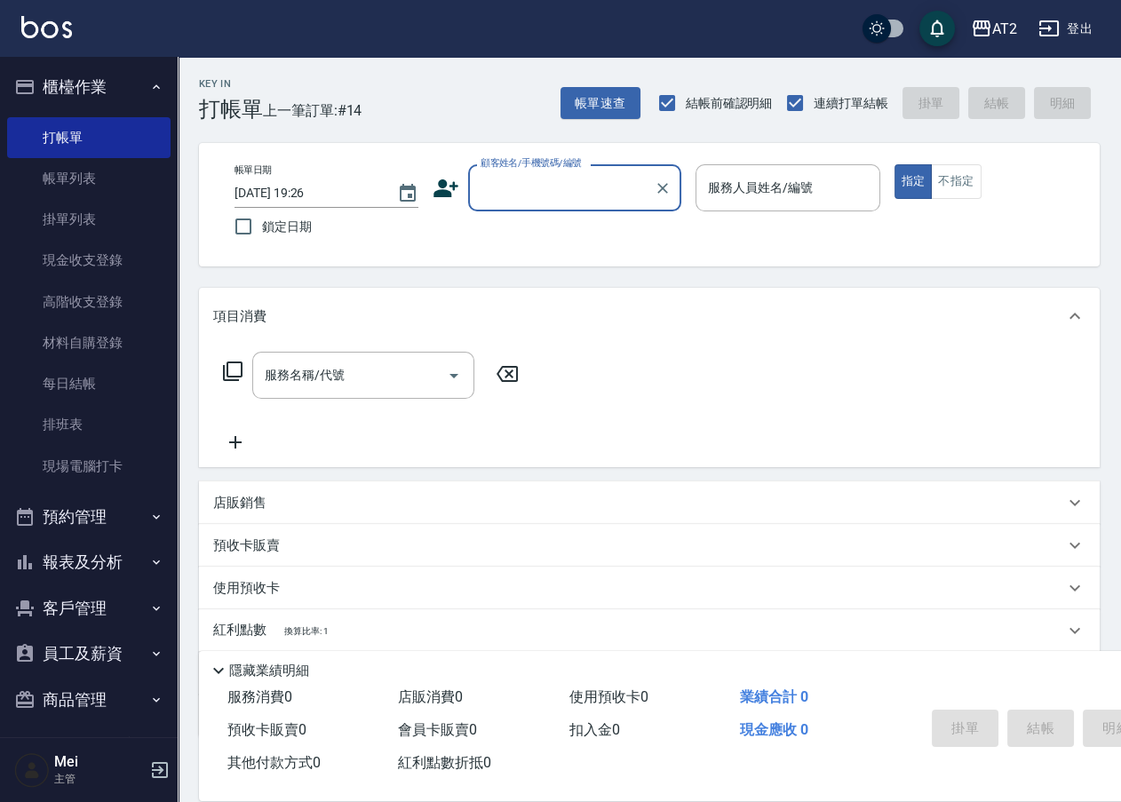
click at [586, 192] on input "顧客姓名/手機號碼/編號" at bounding box center [561, 187] width 171 height 31
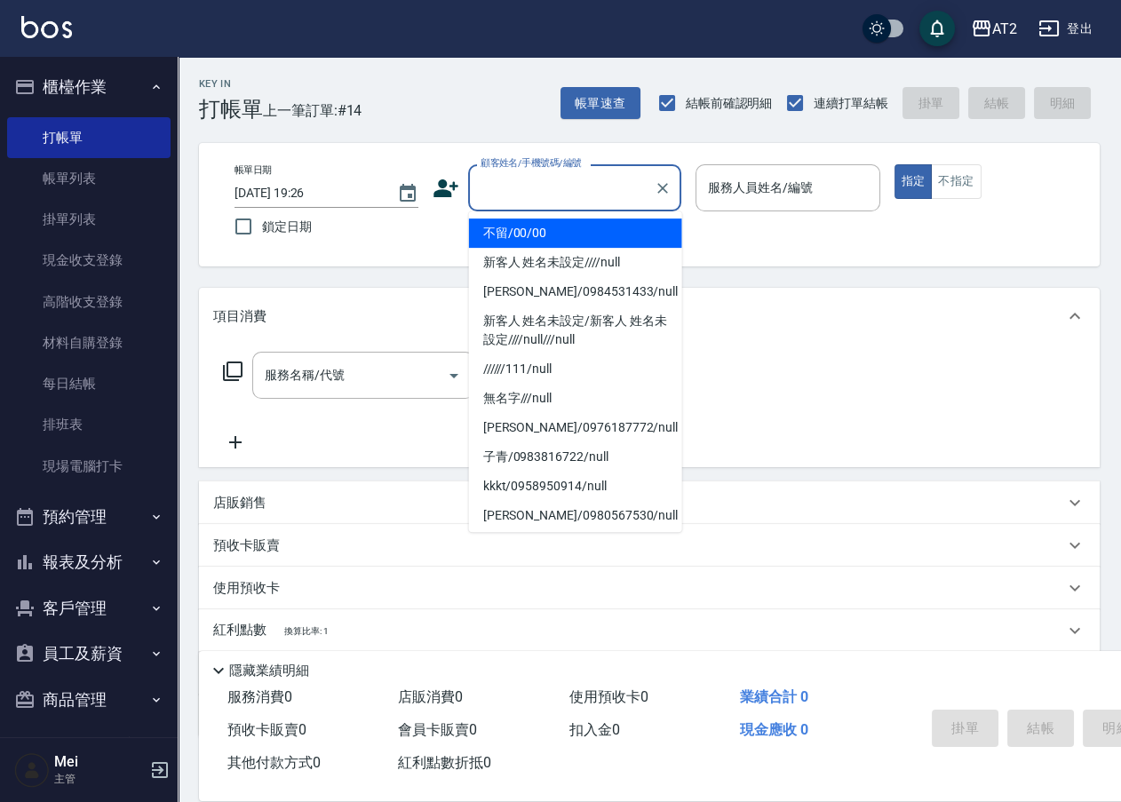
click at [559, 234] on li "不留/00/00" at bounding box center [575, 232] width 213 height 29
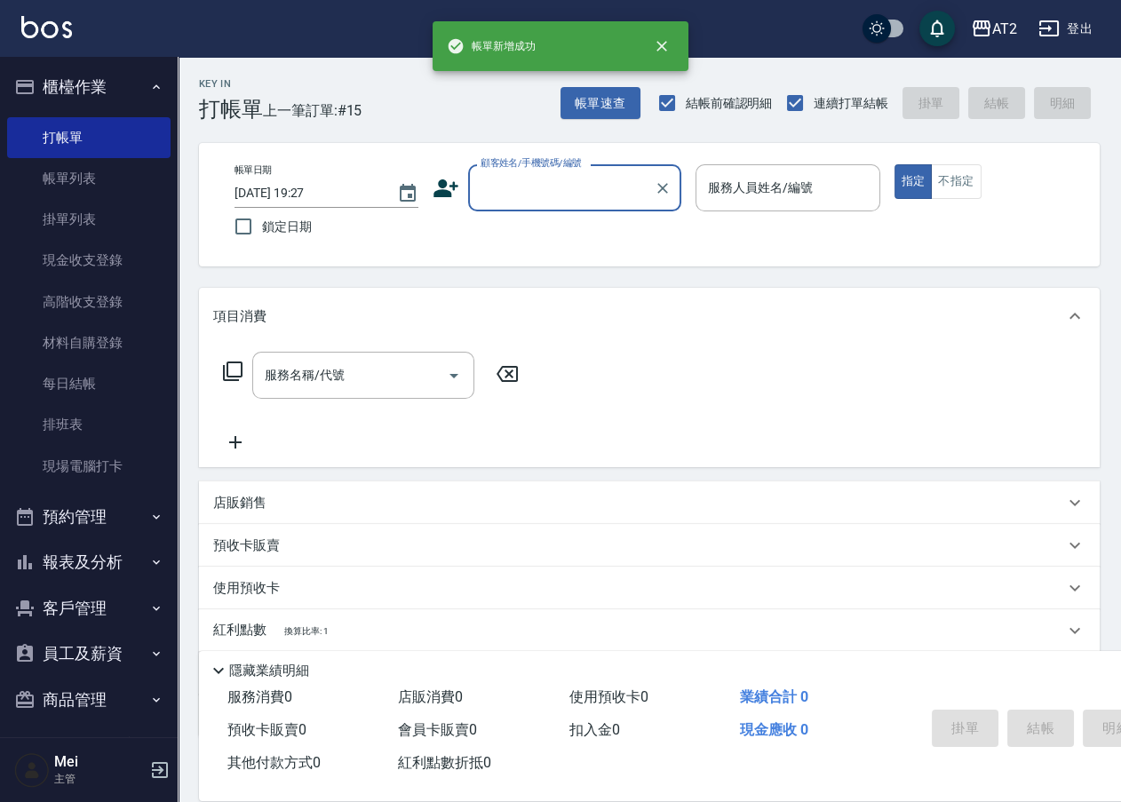
click at [546, 172] on input "顧客姓名/手機號碼/編號" at bounding box center [561, 187] width 171 height 31
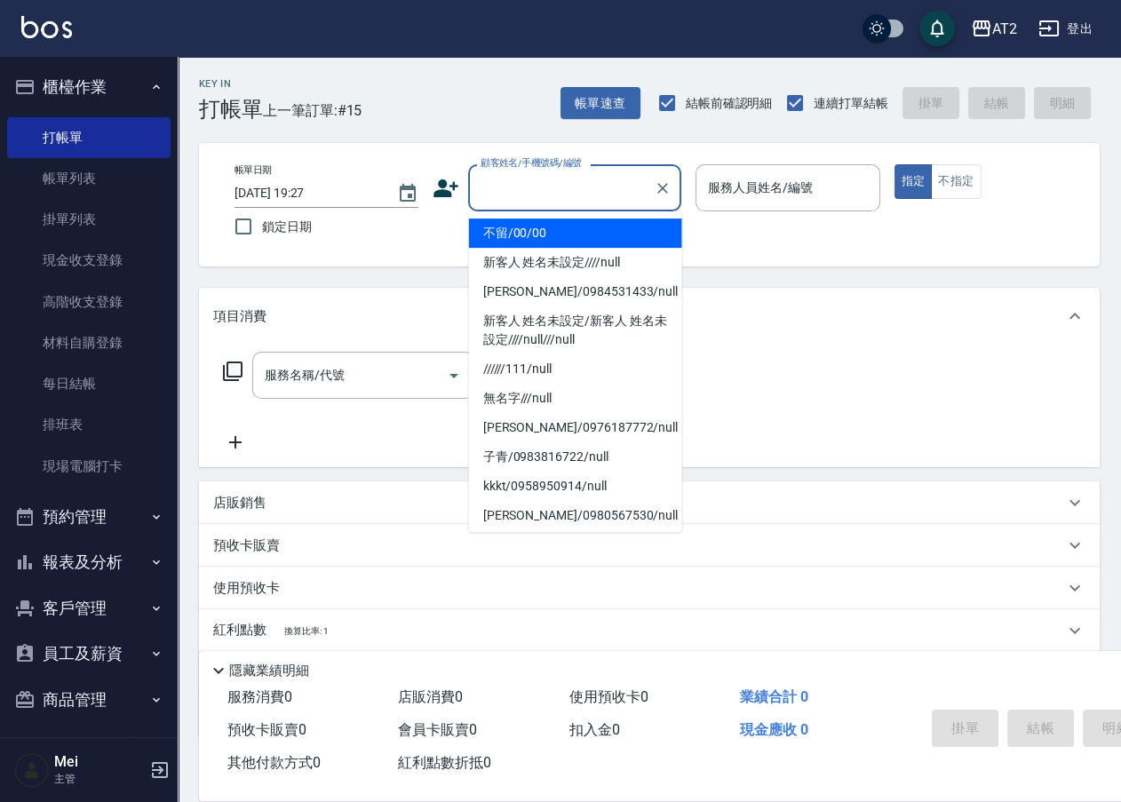
drag, startPoint x: 617, startPoint y: 192, endPoint x: 583, endPoint y: 261, distance: 77.4
click at [615, 201] on input "顧客姓名/手機號碼/編號" at bounding box center [561, 187] width 171 height 31
click at [591, 226] on li "不留/00/00" at bounding box center [575, 232] width 213 height 29
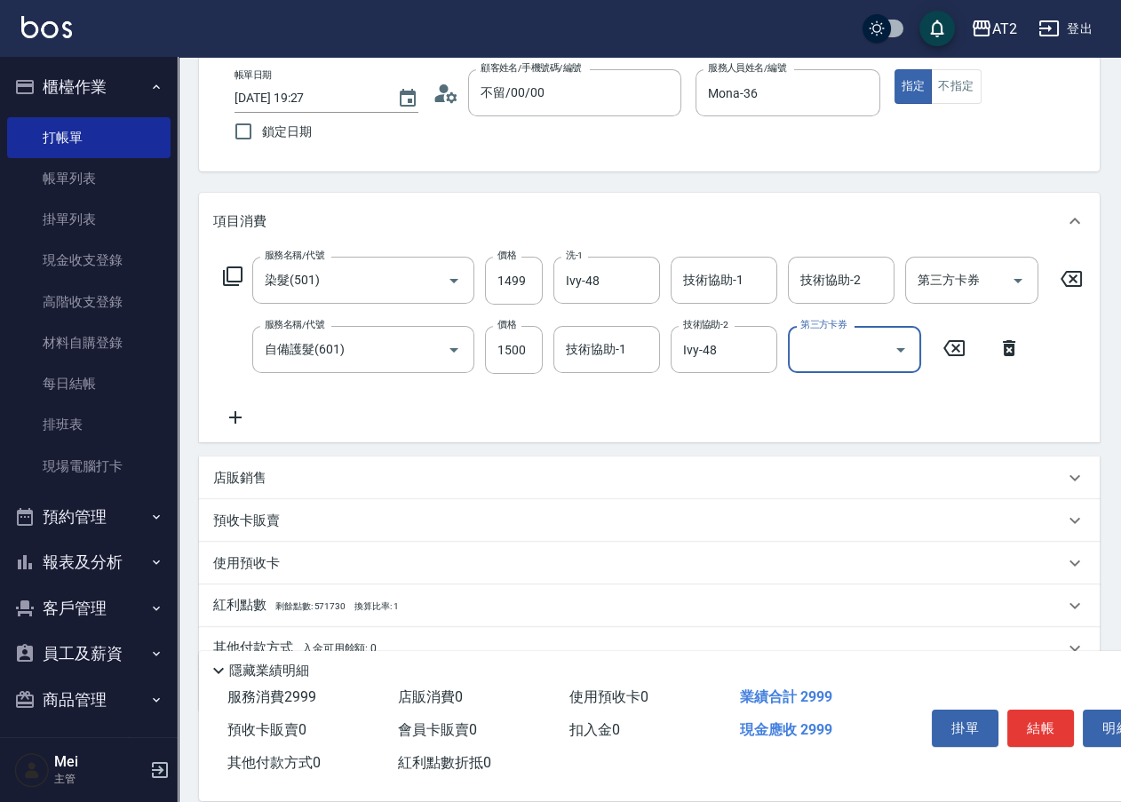
scroll to position [187, 0]
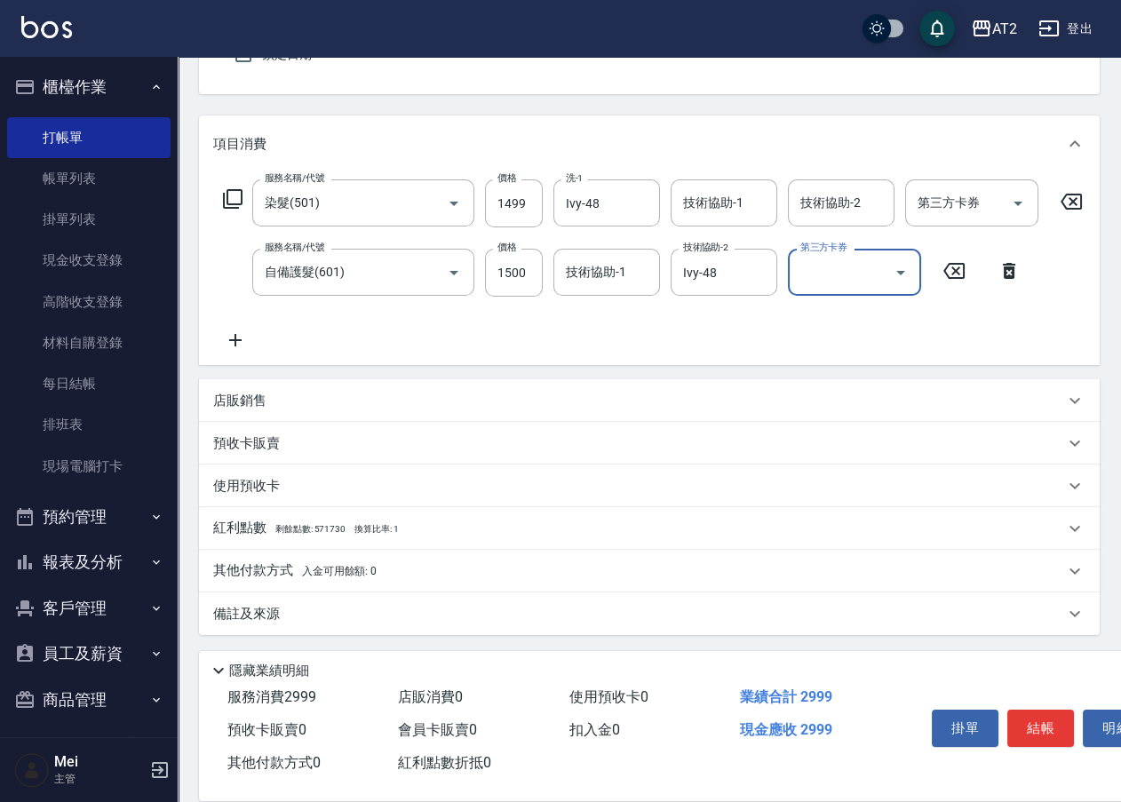
click at [283, 567] on p "其他付款方式 入金可用餘額: 0" at bounding box center [294, 571] width 163 height 20
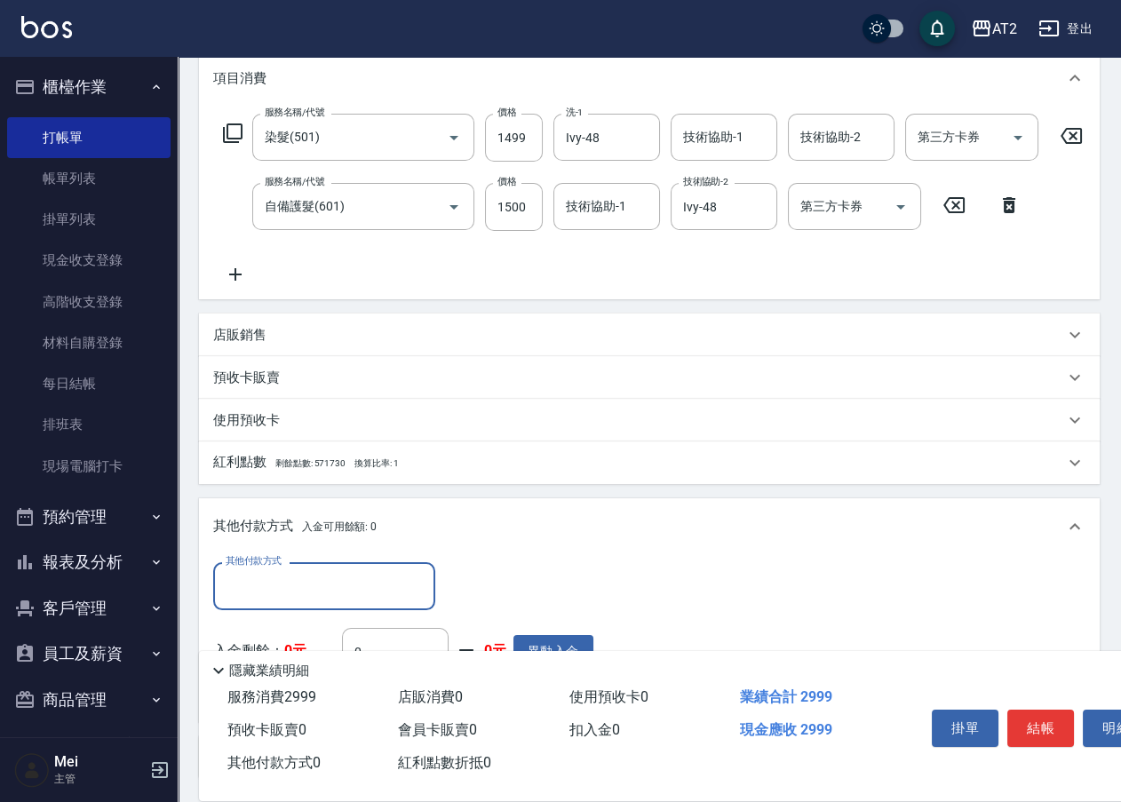
scroll to position [393, 0]
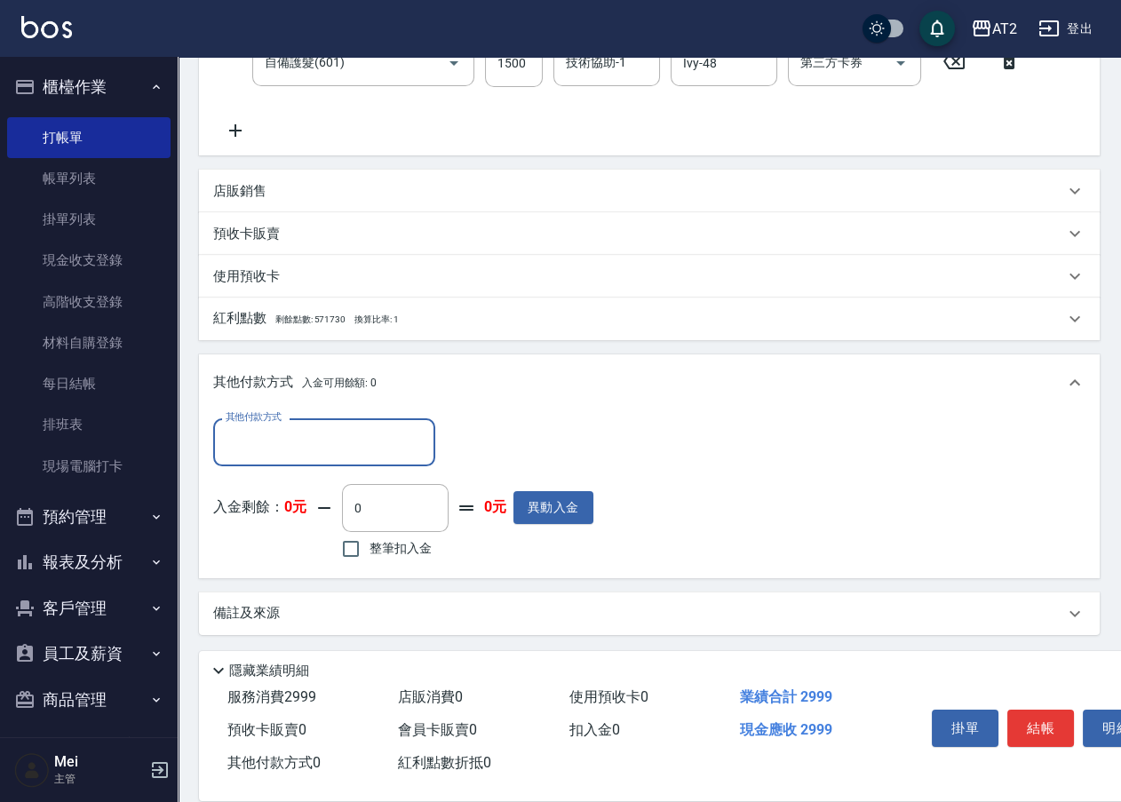
click at [320, 454] on input "其他付款方式" at bounding box center [324, 441] width 206 height 31
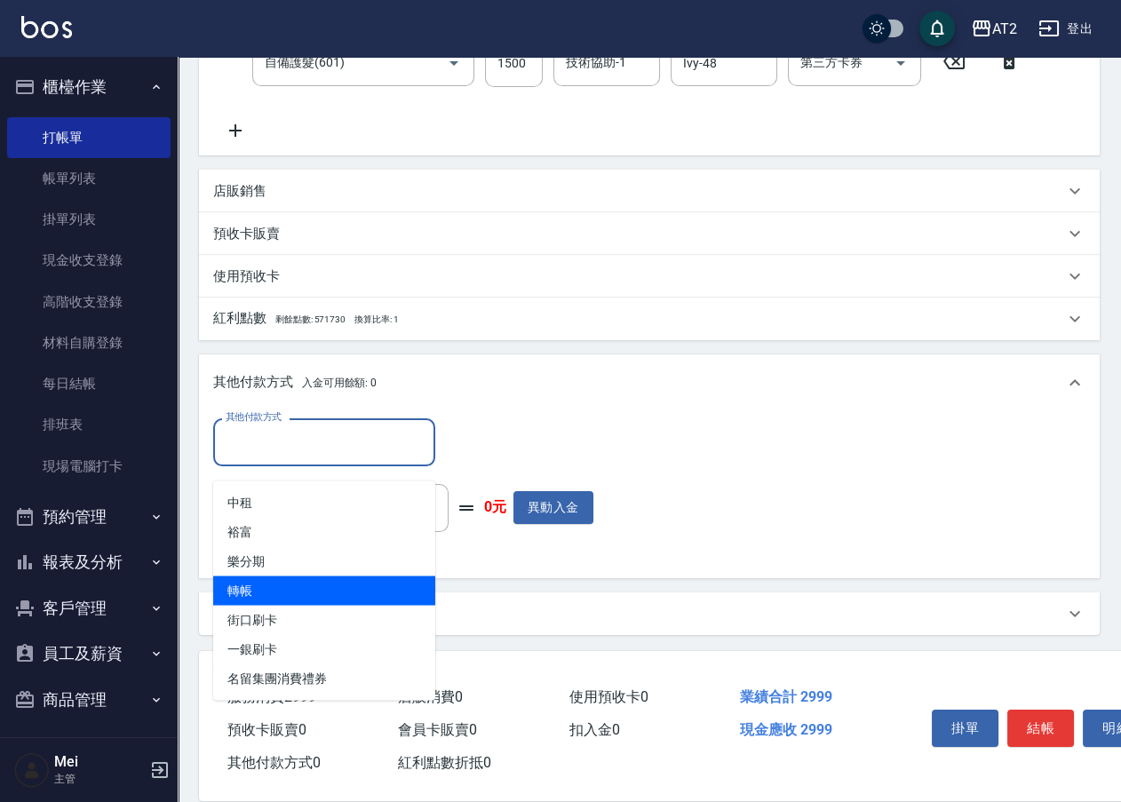
click at [301, 575] on span "轉帳" at bounding box center [324, 589] width 222 height 29
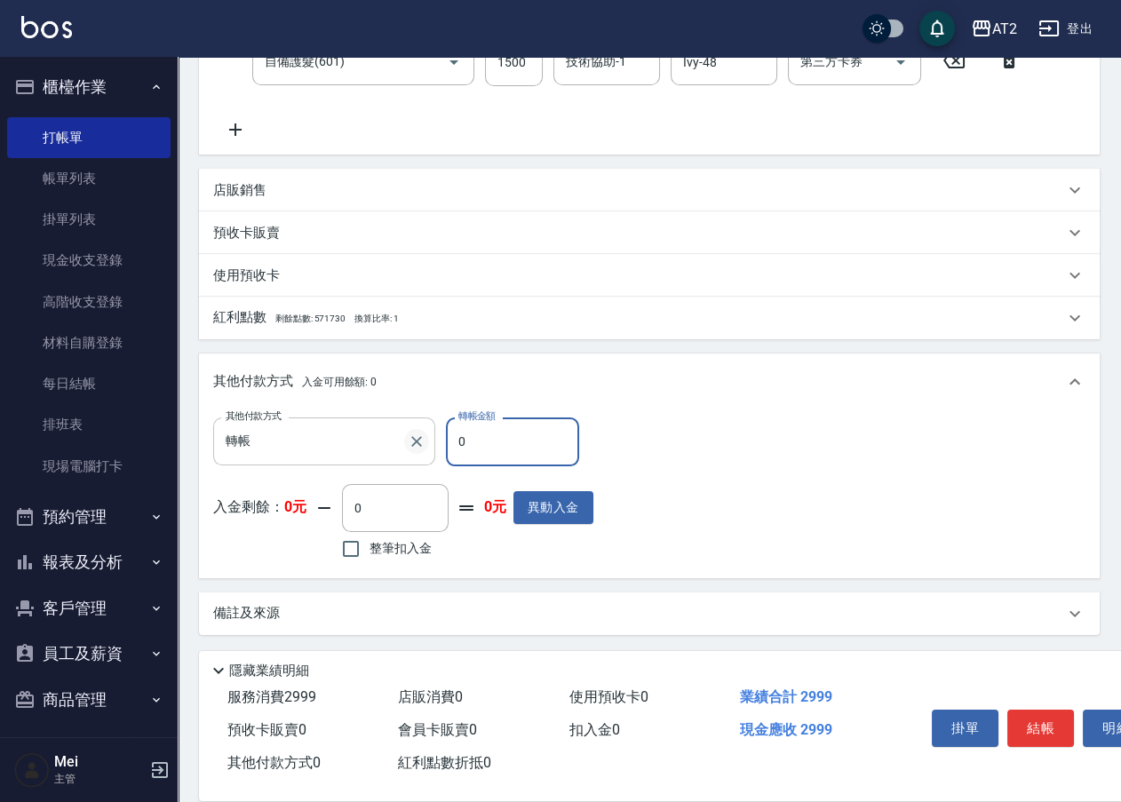
drag, startPoint x: 463, startPoint y: 452, endPoint x: 416, endPoint y: 456, distance: 46.4
click at [427, 456] on div "其他付款方式 轉帳 其他付款方式 轉帳金額 0 轉帳金額" at bounding box center [403, 441] width 380 height 48
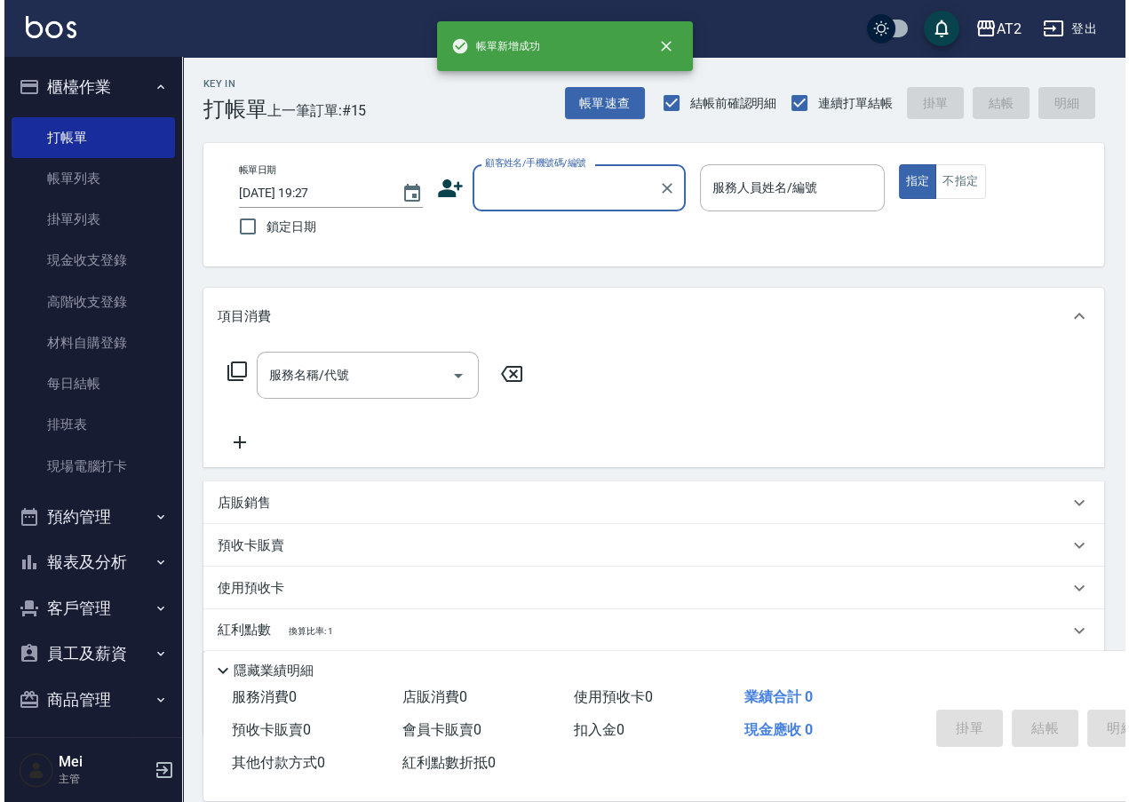
scroll to position [0, 0]
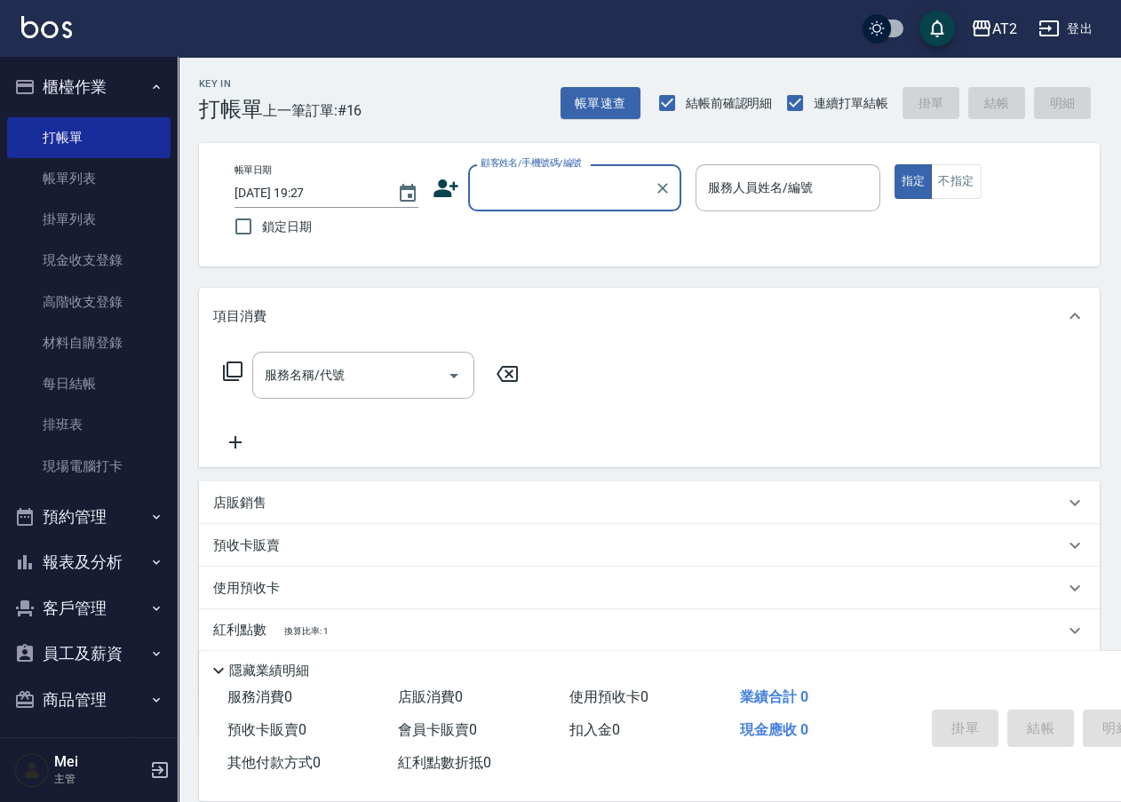
click at [1076, 33] on button "登出" at bounding box center [1065, 28] width 68 height 33
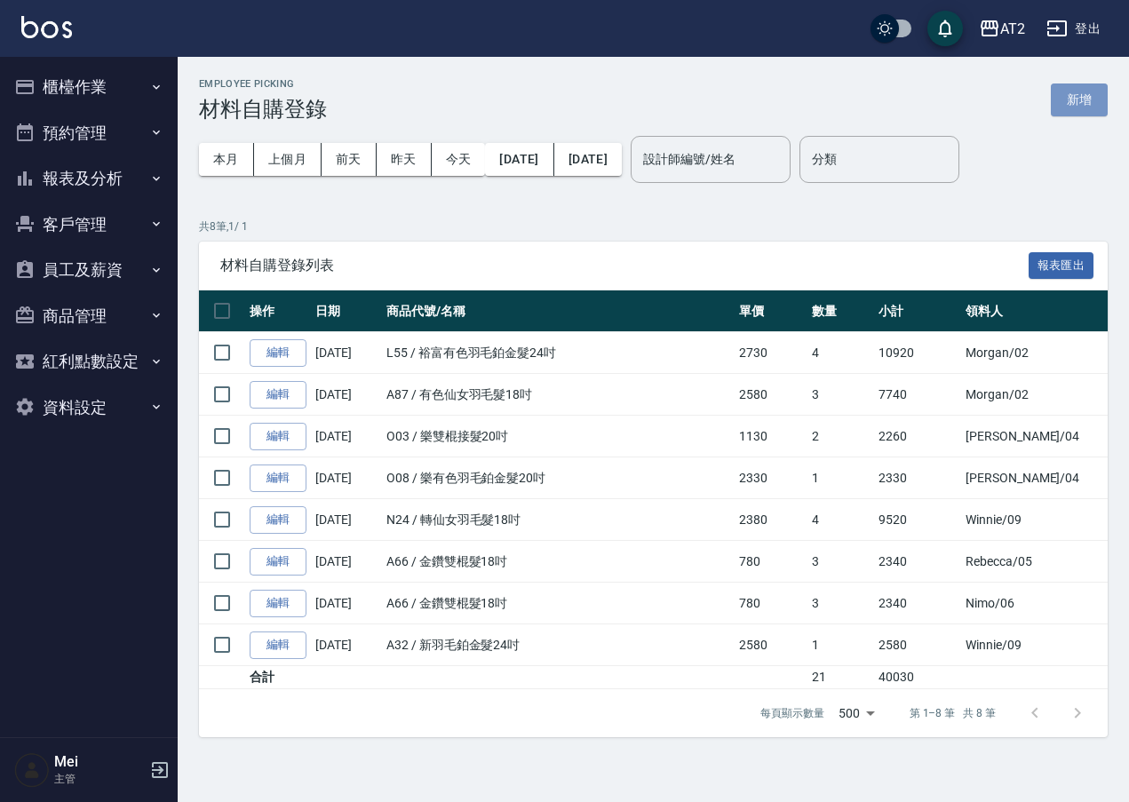
click at [1056, 98] on button "新增" at bounding box center [1079, 99] width 57 height 33
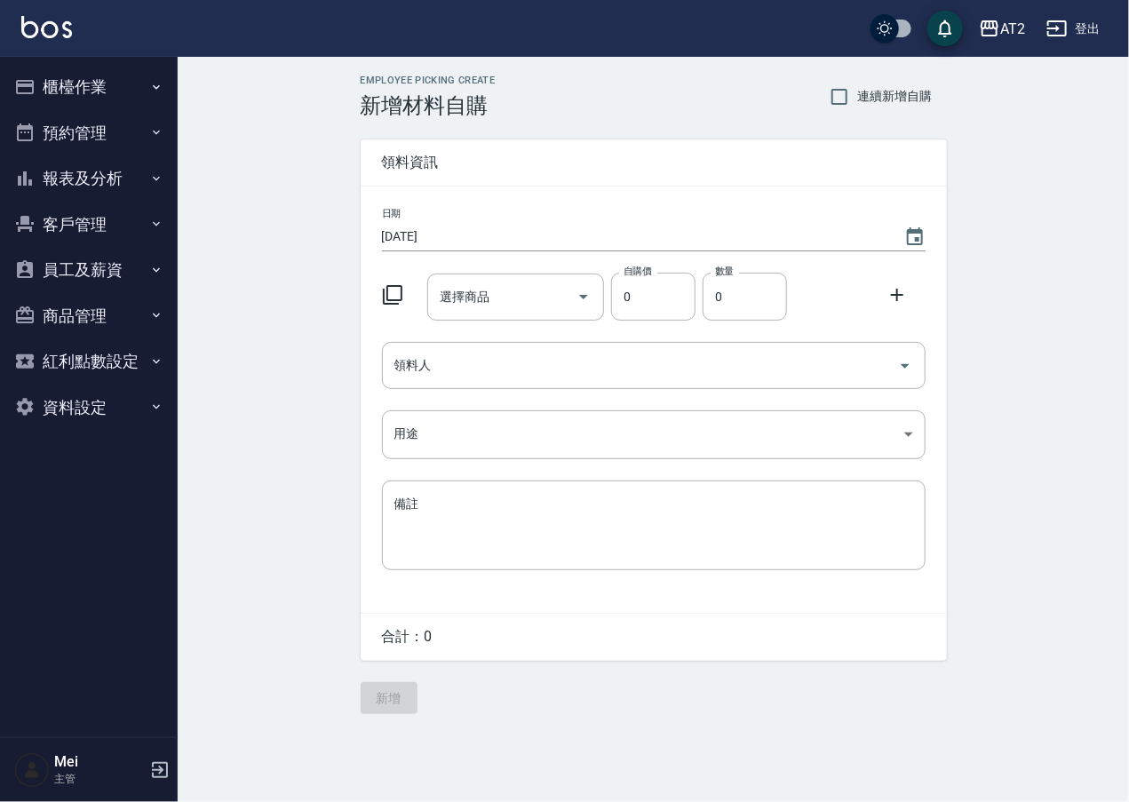
click at [906, 90] on span "連續新增自購" at bounding box center [895, 96] width 75 height 19
click at [858, 90] on input "連續新增自購" at bounding box center [839, 96] width 37 height 37
checkbox input "true"
click at [484, 308] on input "選擇商品" at bounding box center [502, 297] width 134 height 31
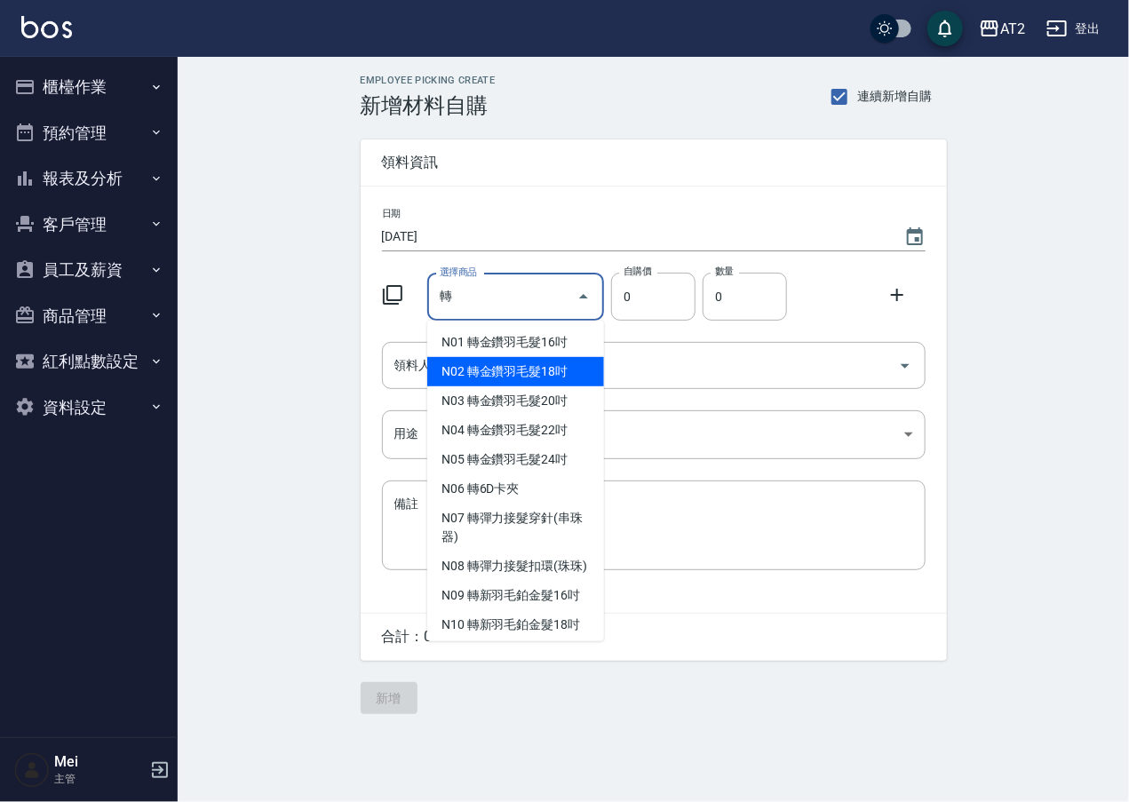
click at [440, 377] on li "N02 轉金鑽羽毛髮18吋" at bounding box center [515, 371] width 177 height 29
type input "轉金鑽羽毛髮18吋"
type input "1530"
type input "1"
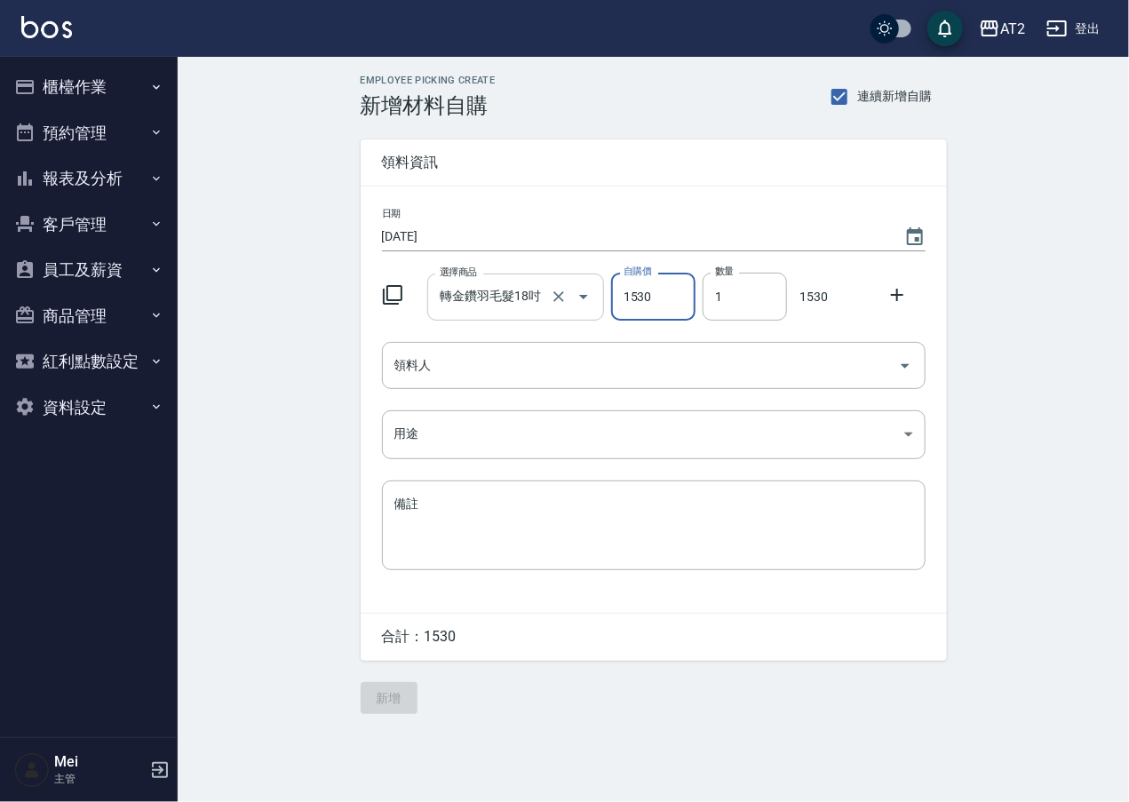
click at [511, 317] on div "轉金鑽羽毛髮18吋 選擇商品" at bounding box center [515, 297] width 177 height 47
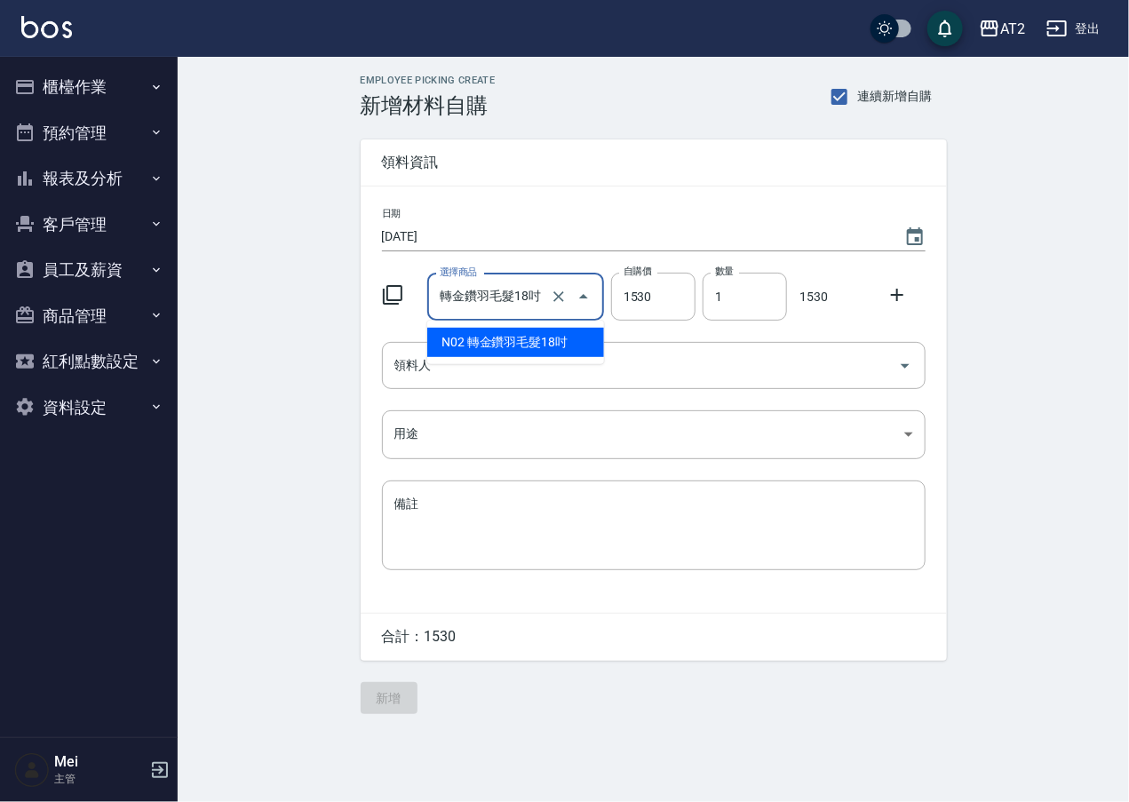
click at [459, 298] on input "轉金鑽羽毛髮18吋" at bounding box center [490, 297] width 111 height 31
drag, startPoint x: 450, startPoint y: 298, endPoint x: 605, endPoint y: 297, distance: 154.5
click at [605, 297] on div "選擇商品 轉金鑽羽毛髮18吋 選擇商品 自購價 1530 自購價 數量 1 數量 1530" at bounding box center [650, 293] width 551 height 55
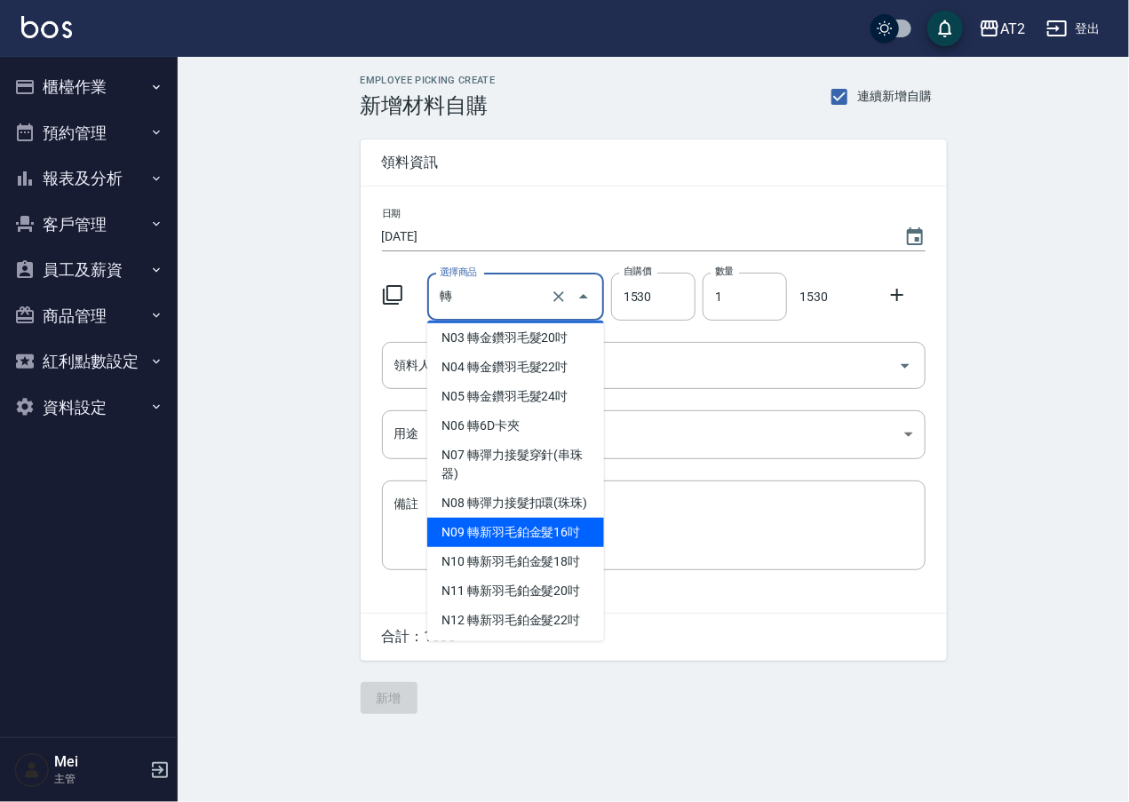
scroll to position [99, 0]
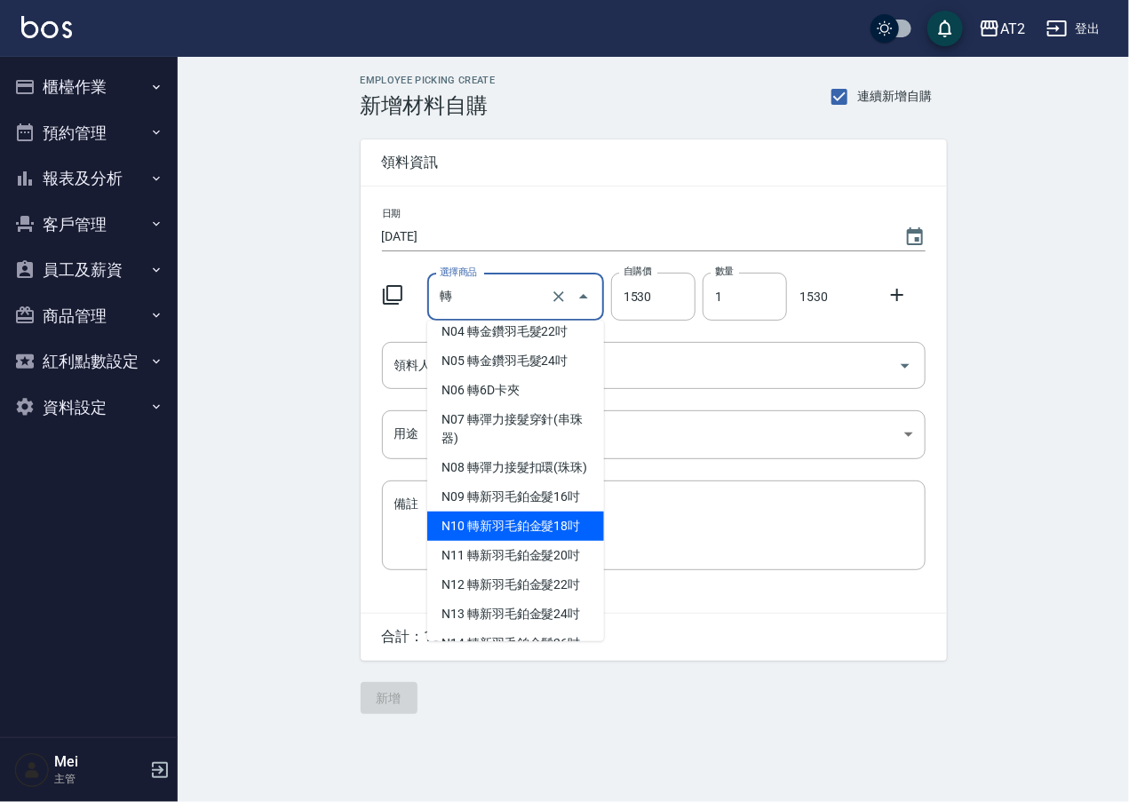
click at [488, 541] on li "N10 轉新羽毛鉑金髮18吋" at bounding box center [515, 526] width 177 height 29
type input "轉新羽毛鉑金髮18吋"
type input "1980"
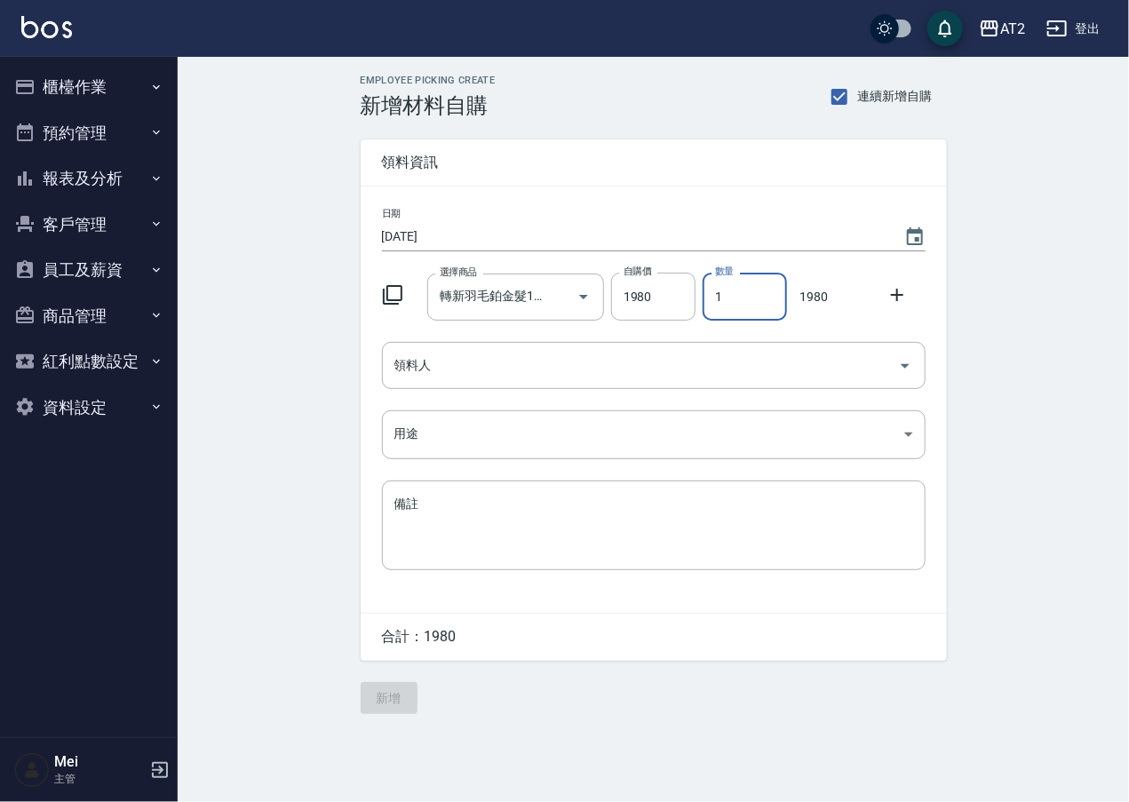
click at [763, 302] on input "1" at bounding box center [744, 297] width 84 height 48
drag, startPoint x: 763, startPoint y: 302, endPoint x: 733, endPoint y: 302, distance: 30.2
click at [733, 302] on input "1" at bounding box center [744, 297] width 84 height 48
type input "3"
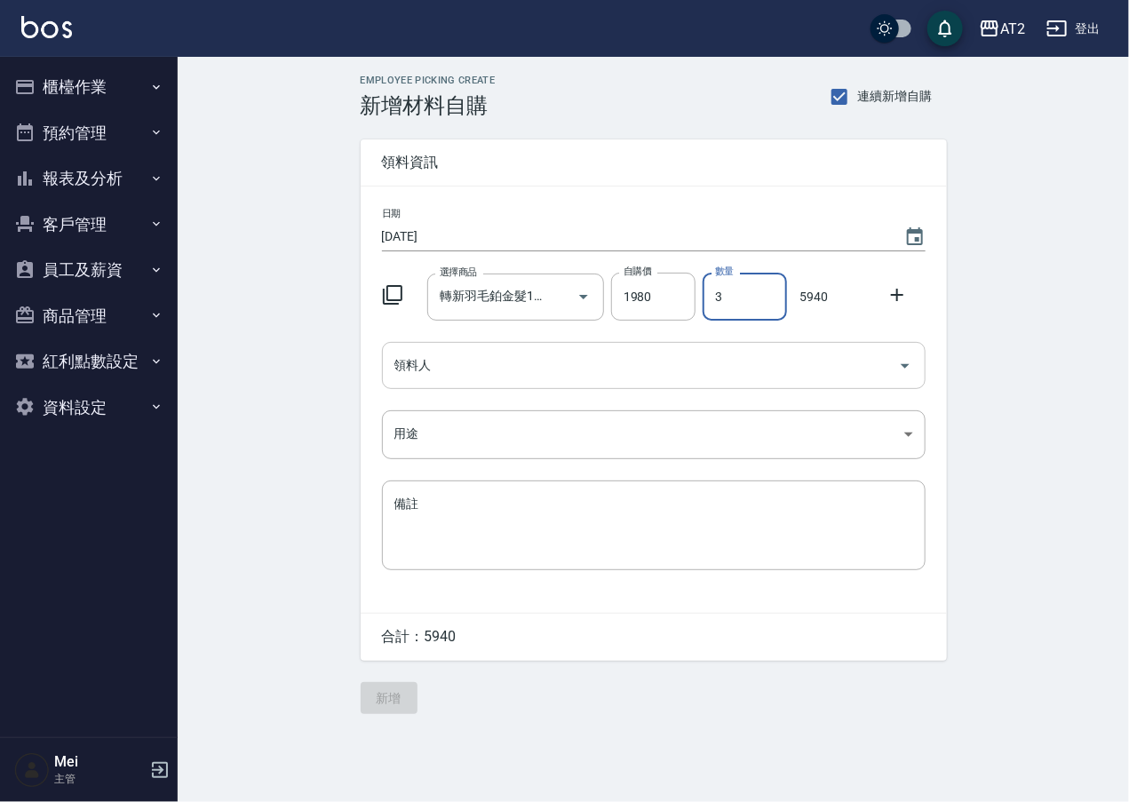
click at [708, 378] on input "領料人" at bounding box center [640, 365] width 501 height 31
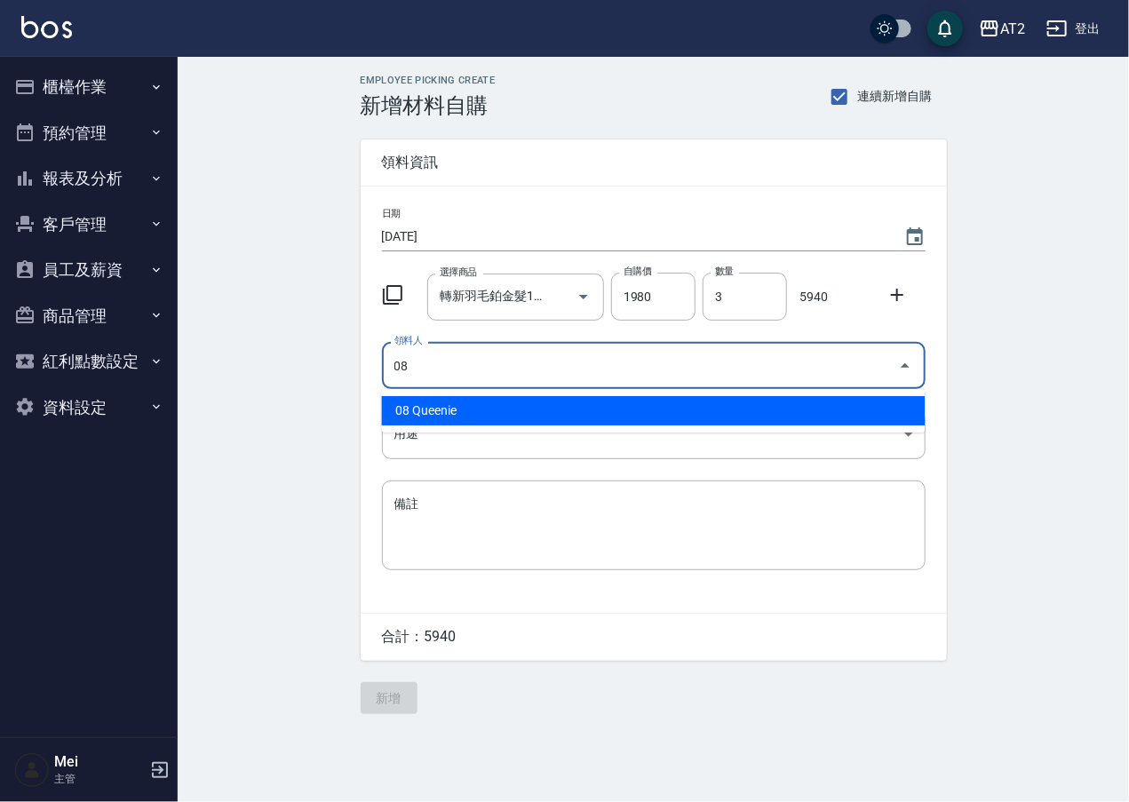
type input "08 Queenie"
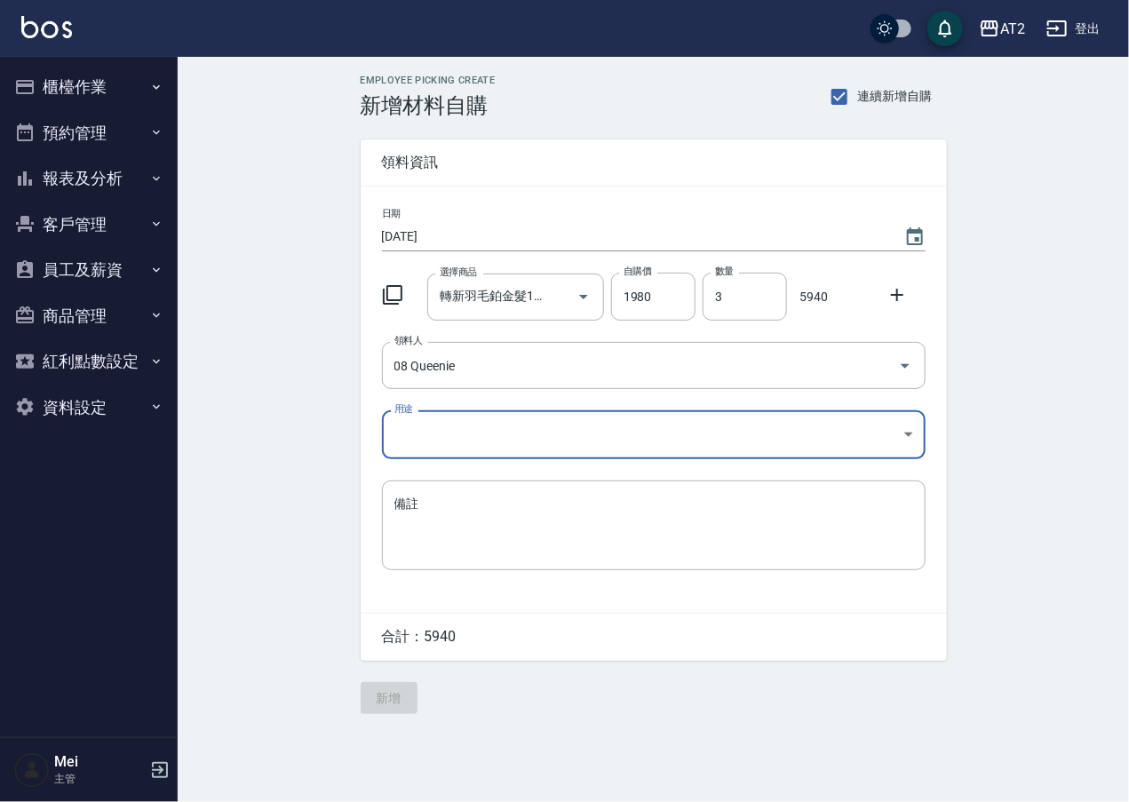
click at [797, 424] on body "AT2 登出 櫃檯作業 打帳單 帳單列表 掛單列表 現金收支登錄 高階收支登錄 材料自購登錄 每日結帳 排班表 現場電腦打卡 預約管理 預約管理 單日預約紀錄…" at bounding box center [564, 401] width 1129 height 802
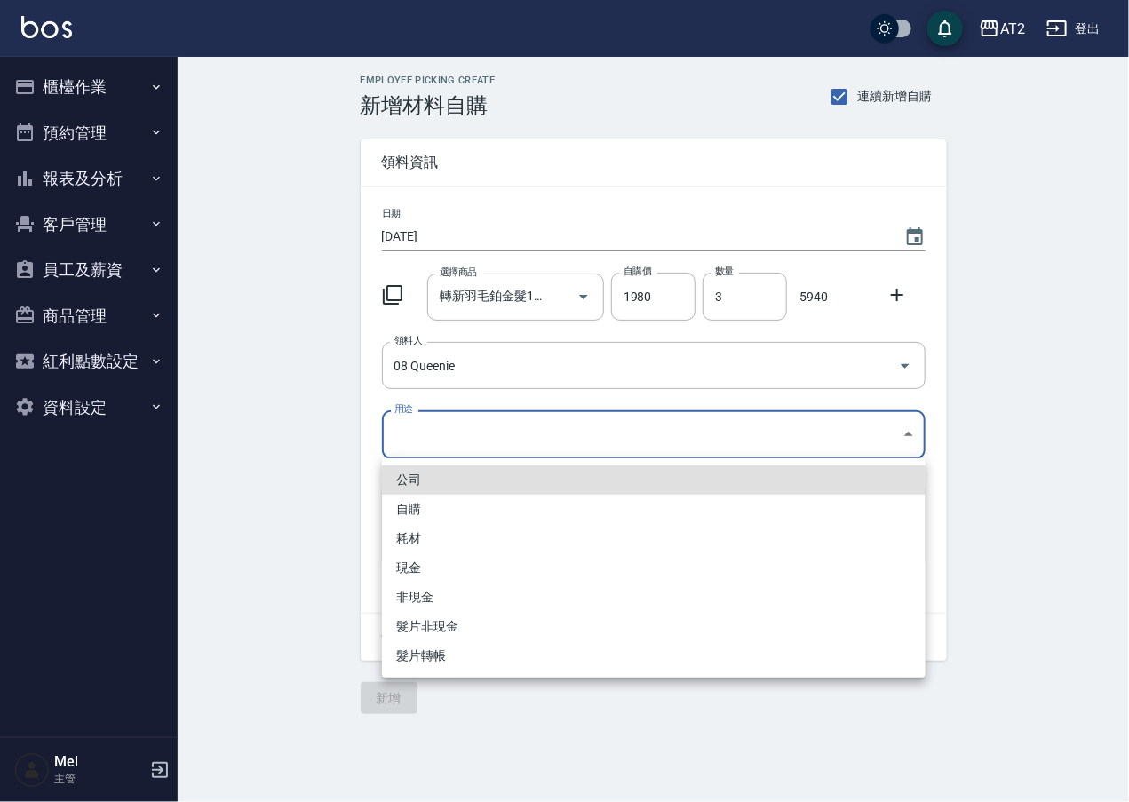
click at [497, 538] on li "耗材" at bounding box center [653, 538] width 543 height 29
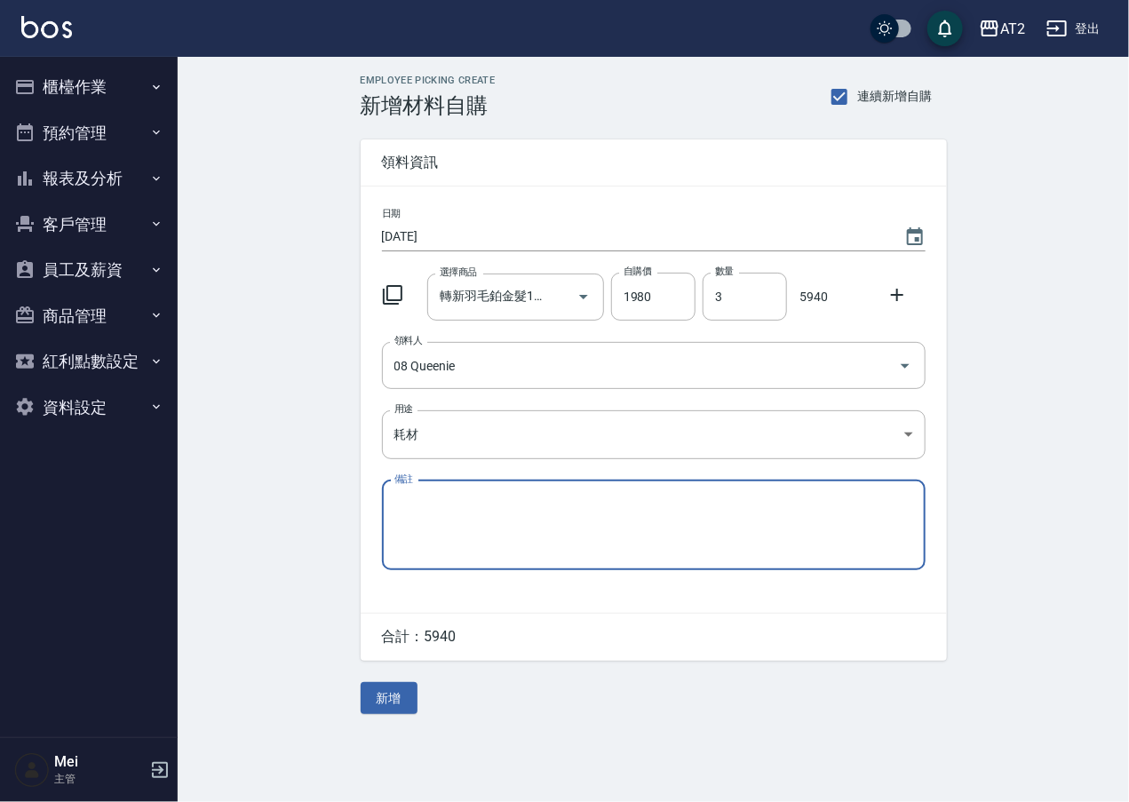
type input "耗材"
click at [227, 536] on div "Employee Picking Create 新增材料自購 連續新增自購 領料資訊 日期 2025/10/08 選擇商品 轉新羽毛鉑金髮18吋 選擇商品 自…" at bounding box center [653, 394] width 951 height 675
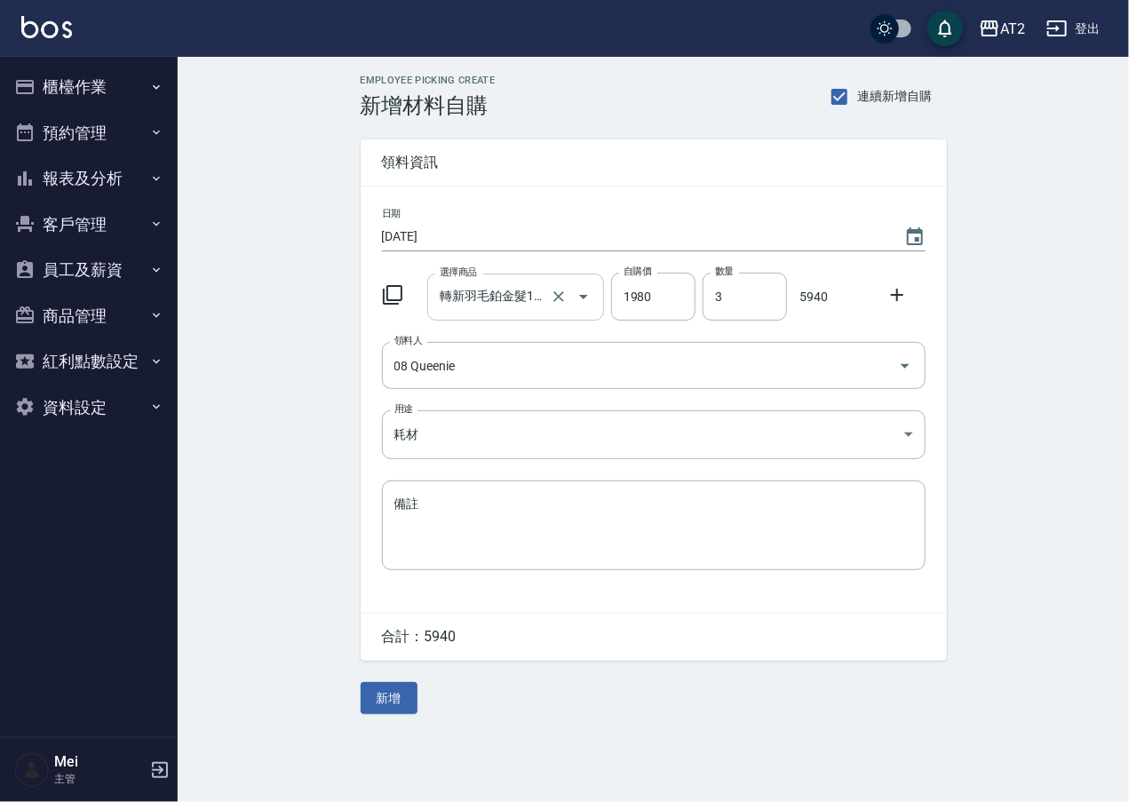
click at [465, 289] on input "轉新羽毛鉑金髮18吋" at bounding box center [490, 297] width 111 height 31
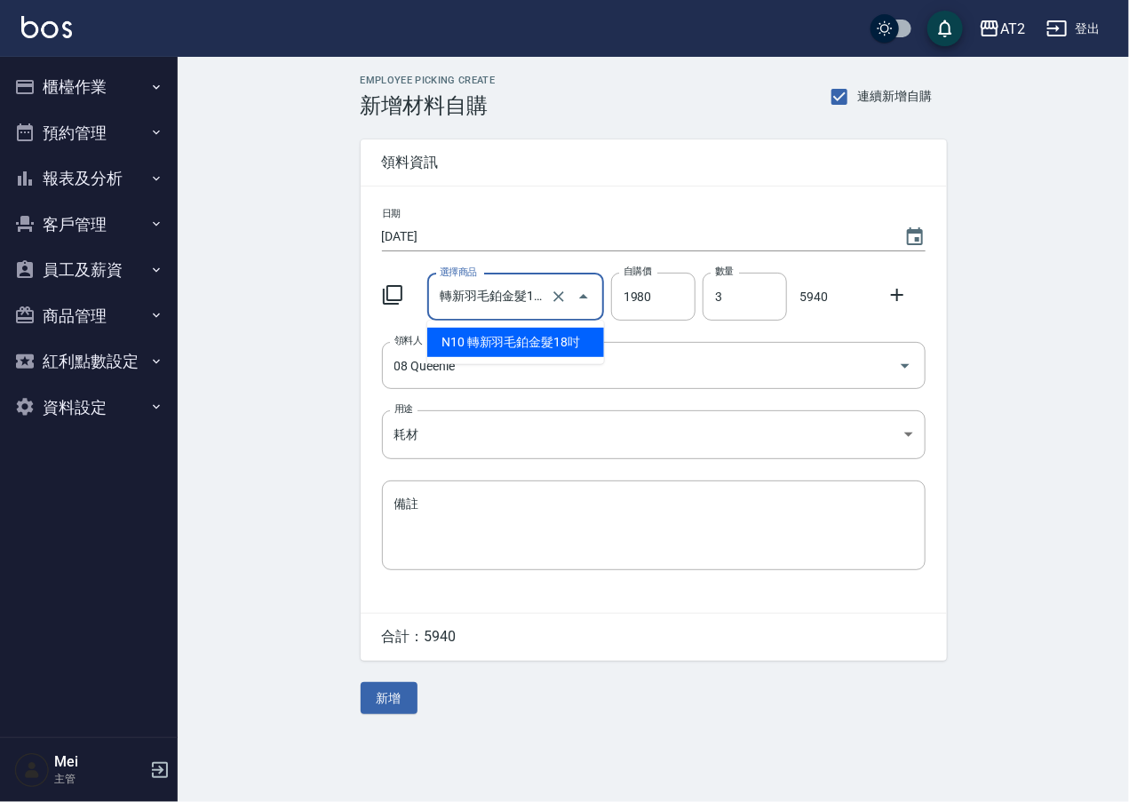
click at [511, 345] on li "N10 轉新羽毛鉑金髮18吋" at bounding box center [515, 342] width 177 height 29
click at [224, 472] on div "Employee Picking Create 新增材料自購 連續新增自購 領料資訊 日期 2025/10/08 選擇商品 轉新羽毛鉑金髮18吋 選擇商品 自…" at bounding box center [653, 394] width 951 height 675
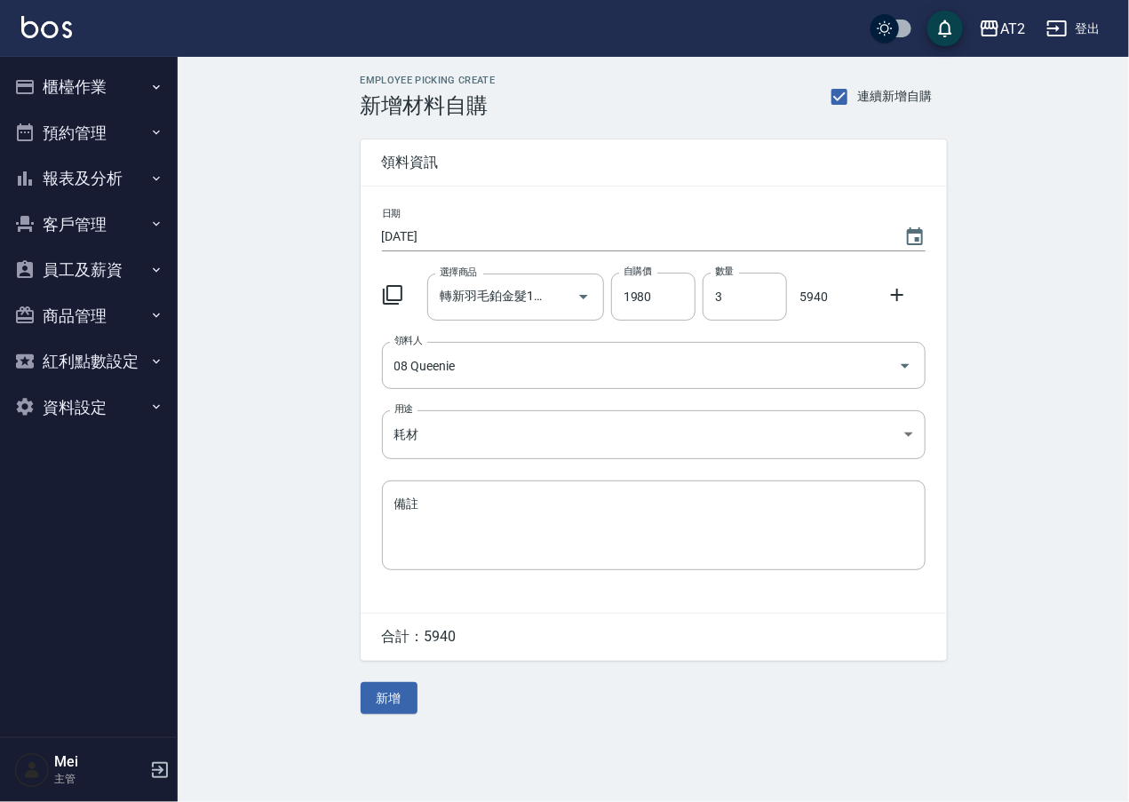
click at [397, 702] on button "新增" at bounding box center [389, 698] width 57 height 33
click at [480, 299] on div "選擇商品 選擇商品" at bounding box center [515, 297] width 177 height 47
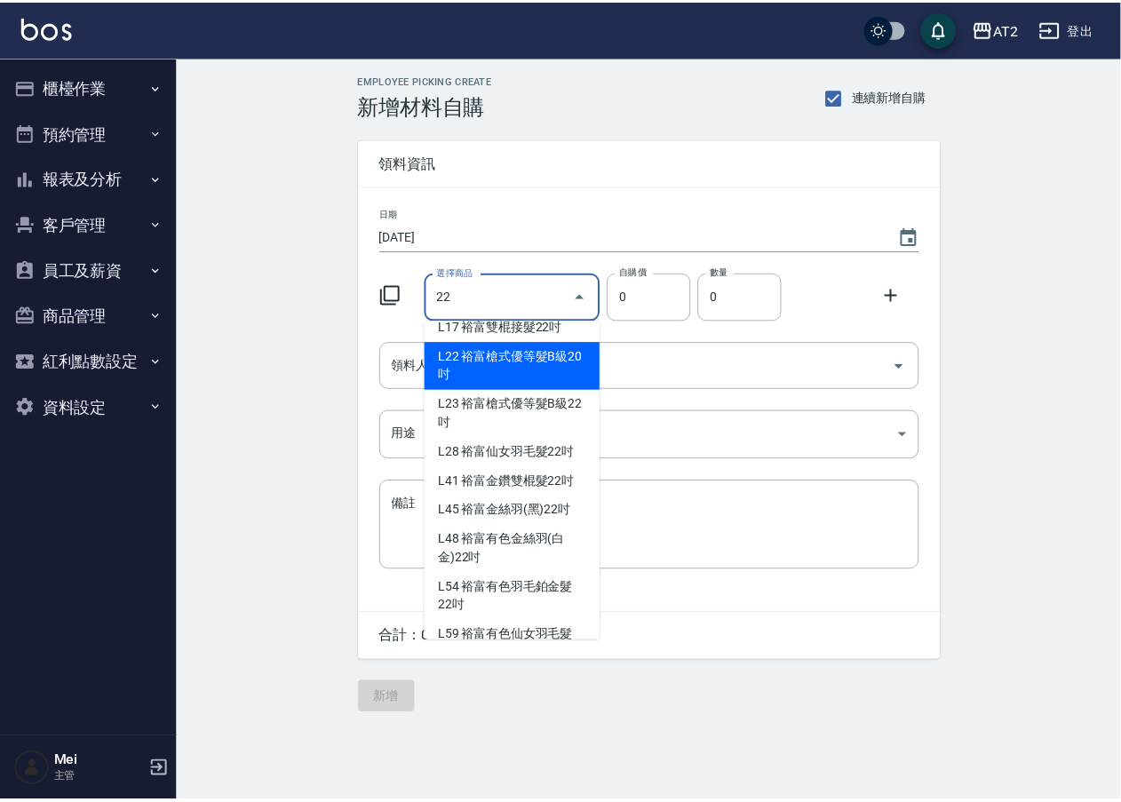
scroll to position [99, 0]
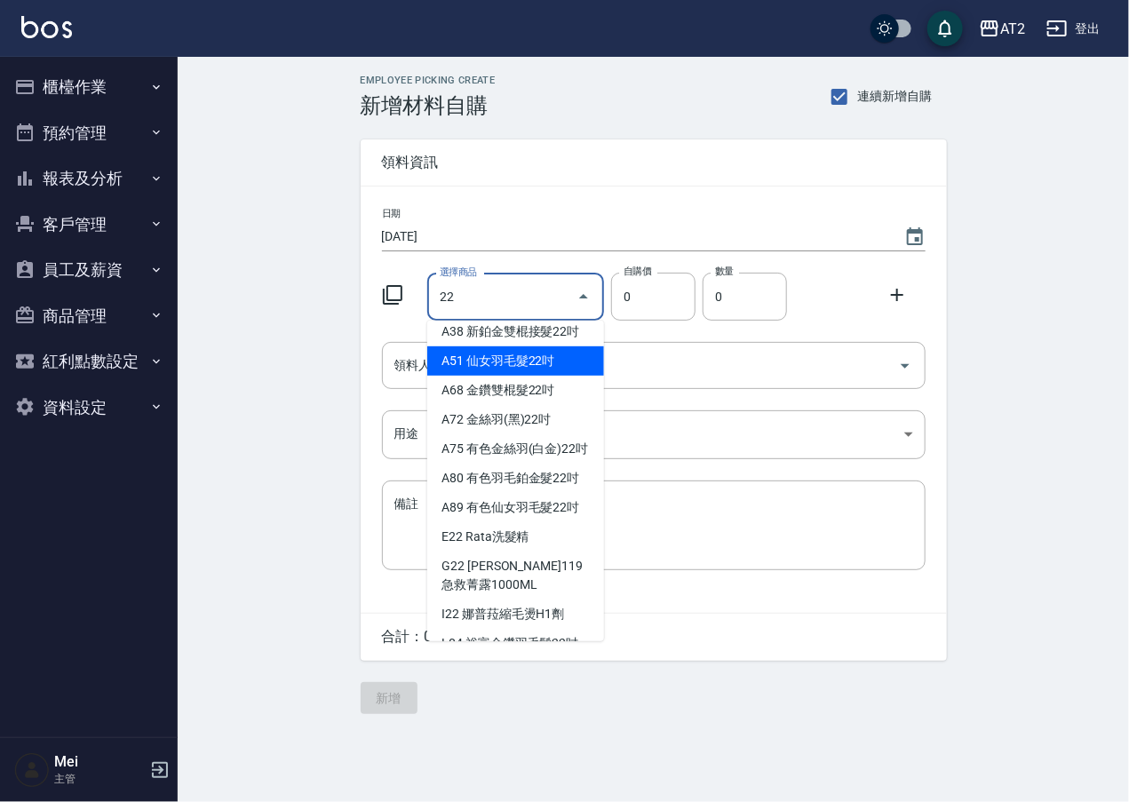
click at [544, 376] on li "A51 仙女羽毛髮22吋" at bounding box center [515, 360] width 177 height 29
type input "仙女羽毛髮22吋"
type input "2780"
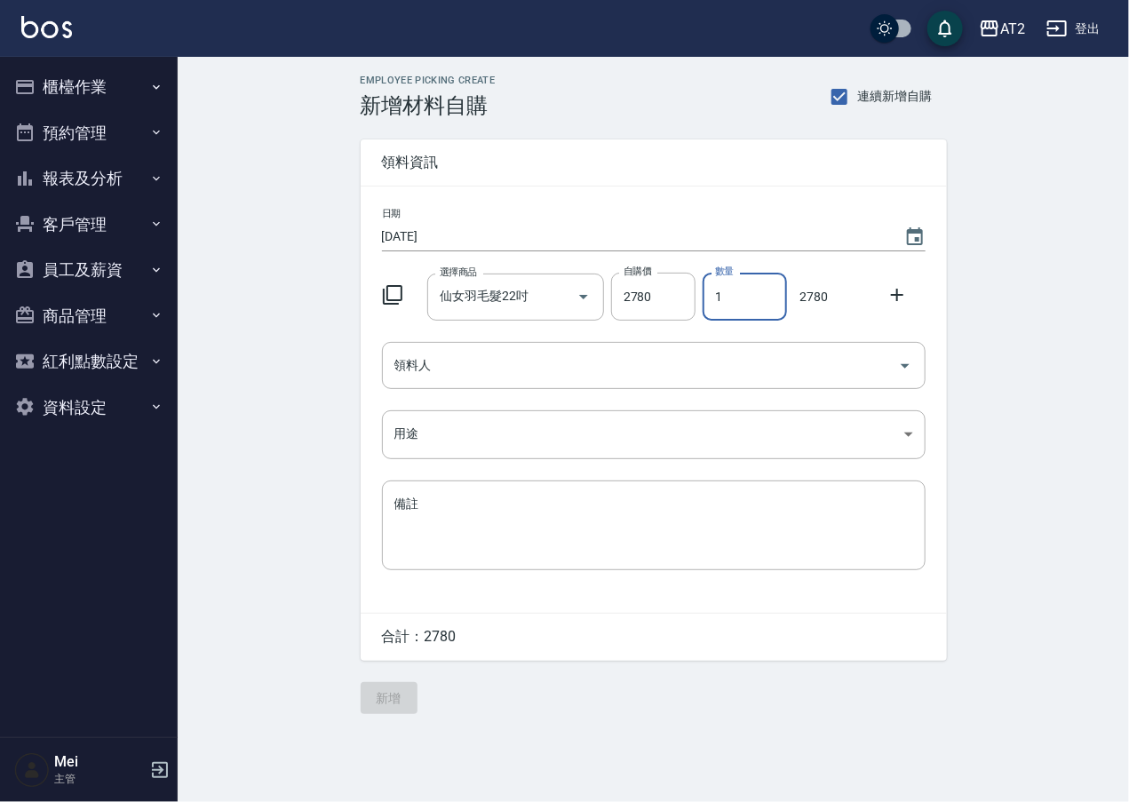
drag, startPoint x: 710, startPoint y: 293, endPoint x: 726, endPoint y: 293, distance: 16.9
click at [726, 293] on input "1" at bounding box center [744, 297] width 84 height 48
type input "2"
click at [892, 289] on icon at bounding box center [896, 294] width 21 height 21
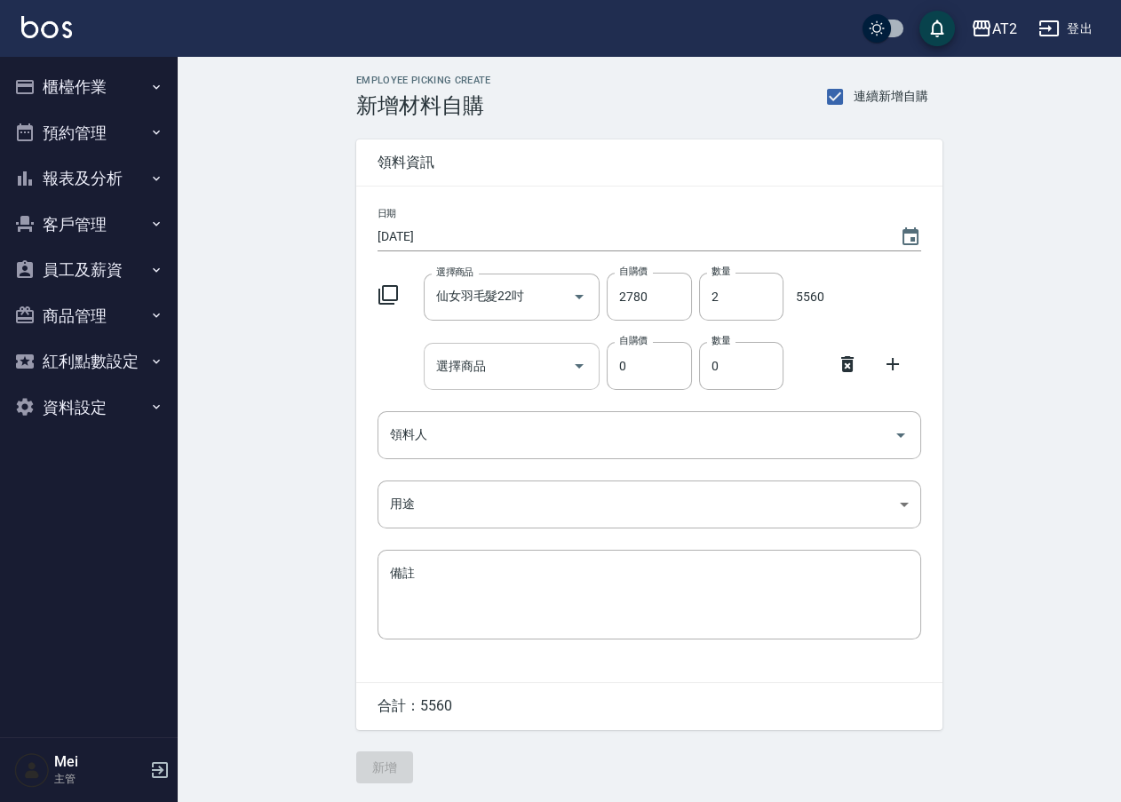
click at [493, 358] on input "選擇商品" at bounding box center [499, 366] width 134 height 31
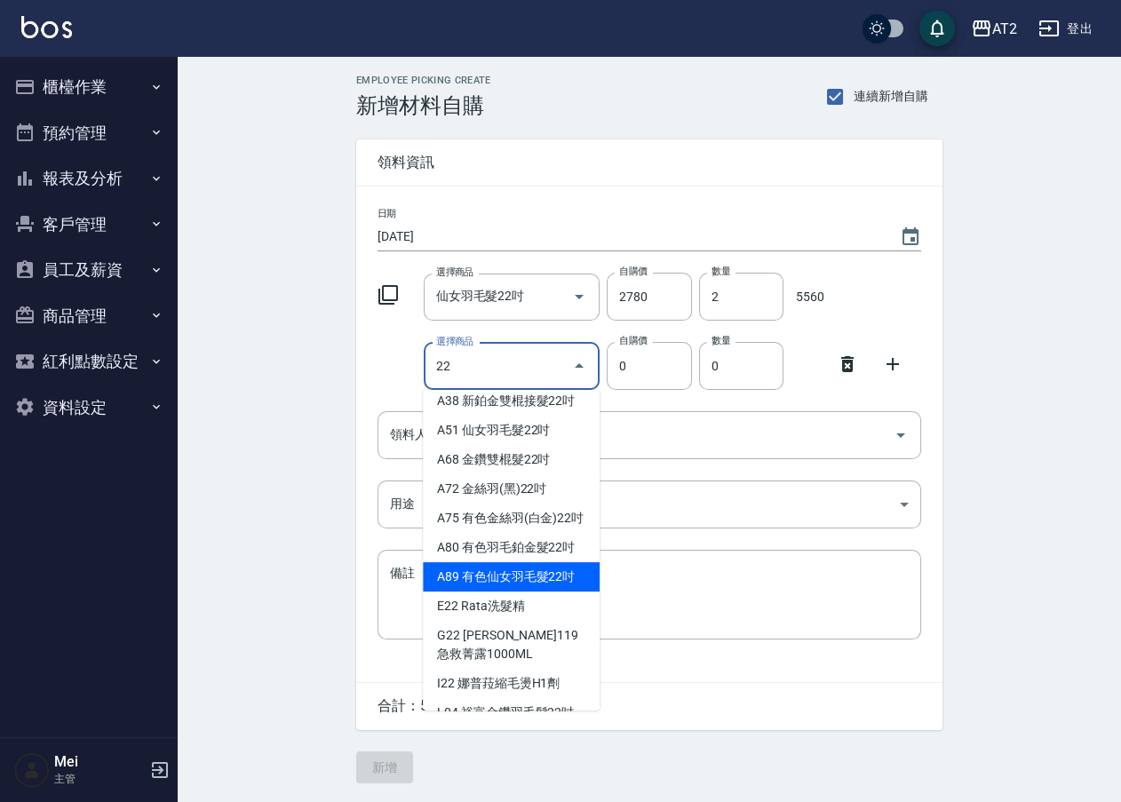
click at [476, 591] on li "A89 有色仙女羽毛髮22吋" at bounding box center [511, 576] width 177 height 29
type input "有色仙女羽毛髮22吋"
type input "2980"
type input "1"
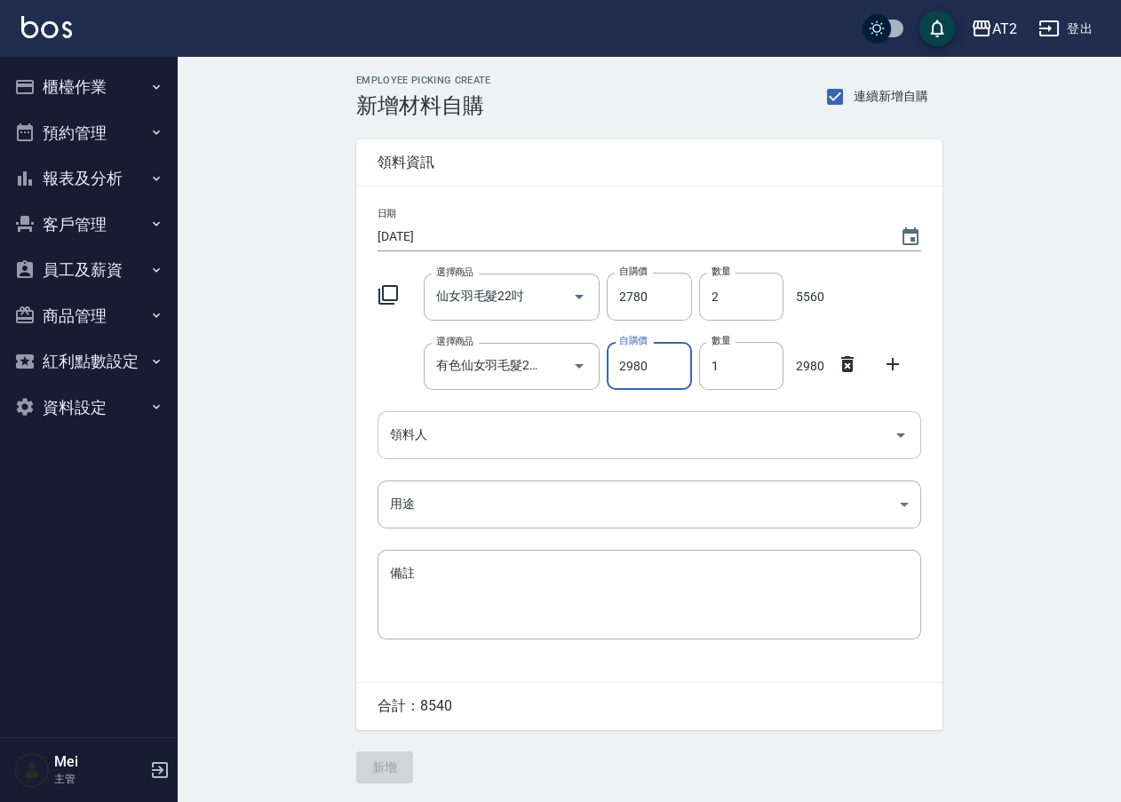
click at [482, 439] on input "領料人" at bounding box center [635, 434] width 501 height 31
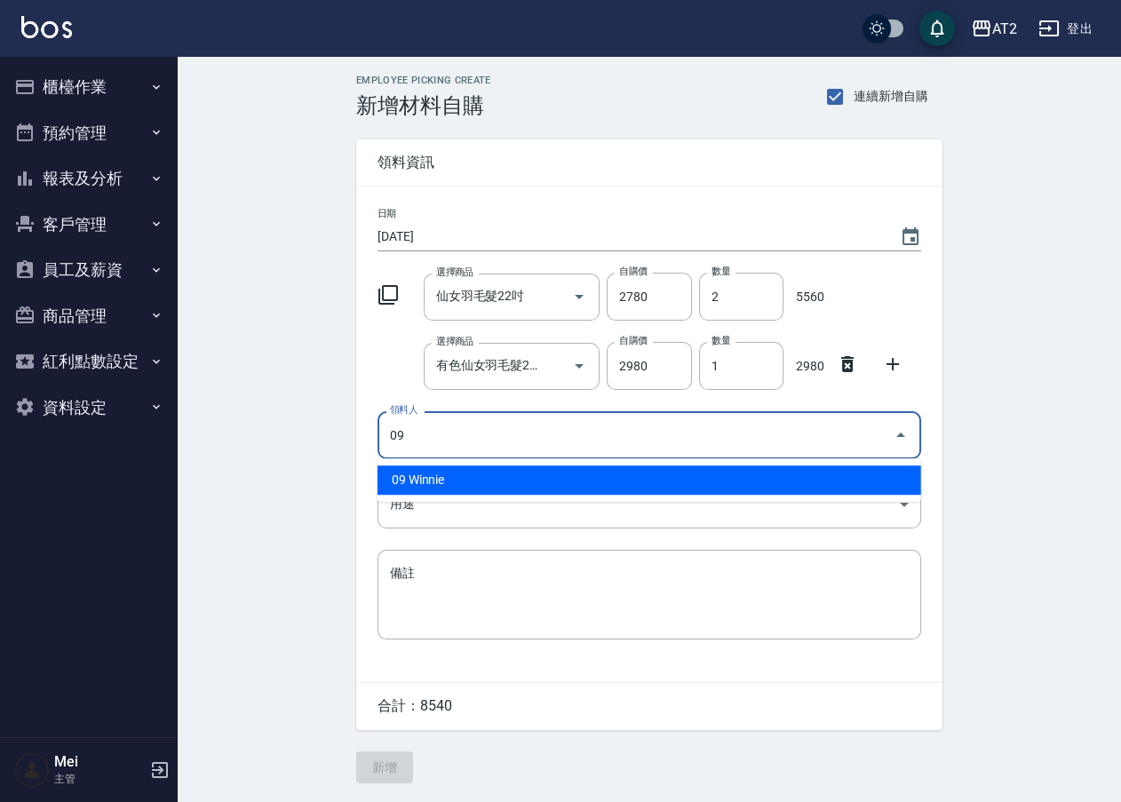
type input "09 Winnie"
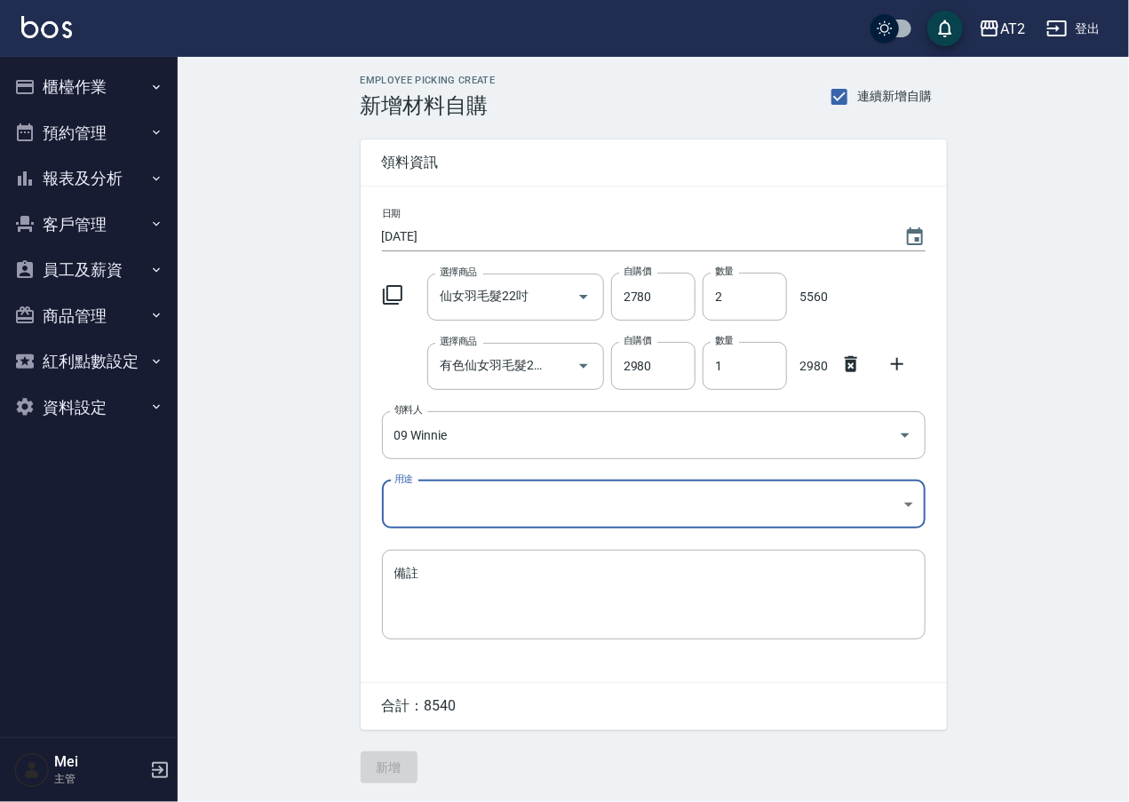
click at [560, 508] on body "AT2 登出 櫃檯作業 打帳單 帳單列表 掛單列表 現金收支登錄 高階收支登錄 材料自購登錄 每日結帳 排班表 現場電腦打卡 預約管理 預約管理 單日預約紀錄…" at bounding box center [564, 401] width 1129 height 802
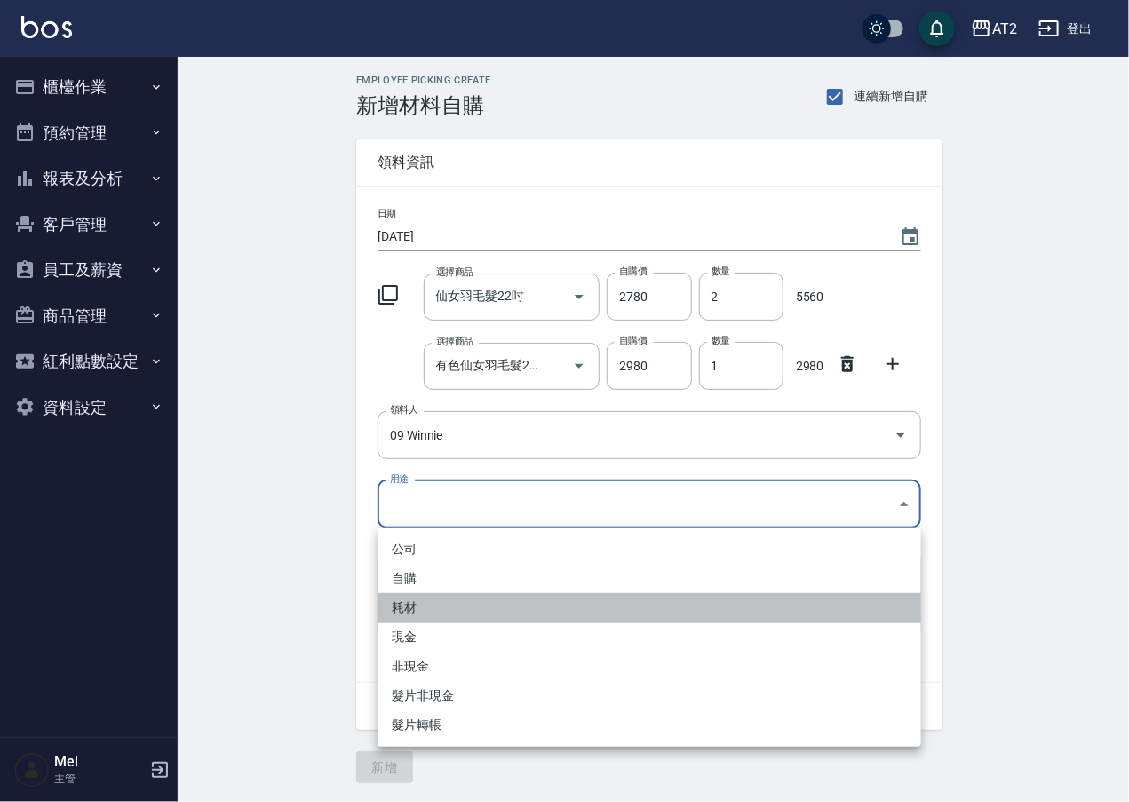
click at [465, 609] on li "耗材" at bounding box center [648, 607] width 543 height 29
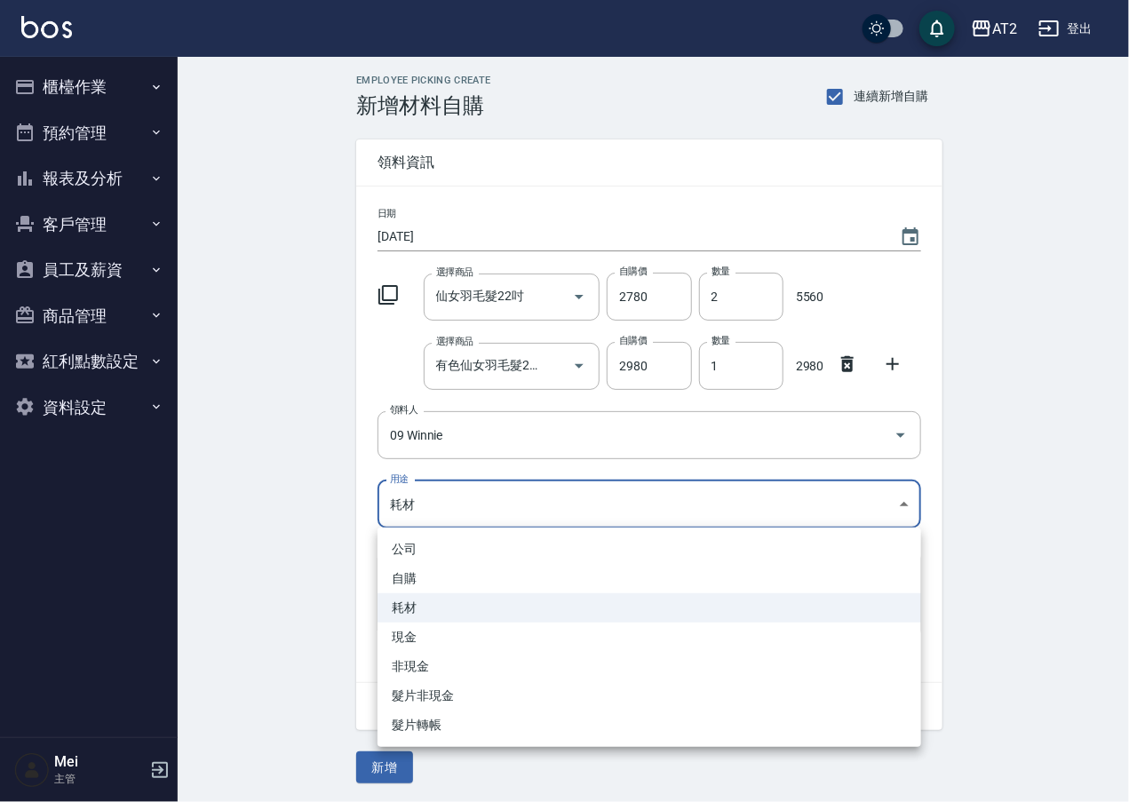
click at [456, 506] on body "AT2 登出 櫃檯作業 打帳單 帳單列表 掛單列表 現金收支登錄 高階收支登錄 材料自購登錄 每日結帳 排班表 現場電腦打卡 預約管理 預約管理 單日預約紀錄…" at bounding box center [564, 401] width 1129 height 802
click at [401, 630] on li "現金" at bounding box center [648, 637] width 543 height 29
type input "現金"
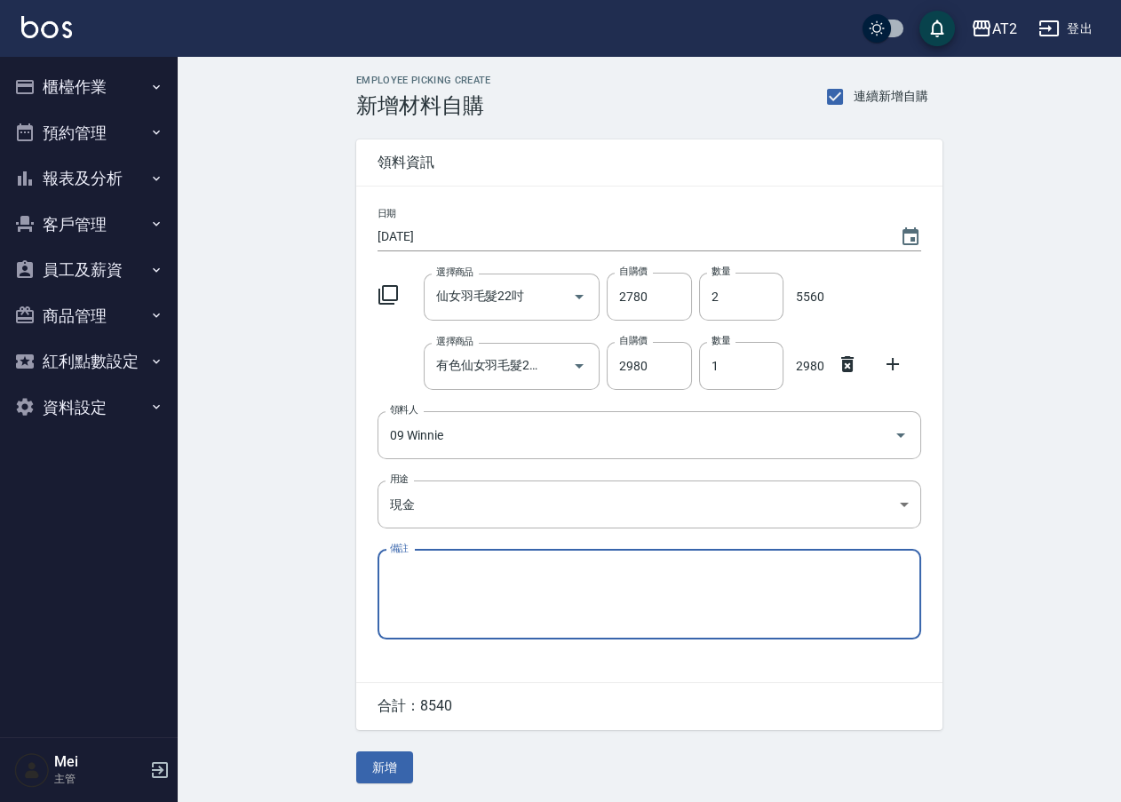
click at [282, 525] on div "公司 自購 耗材 現金 非現金 髮片非現金 髮片轉帳" at bounding box center [560, 401] width 1121 height 802
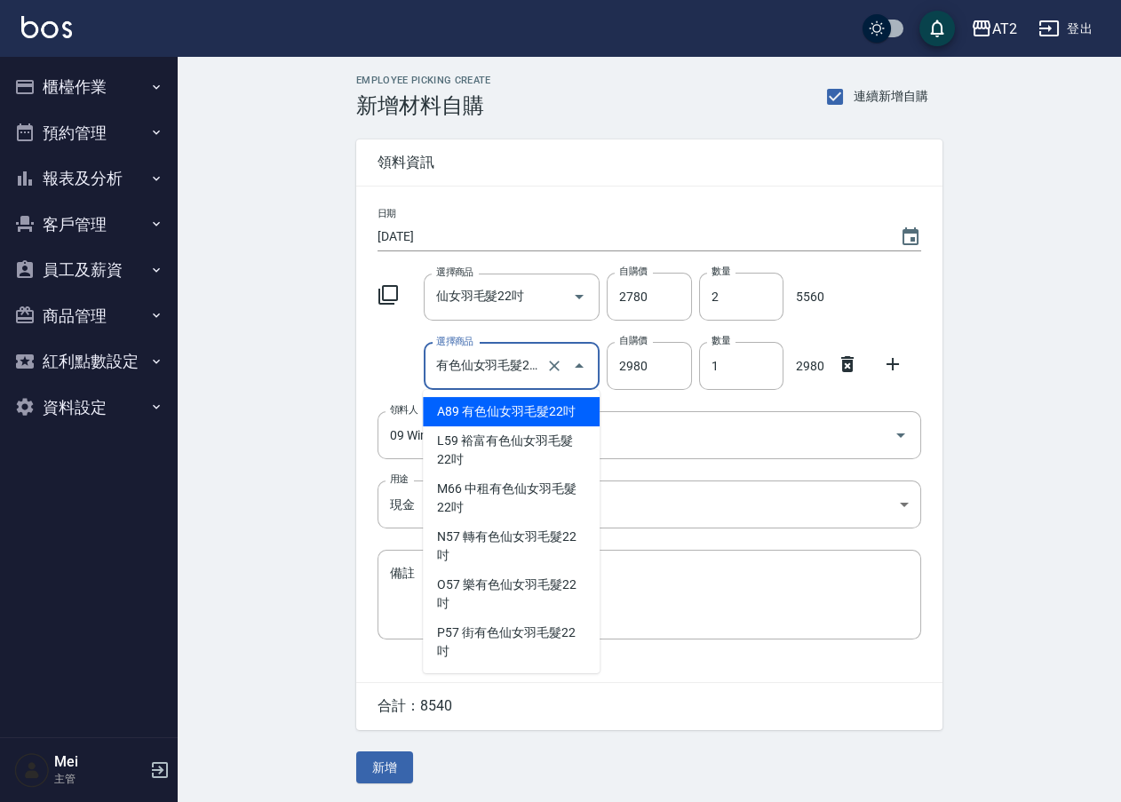
click at [504, 371] on input "有色仙女羽毛髮22吋" at bounding box center [487, 366] width 111 height 31
click at [475, 408] on li "A89 有色仙女羽毛髮22吋" at bounding box center [511, 411] width 177 height 29
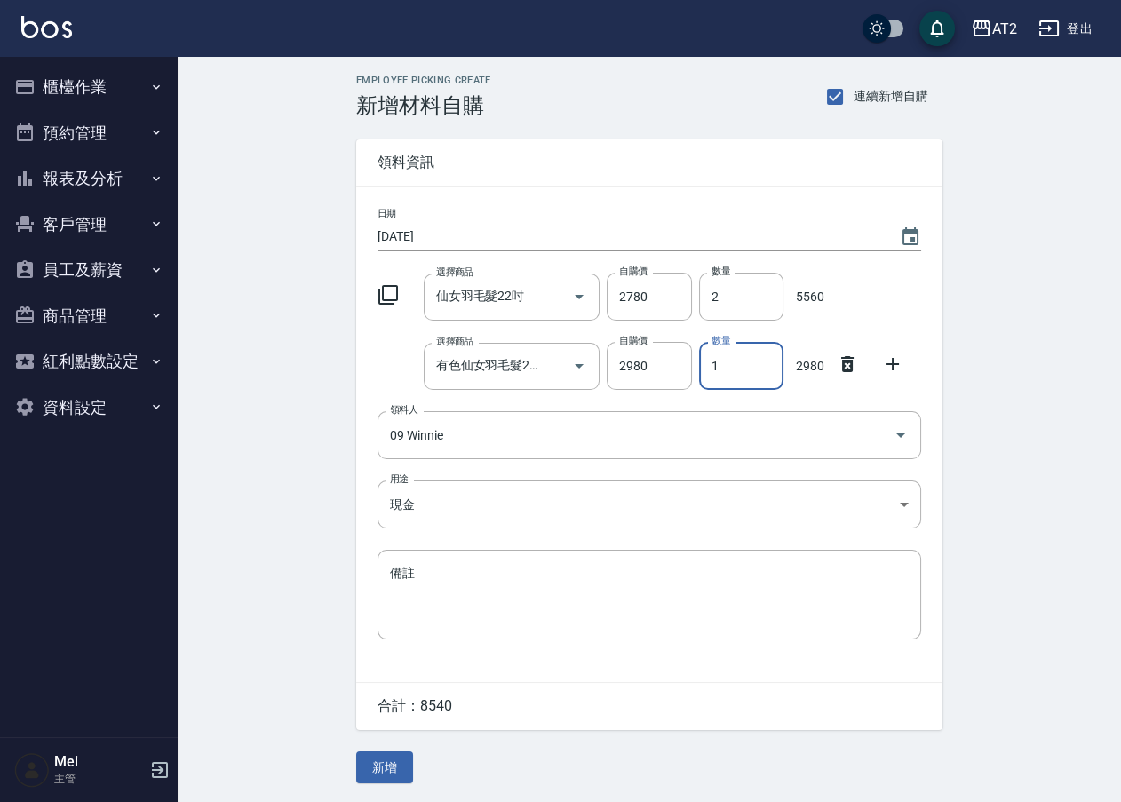
click at [730, 364] on input "1" at bounding box center [741, 366] width 84 height 48
click at [1011, 407] on div "Employee Picking Create 新增材料自購 連續新增自購 領料資訊 日期 2025/10/08 選擇商品 仙女羽毛髮22吋 選擇商品 自購價…" at bounding box center [649, 429] width 943 height 744
click at [472, 293] on input "仙女羽毛髮22吋" at bounding box center [487, 297] width 111 height 31
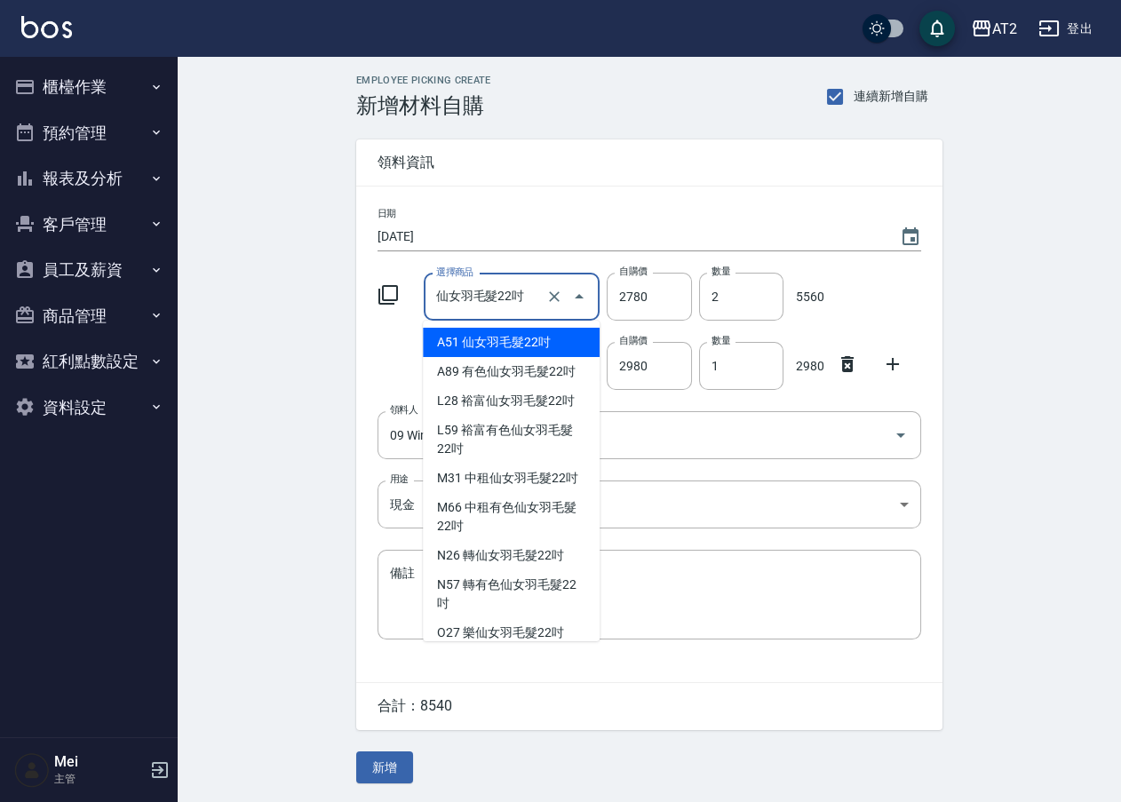
click at [497, 345] on li "A51 仙女羽毛髮22吋" at bounding box center [511, 342] width 177 height 29
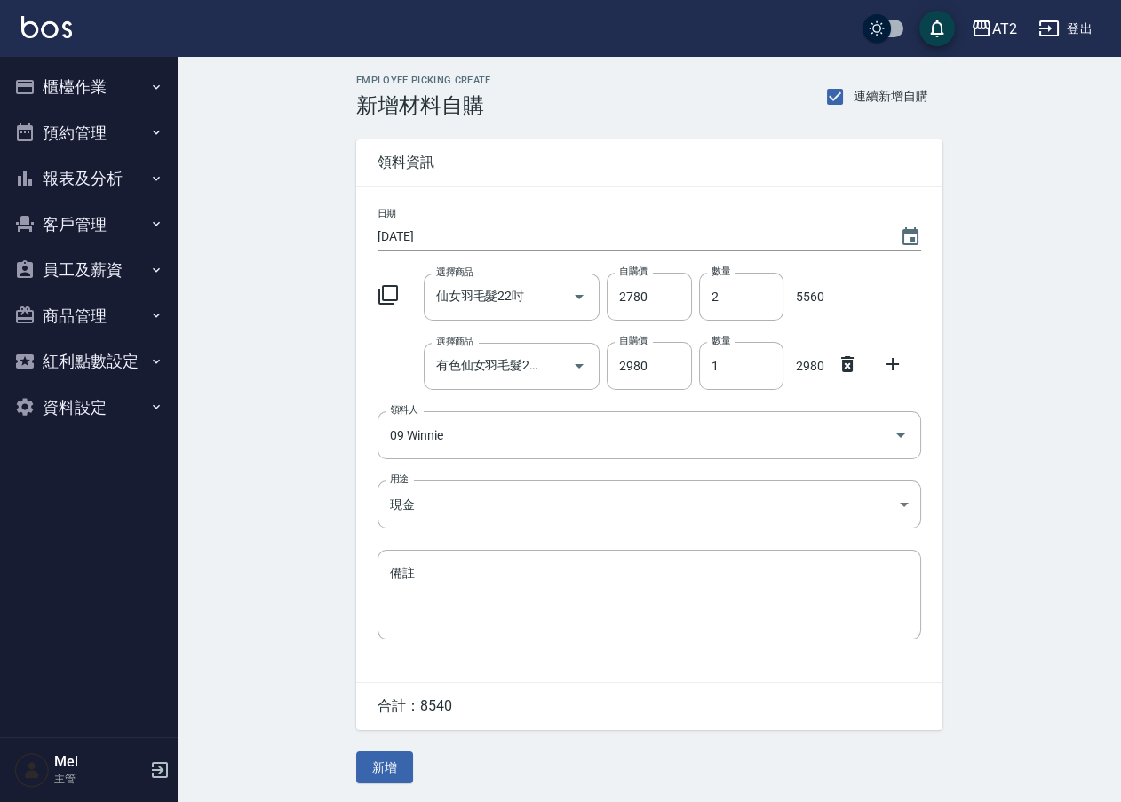
click at [321, 402] on div "Employee Picking Create 新增材料自購 連續新增自購 領料資訊 日期 2025/10/08 選擇商品 仙女羽毛髮22吋 選擇商品 自購價…" at bounding box center [649, 429] width 943 height 744
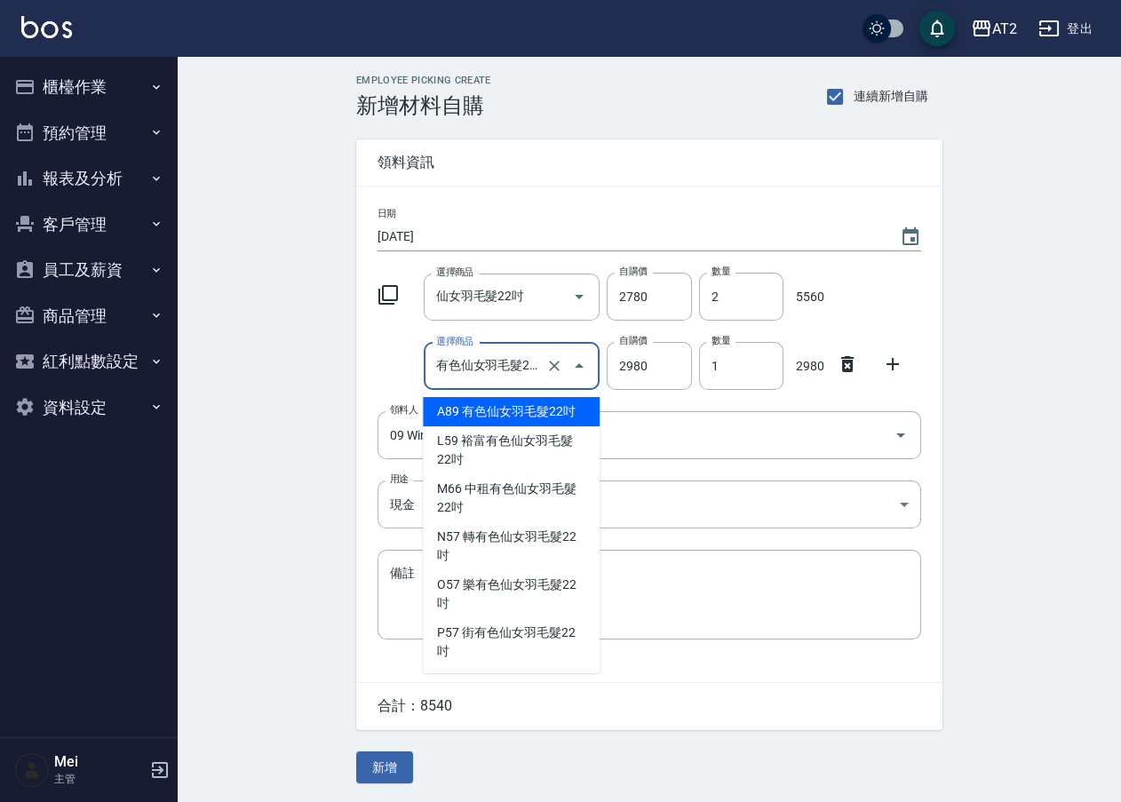
click at [448, 362] on input "有色仙女羽毛髮22吋" at bounding box center [487, 366] width 111 height 31
click at [454, 403] on li "A89 有色仙女羽毛髮22吋" at bounding box center [511, 411] width 177 height 29
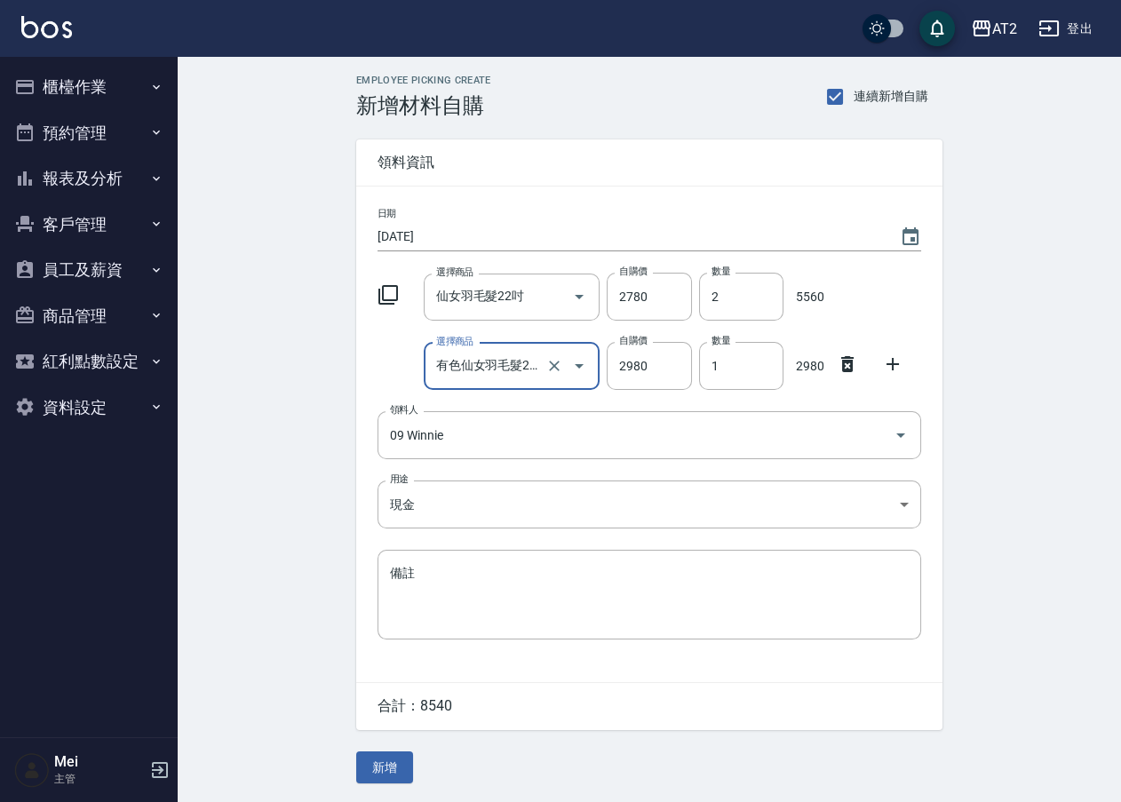
click at [279, 405] on div "Employee Picking Create 新增材料自購 連續新增自購 領料資訊 日期 2025/10/08 選擇商品 仙女羽毛髮22吋 選擇商品 自購價…" at bounding box center [649, 429] width 943 height 744
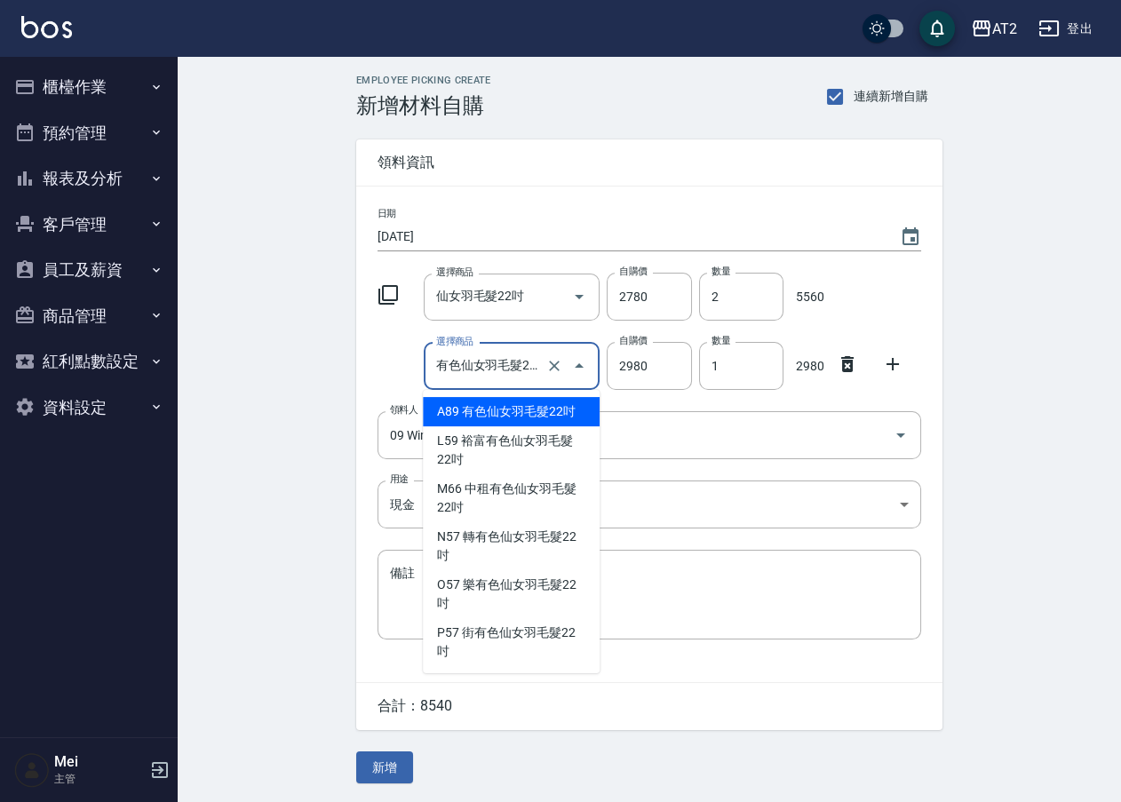
click at [489, 375] on input "有色仙女羽毛髮22吋" at bounding box center [487, 366] width 111 height 31
click at [499, 408] on li "A89 有色仙女羽毛髮22吋" at bounding box center [511, 411] width 177 height 29
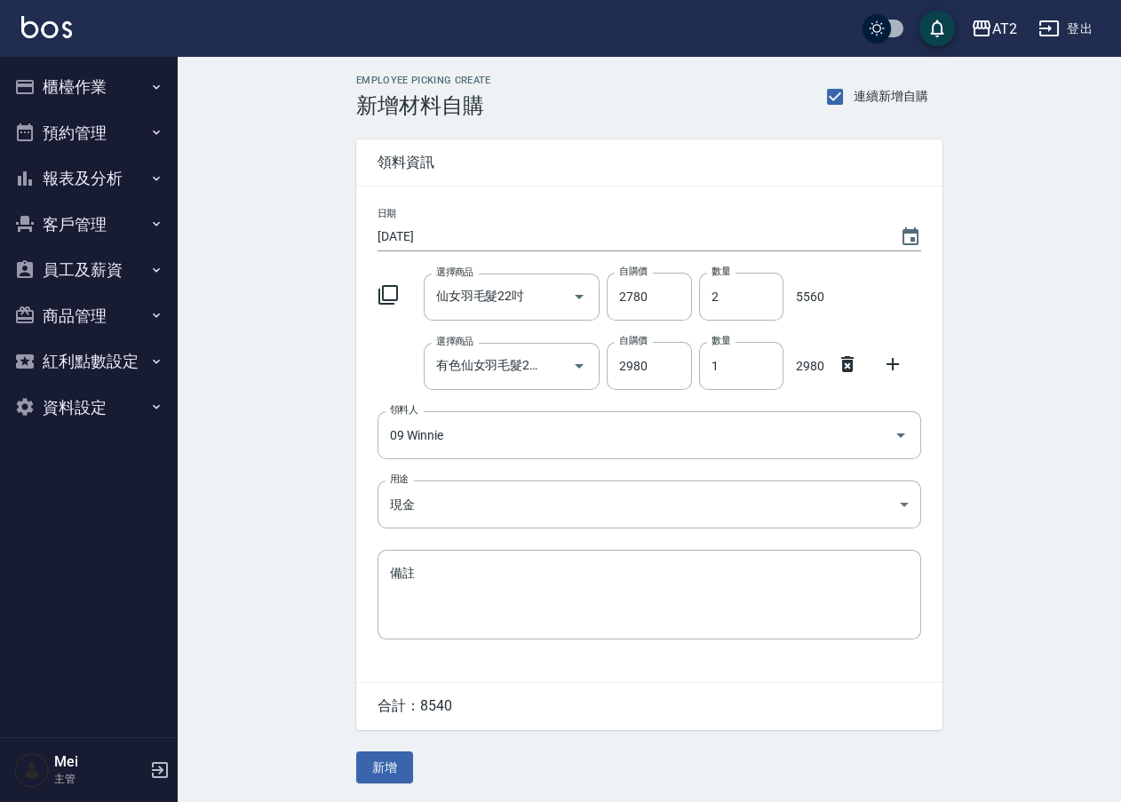
click at [274, 409] on div "Employee Picking Create 新增材料自購 連續新增自購 領料資訊 日期 2025/10/08 選擇商品 仙女羽毛髮22吋 選擇商品 自購價…" at bounding box center [649, 429] width 943 height 744
drag, startPoint x: 225, startPoint y: 358, endPoint x: 284, endPoint y: 515, distance: 168.1
click at [225, 358] on div "Employee Picking Create 新增材料自購 連續新增自購 領料資訊 日期 2025/10/08 選擇商品 仙女羽毛髮22吋 選擇商品 自購價…" at bounding box center [649, 429] width 943 height 744
click at [382, 755] on button "新增" at bounding box center [384, 767] width 57 height 33
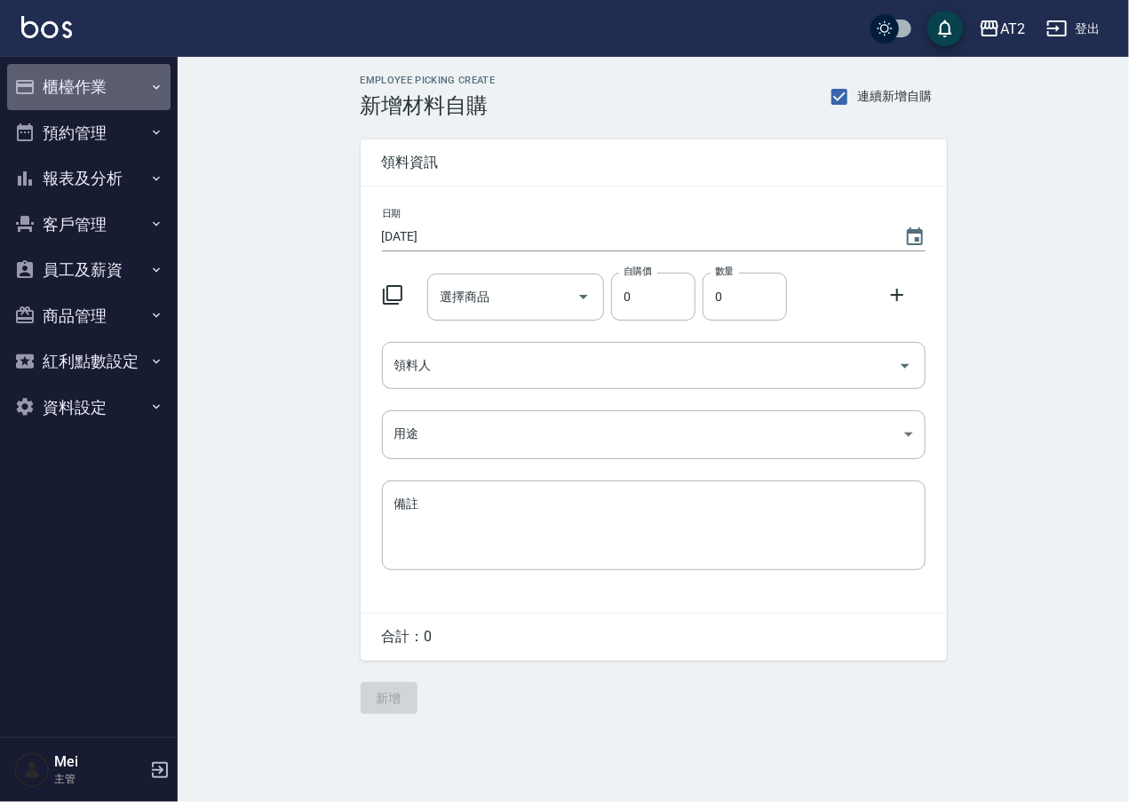
click at [87, 95] on button "櫃檯作業" at bounding box center [88, 87] width 163 height 46
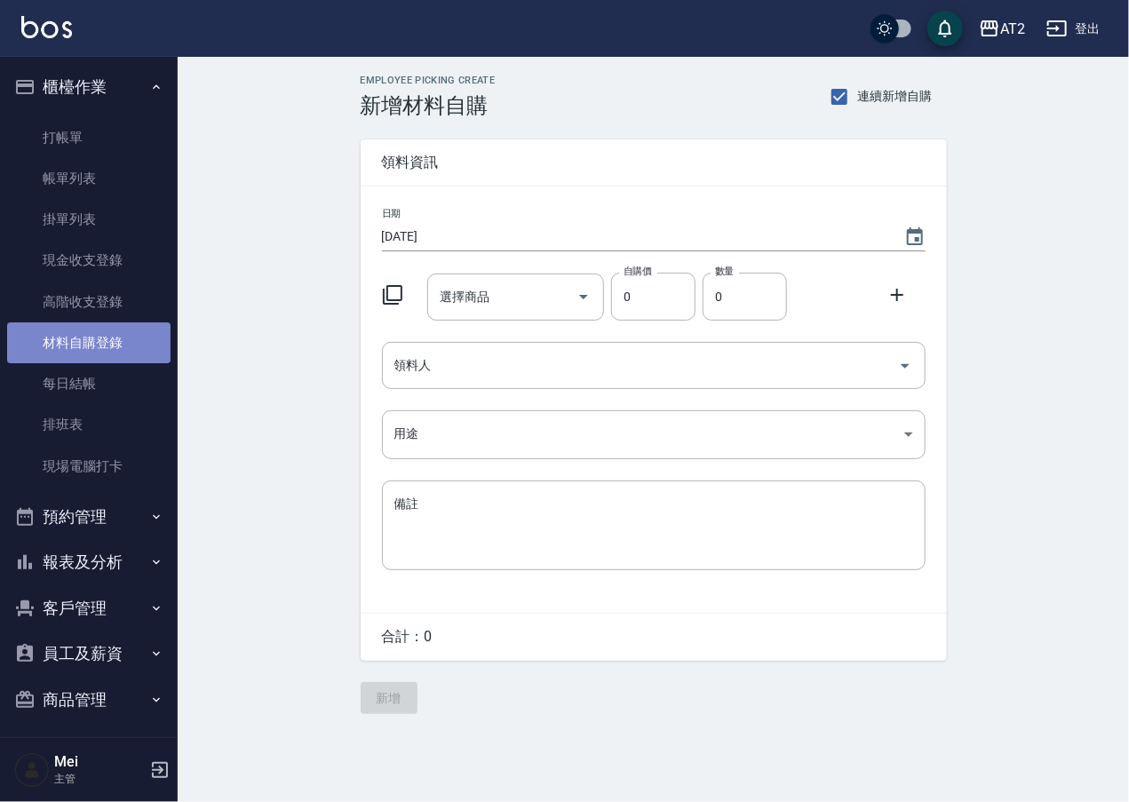
click at [107, 340] on link "材料自購登錄" at bounding box center [88, 342] width 163 height 41
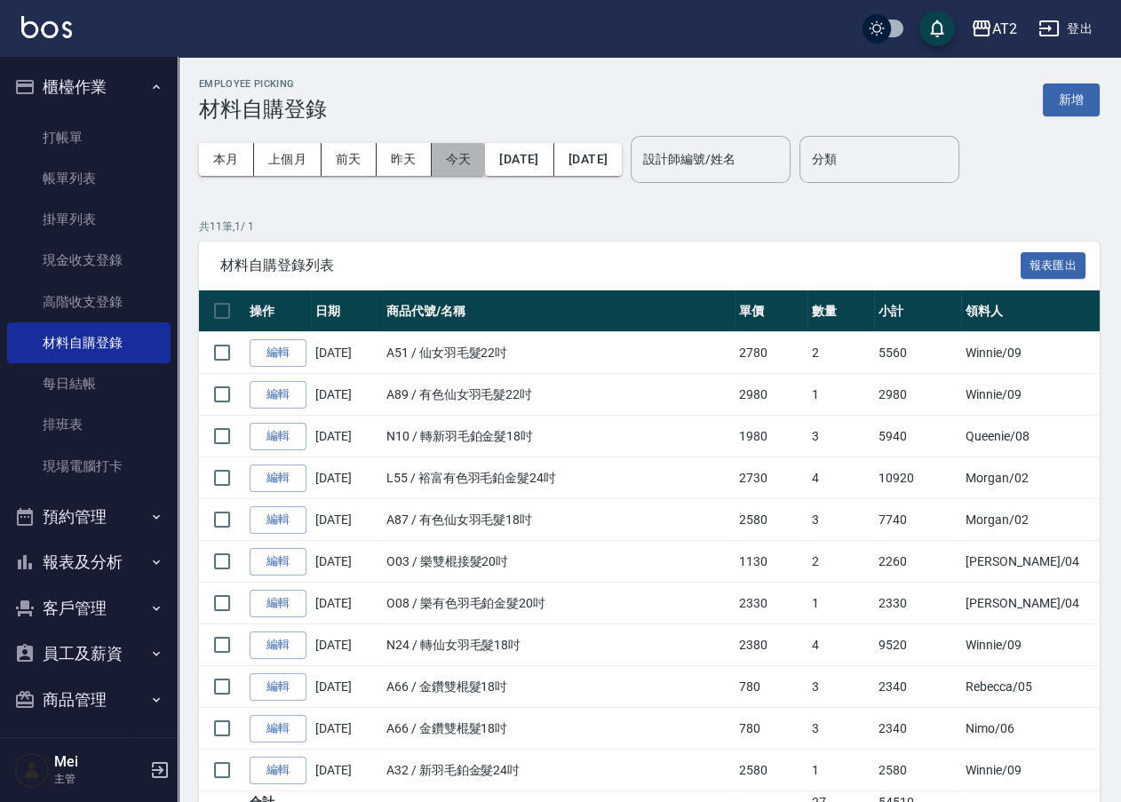
click at [445, 156] on button "今天" at bounding box center [459, 159] width 54 height 33
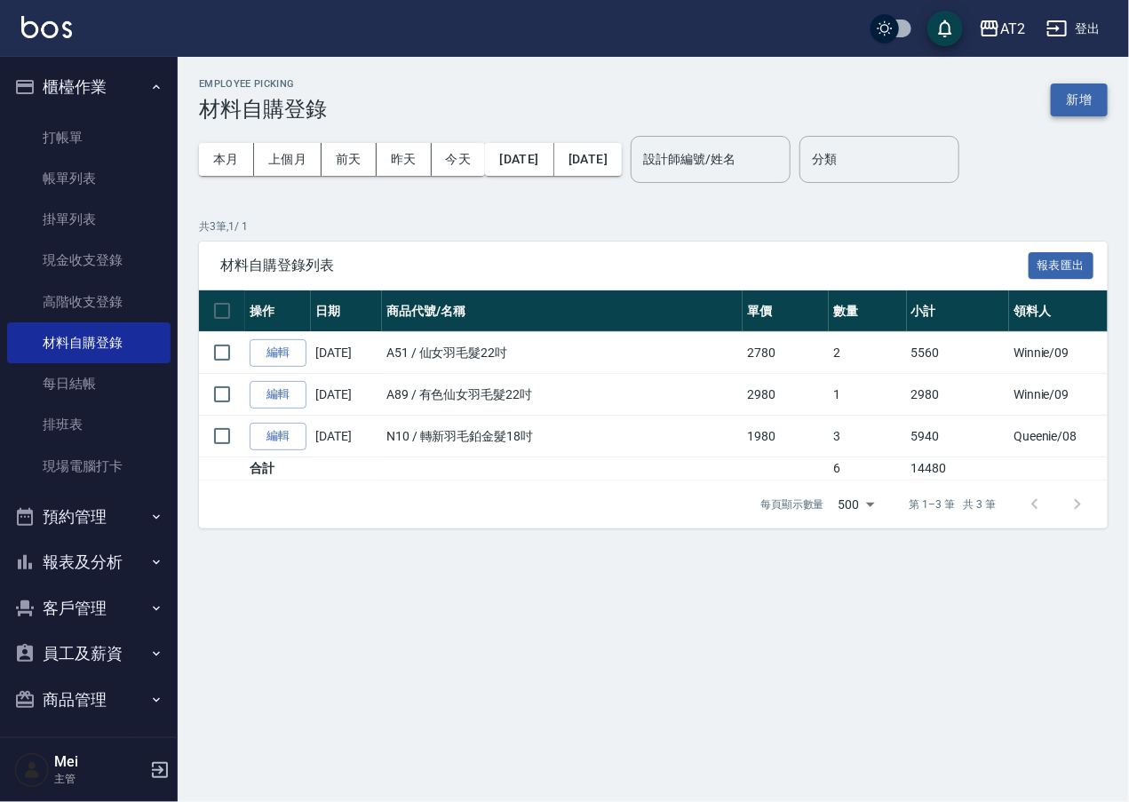
click at [1081, 102] on button "新增" at bounding box center [1079, 99] width 57 height 33
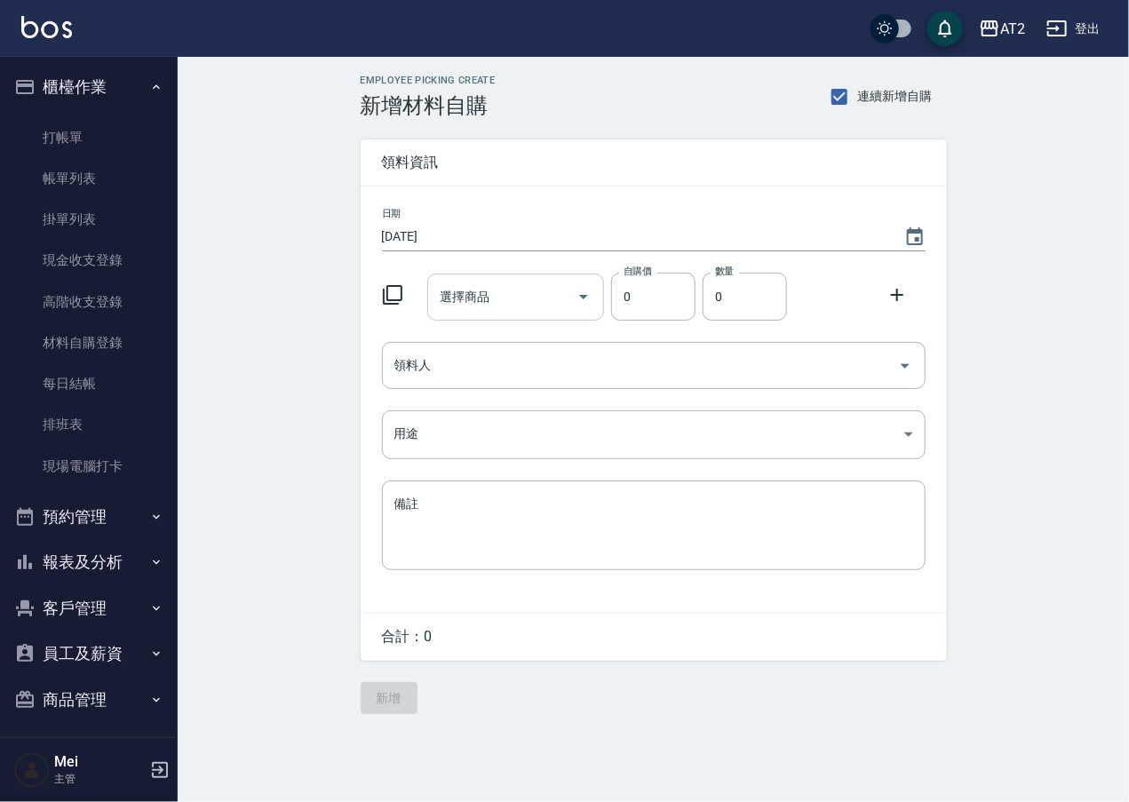
click at [550, 305] on input "選擇商品" at bounding box center [502, 297] width 134 height 31
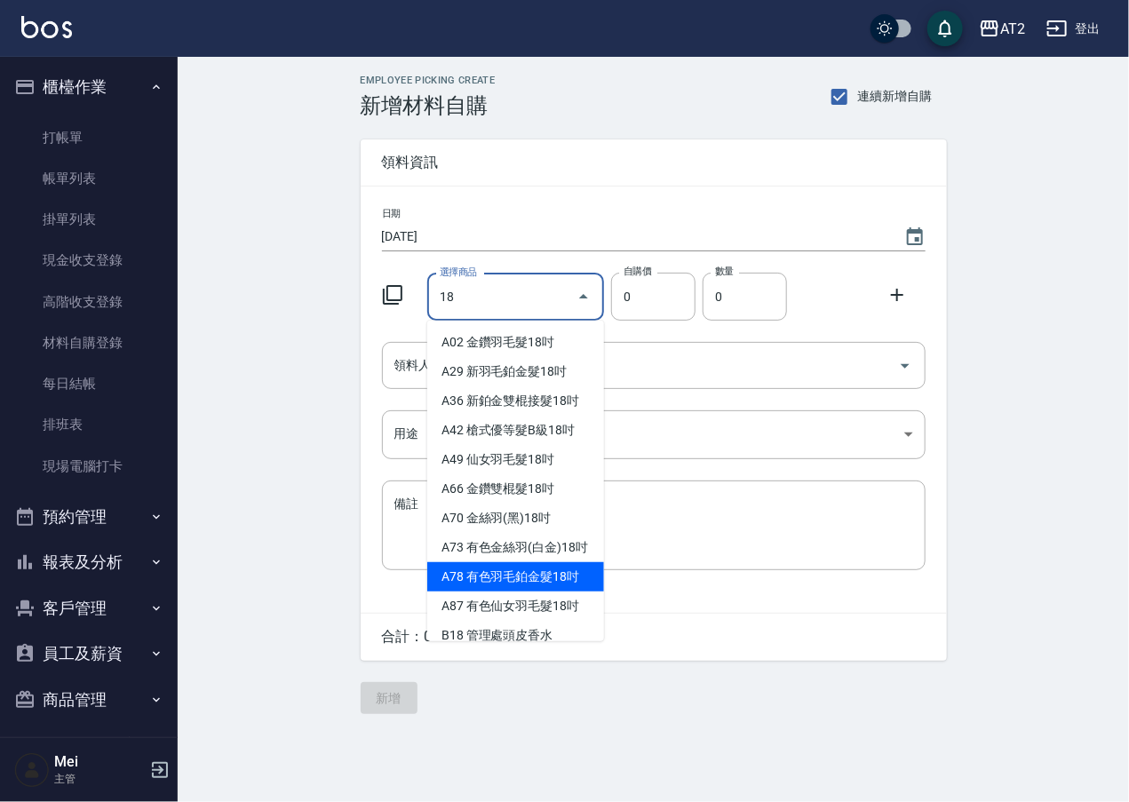
click at [564, 591] on li "A78 有色羽毛鉑金髮18吋" at bounding box center [515, 576] width 177 height 29
type input "有色羽毛鉑金髮18吋"
type input "2130"
type input "1"
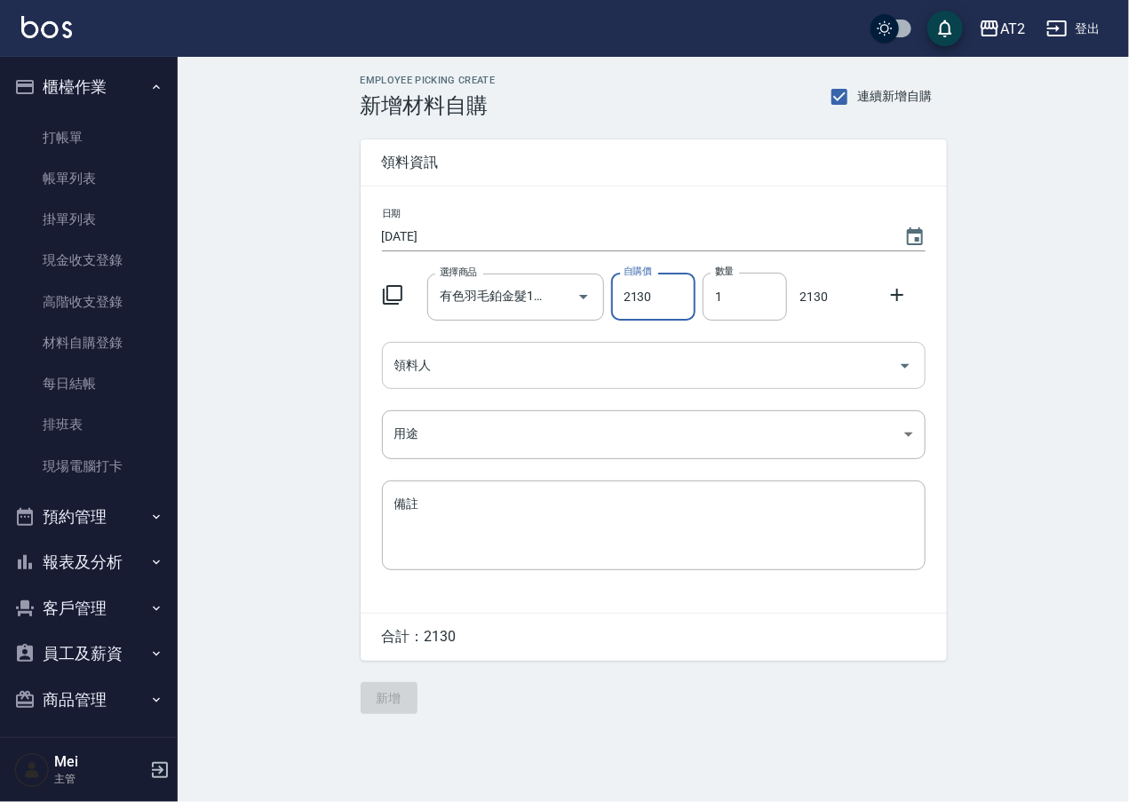
click at [555, 382] on div "領料人" at bounding box center [653, 365] width 543 height 47
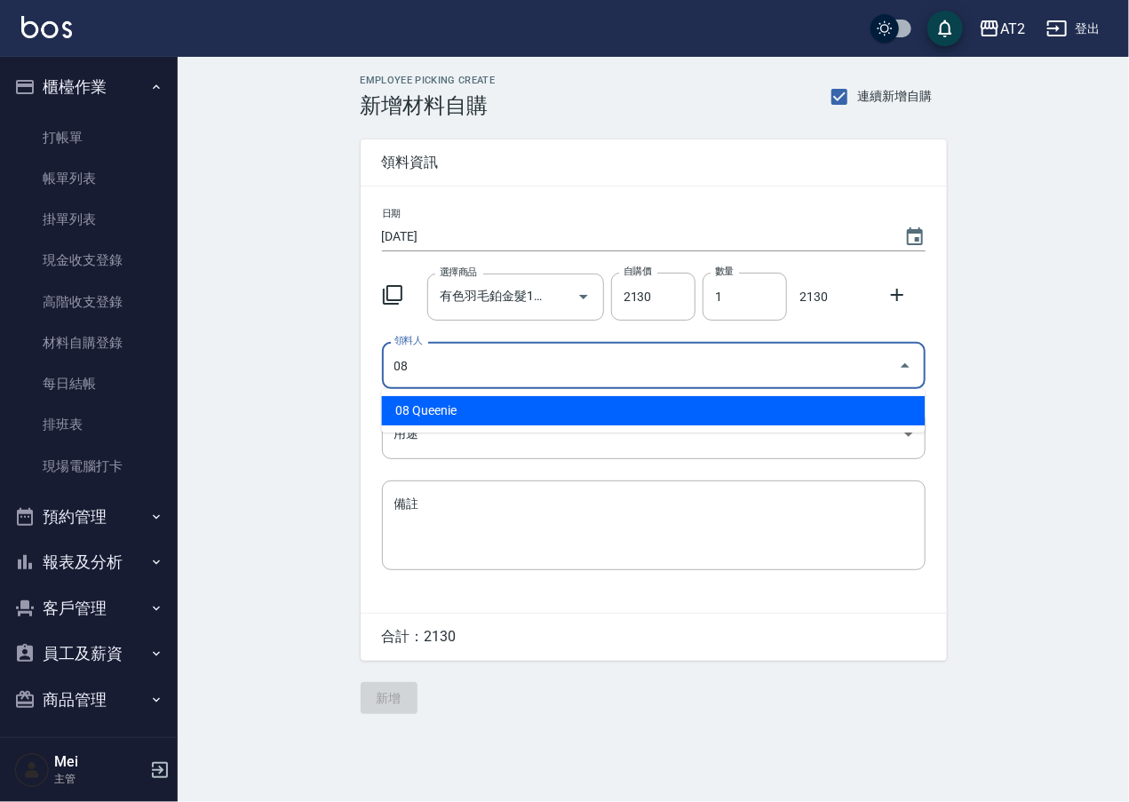
type input "08 Queenie"
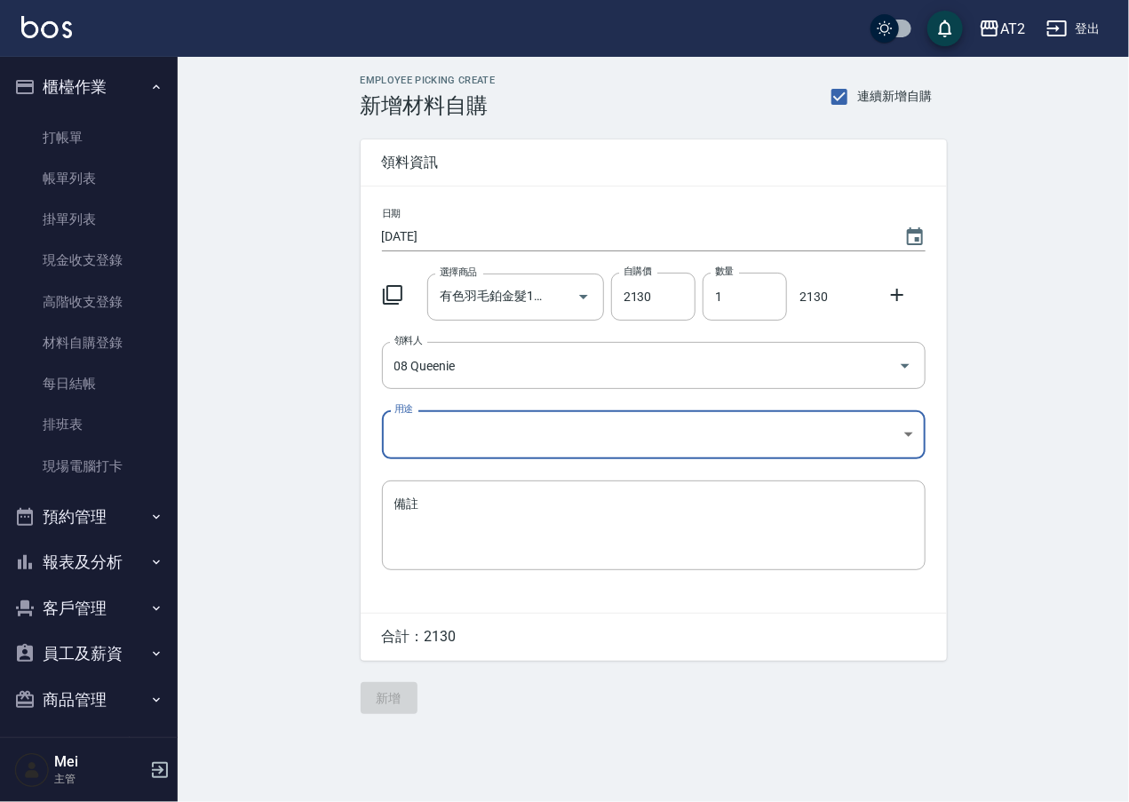
click at [535, 429] on body "AT2 登出 櫃檯作業 打帳單 帳單列表 掛單列表 現金收支登錄 高階收支登錄 材料自購登錄 每日結帳 排班表 現場電腦打卡 預約管理 預約管理 單日預約紀錄…" at bounding box center [564, 401] width 1129 height 802
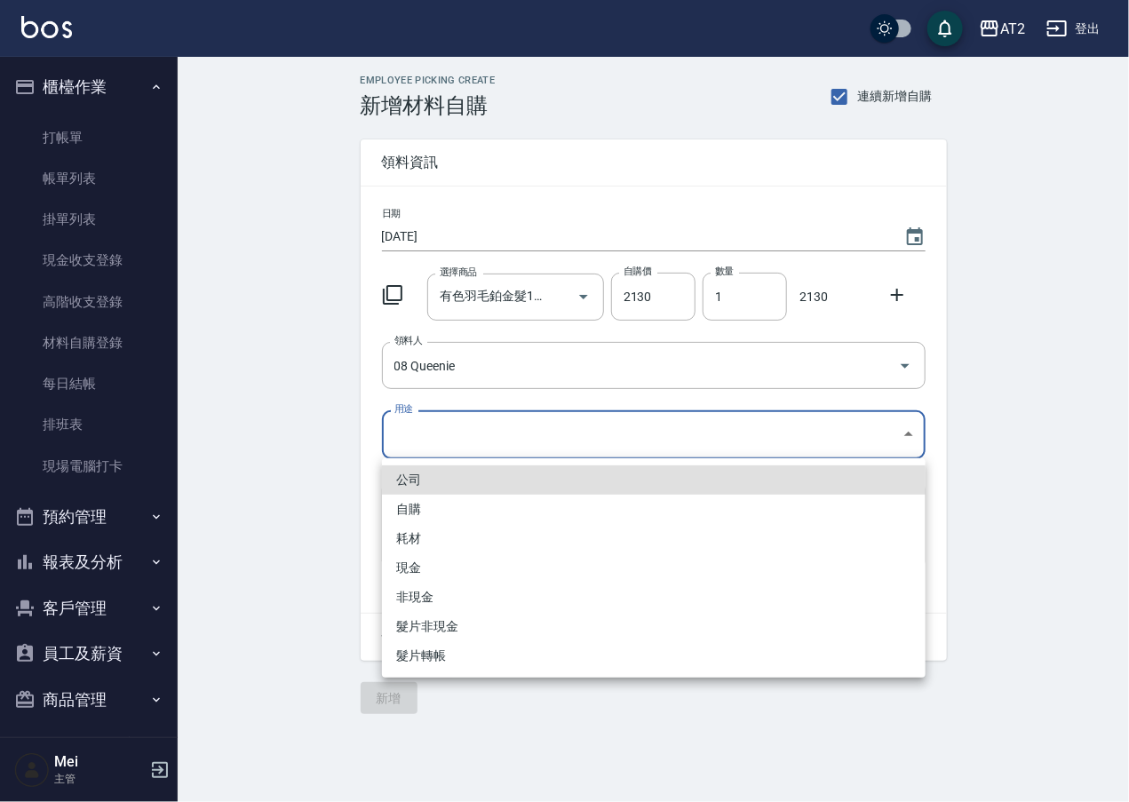
click at [457, 543] on li "耗材" at bounding box center [653, 538] width 543 height 29
type input "耗材"
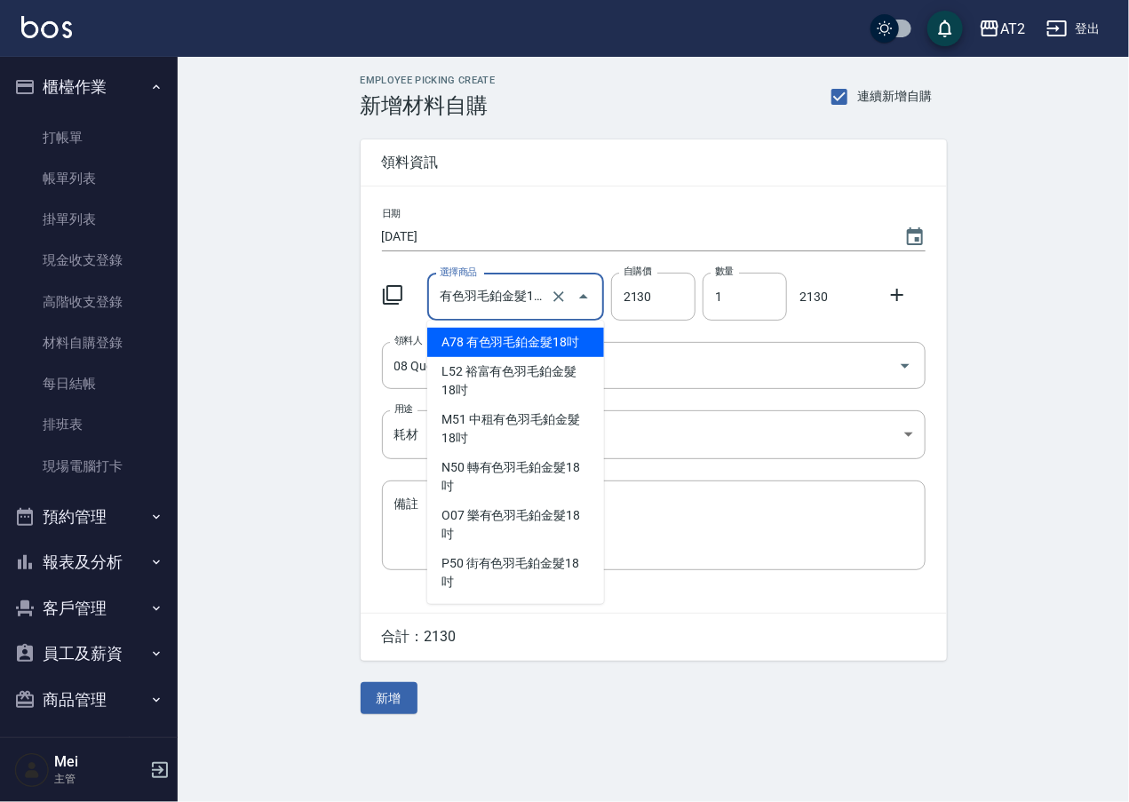
click at [481, 293] on input "有色羽毛鉑金髮18吋" at bounding box center [490, 297] width 111 height 31
click at [244, 455] on div "Employee Picking Create 新增材料自購 連續新增自購 領料資訊 日期 2025/10/08 選擇商品 有色羽毛鉑金髮18吋 選擇商品 自…" at bounding box center [653, 394] width 951 height 675
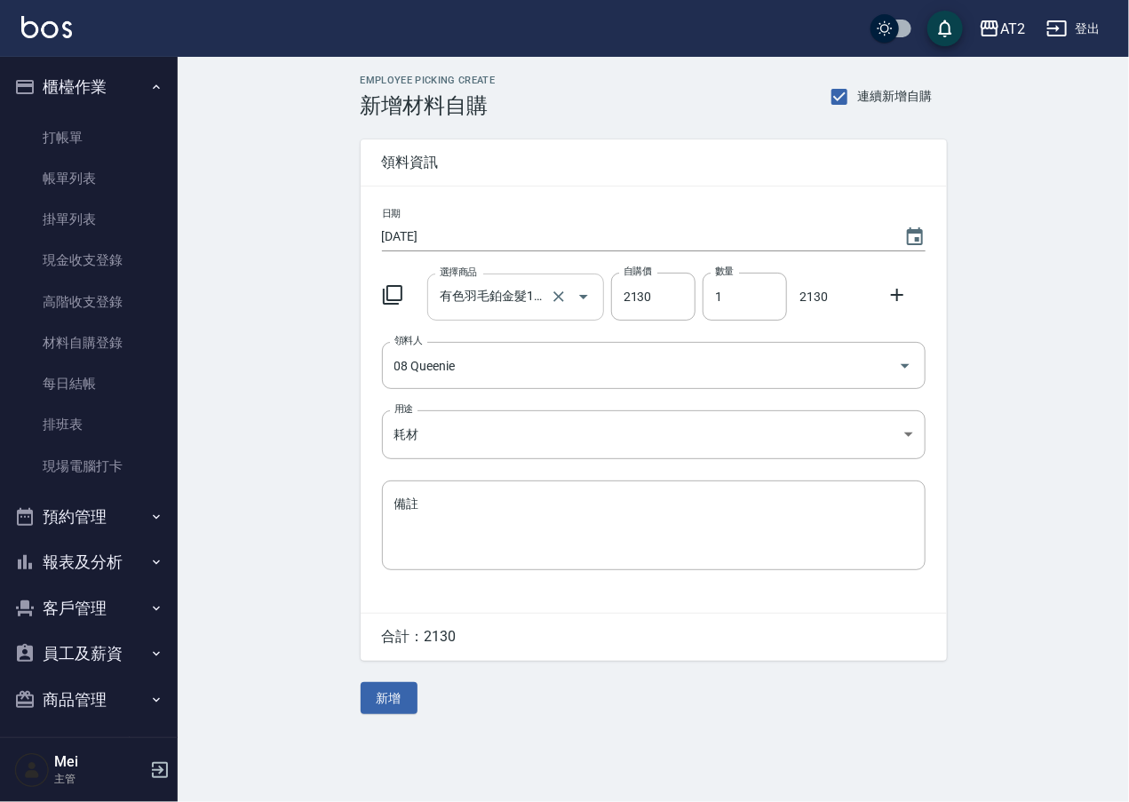
click at [476, 294] on input "有色羽毛鉑金髮18吋" at bounding box center [490, 297] width 111 height 31
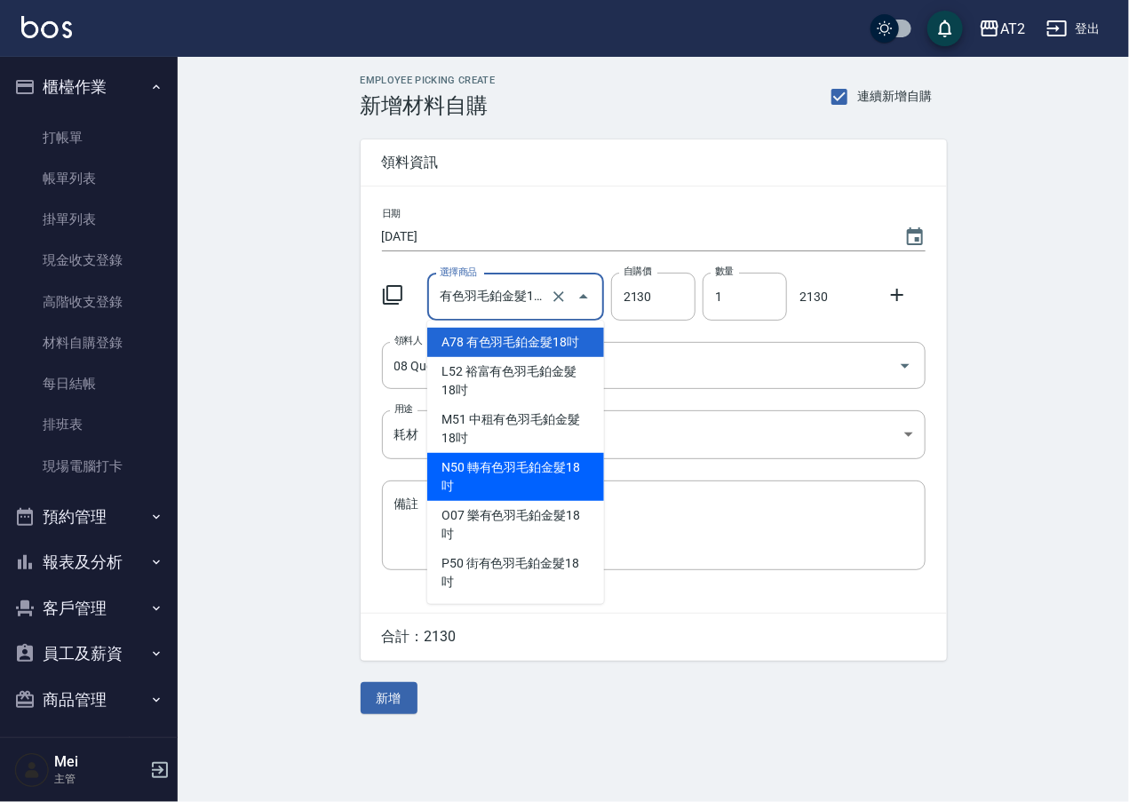
click at [318, 227] on div "Employee Picking Create 新增材料自購 連續新增自購 領料資訊 日期 2025/10/08 選擇商品 有色羽毛鉑金髮18吋 選擇商品 自…" at bounding box center [653, 394] width 951 height 675
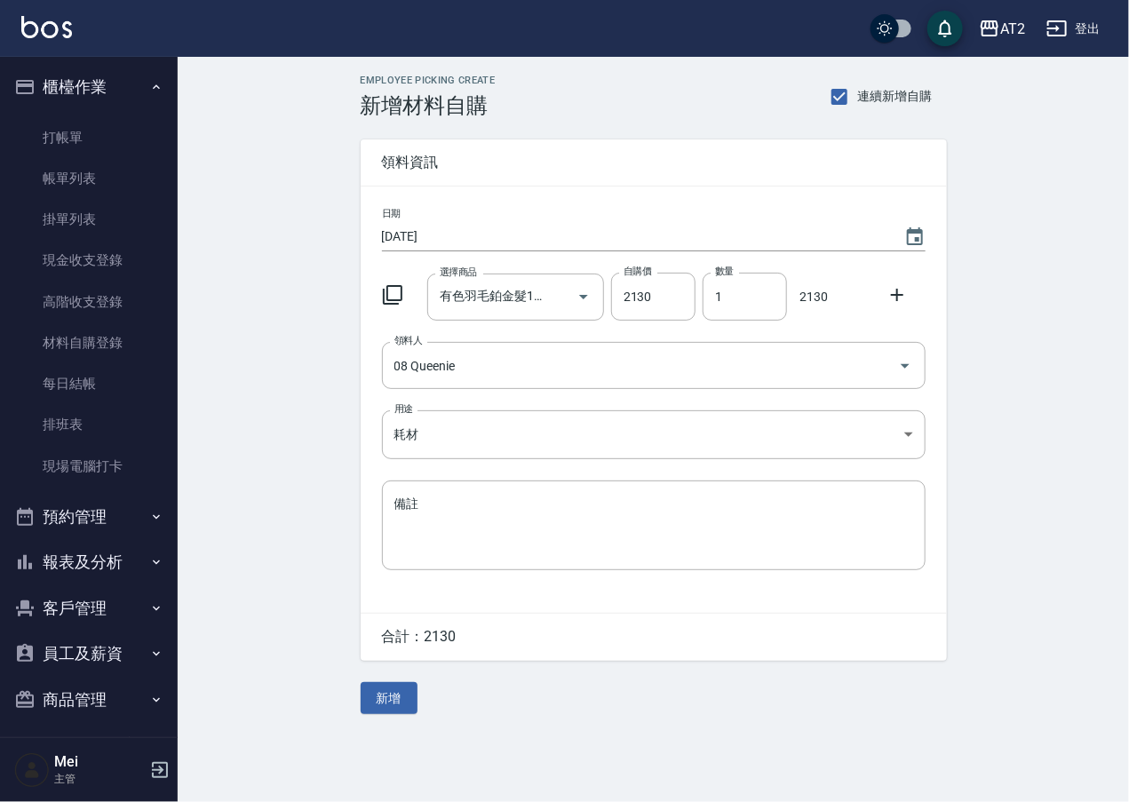
click at [359, 703] on div "Employee Picking Create 新增材料自購 連續新增自購 領料資訊 日期 2025/10/08 選擇商品 有色羽毛鉑金髮18吋 選擇商品 自…" at bounding box center [654, 394] width 622 height 675
click at [364, 697] on button "新增" at bounding box center [389, 698] width 57 height 33
